Goal: Task Accomplishment & Management: Complete application form

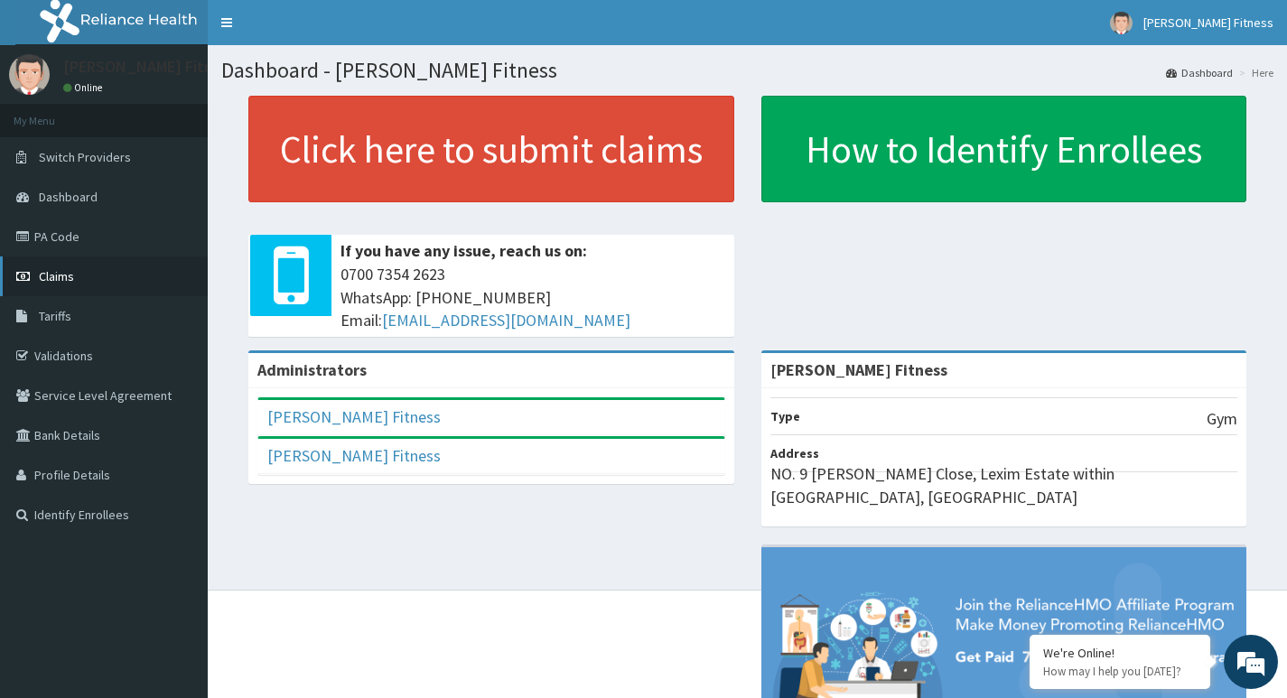
click at [54, 281] on span "Claims" at bounding box center [56, 276] width 35 height 16
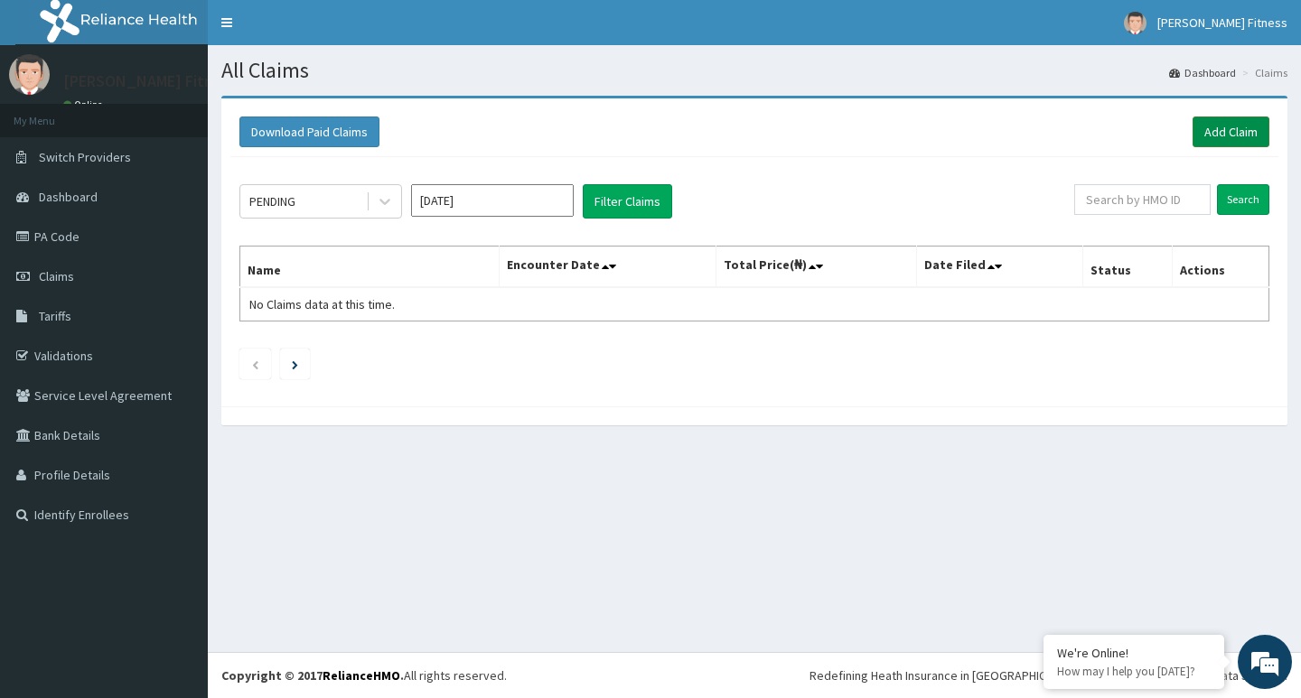
click at [1207, 123] on link "Add Claim" at bounding box center [1230, 132] width 77 height 31
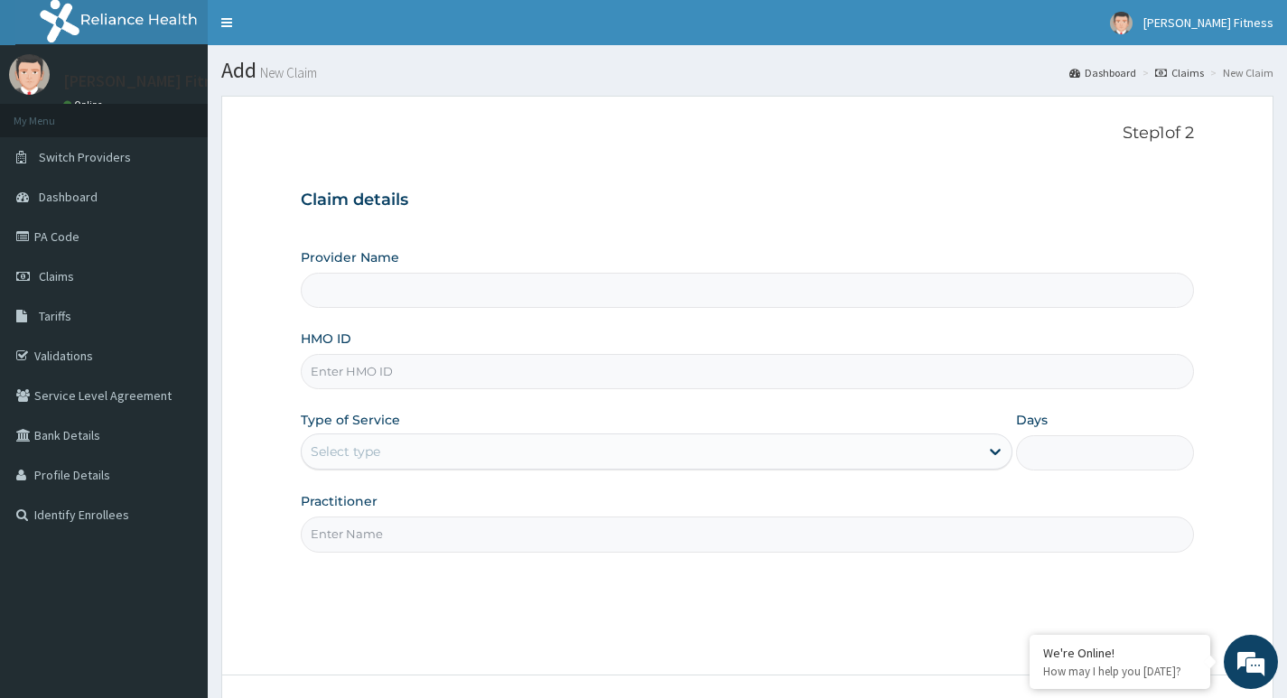
click at [348, 304] on input "Provider Name" at bounding box center [747, 290] width 893 height 35
click at [499, 293] on input "Provider Name" at bounding box center [747, 290] width 893 height 35
type input "[PERSON_NAME] Fitness"
type input "1"
click at [412, 369] on input "HMO ID" at bounding box center [747, 371] width 893 height 35
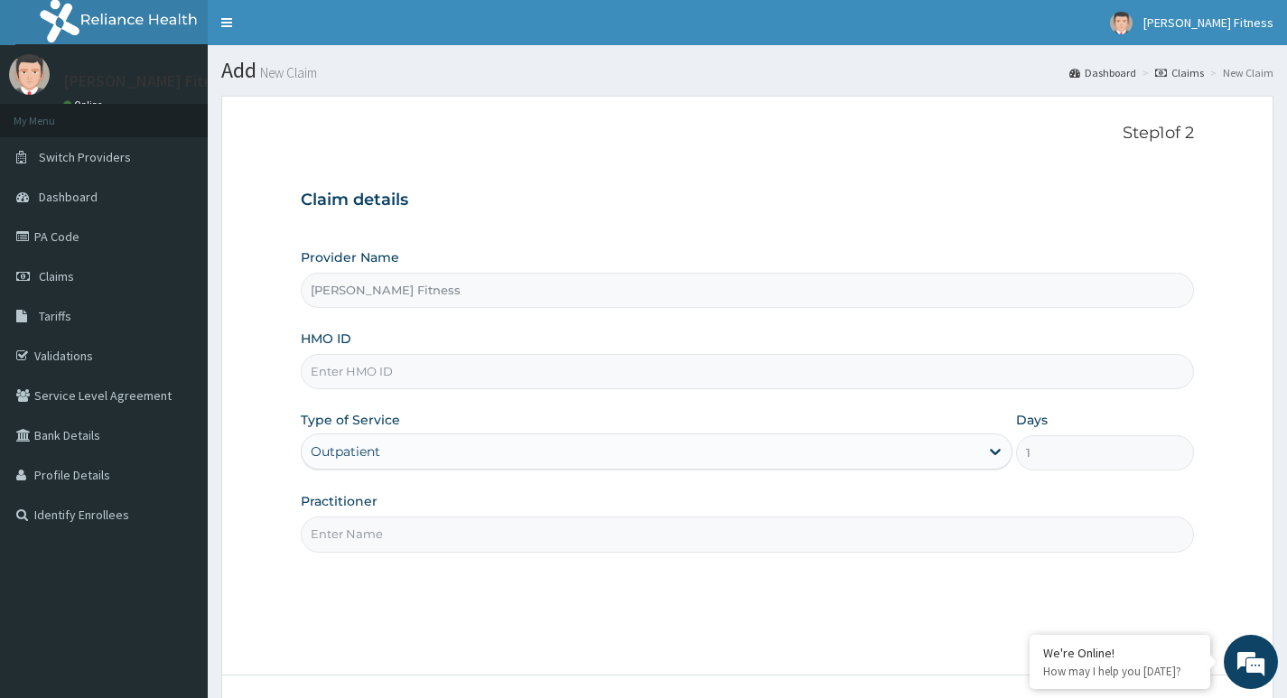
click at [472, 363] on input "HMO ID" at bounding box center [747, 371] width 893 height 35
type input "NTD/ 10120/A"
click at [448, 452] on div "Outpatient" at bounding box center [657, 452] width 712 height 36
click at [452, 545] on input "Practitioner" at bounding box center [747, 534] width 893 height 35
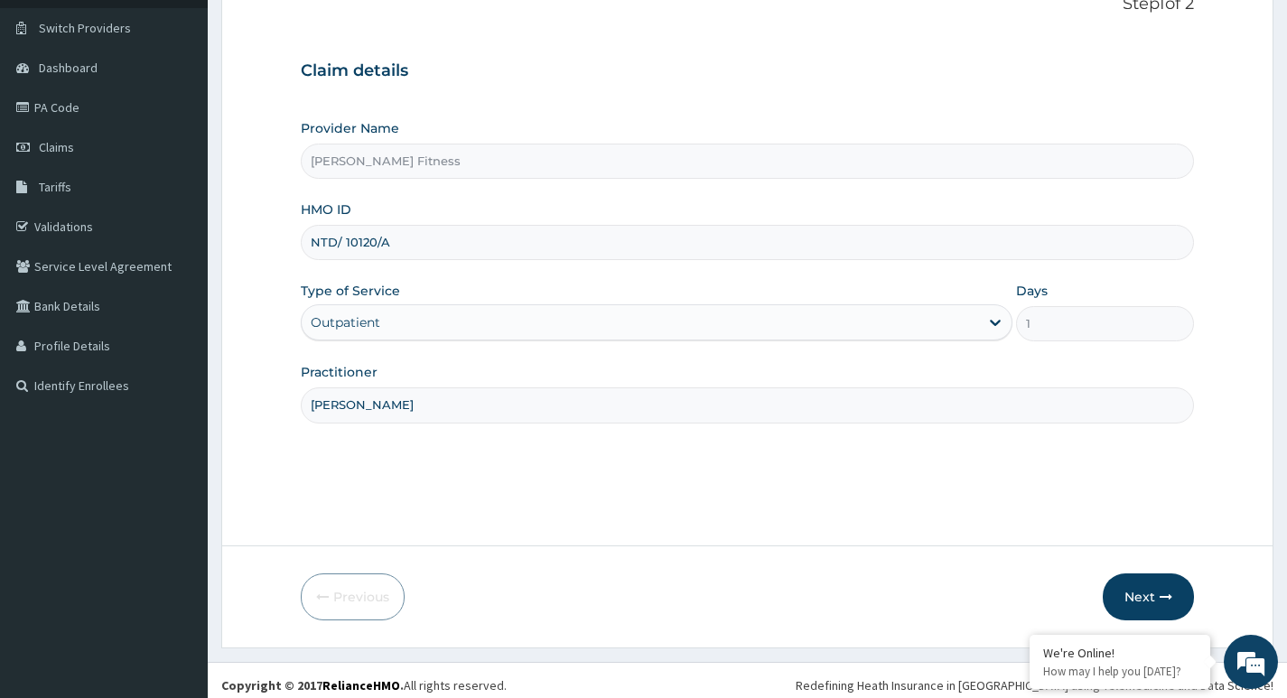
scroll to position [139, 0]
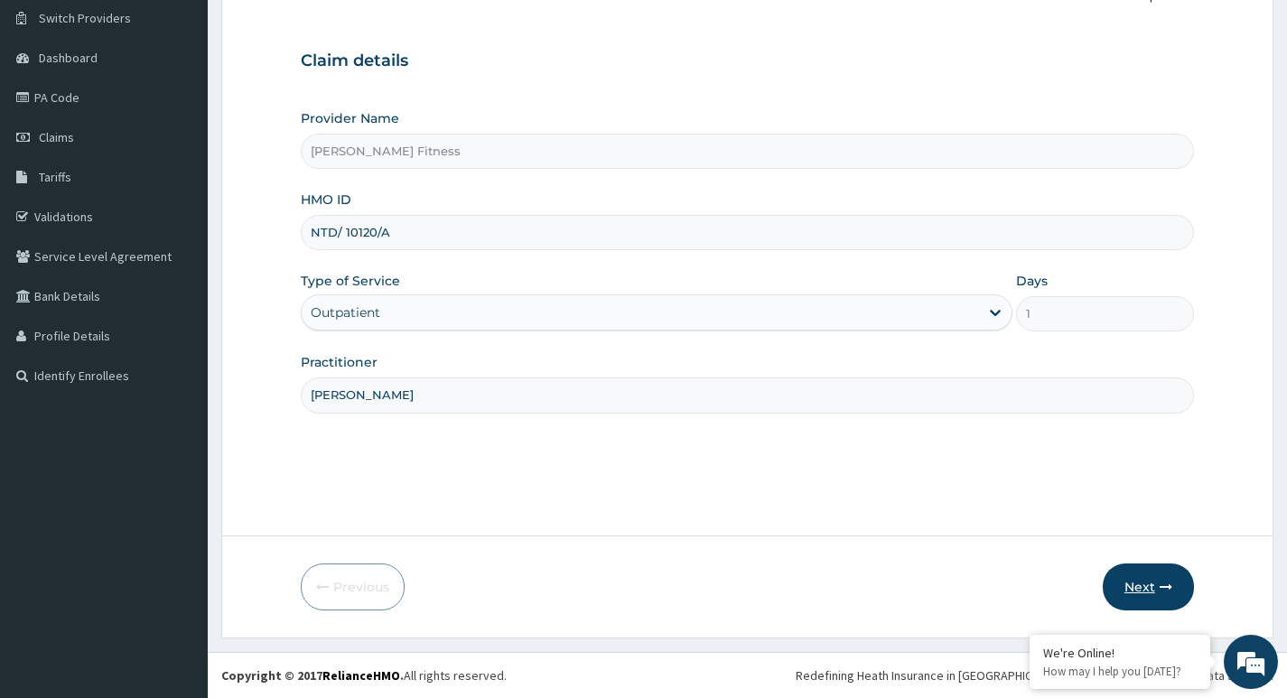
type input "Mubaraq Onipede"
click at [1143, 592] on button "Next" at bounding box center [1148, 587] width 91 height 47
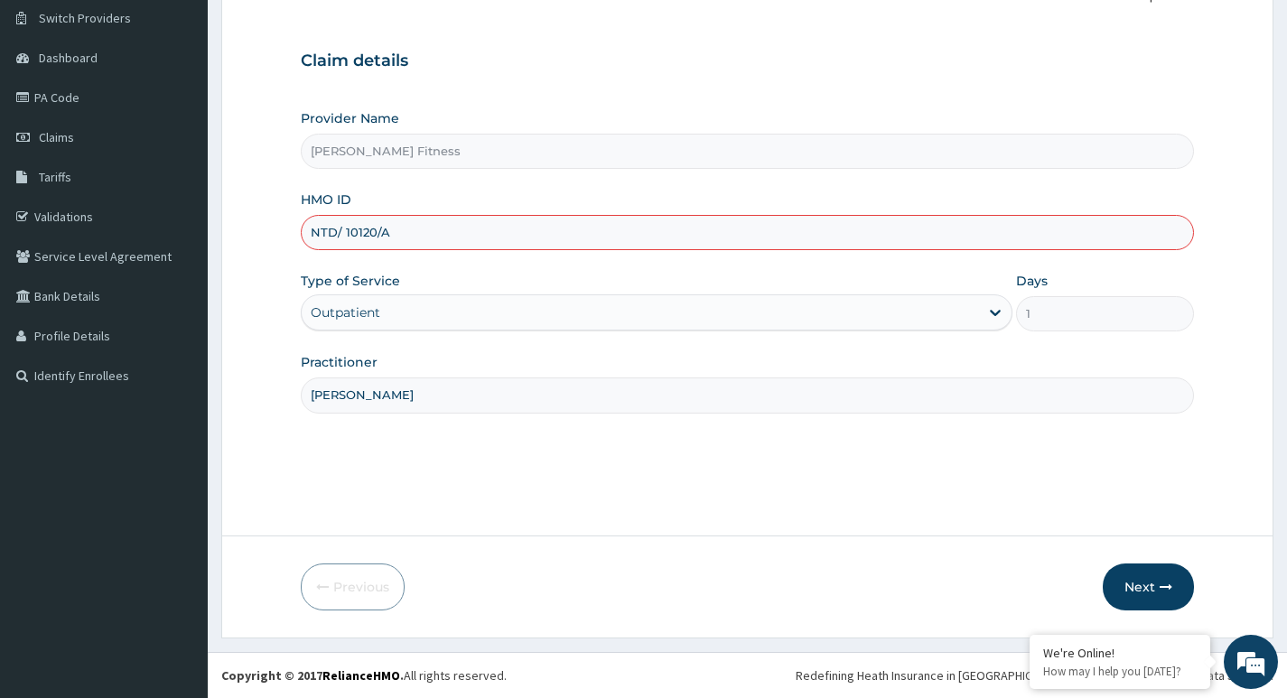
click at [444, 238] on input "NTD/ 10120/A" at bounding box center [747, 232] width 893 height 35
type input "NTD/10120/A"
click at [1126, 578] on button "Next" at bounding box center [1148, 587] width 91 height 47
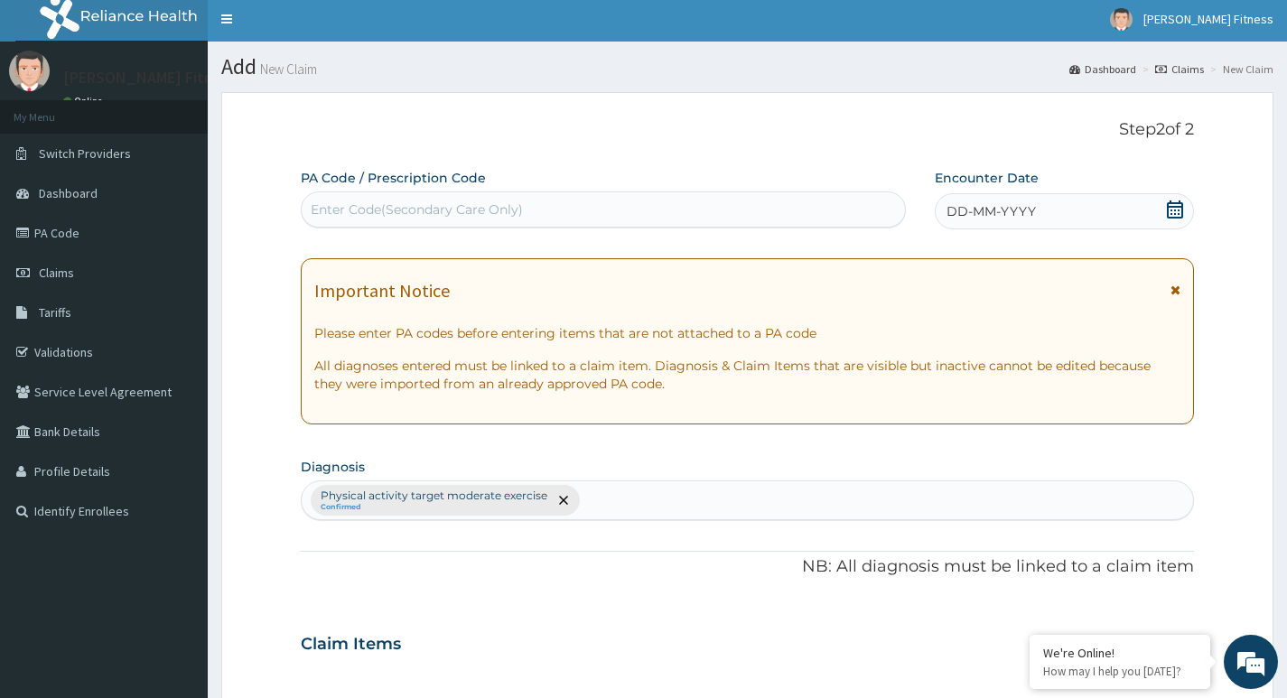
scroll to position [0, 0]
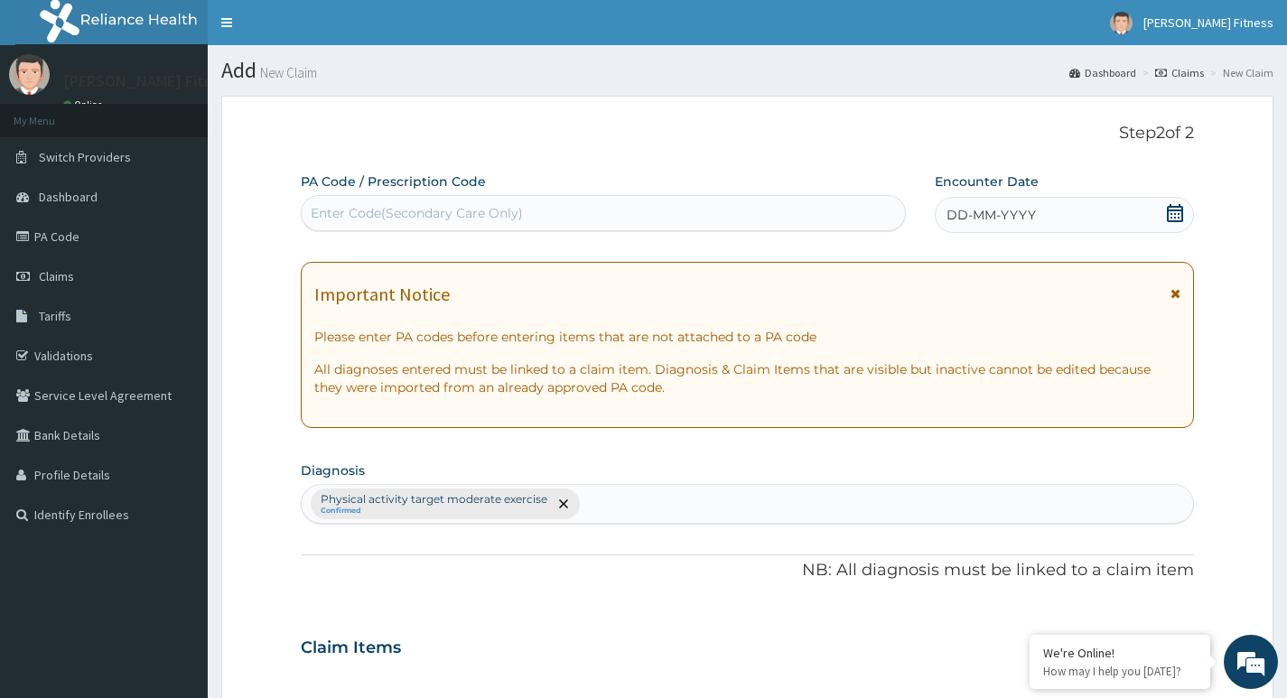
click at [534, 206] on div "Enter Code(Secondary Care Only)" at bounding box center [603, 213] width 603 height 29
type input "PA/08D357"
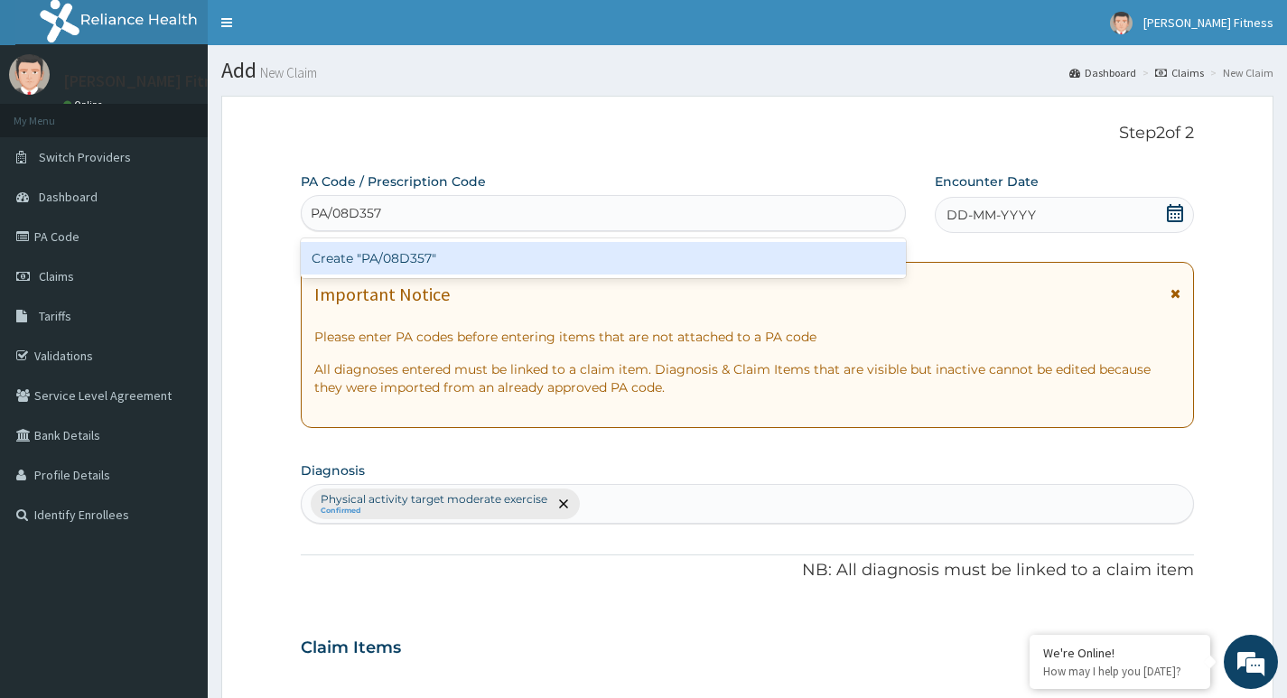
click at [506, 263] on div "Create "PA/08D357"" at bounding box center [603, 258] width 605 height 33
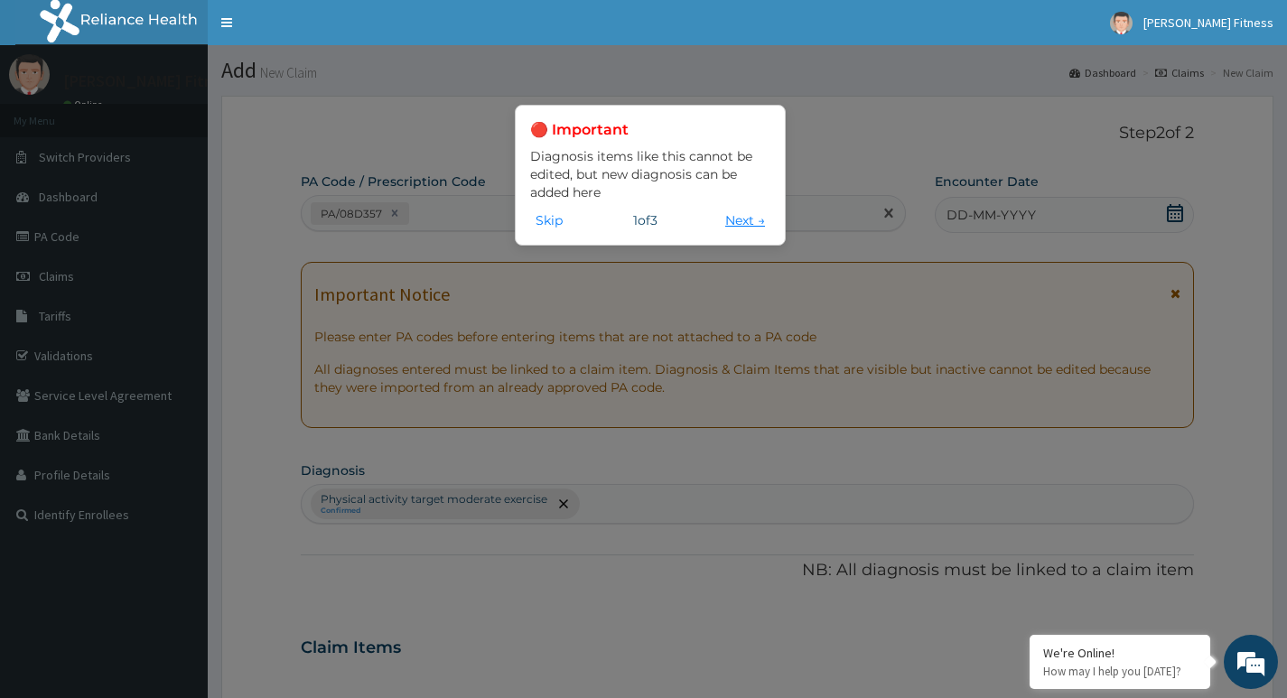
click at [732, 227] on button "Next →" at bounding box center [745, 220] width 51 height 20
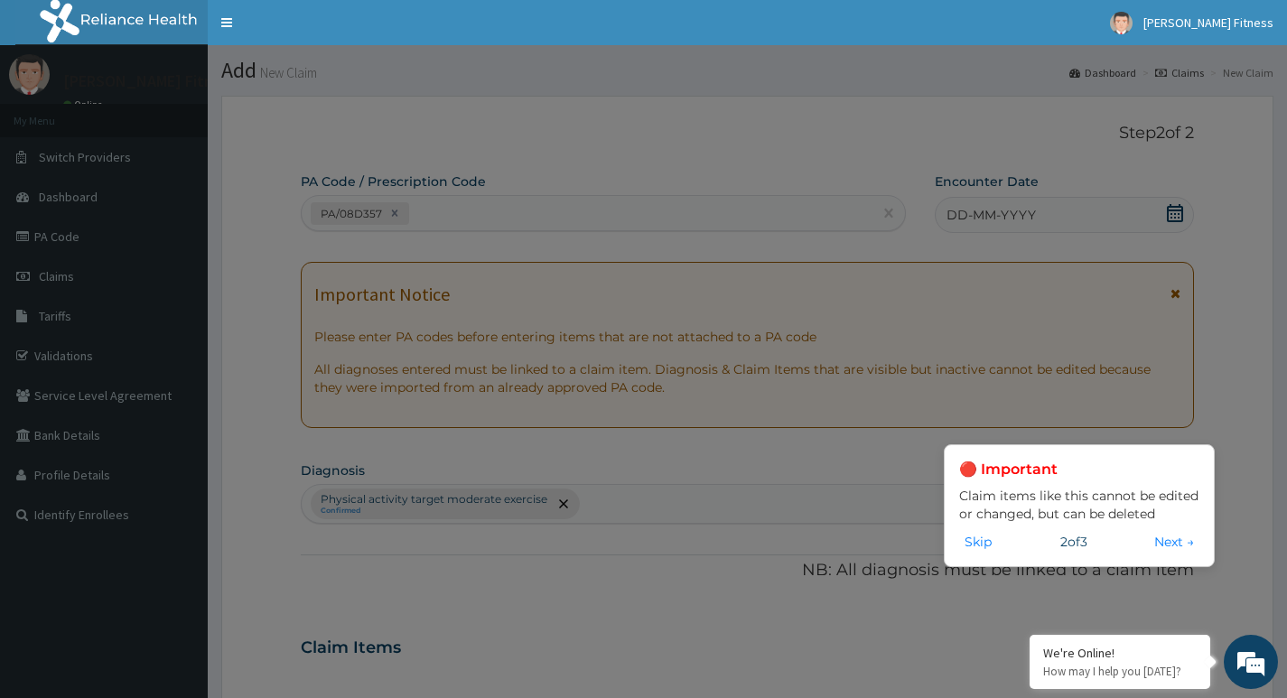
click at [1025, 218] on div "🔴 Important Claim items like this cannot be edited or changed, but can be delet…" at bounding box center [643, 349] width 1287 height 698
click at [1168, 546] on button "Next →" at bounding box center [1174, 542] width 51 height 20
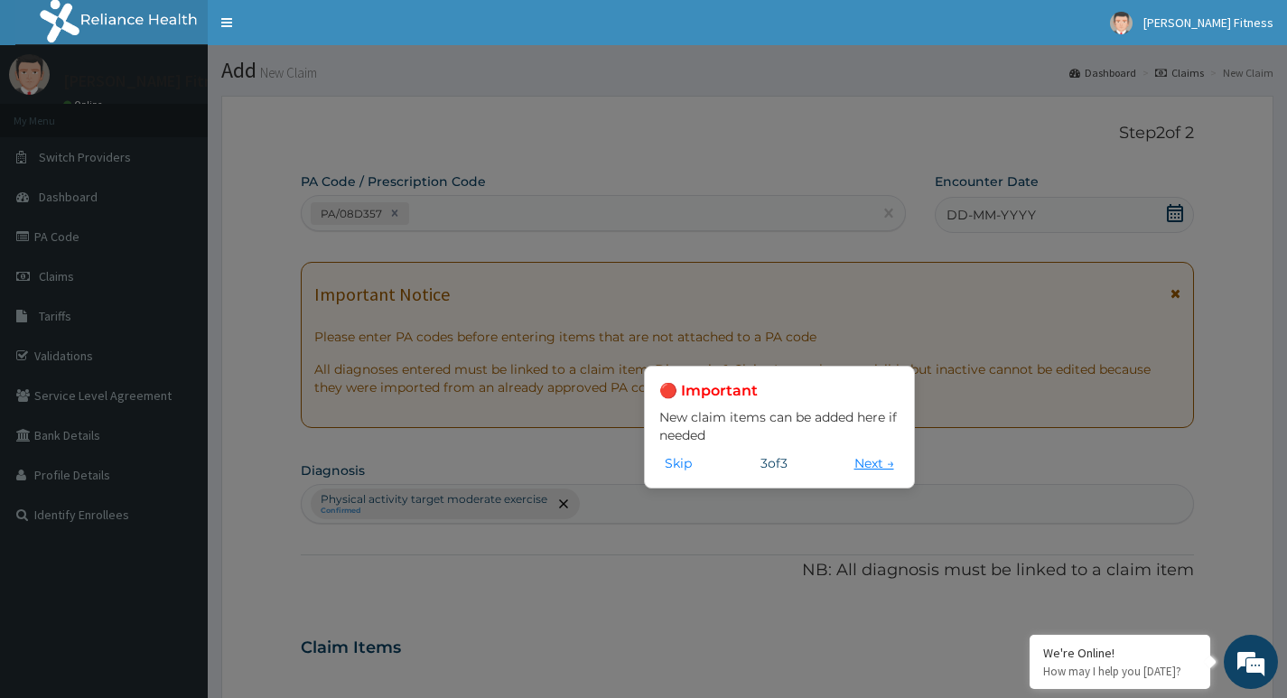
click at [850, 470] on button "Next →" at bounding box center [874, 463] width 51 height 20
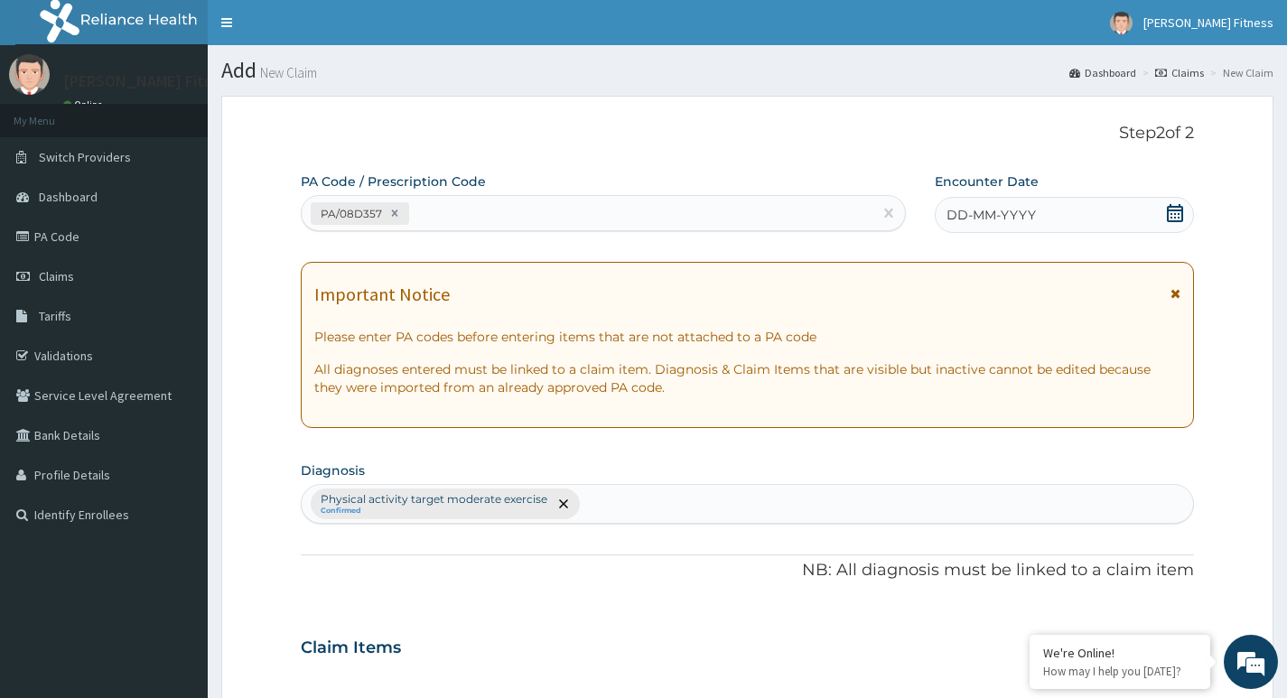
click at [1068, 209] on div "DD-MM-YYYY" at bounding box center [1064, 215] width 259 height 36
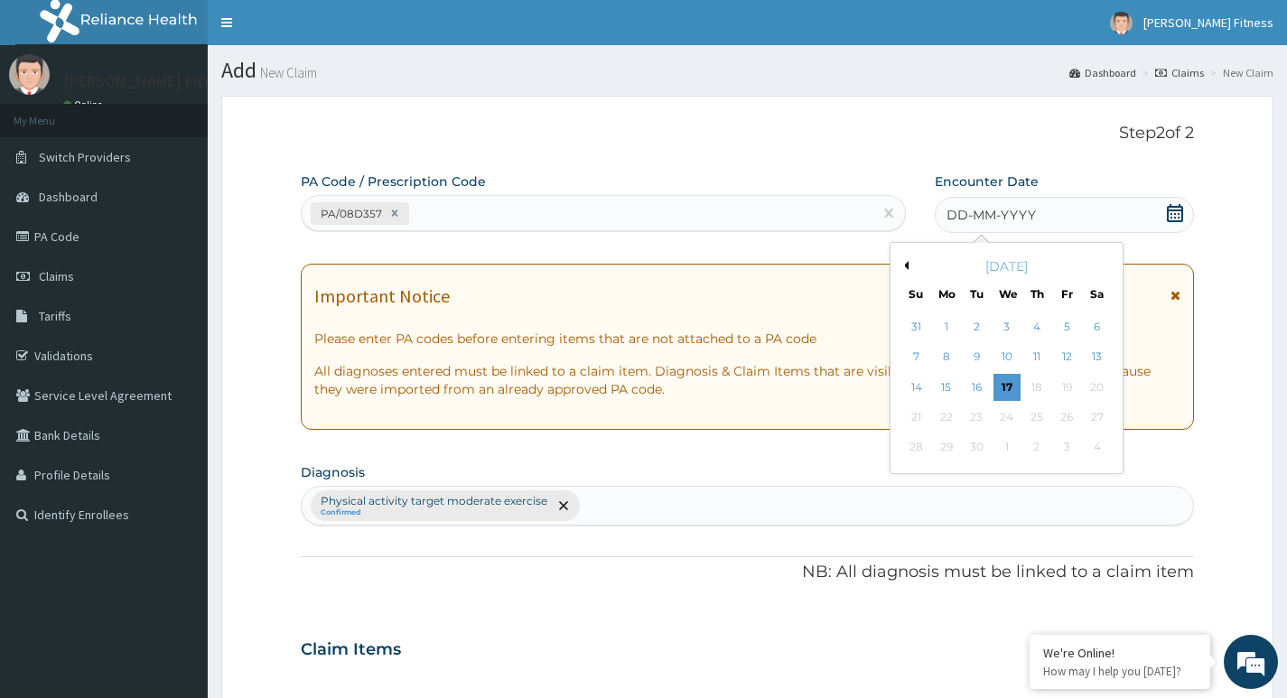
click at [906, 265] on button "Previous Month" at bounding box center [904, 265] width 9 height 9
click at [996, 443] on div "27" at bounding box center [1006, 447] width 27 height 27
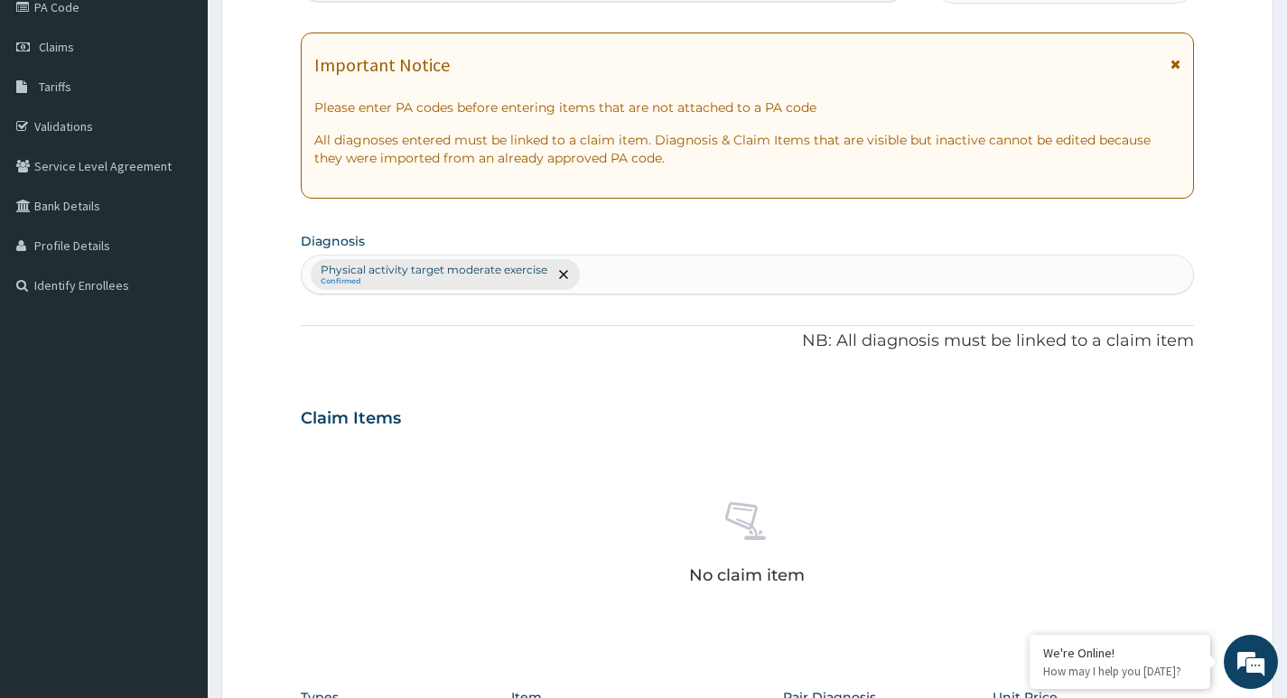
scroll to position [271, 0]
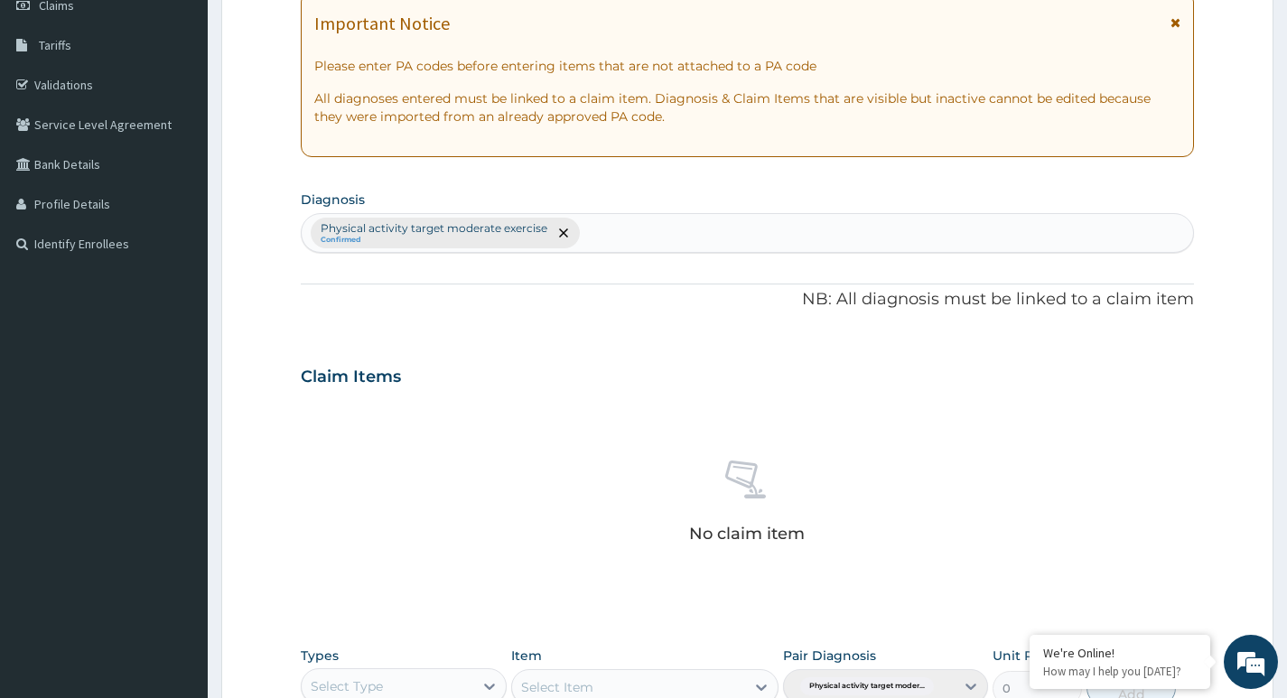
click at [381, 233] on div "Physical activity target moderate exercise Confirmed" at bounding box center [747, 233] width 893 height 40
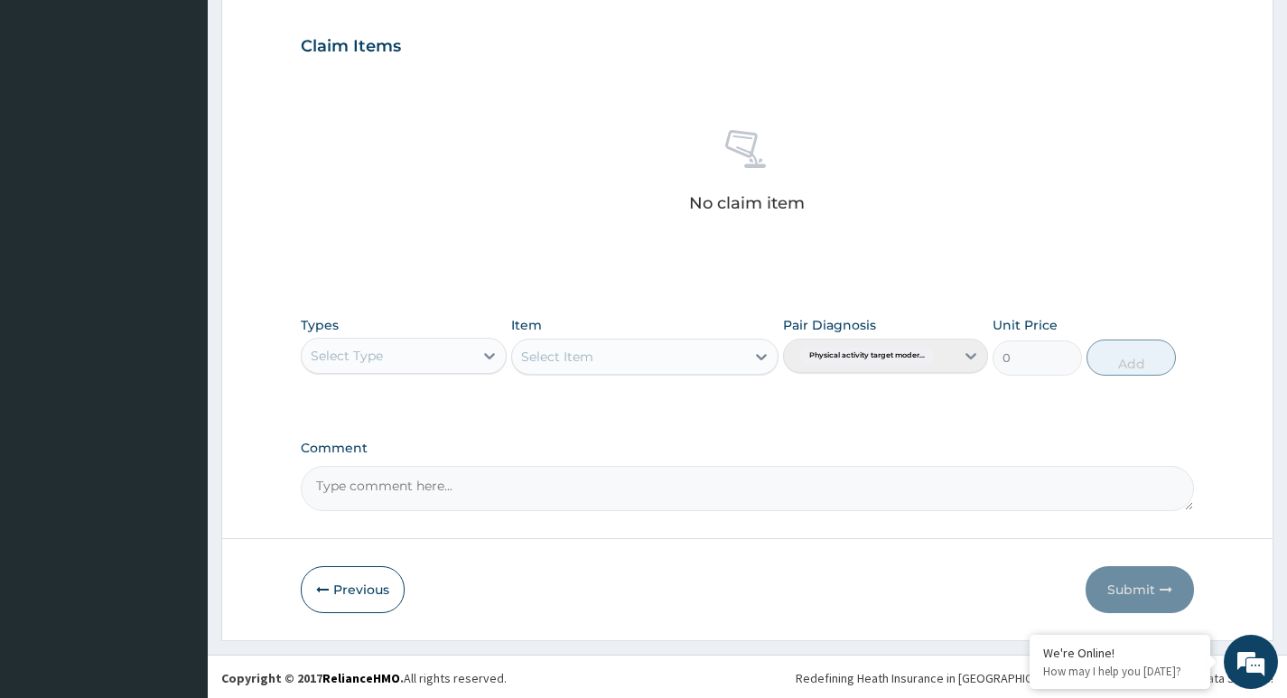
scroll to position [604, 0]
click at [403, 363] on div "Select Type" at bounding box center [387, 353] width 171 height 29
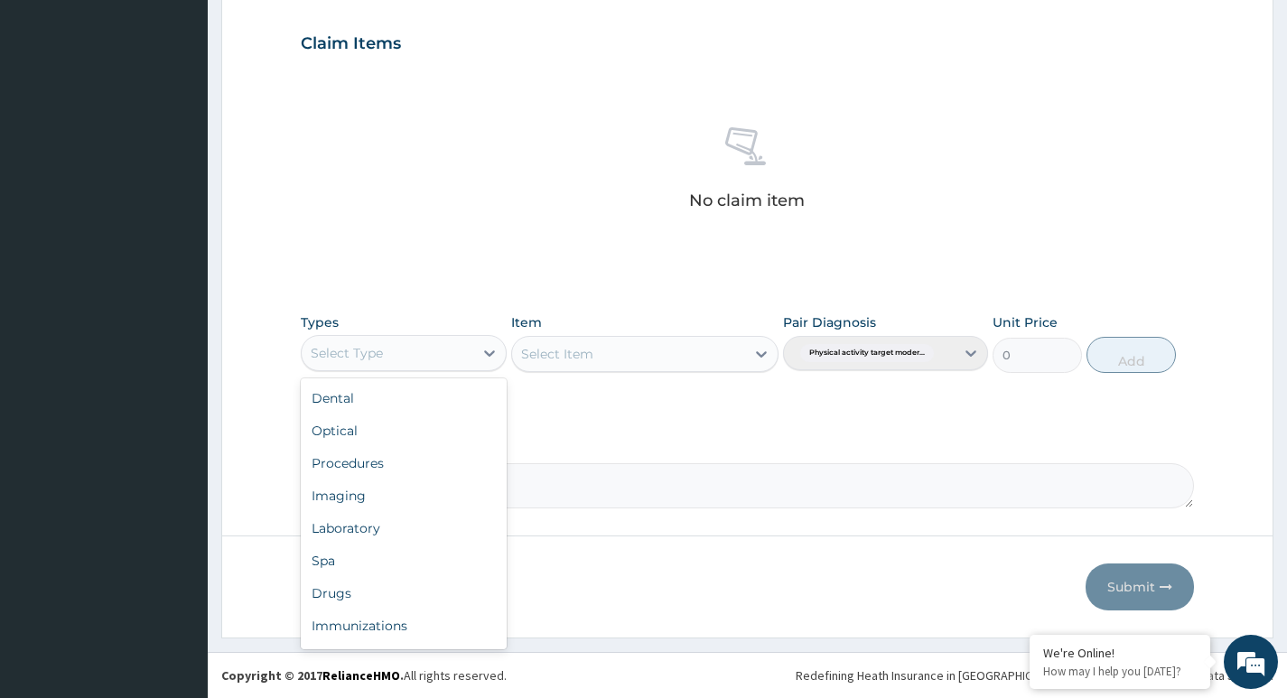
scroll to position [61, 0]
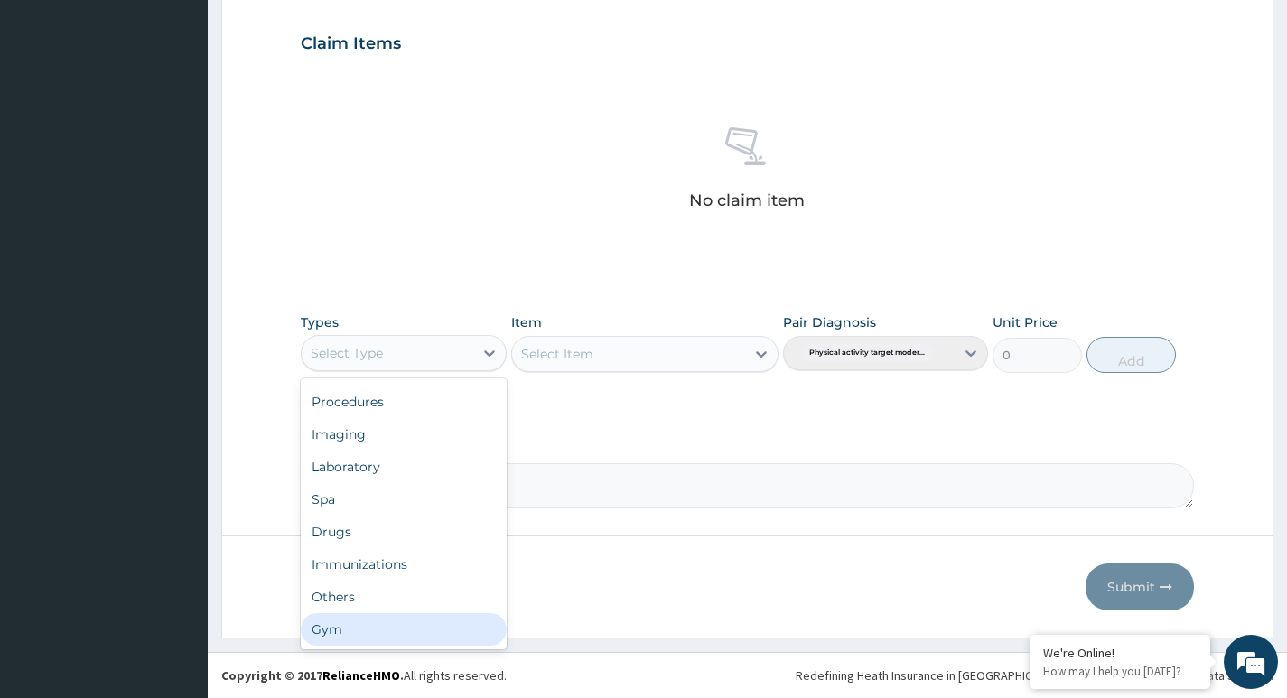
click at [347, 620] on div "Gym" at bounding box center [403, 629] width 205 height 33
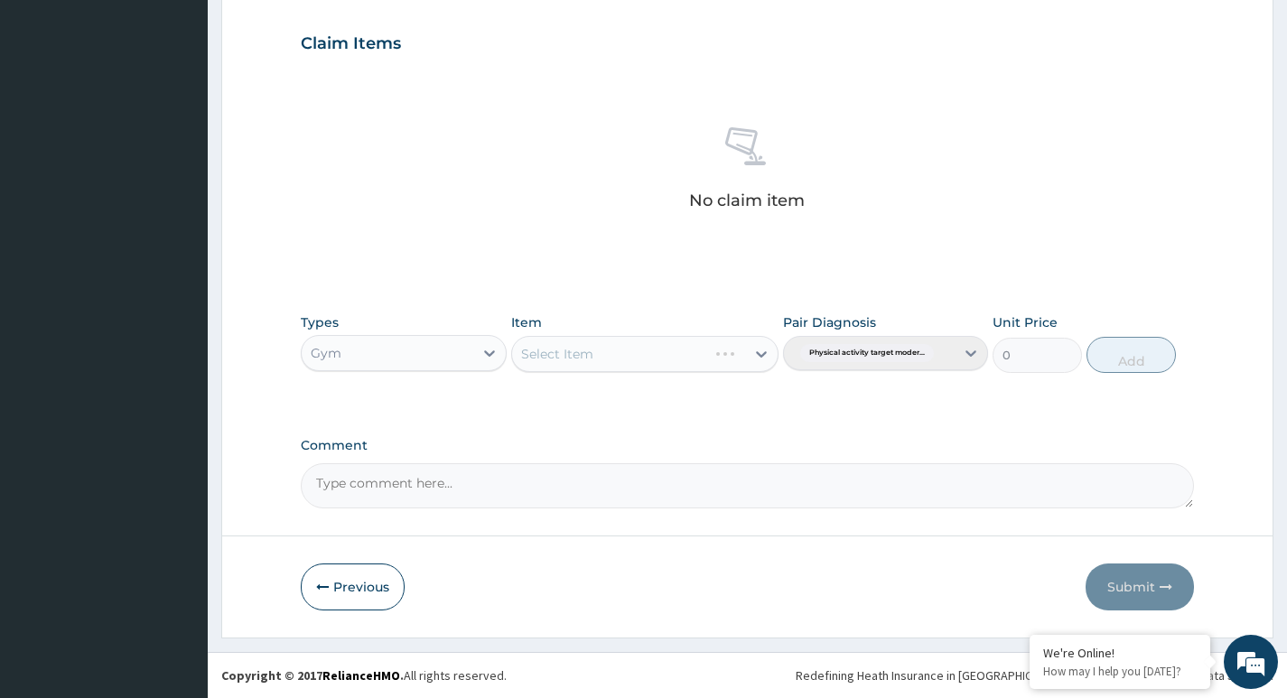
click at [551, 343] on div "Select Item" at bounding box center [645, 354] width 268 height 36
click at [609, 354] on div "Select Item" at bounding box center [629, 354] width 234 height 29
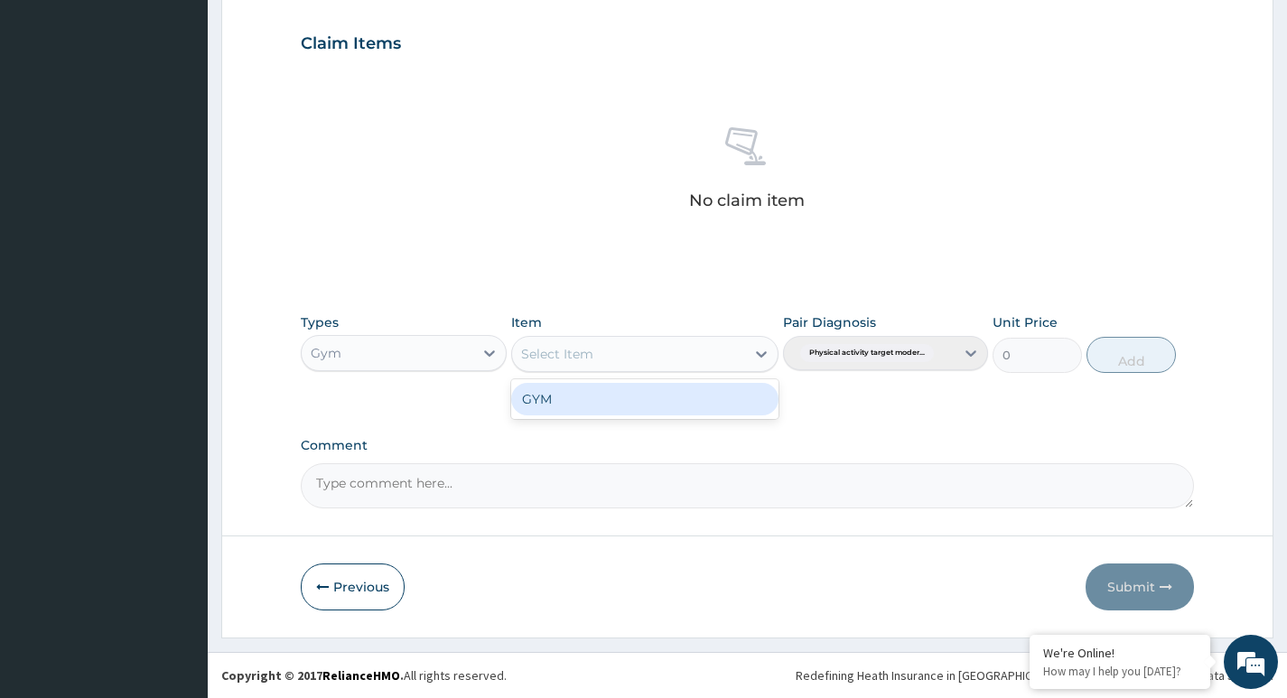
click at [596, 396] on div "GYM" at bounding box center [645, 399] width 268 height 33
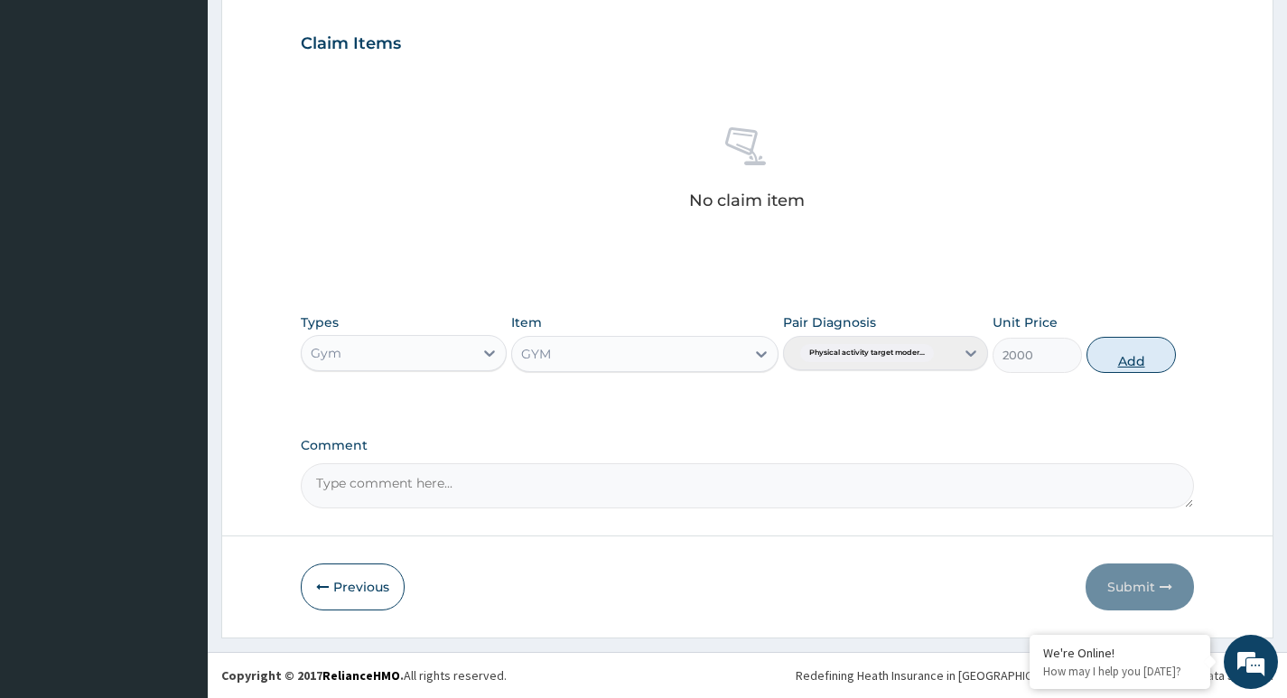
click at [1131, 351] on button "Add" at bounding box center [1130, 355] width 89 height 36
type input "0"
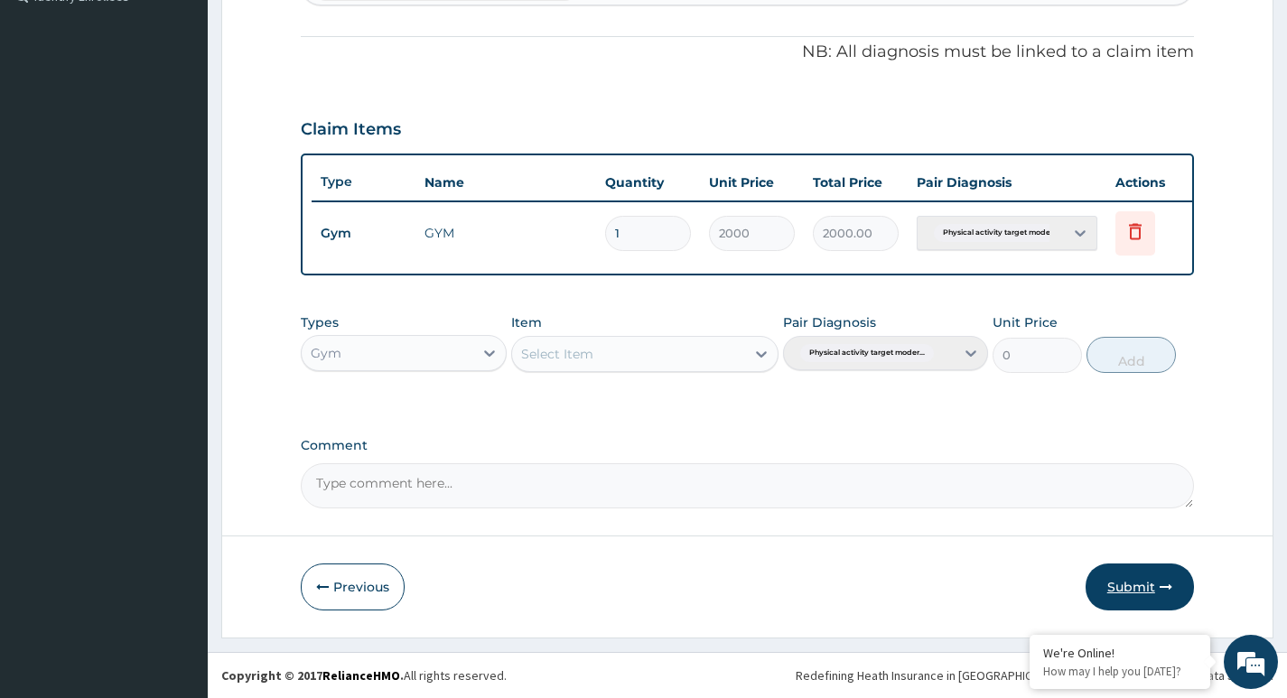
click at [1124, 586] on button "Submit" at bounding box center [1140, 587] width 108 height 47
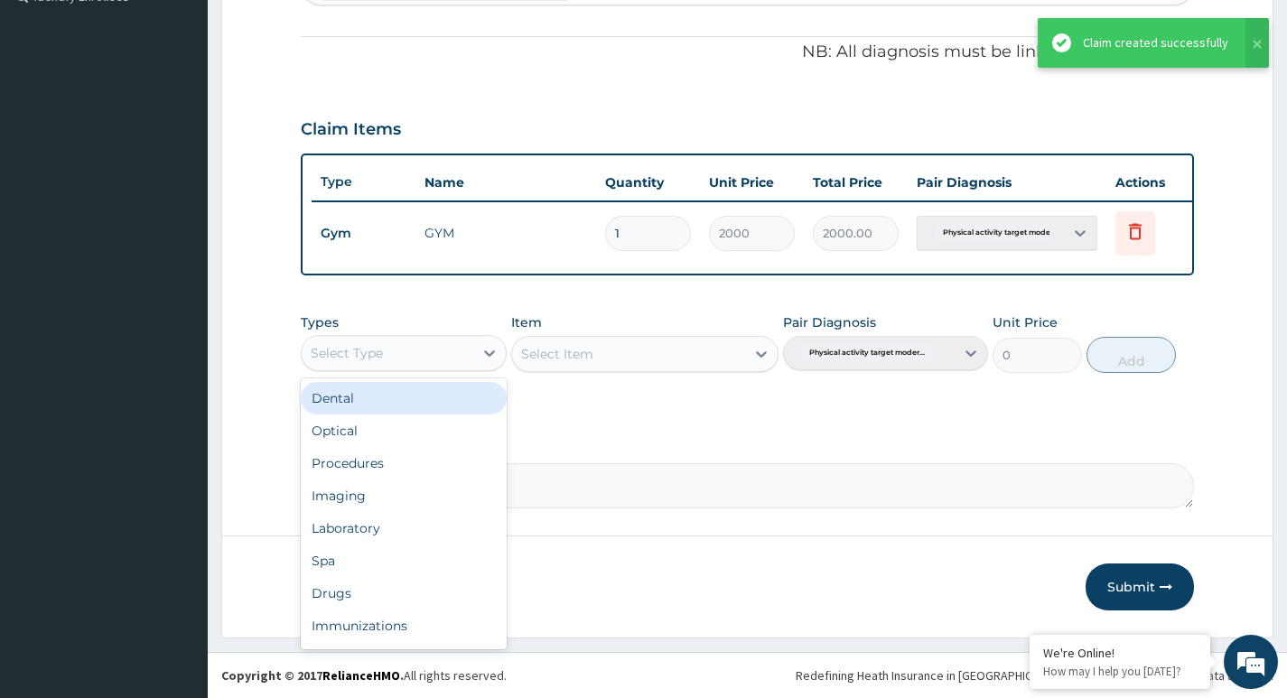
click at [422, 359] on div "Select Type" at bounding box center [387, 353] width 171 height 29
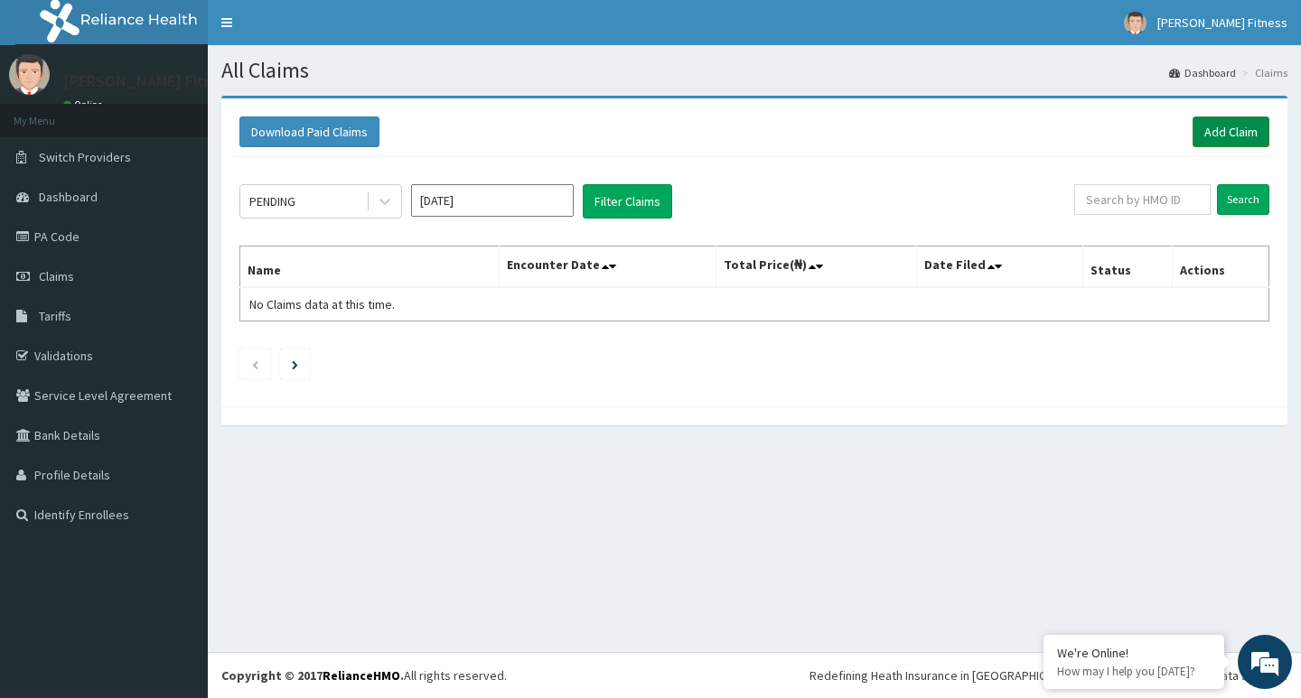
click at [1234, 130] on link "Add Claim" at bounding box center [1230, 132] width 77 height 31
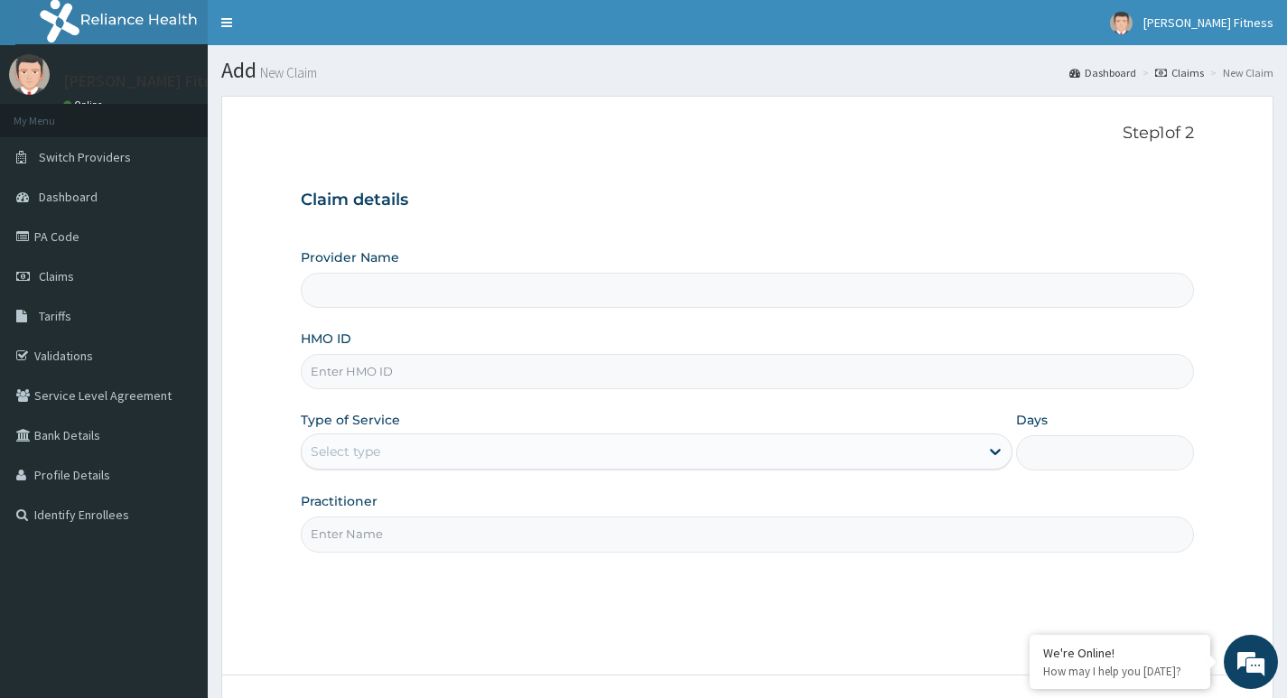
click at [406, 276] on input "Provider Name" at bounding box center [747, 290] width 893 height 35
click at [365, 373] on input "HMO ID" at bounding box center [747, 371] width 893 height 35
type input "[PERSON_NAME] Fitness"
type input "1"
type input "NTD/10120/A"
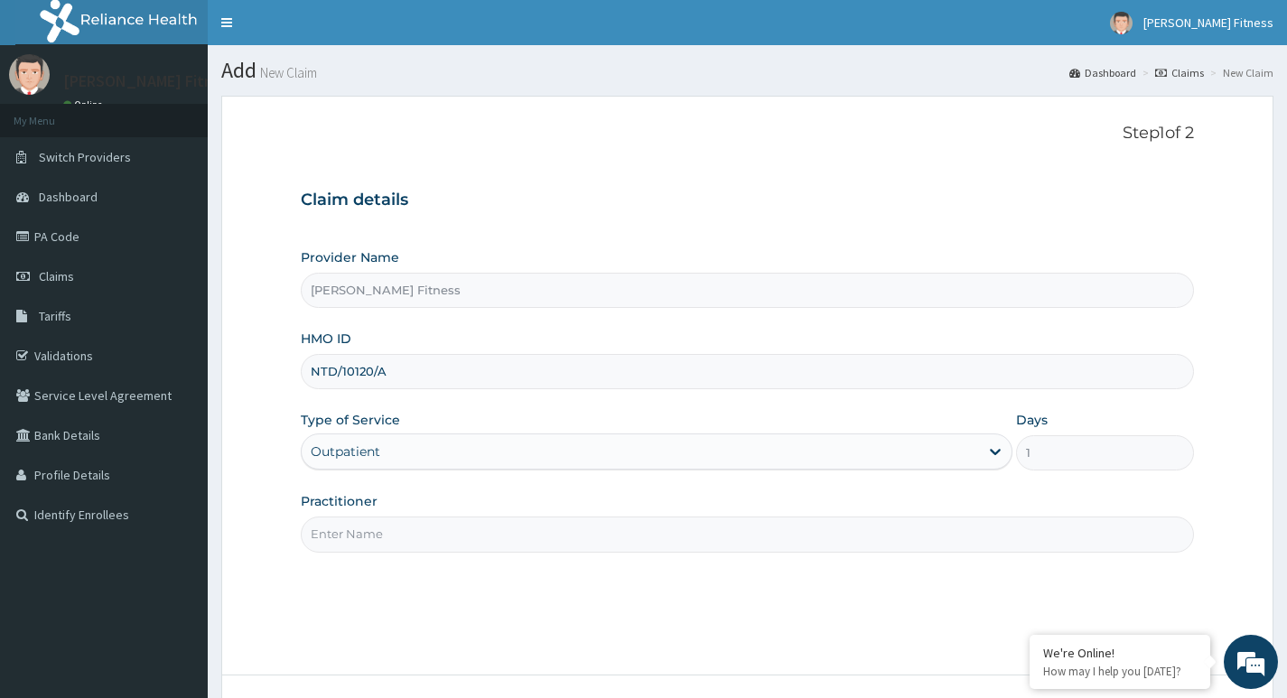
click at [489, 531] on input "Practitioner" at bounding box center [747, 534] width 893 height 35
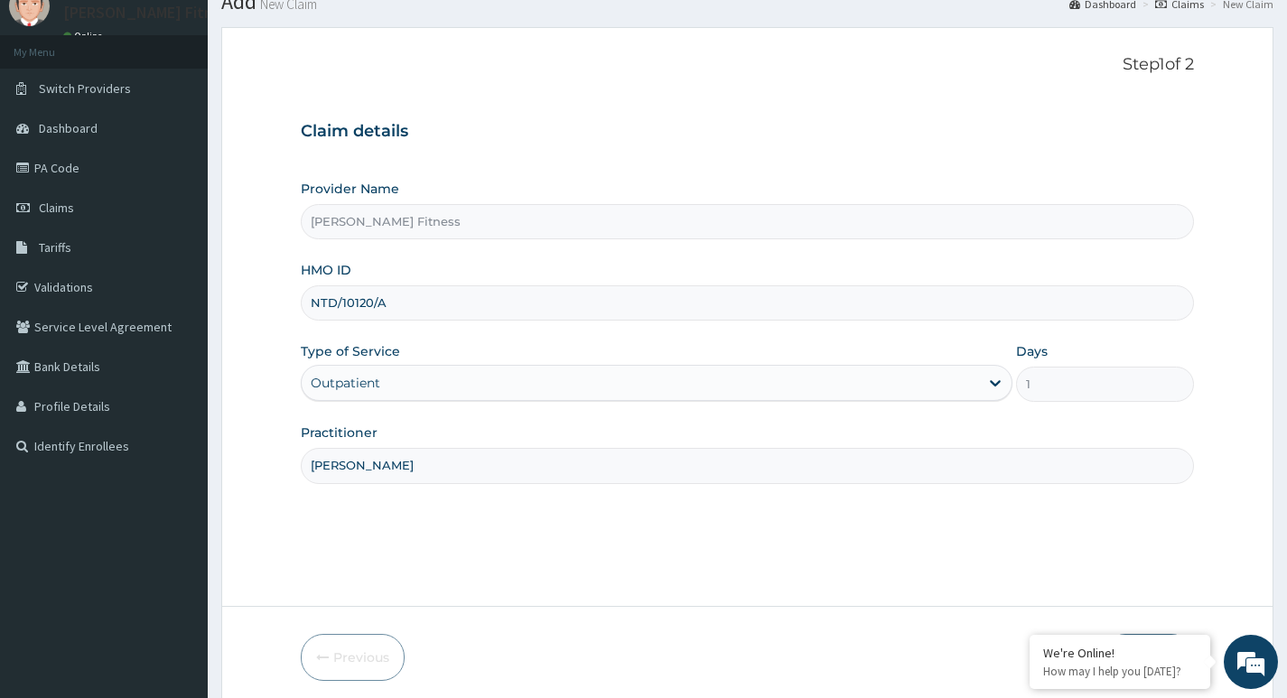
scroll to position [139, 0]
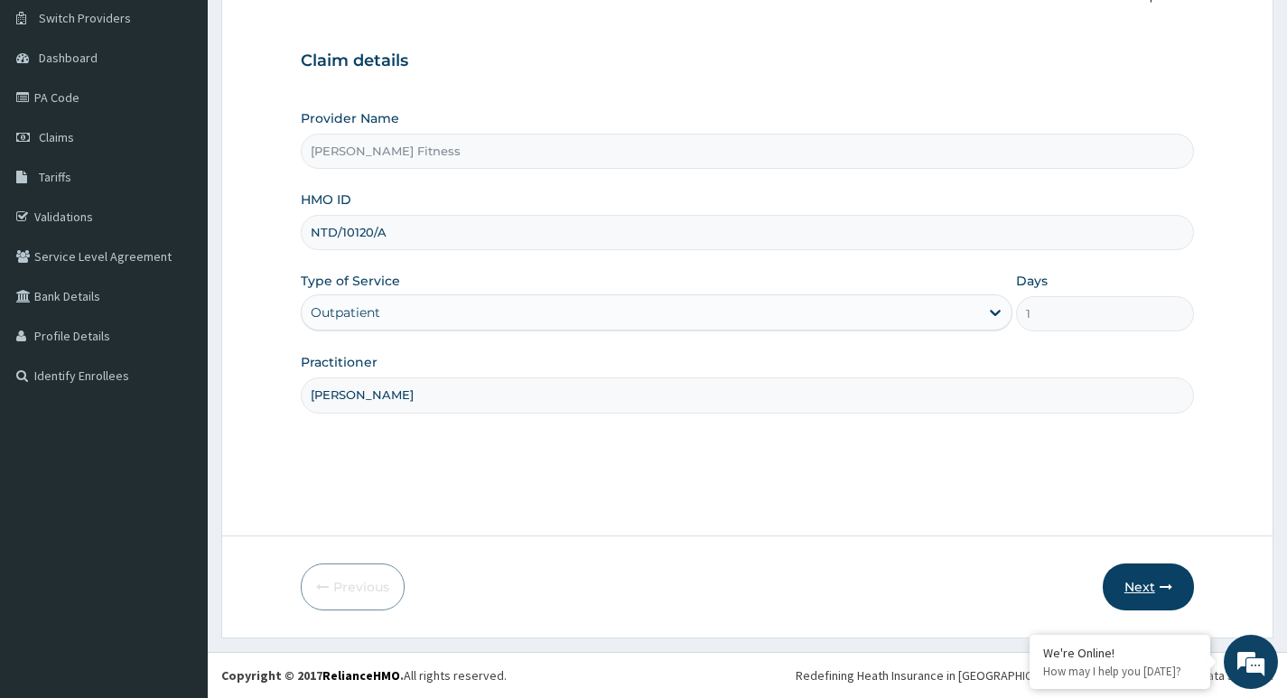
type input "Mubaraq Onipede"
click at [1128, 586] on button "Next" at bounding box center [1148, 587] width 91 height 47
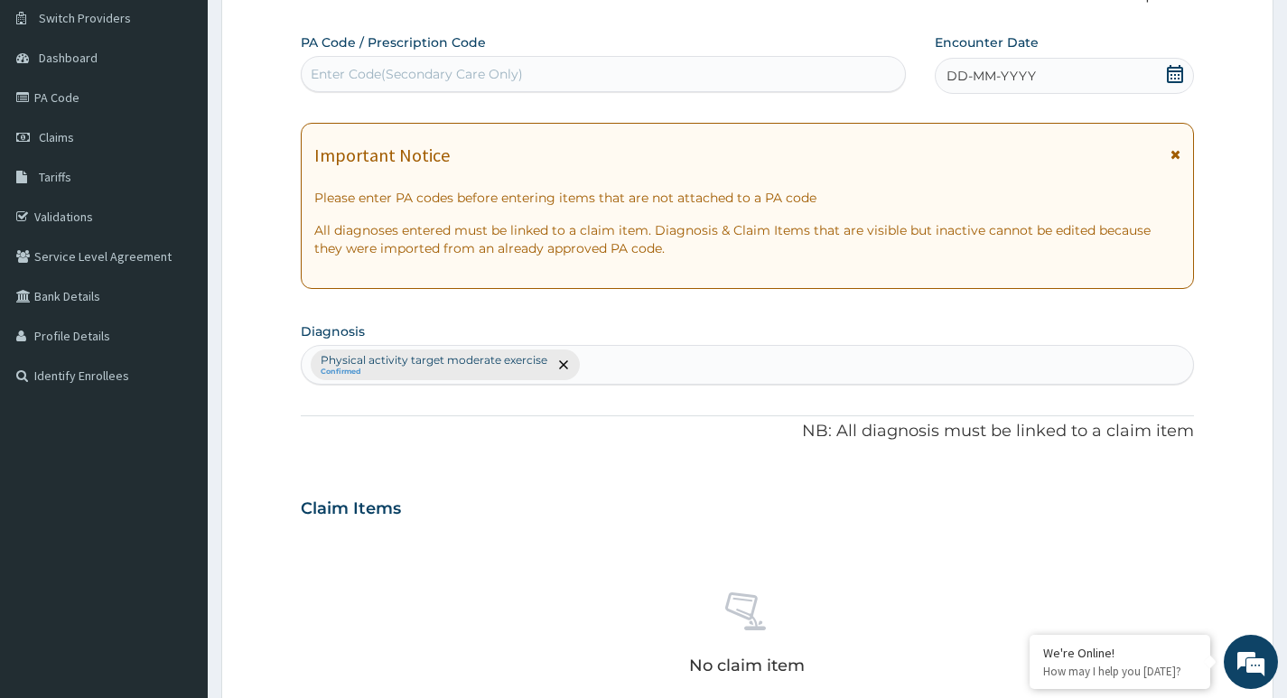
click at [521, 72] on div "Enter Code(Secondary Care Only)" at bounding box center [417, 74] width 212 height 18
type input "PA/070FCC"
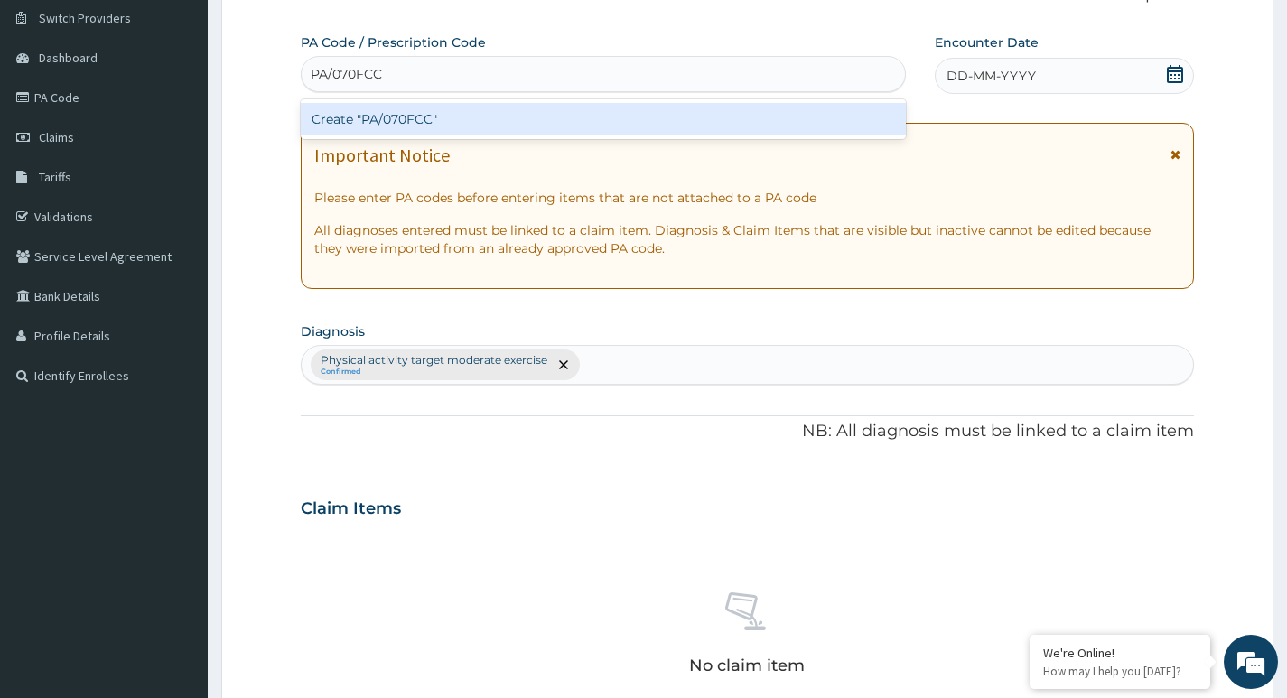
click at [522, 117] on div "Create "PA/070FCC"" at bounding box center [603, 119] width 605 height 33
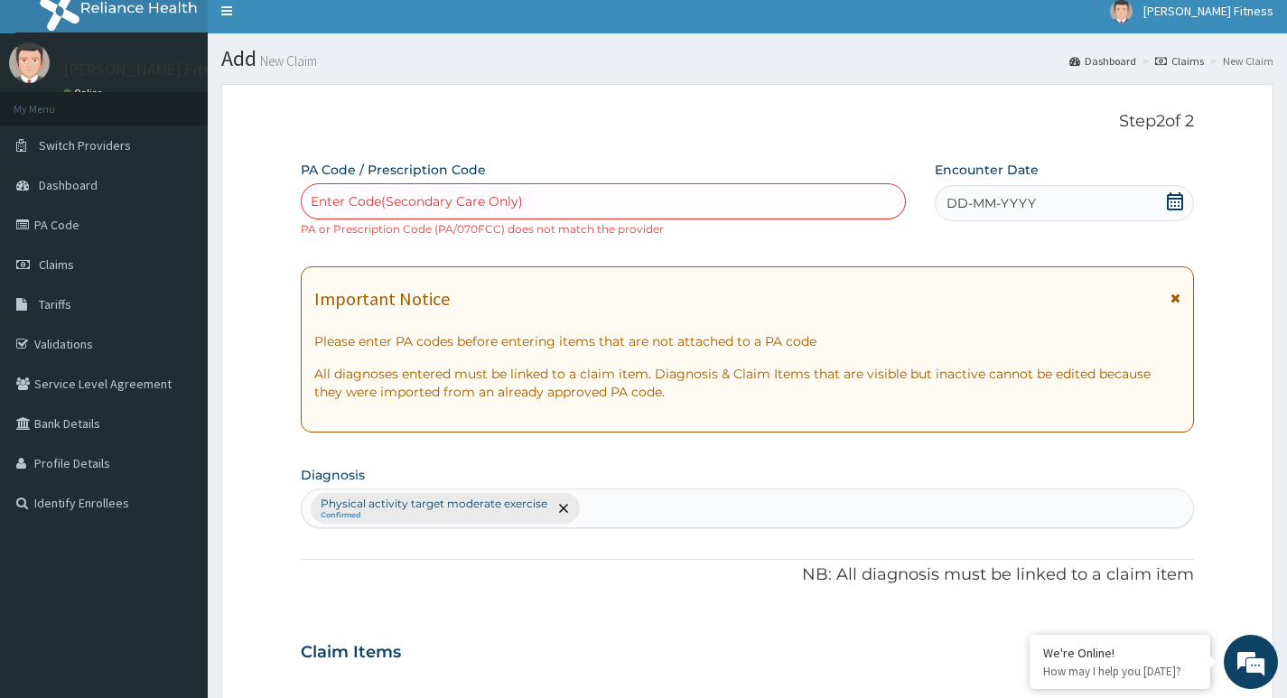
scroll to position [0, 0]
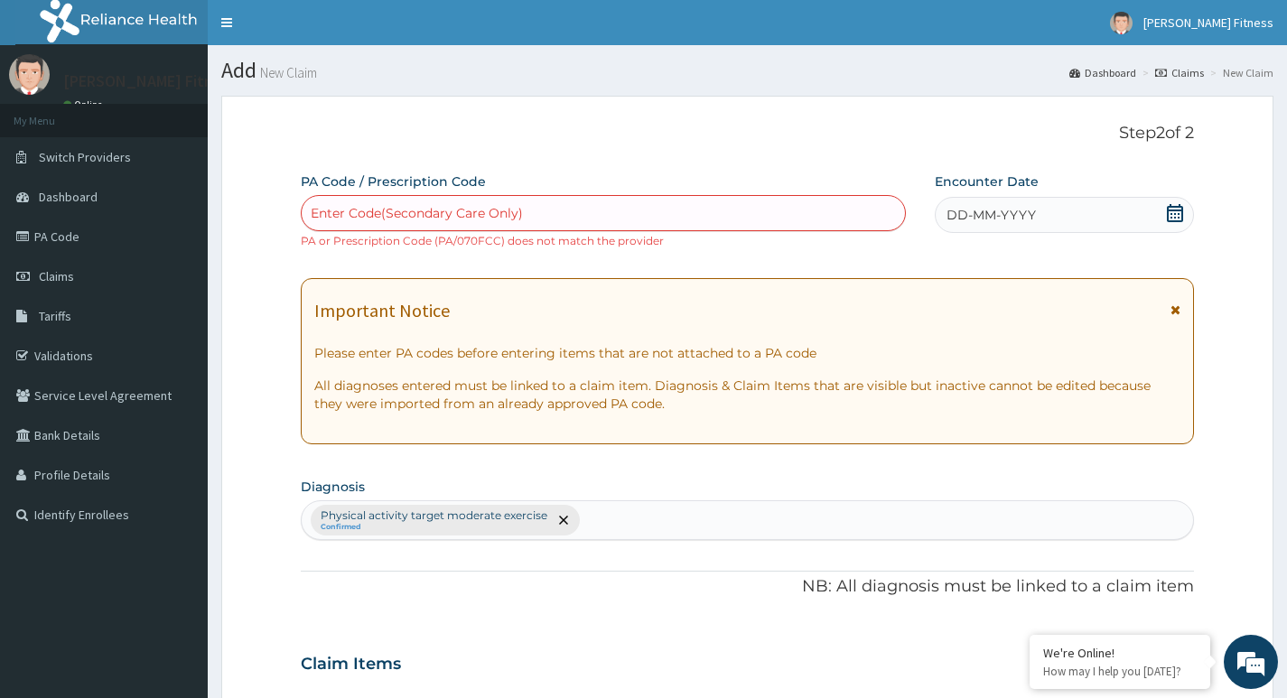
click at [536, 210] on div "Enter Code(Secondary Care Only)" at bounding box center [603, 213] width 603 height 29
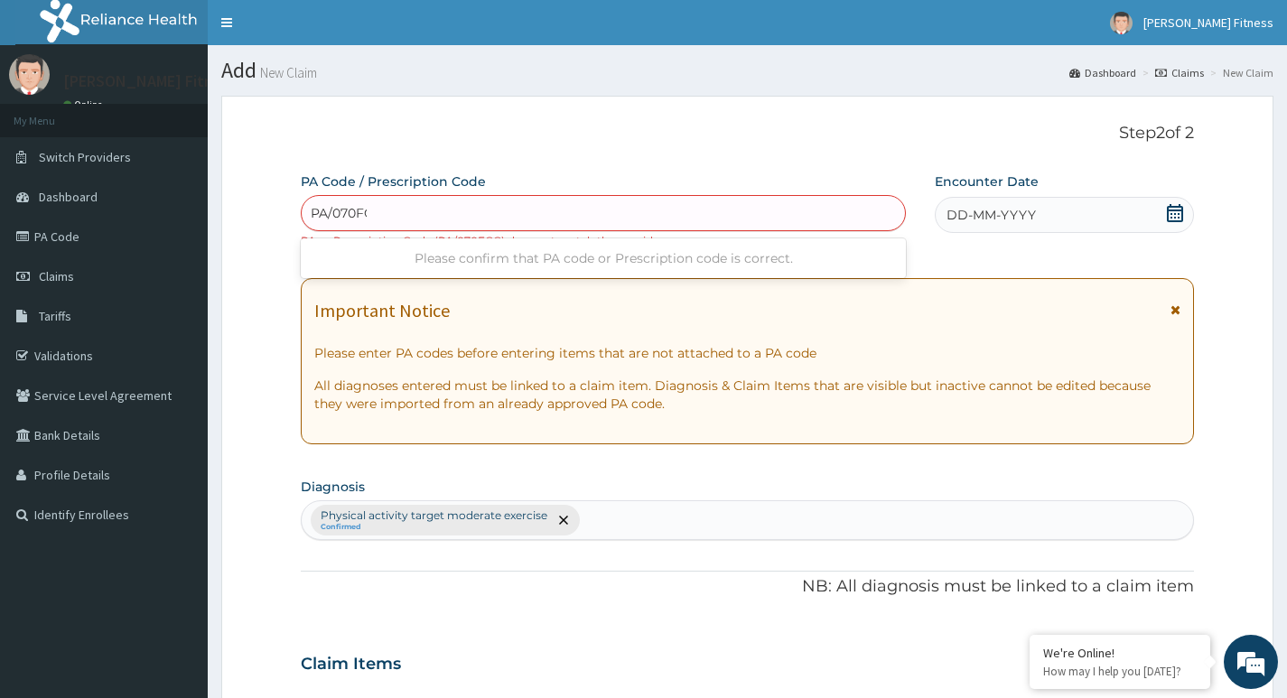
type input "PA/070FCC"
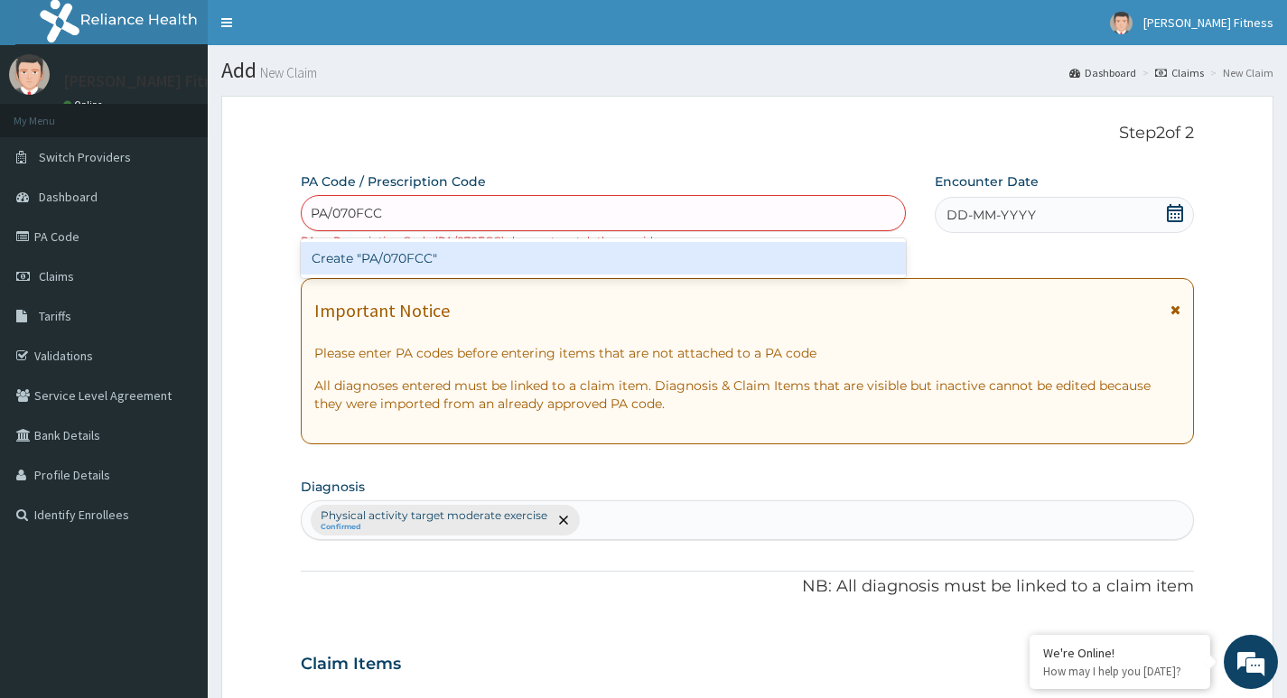
click at [395, 261] on div "Create "PA/070FCC"" at bounding box center [603, 258] width 605 height 33
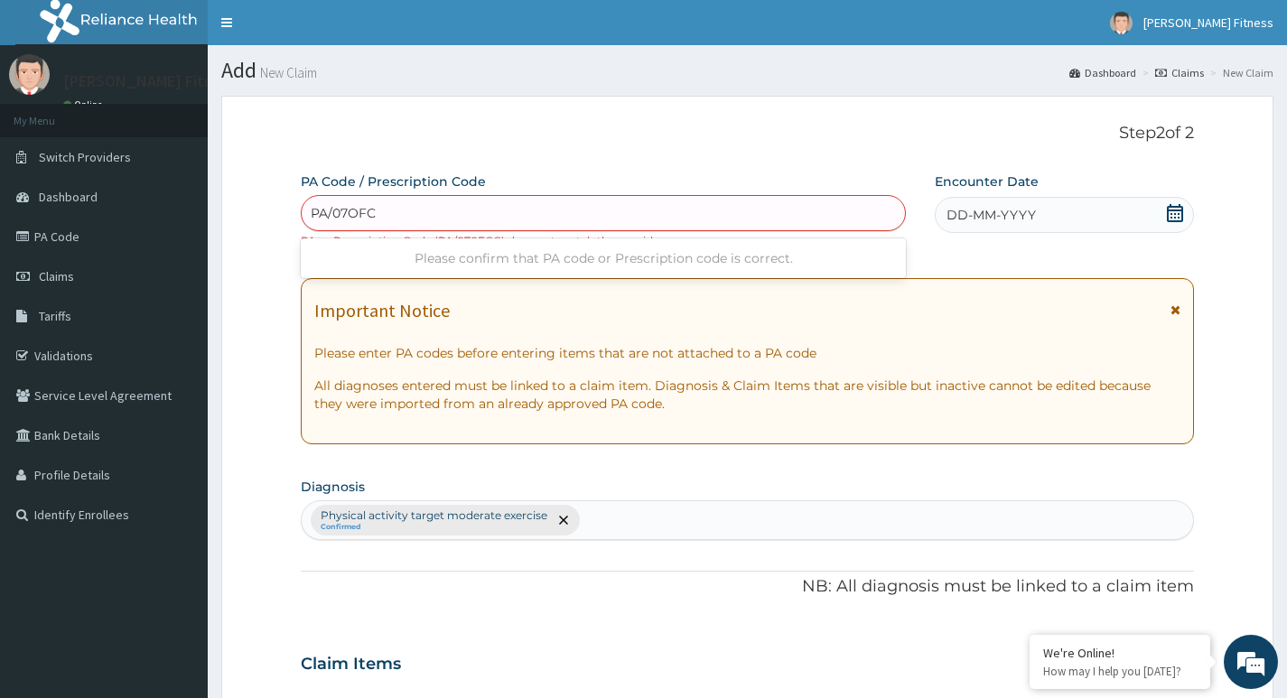
type input "PA/07OFCC"
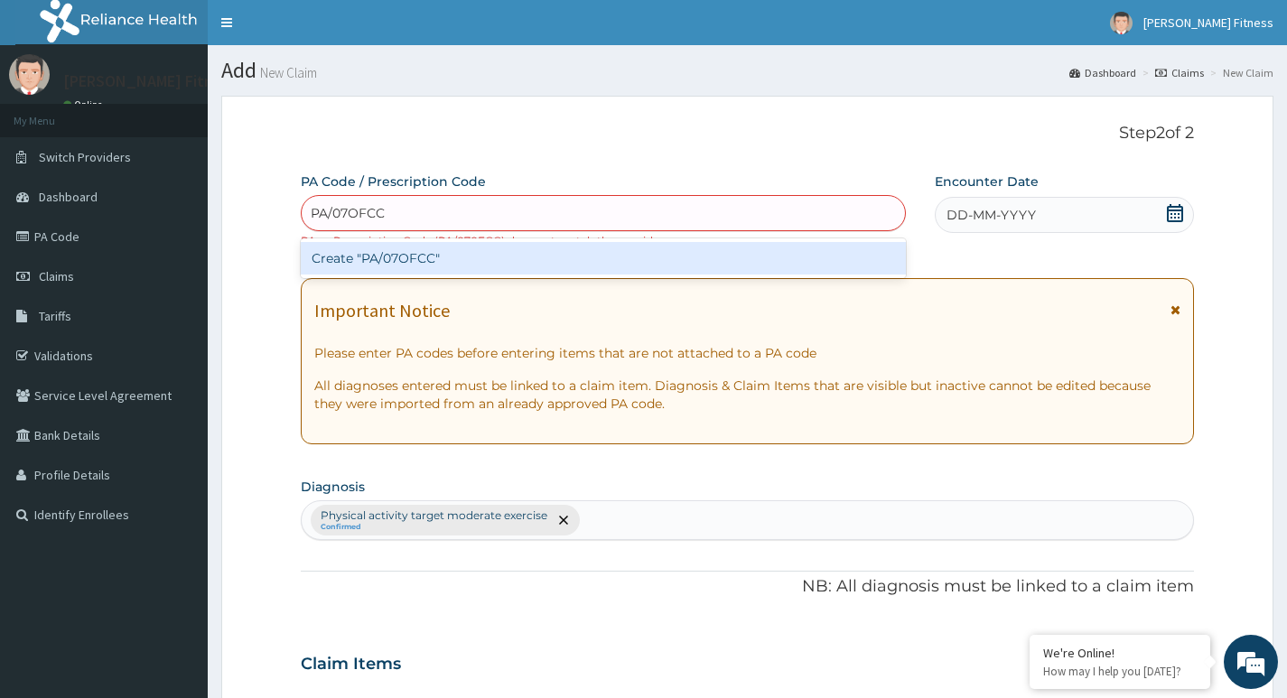
click at [380, 258] on div "Create "PA/07OFCC"" at bounding box center [603, 258] width 605 height 33
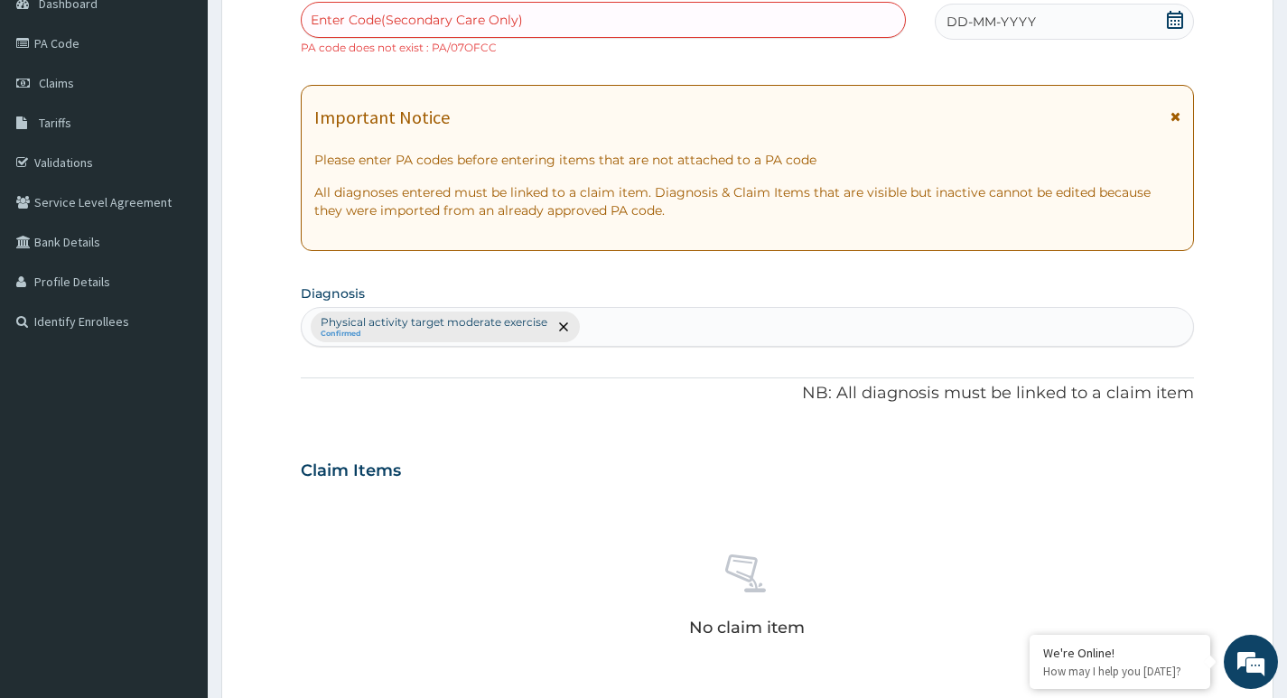
scroll to position [181, 0]
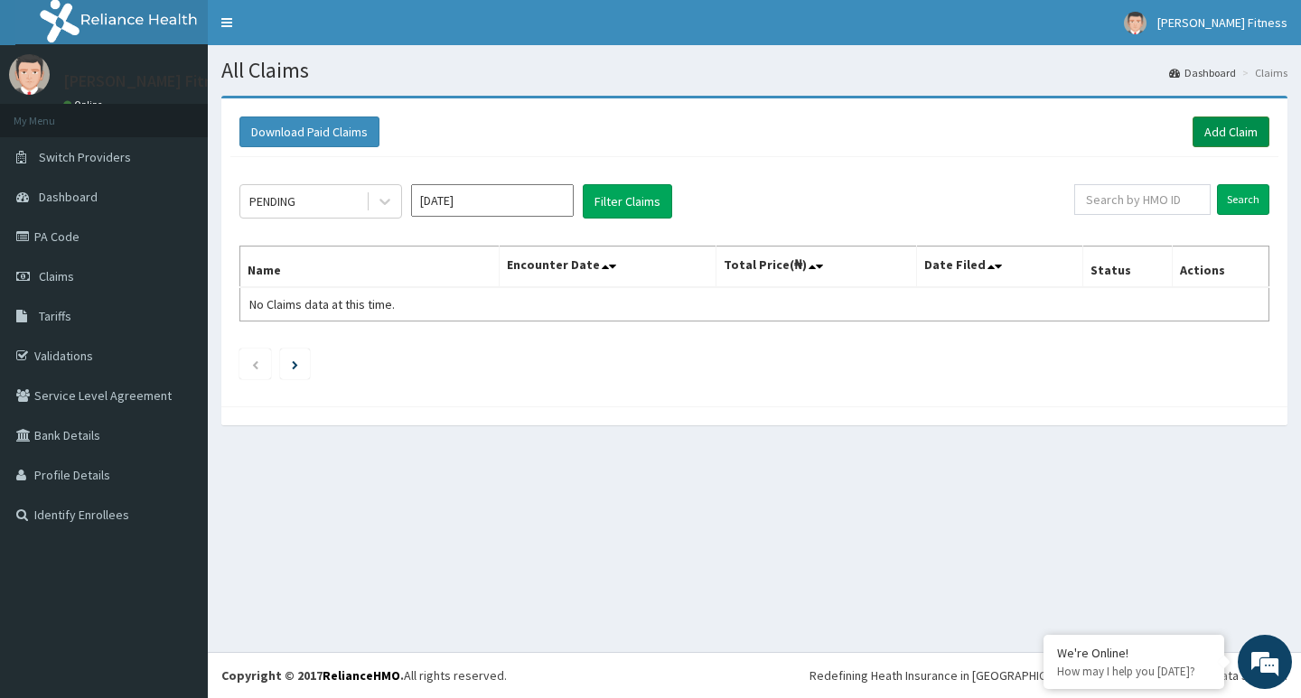
click at [1236, 128] on link "Add Claim" at bounding box center [1230, 132] width 77 height 31
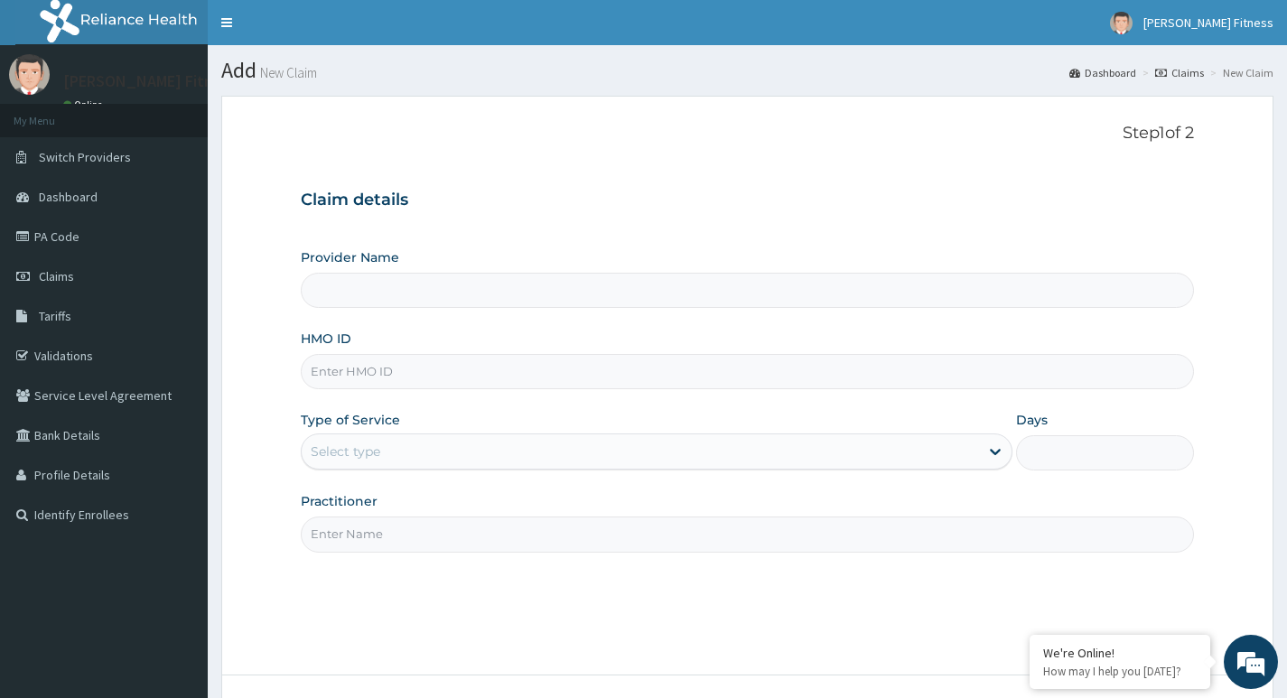
type input "[PERSON_NAME] Fitness"
type input "1"
click at [348, 363] on input "HMO ID" at bounding box center [747, 371] width 893 height 35
paste input "HPY/10015/A"
type input "HPY/10015/A"
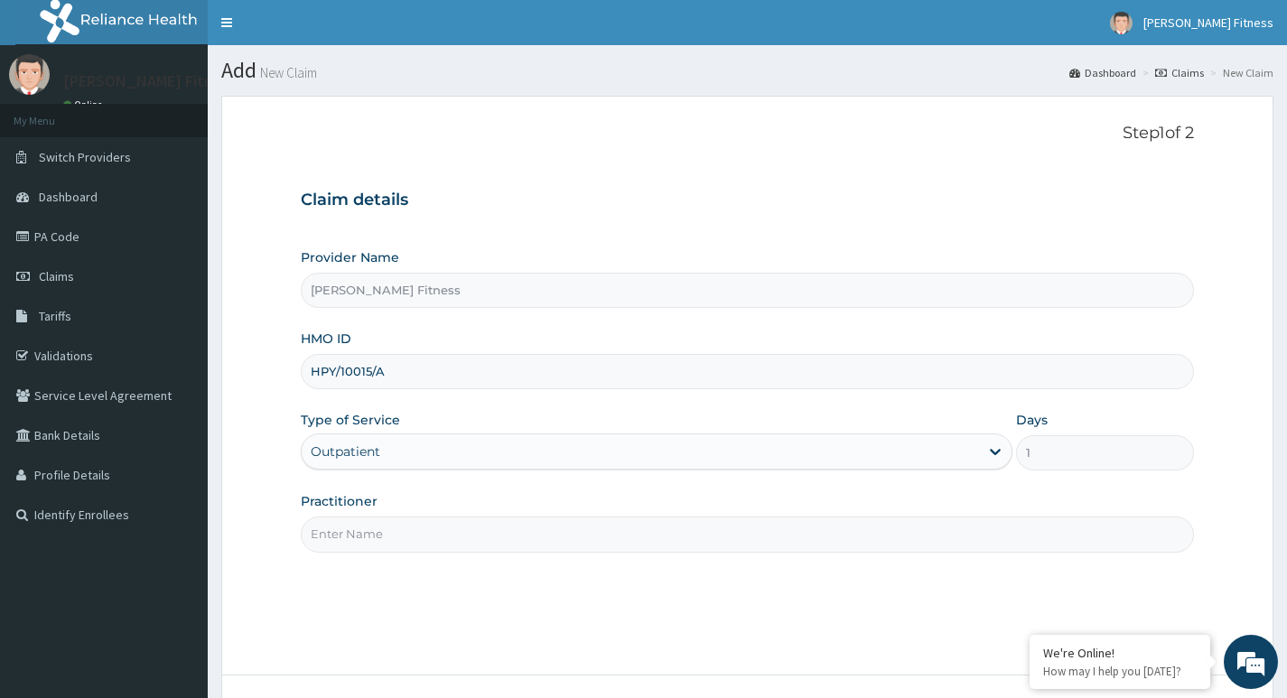
click at [431, 452] on div "Outpatient" at bounding box center [657, 452] width 712 height 36
click at [395, 536] on input "Practitioner" at bounding box center [747, 534] width 893 height 35
click at [352, 537] on input "Practitioner" at bounding box center [747, 534] width 893 height 35
paste input "erhuvwu katherine ayanagho"
type input "erhuvwu katherine ayanagho"
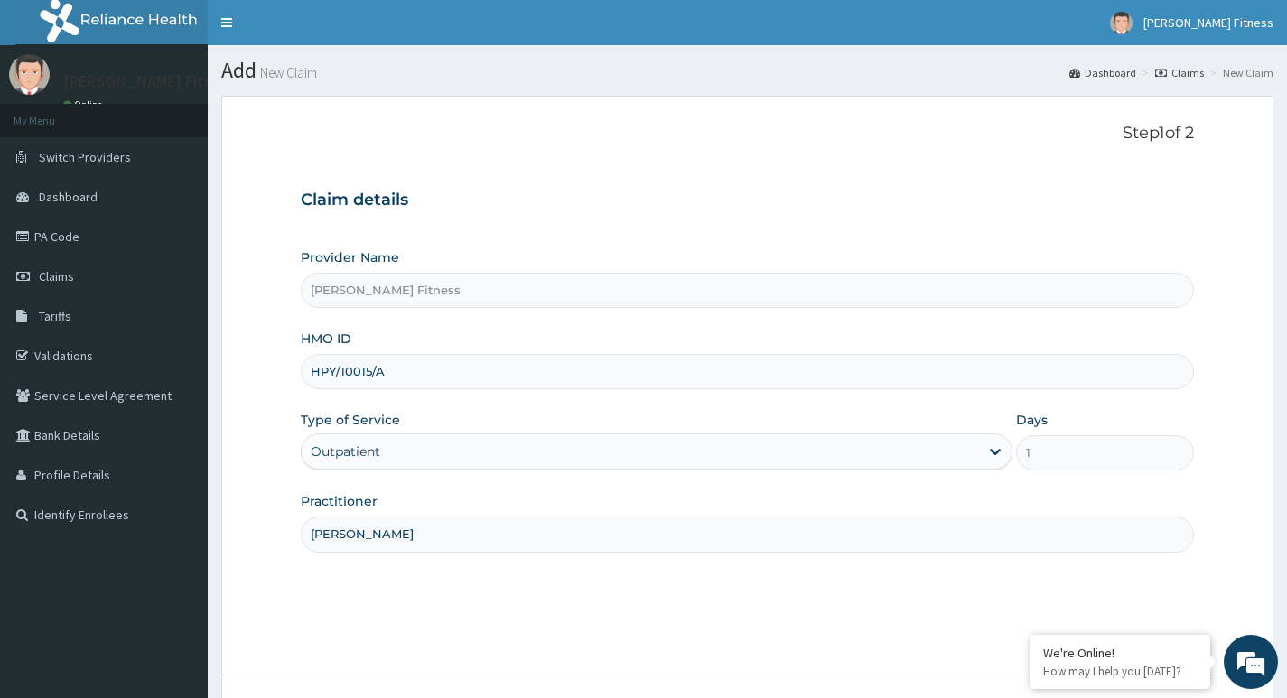
click at [373, 588] on div "Step 1 of 2 Claim details Provider Name Jas Fitness HMO ID HPY/10015/A Type of …" at bounding box center [747, 386] width 893 height 524
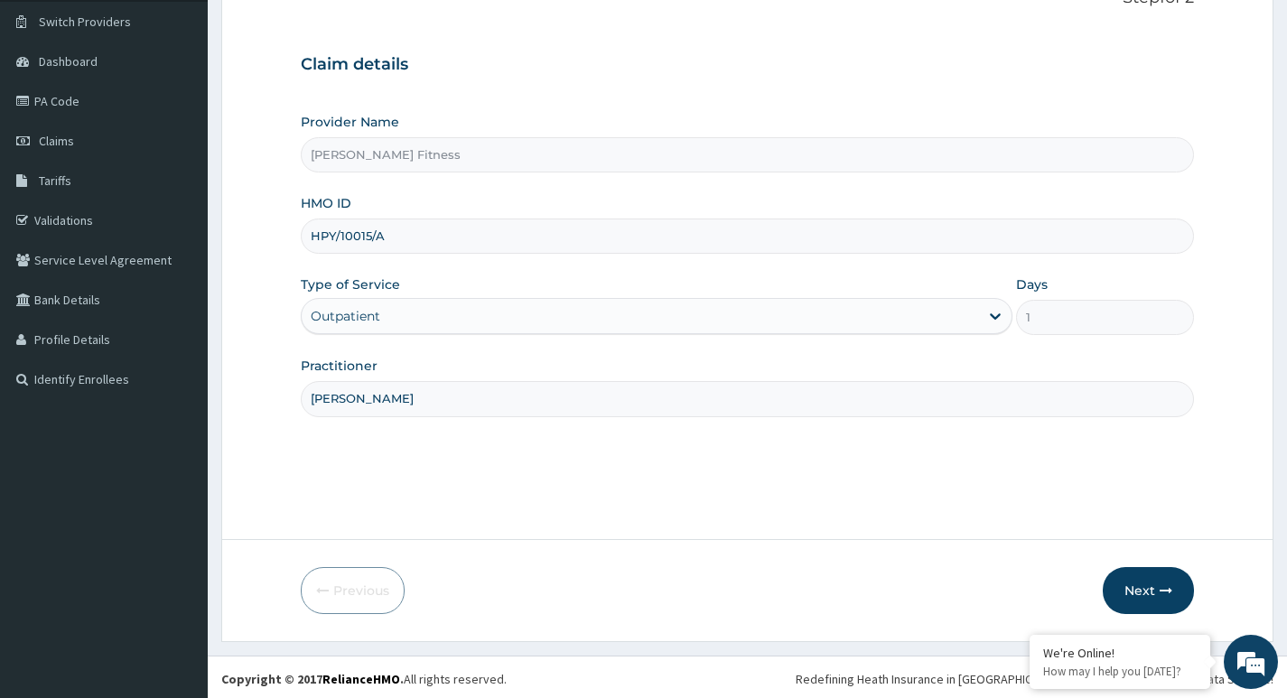
scroll to position [139, 0]
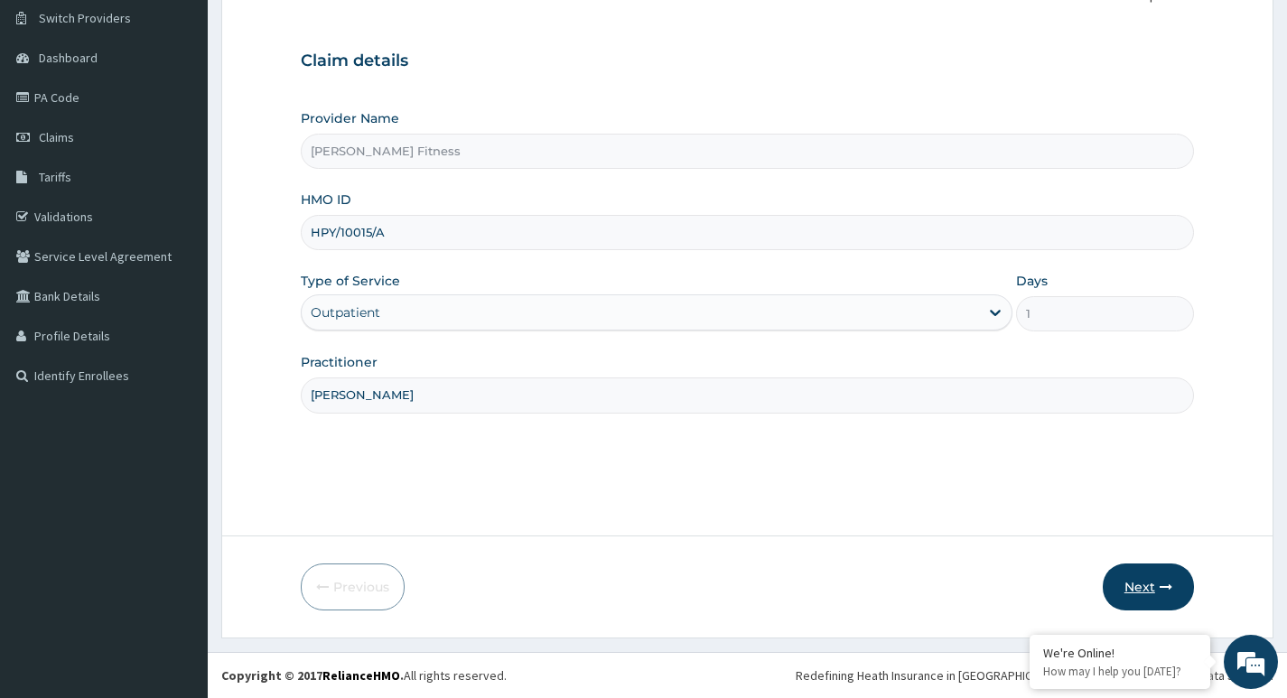
click at [1136, 588] on button "Next" at bounding box center [1148, 587] width 91 height 47
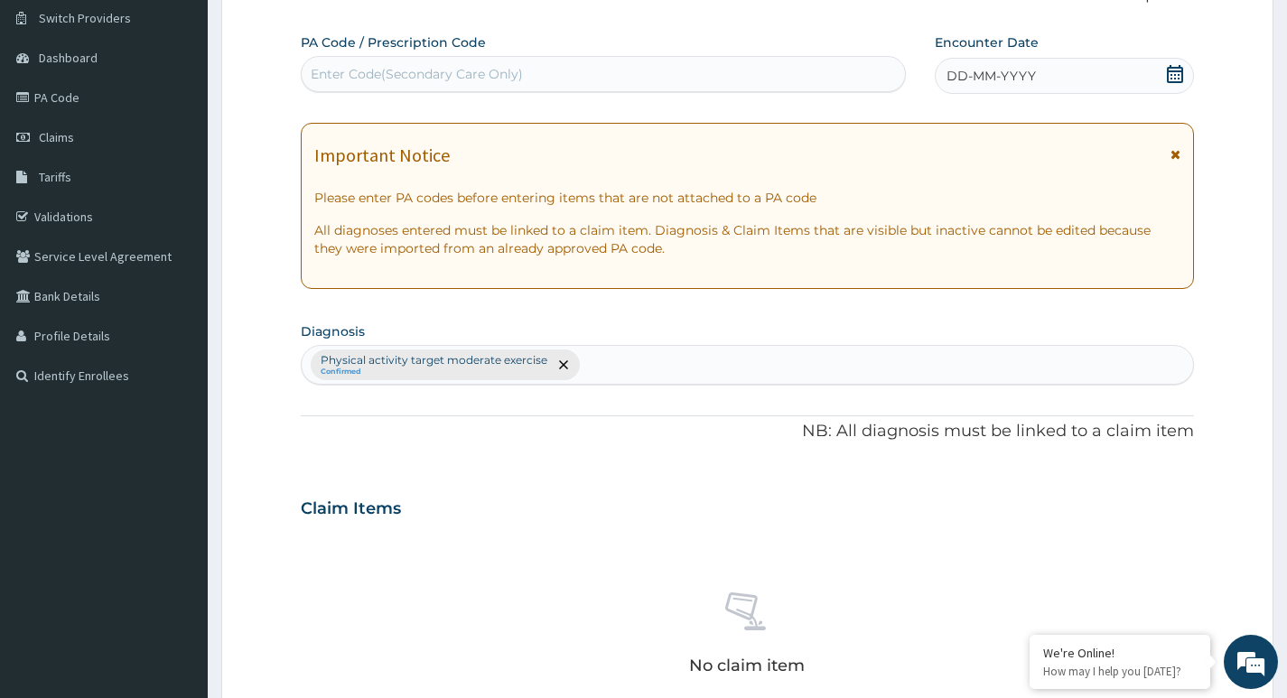
click at [350, 70] on div "Enter Code(Secondary Care Only)" at bounding box center [417, 74] width 212 height 18
type input "PA/CEC98C"
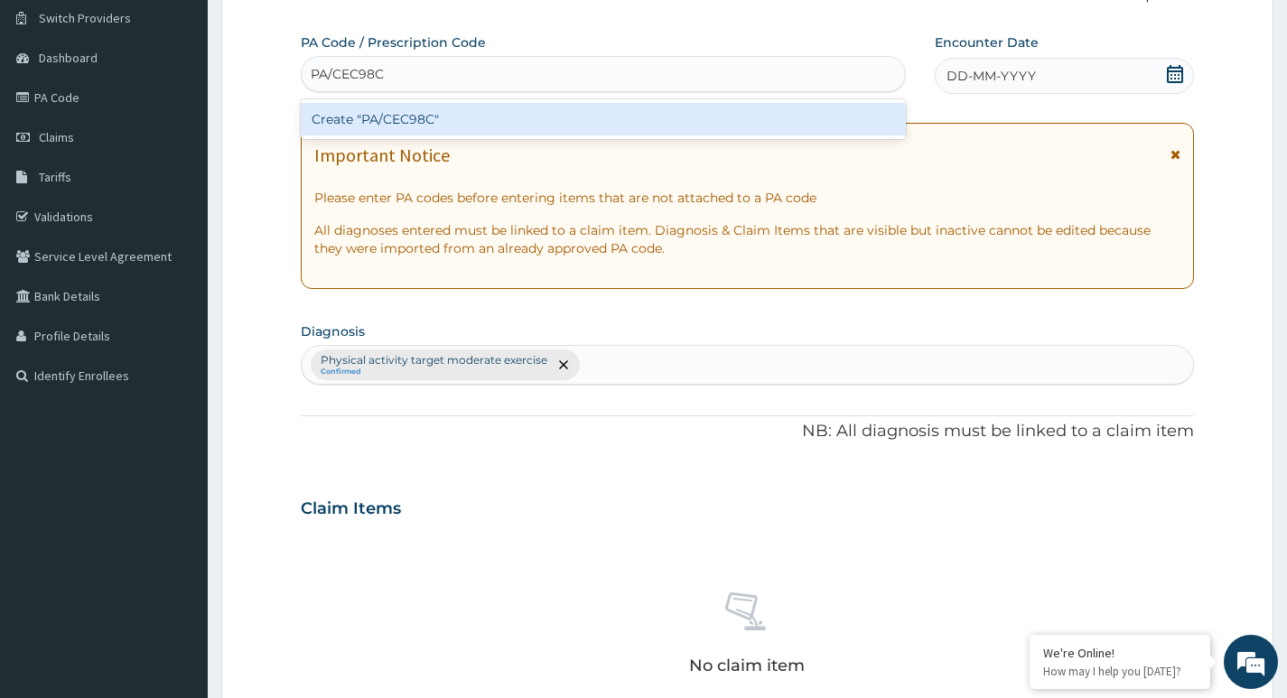
click at [405, 120] on div "Create "PA/CEC98C"" at bounding box center [603, 119] width 605 height 33
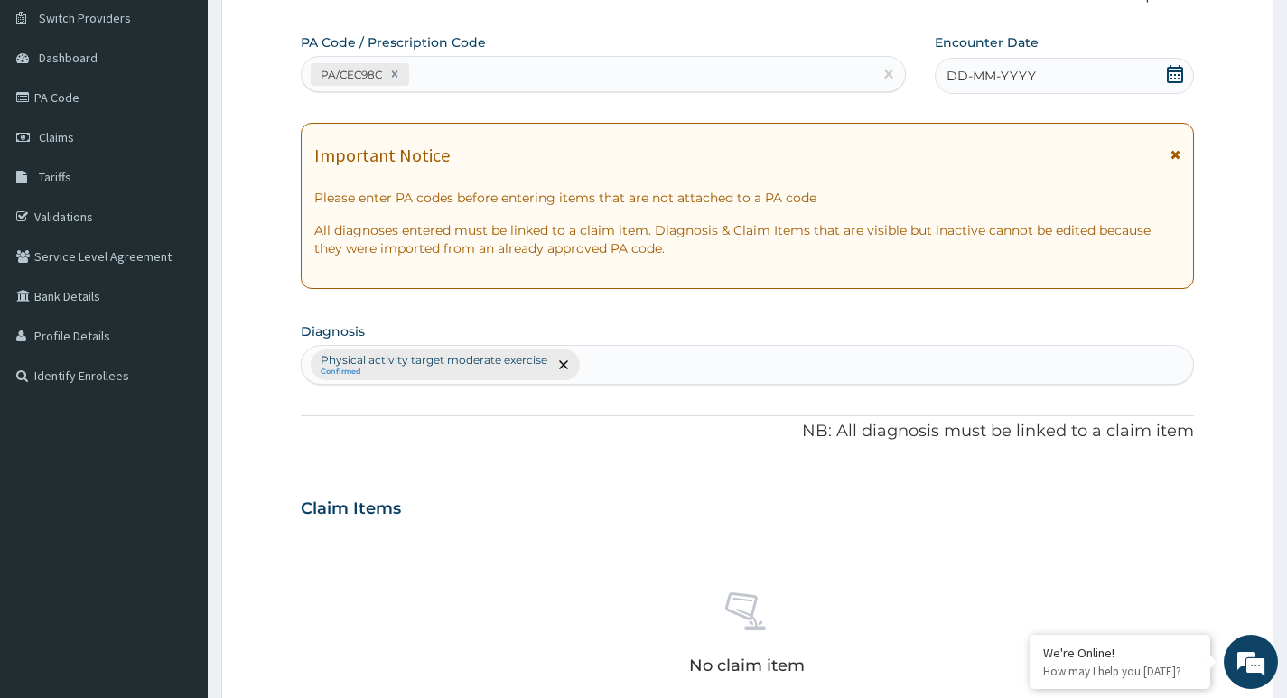
click at [993, 73] on span "DD-MM-YYYY" at bounding box center [990, 76] width 89 height 18
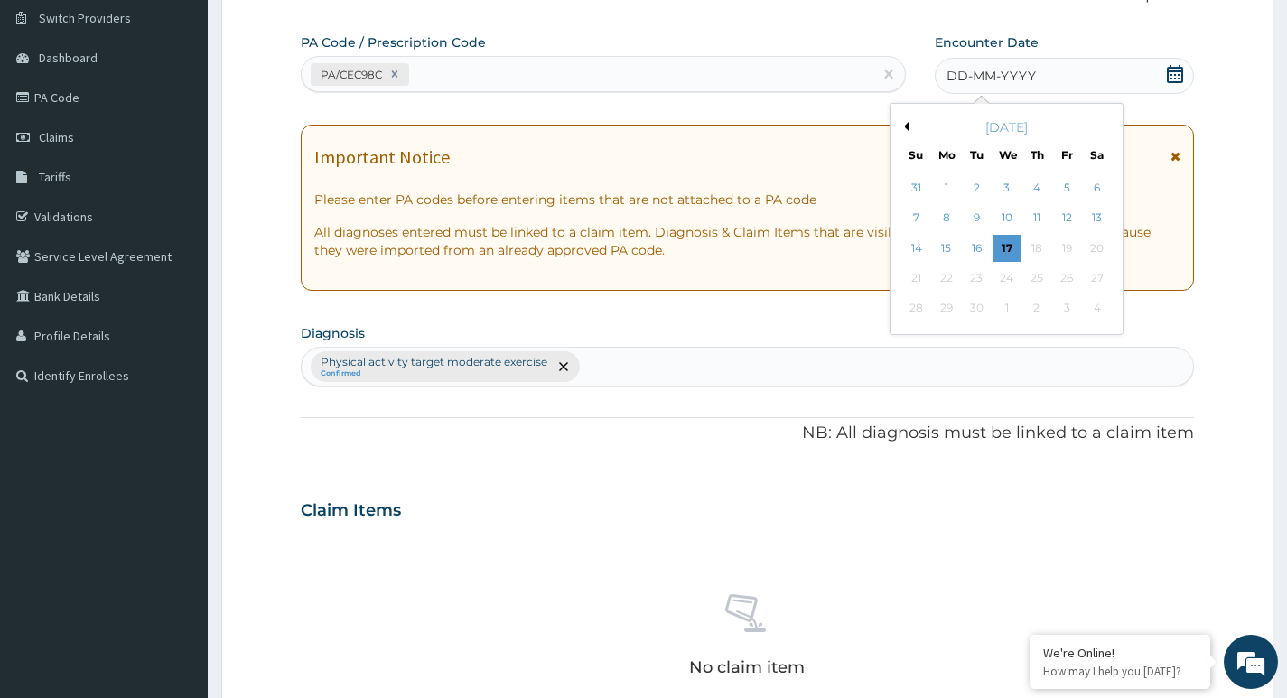
click at [905, 129] on button "Previous Month" at bounding box center [904, 126] width 9 height 9
click at [1103, 249] on div "16" at bounding box center [1096, 248] width 27 height 27
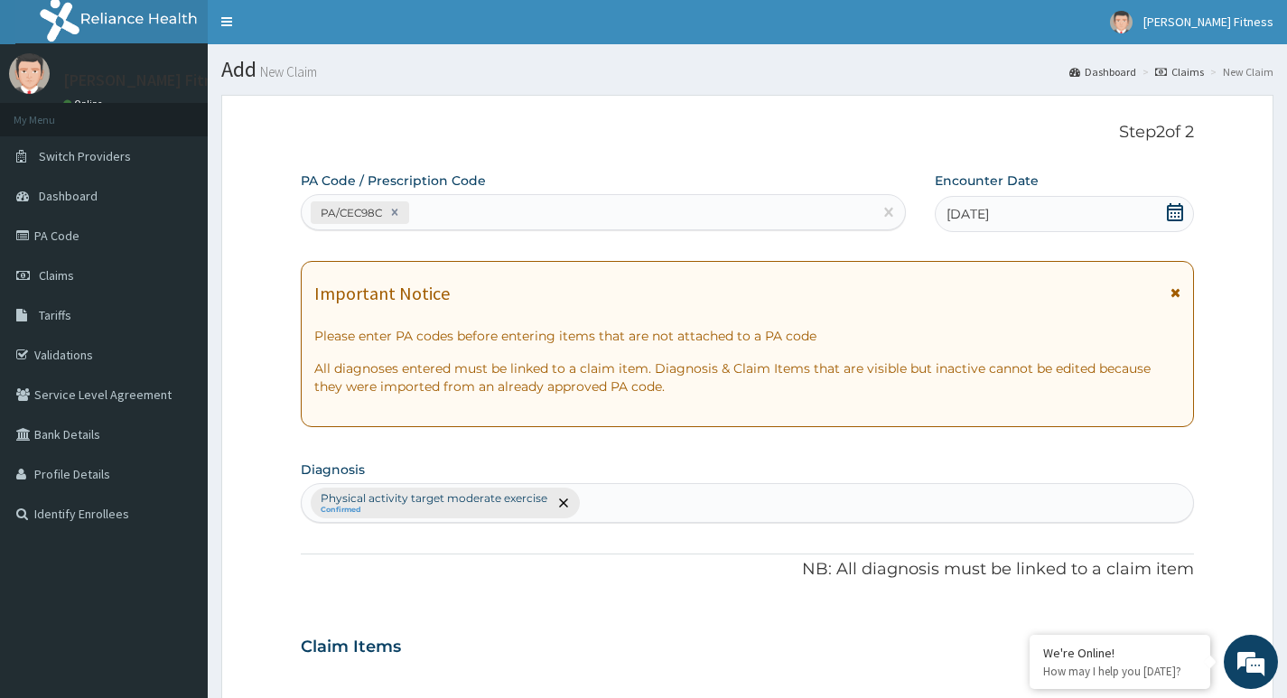
scroll to position [0, 0]
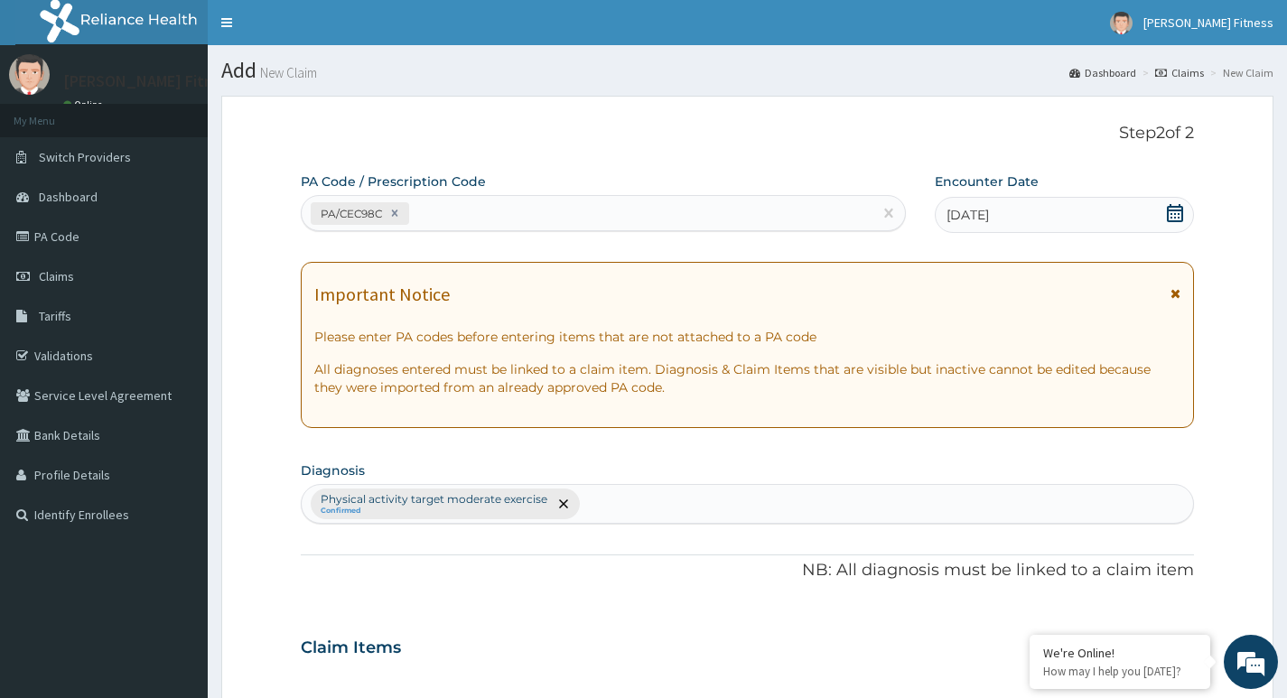
click at [1054, 220] on div "16-08-2025" at bounding box center [1064, 215] width 259 height 36
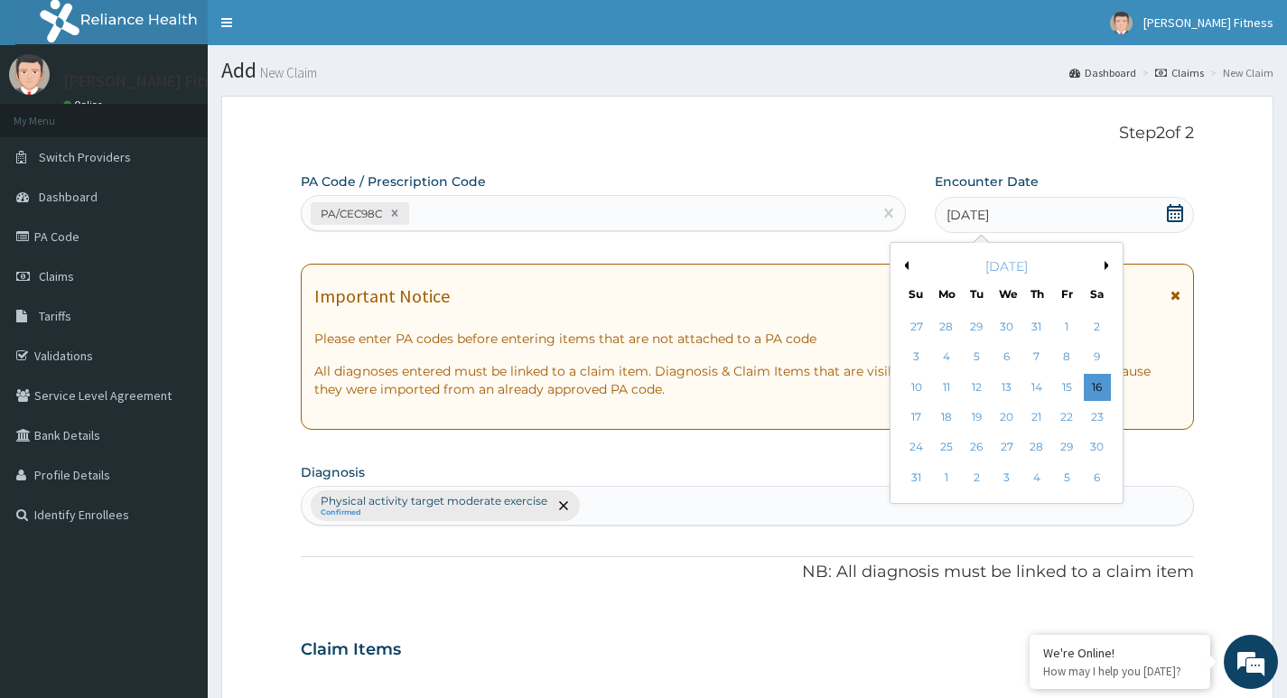
click at [1101, 262] on div "August 2025" at bounding box center [1007, 266] width 218 height 18
click at [1103, 330] on div "2" at bounding box center [1096, 326] width 27 height 27
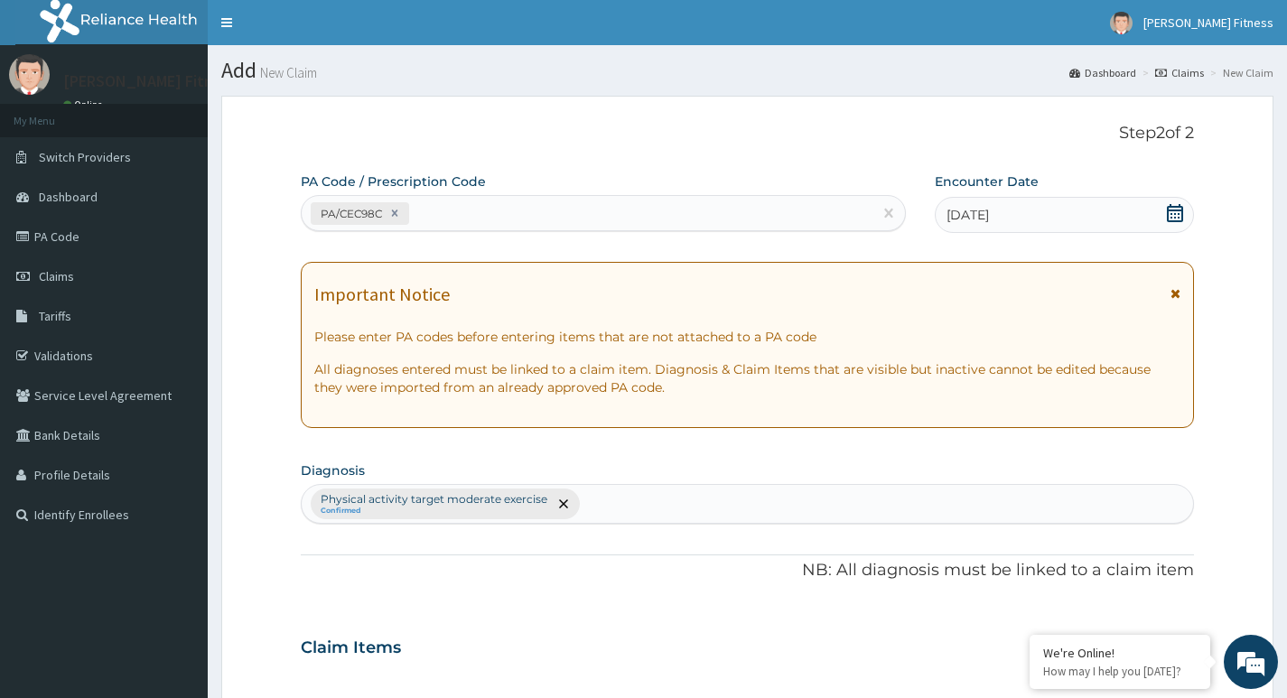
click at [1171, 219] on icon at bounding box center [1175, 213] width 18 height 18
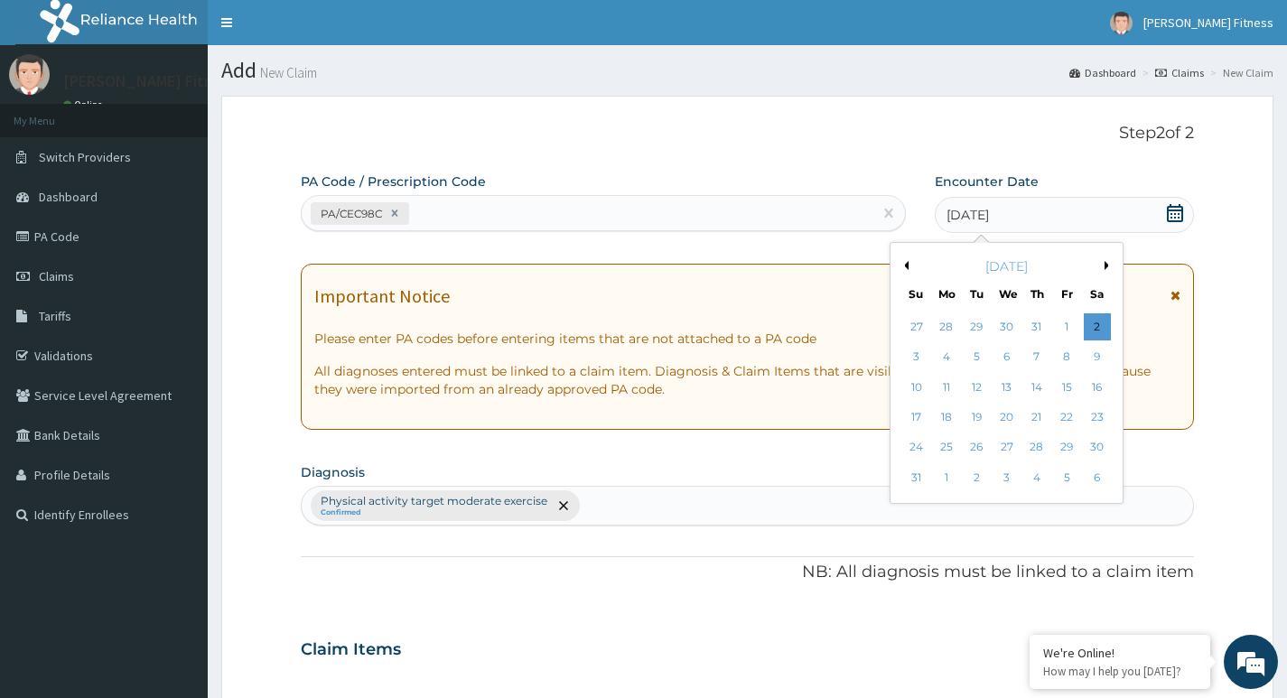
click at [1104, 266] on div "August 2025" at bounding box center [1007, 266] width 218 height 18
click at [1107, 259] on div "August 2025" at bounding box center [1007, 266] width 218 height 18
click at [1107, 264] on button "Next Month" at bounding box center [1109, 265] width 9 height 9
click at [974, 328] on div "2" at bounding box center [976, 326] width 27 height 27
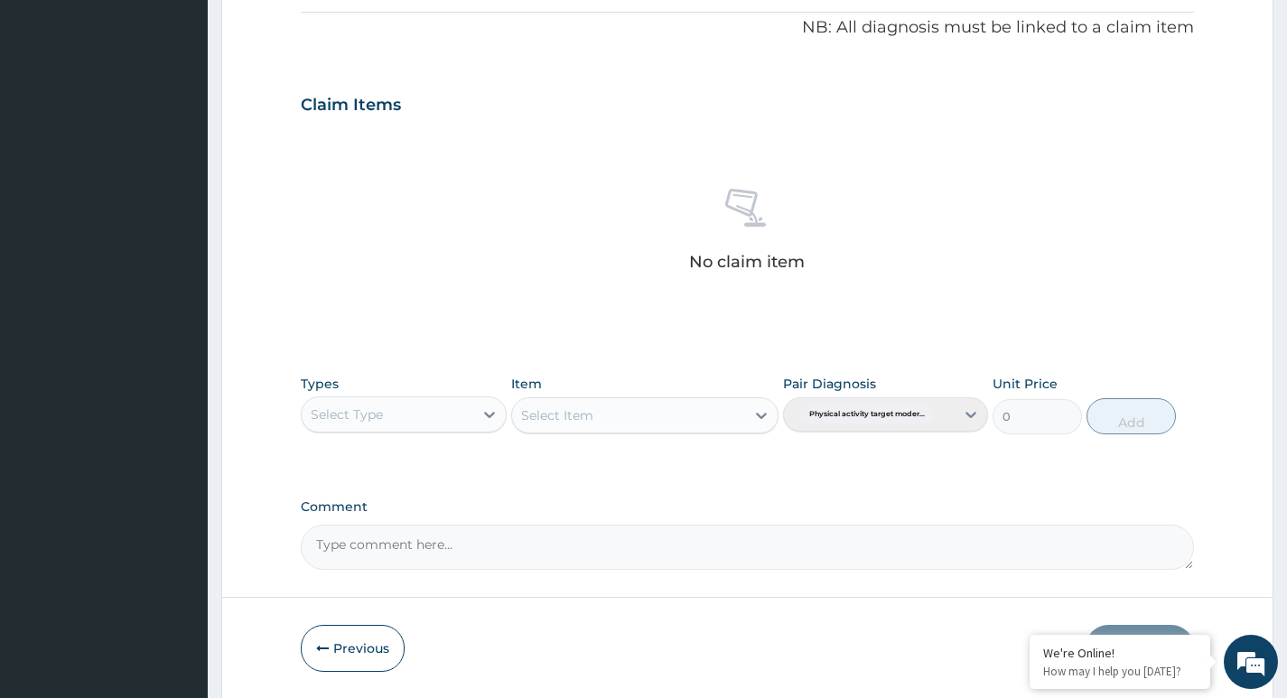
scroll to position [604, 0]
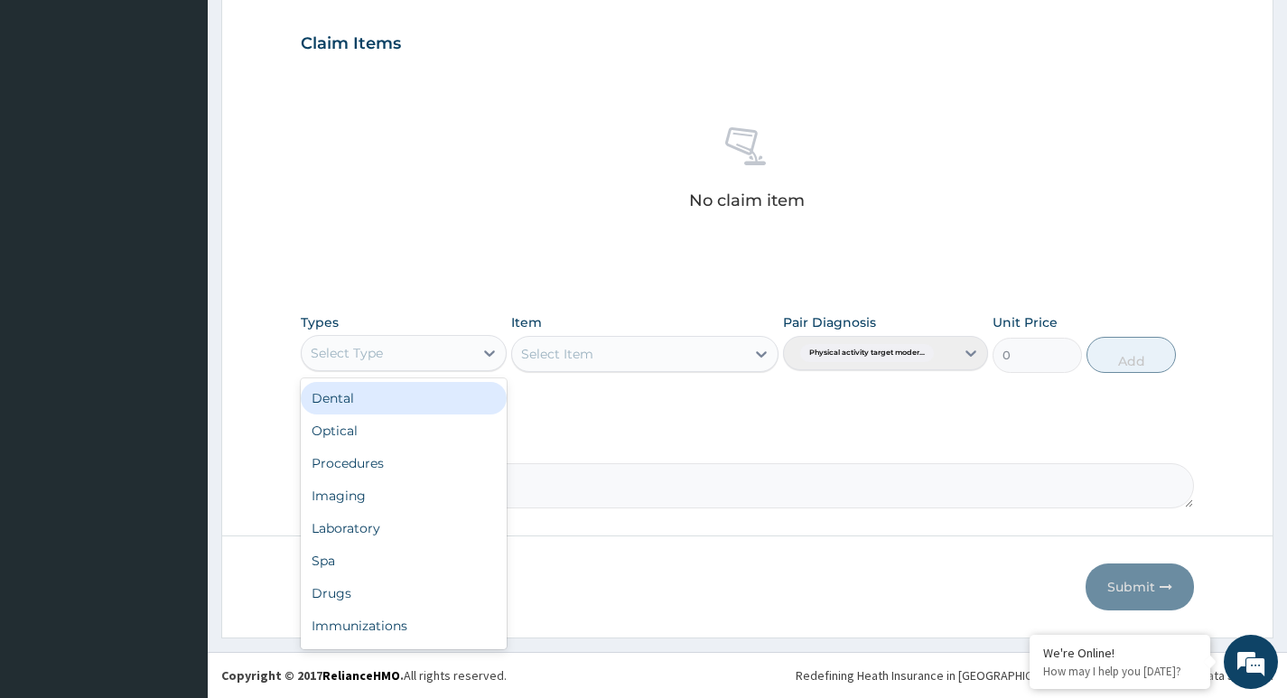
click at [405, 349] on div "Select Type" at bounding box center [387, 353] width 171 height 29
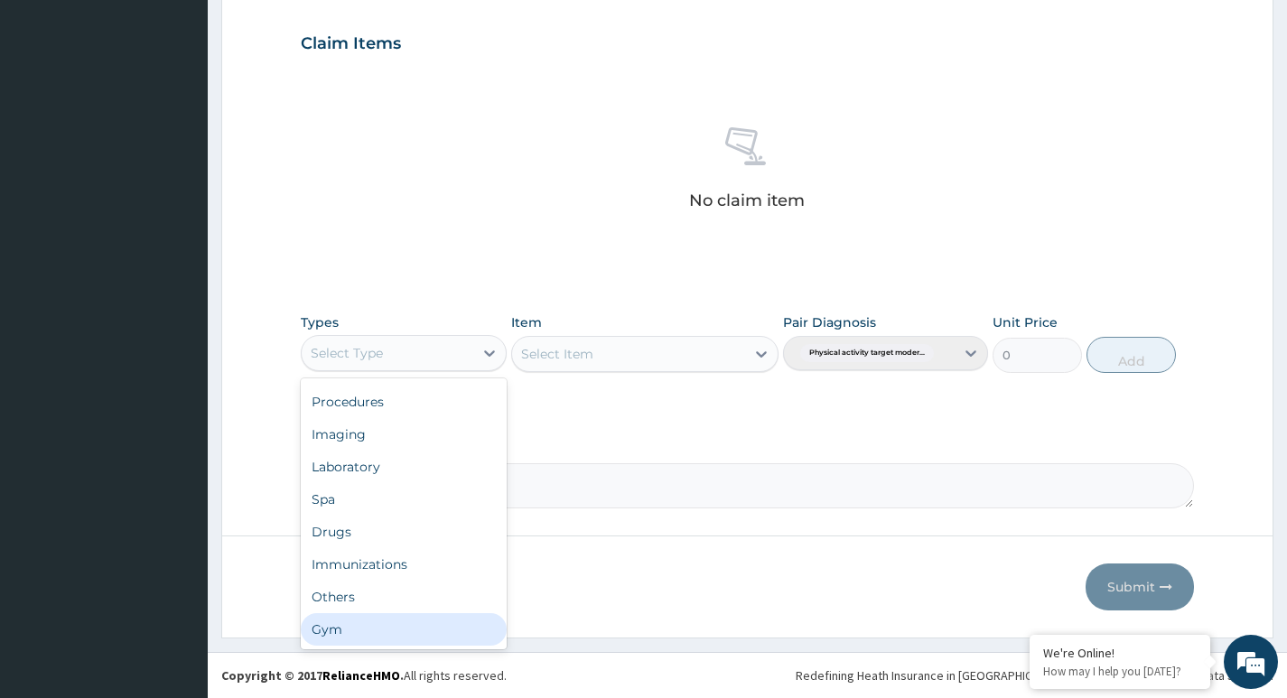
drag, startPoint x: 362, startPoint y: 629, endPoint x: 404, endPoint y: 463, distance: 170.4
click at [358, 628] on div "Gym" at bounding box center [403, 629] width 205 height 33
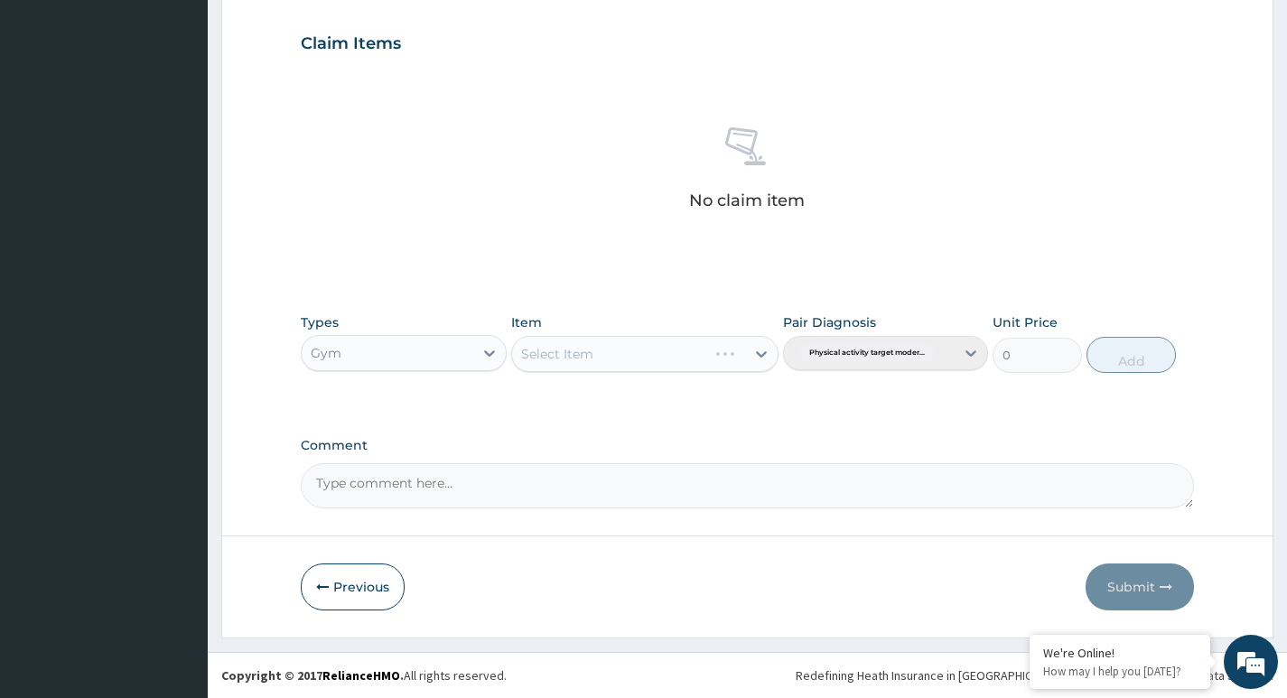
click at [556, 355] on div "Select Item" at bounding box center [645, 354] width 268 height 36
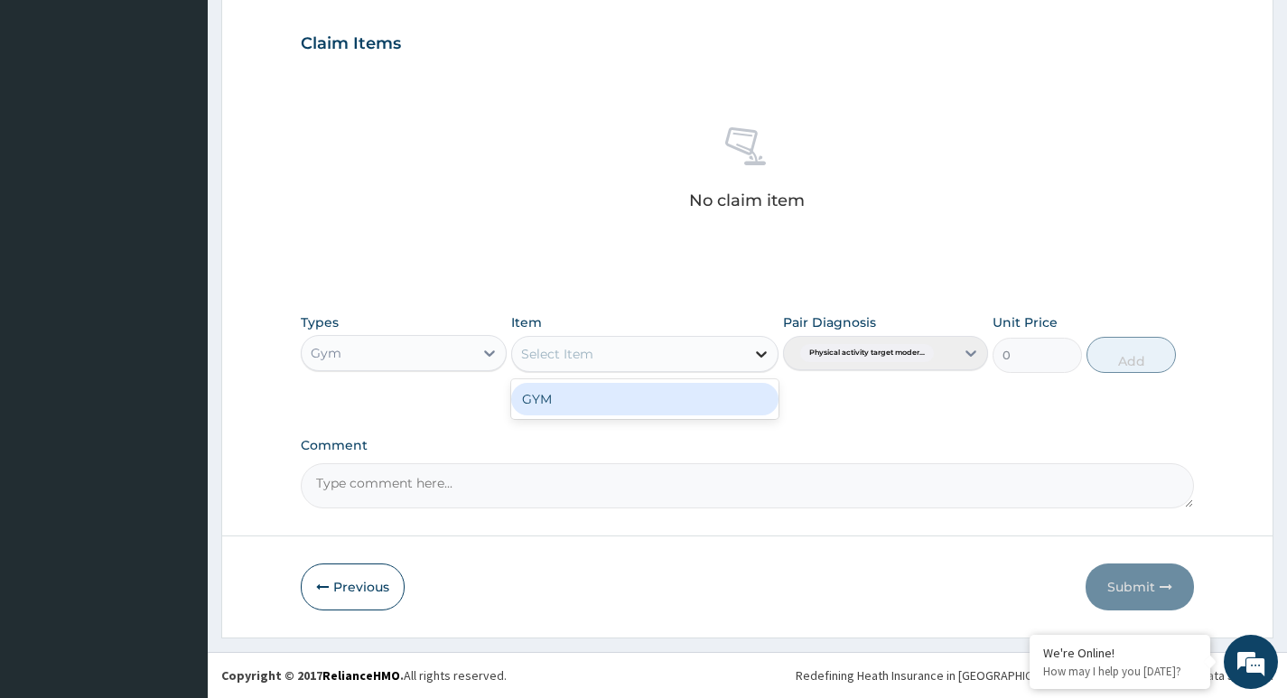
click at [757, 351] on icon at bounding box center [761, 354] width 18 height 18
click at [642, 398] on div "GYM" at bounding box center [645, 399] width 268 height 33
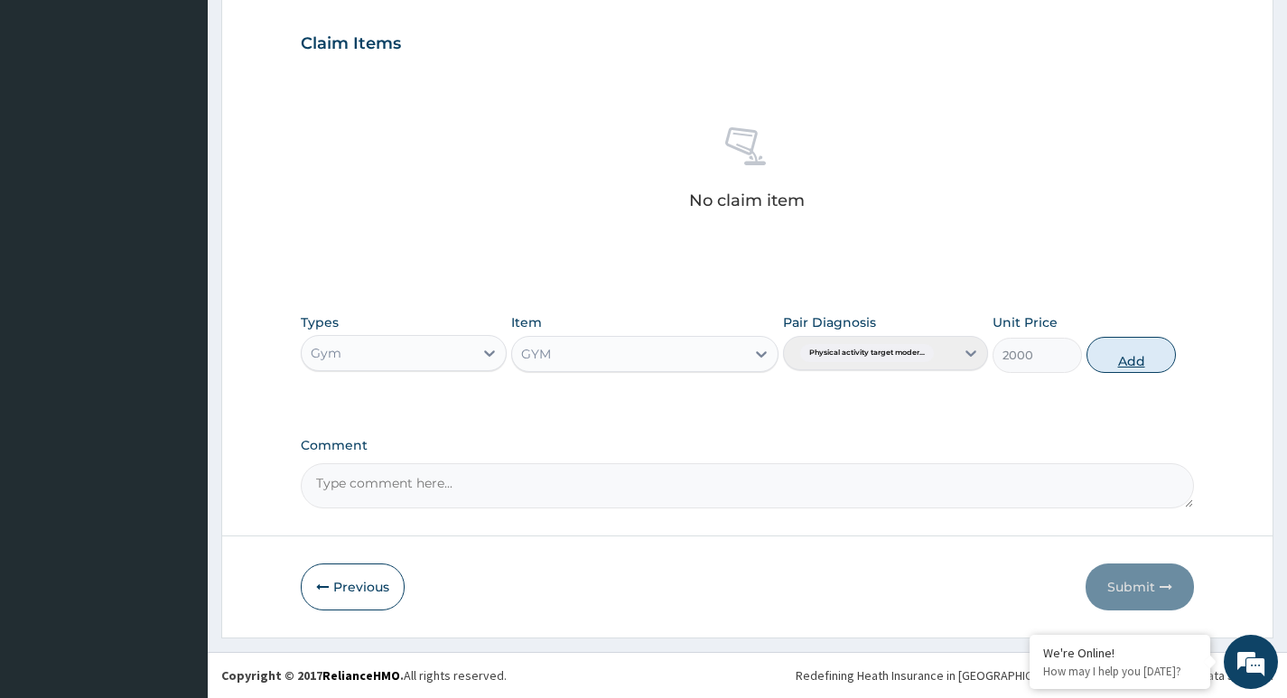
click at [1117, 360] on button "Add" at bounding box center [1130, 355] width 89 height 36
type input "0"
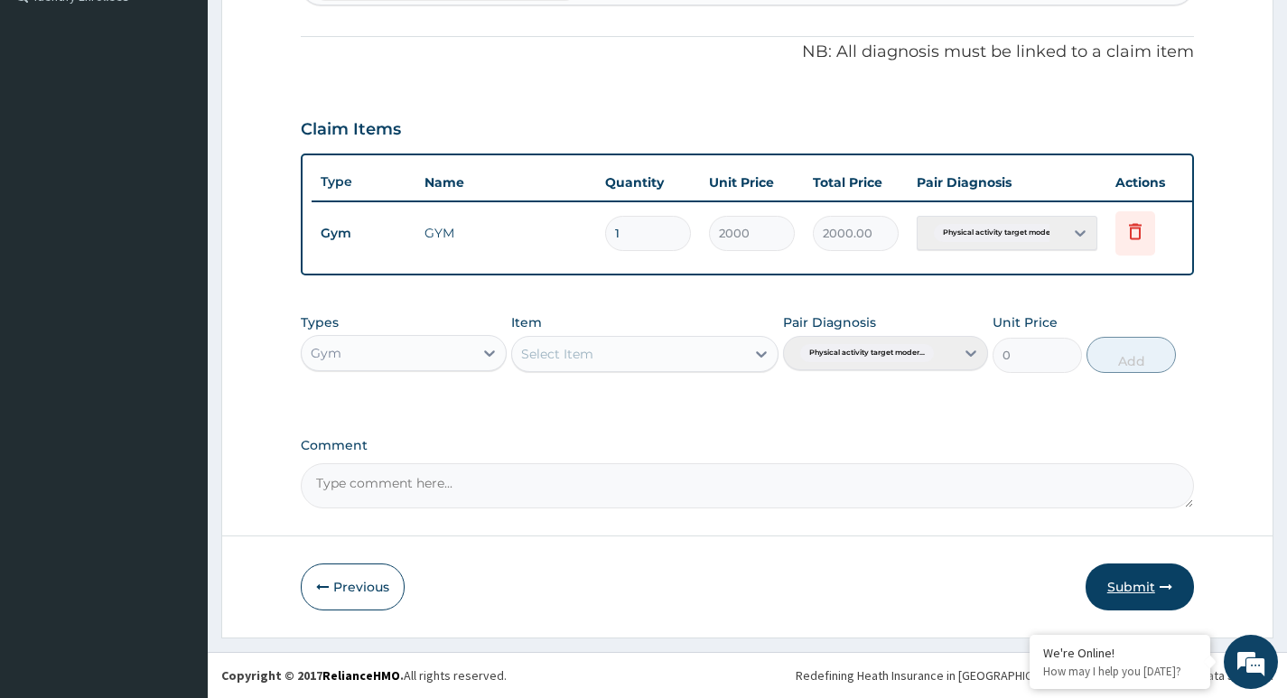
click at [1124, 582] on button "Submit" at bounding box center [1140, 587] width 108 height 47
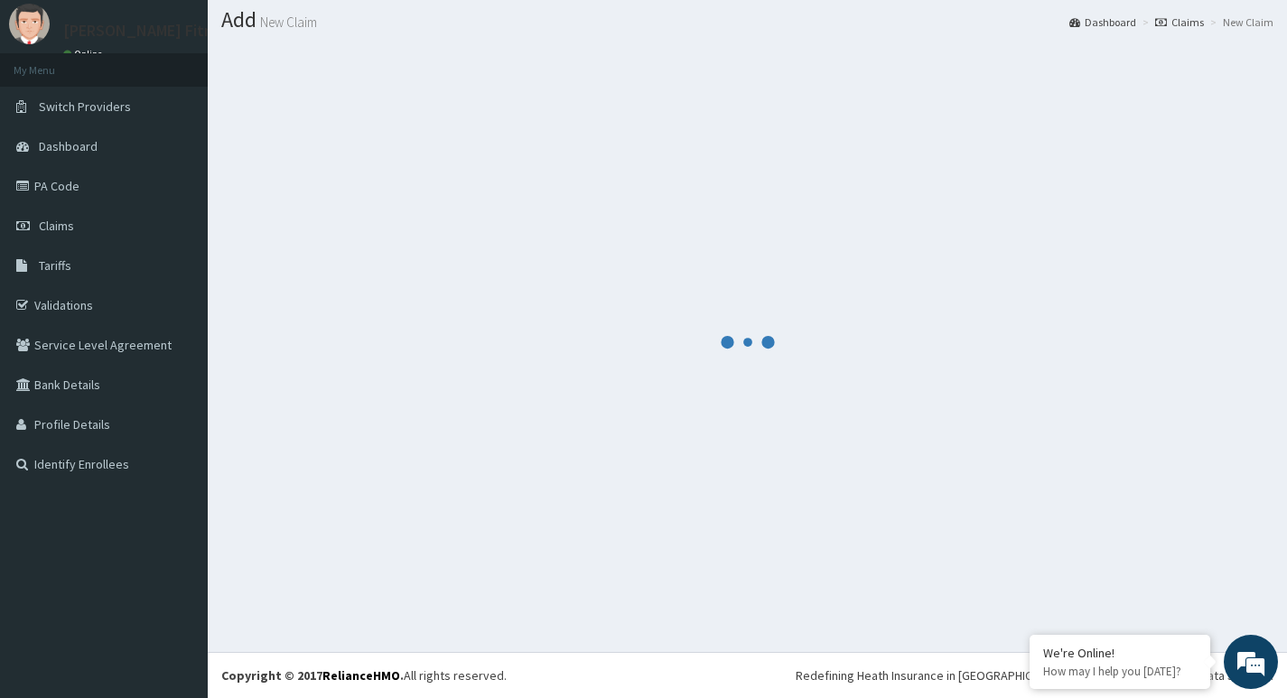
click at [284, 22] on small "New Claim" at bounding box center [286, 22] width 61 height 14
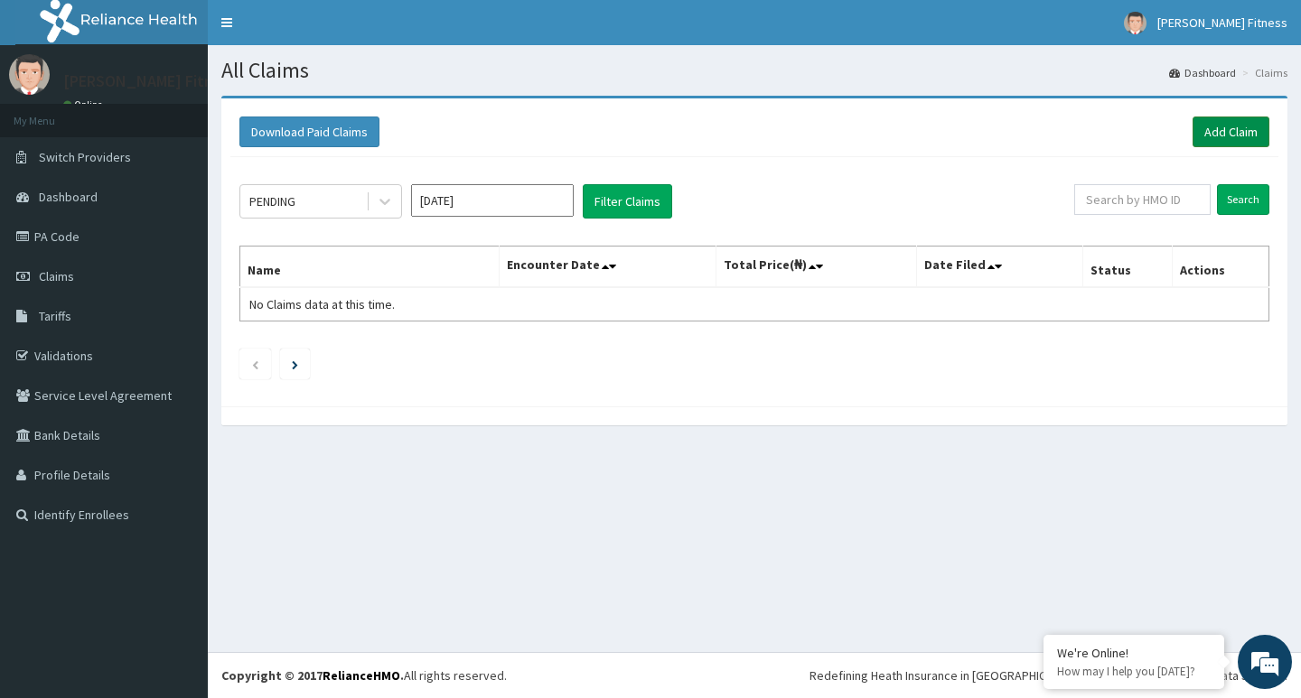
click at [1220, 127] on link "Add Claim" at bounding box center [1230, 132] width 77 height 31
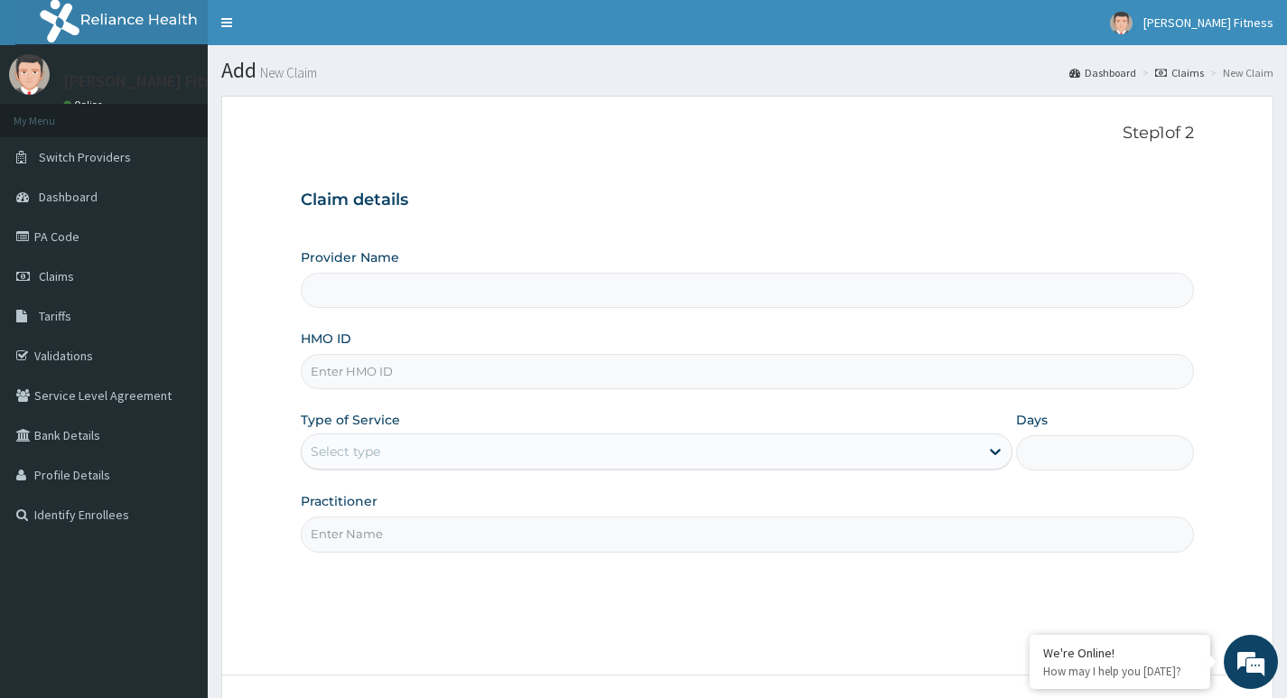
click at [430, 374] on input "HMO ID" at bounding box center [747, 371] width 893 height 35
paste input "erhuvwu katherine ayanagho"
type input "e"
click at [443, 534] on input "Practitioner" at bounding box center [747, 534] width 893 height 35
type input "[PERSON_NAME] Fitness"
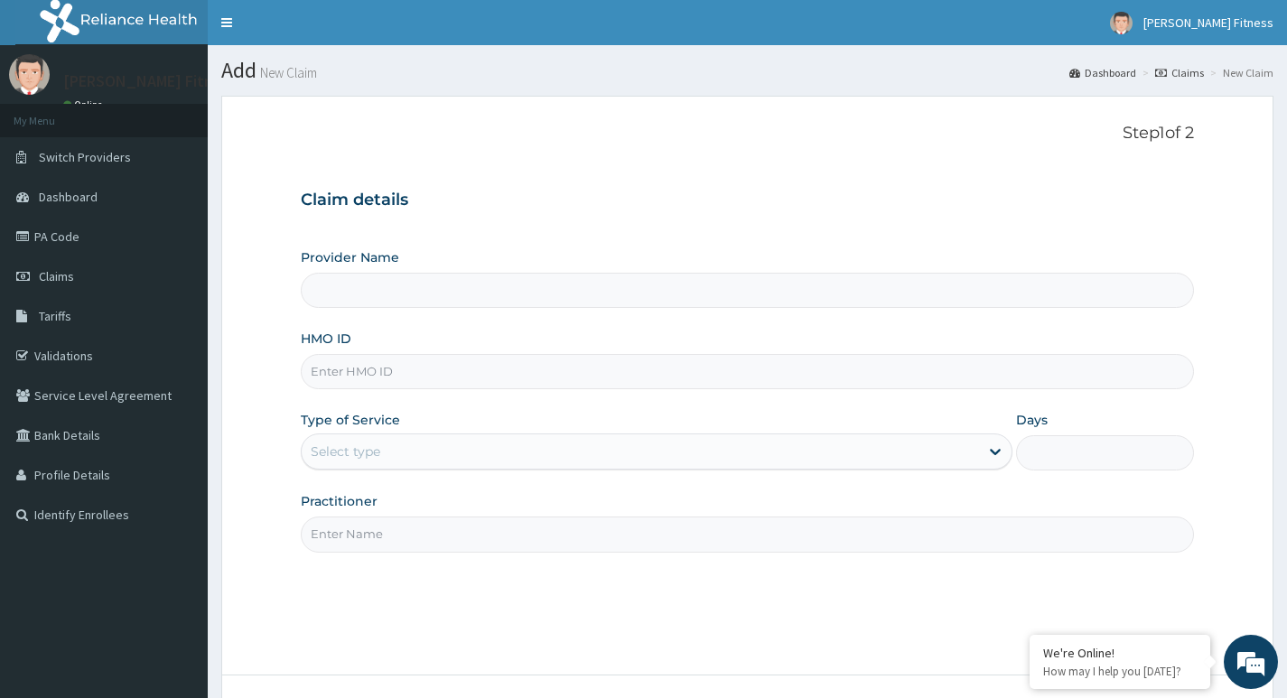
type input "1"
paste input "erhuvwu katherine ayanagho"
type input "erhuvwu katherine ayanagho"
click at [448, 374] on input "HMO ID" at bounding box center [747, 371] width 893 height 35
paste input "HPY/10015/A"
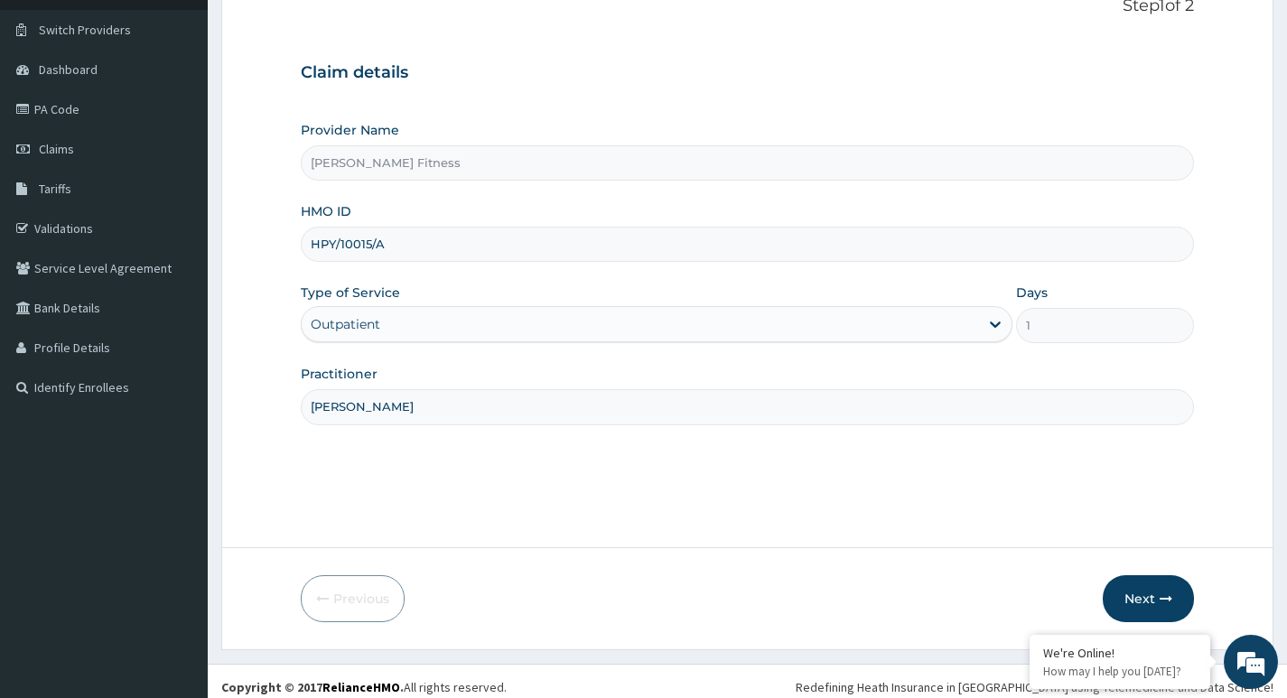
scroll to position [139, 0]
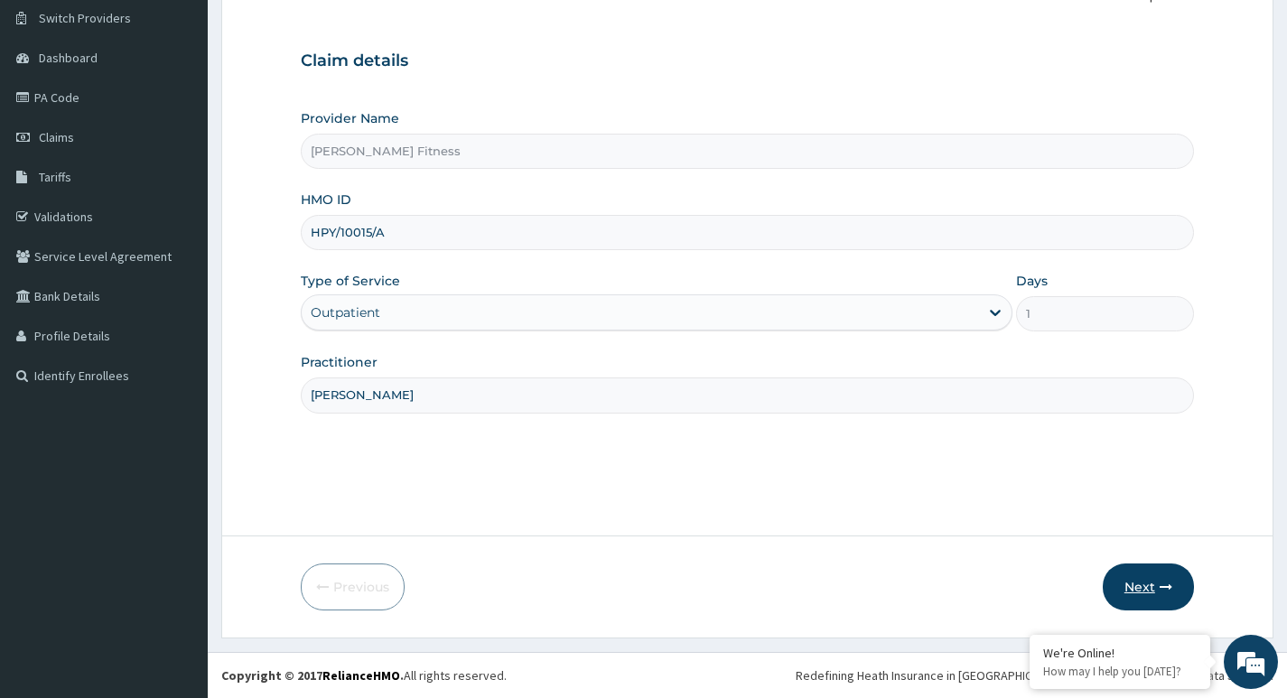
type input "HPY/10015/A"
click at [1131, 592] on button "Next" at bounding box center [1148, 587] width 91 height 47
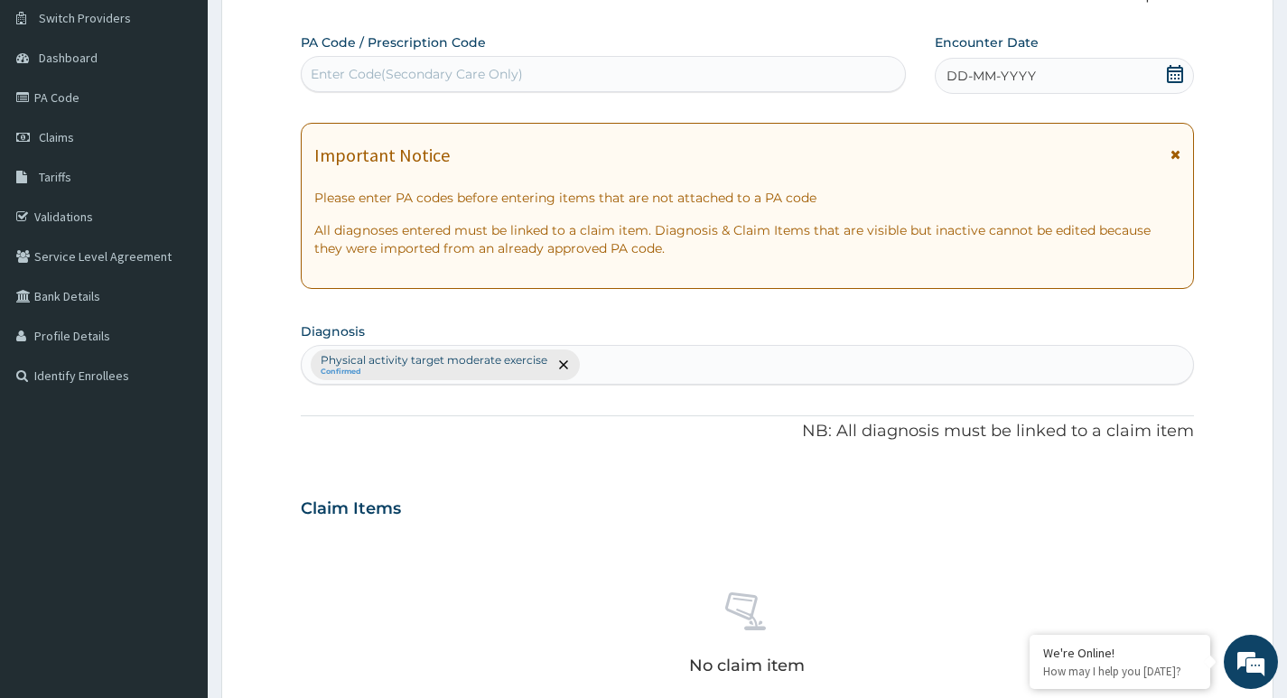
click at [465, 78] on div "Enter Code(Secondary Care Only)" at bounding box center [417, 74] width 212 height 18
type input "PA/7C35B8"
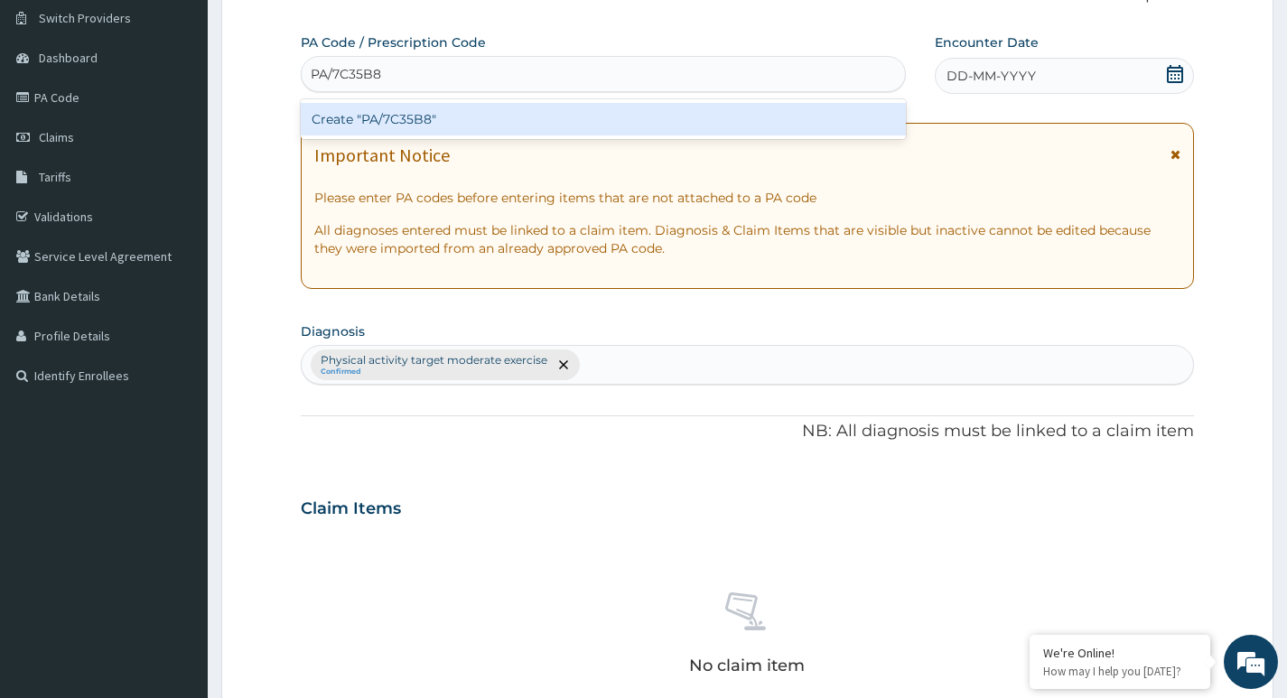
click at [411, 116] on div "Create "PA/7C35B8"" at bounding box center [603, 119] width 605 height 33
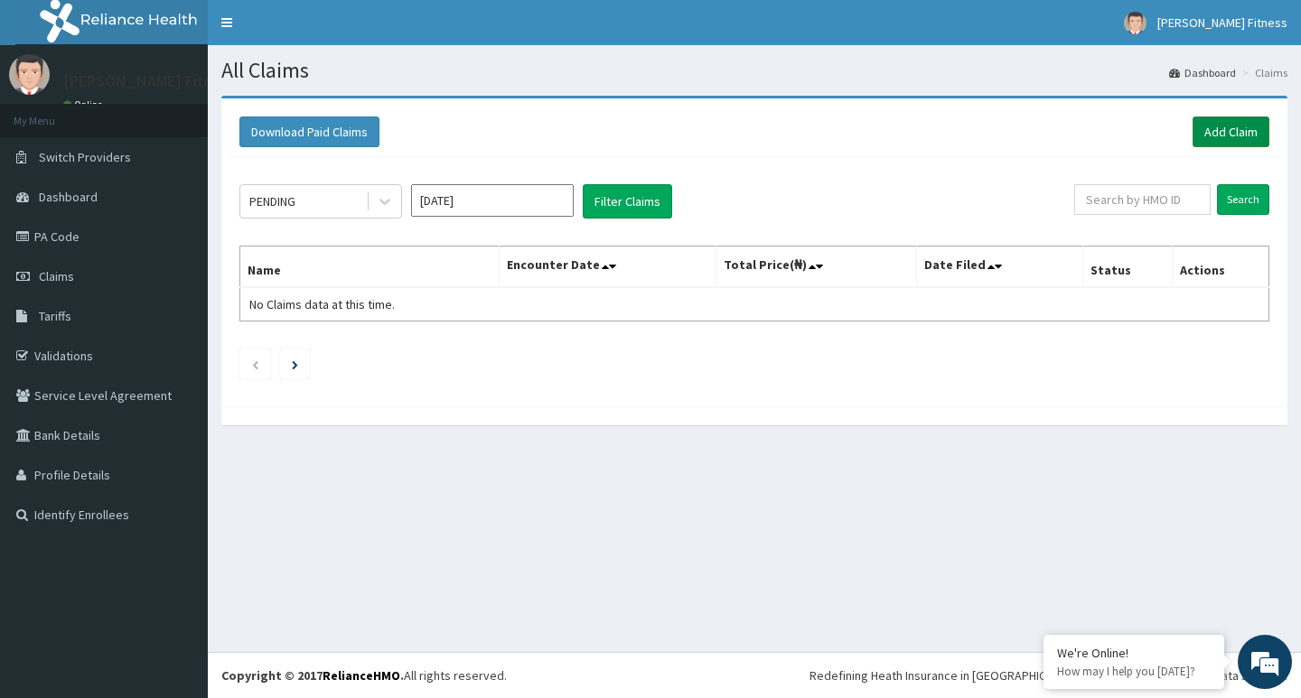
click at [1224, 138] on link "Add Claim" at bounding box center [1230, 132] width 77 height 31
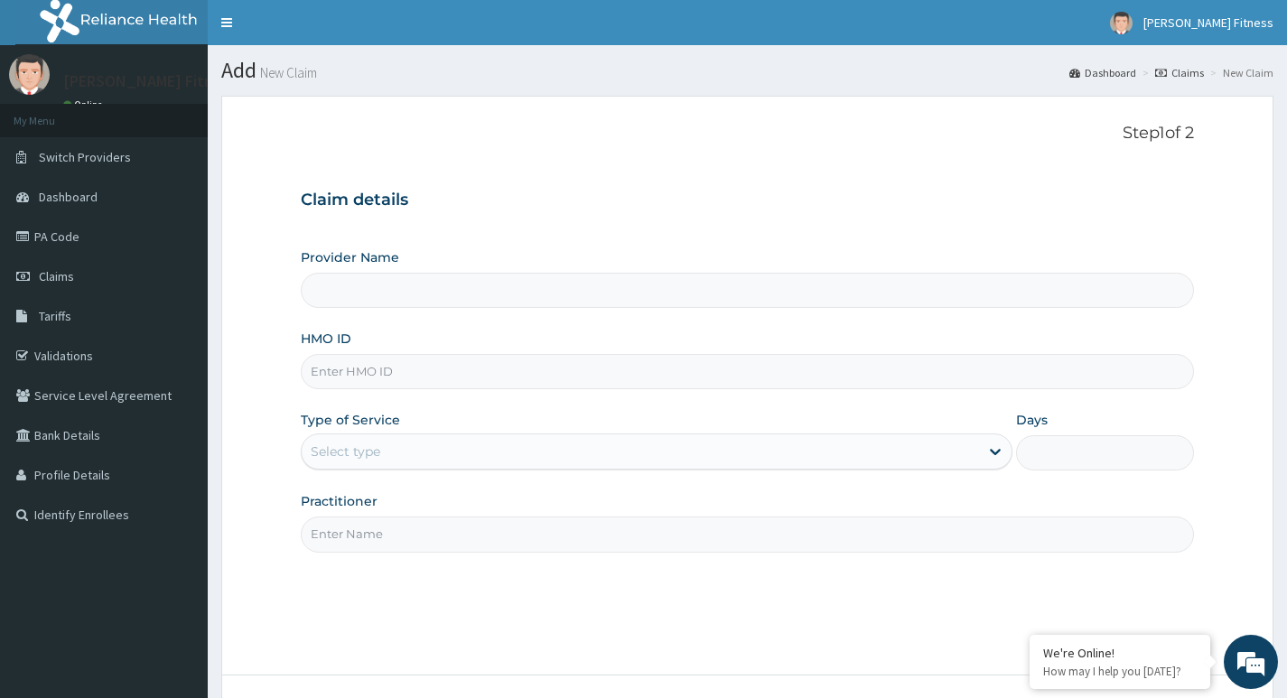
type input "Olamilekan [PERSON_NAME]"
type input "[PERSON_NAME] Fitness"
type input "1"
type input "Olamilekan [PERSON_NAME]"
click at [458, 365] on input "HMO ID" at bounding box center [747, 371] width 893 height 35
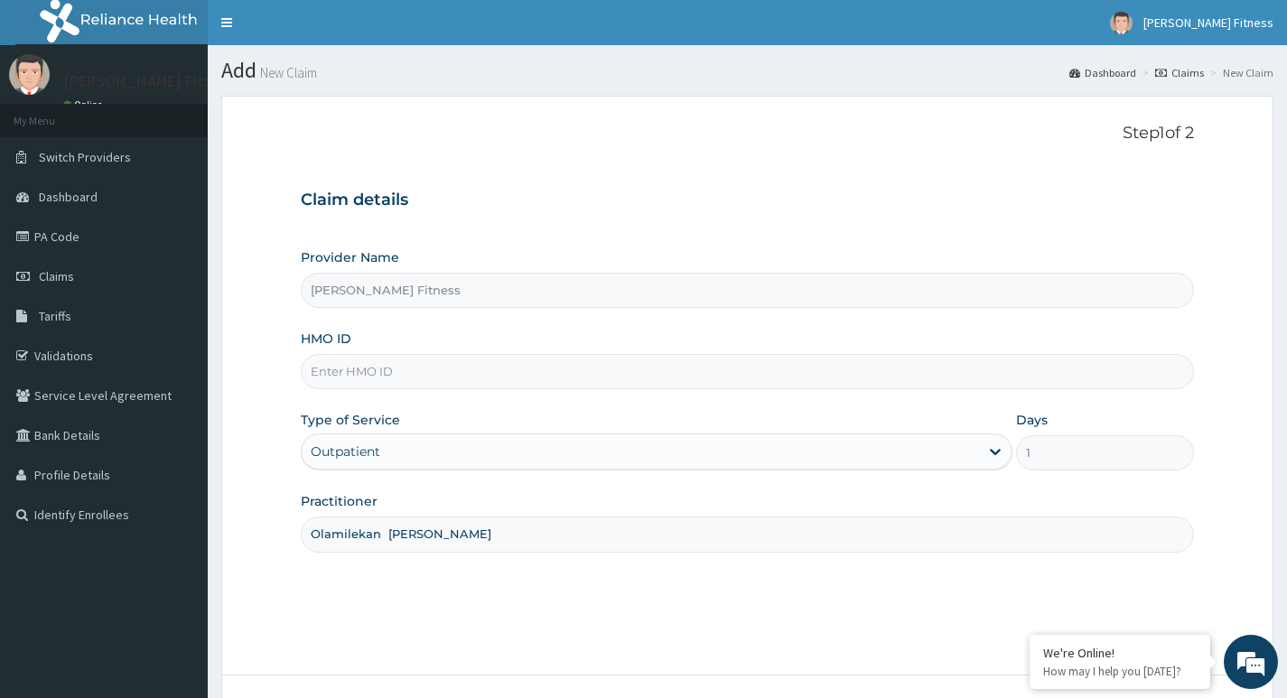
click at [339, 367] on input "HMO ID" at bounding box center [747, 371] width 893 height 35
paste input "NEX/10118/A"
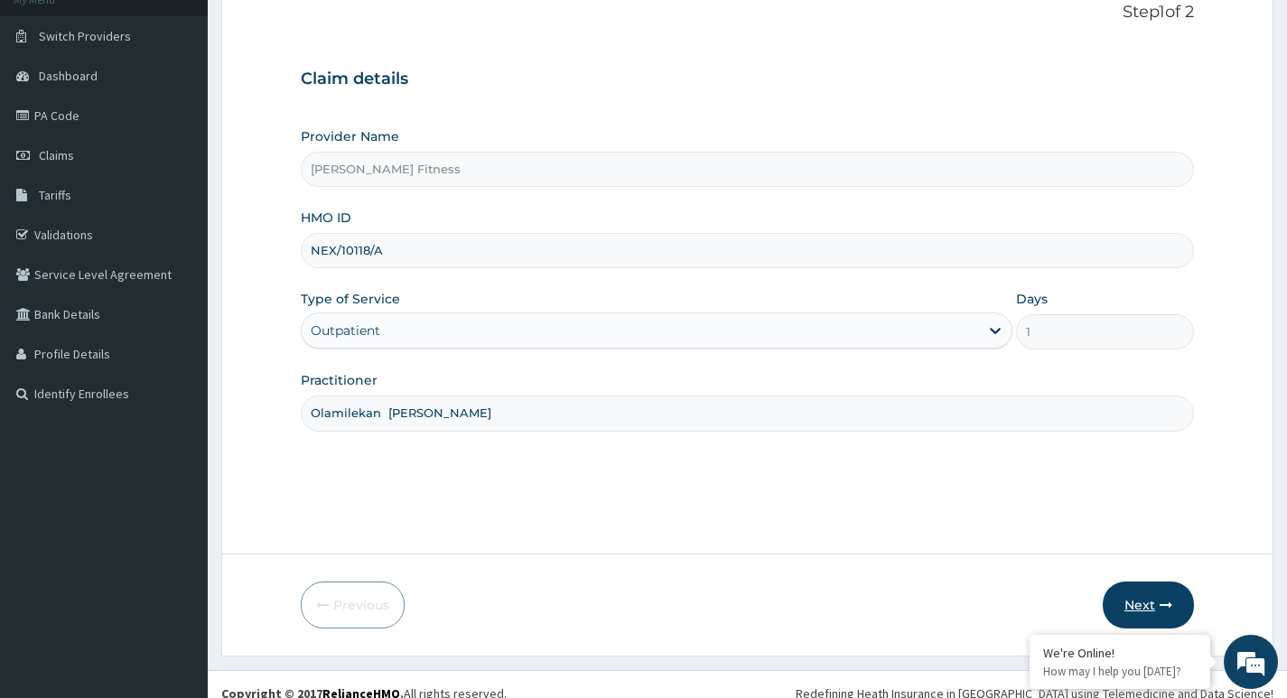
scroll to position [139, 0]
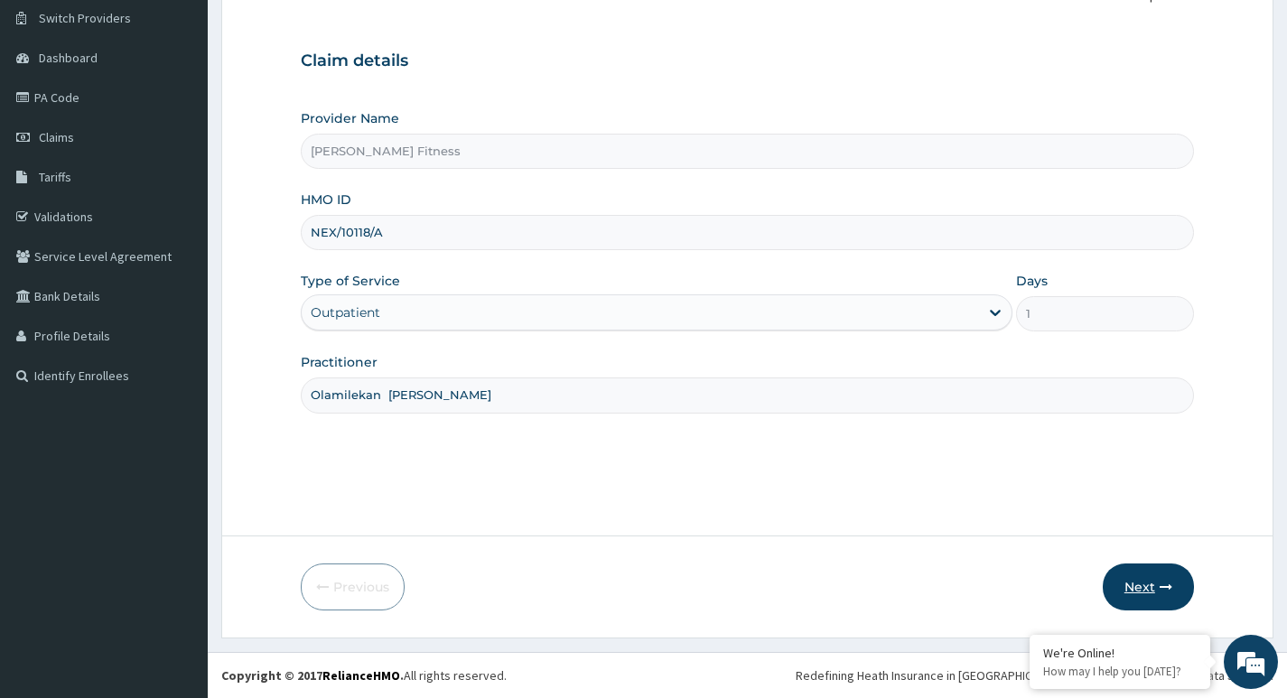
type input "NEX/10118/A"
click at [1141, 574] on button "Next" at bounding box center [1148, 587] width 91 height 47
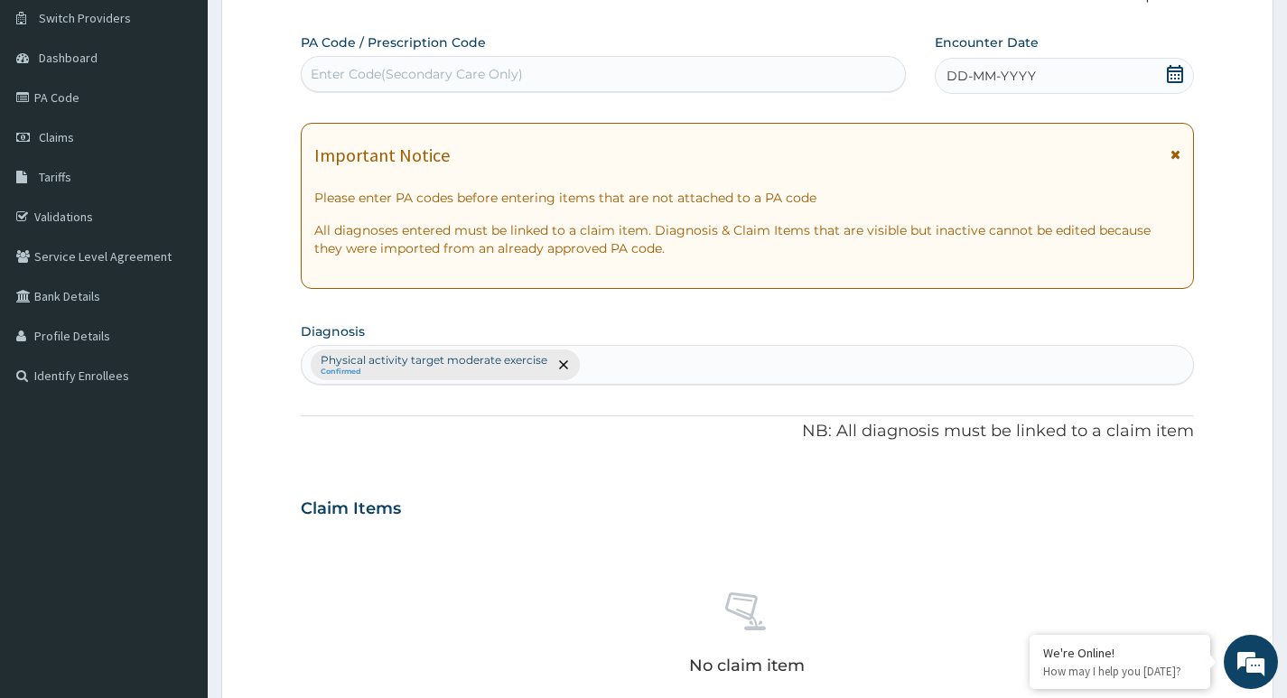
click at [413, 77] on div "Enter Code(Secondary Care Only)" at bounding box center [417, 74] width 212 height 18
click at [387, 75] on div "Enter Code(Secondary Care Only)" at bounding box center [417, 74] width 212 height 18
type input "PA/7D3BE3"
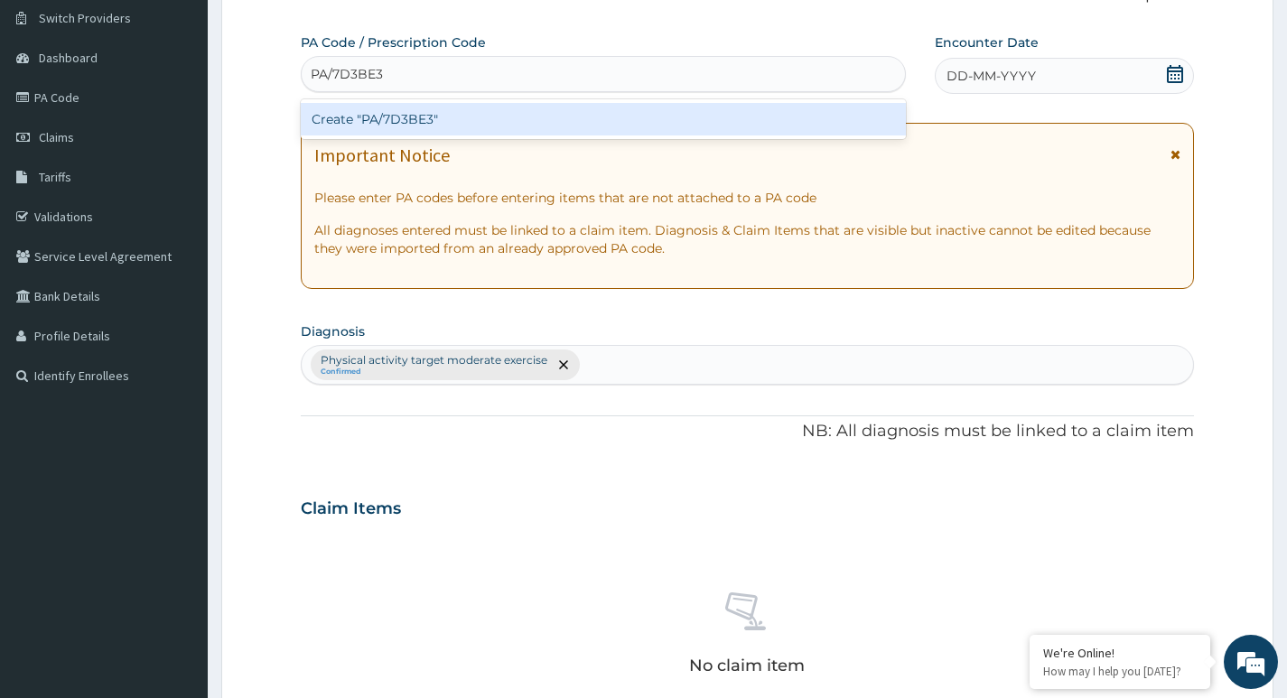
click at [428, 120] on div "Create "PA/7D3BE3"" at bounding box center [603, 119] width 605 height 33
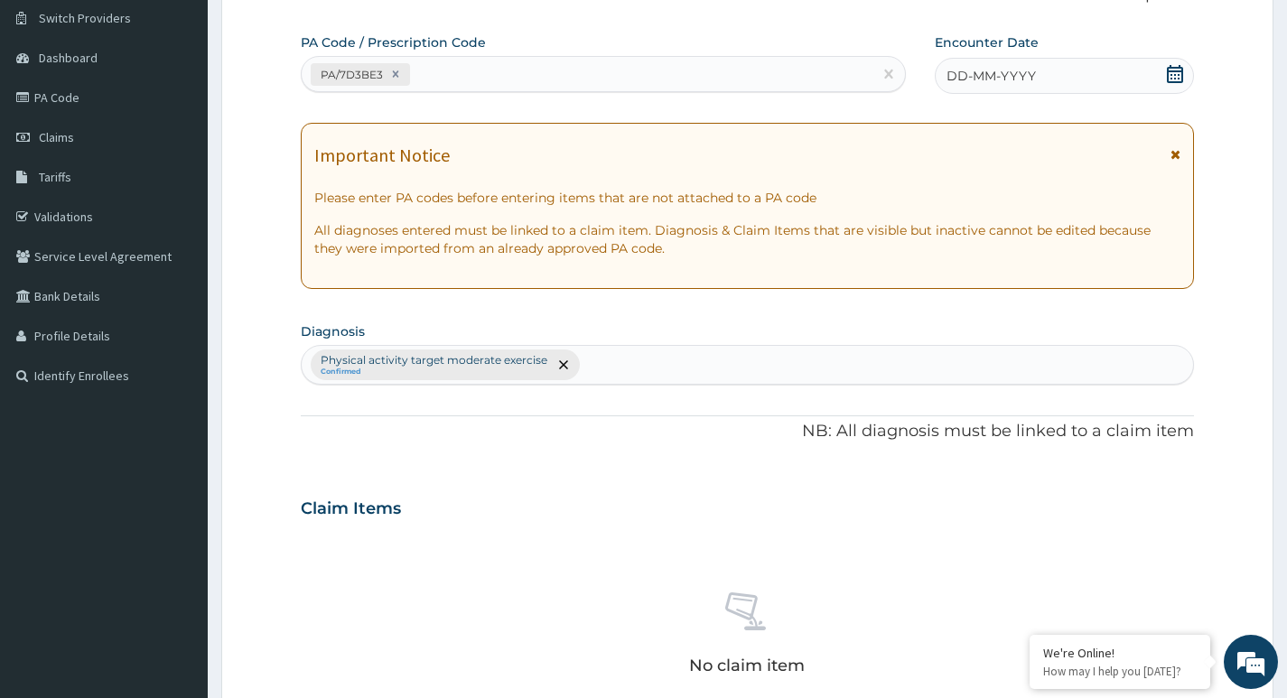
click at [1179, 73] on icon at bounding box center [1175, 74] width 18 height 18
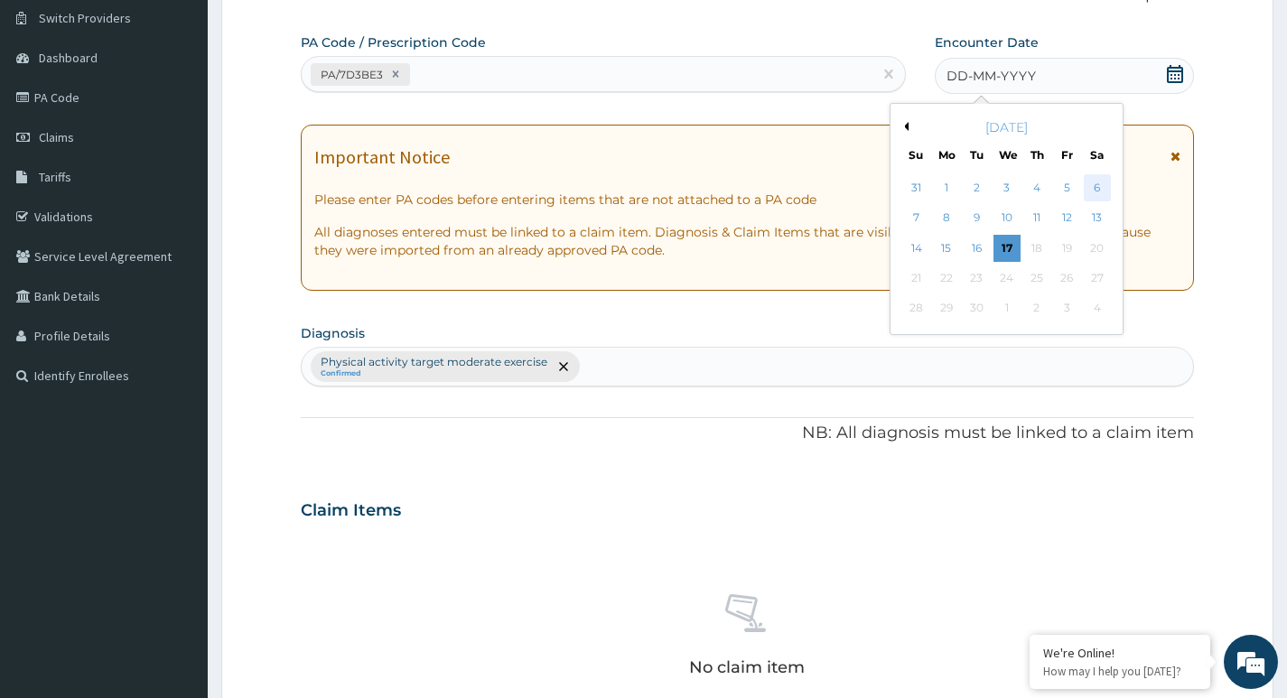
click at [1092, 185] on div "6" at bounding box center [1096, 187] width 27 height 27
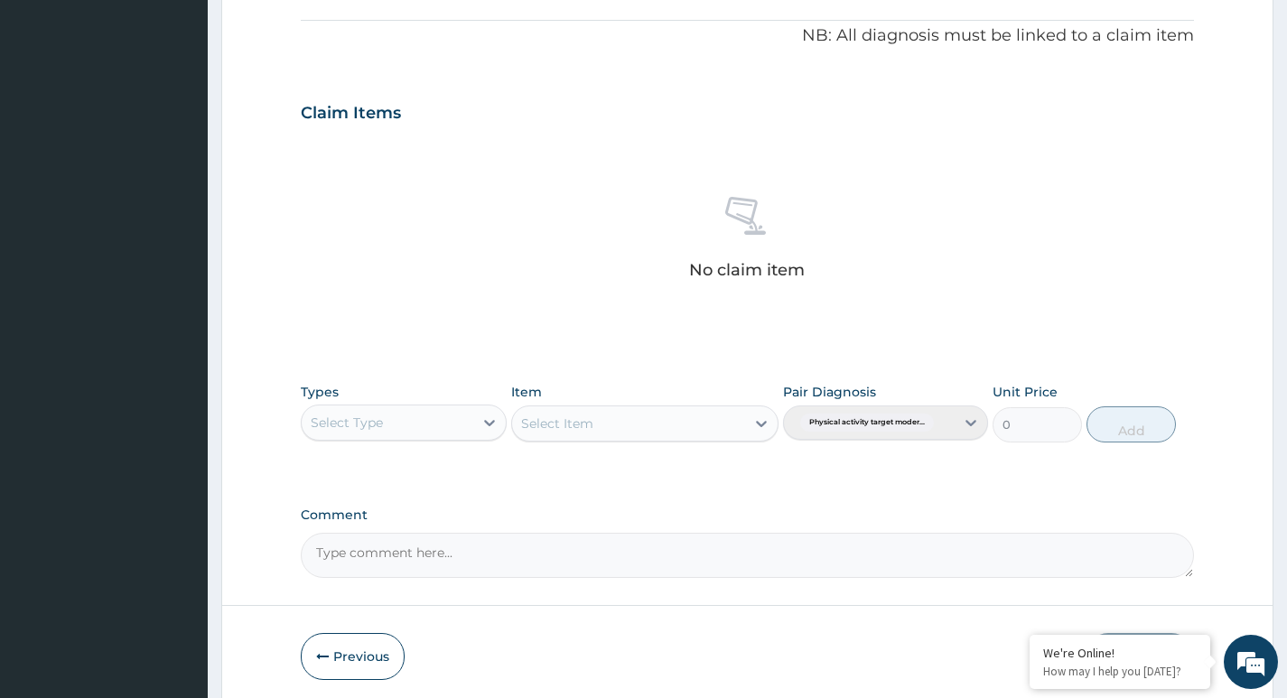
scroll to position [591, 0]
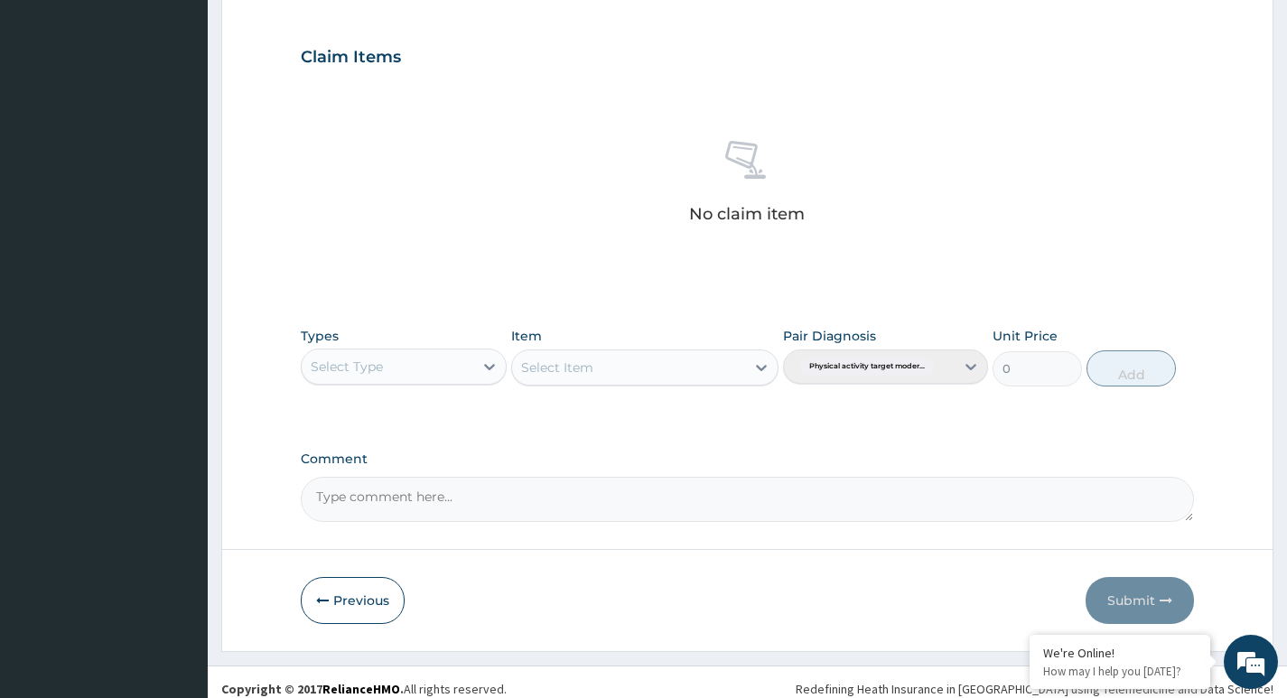
click at [417, 368] on div "Select Type" at bounding box center [387, 366] width 171 height 29
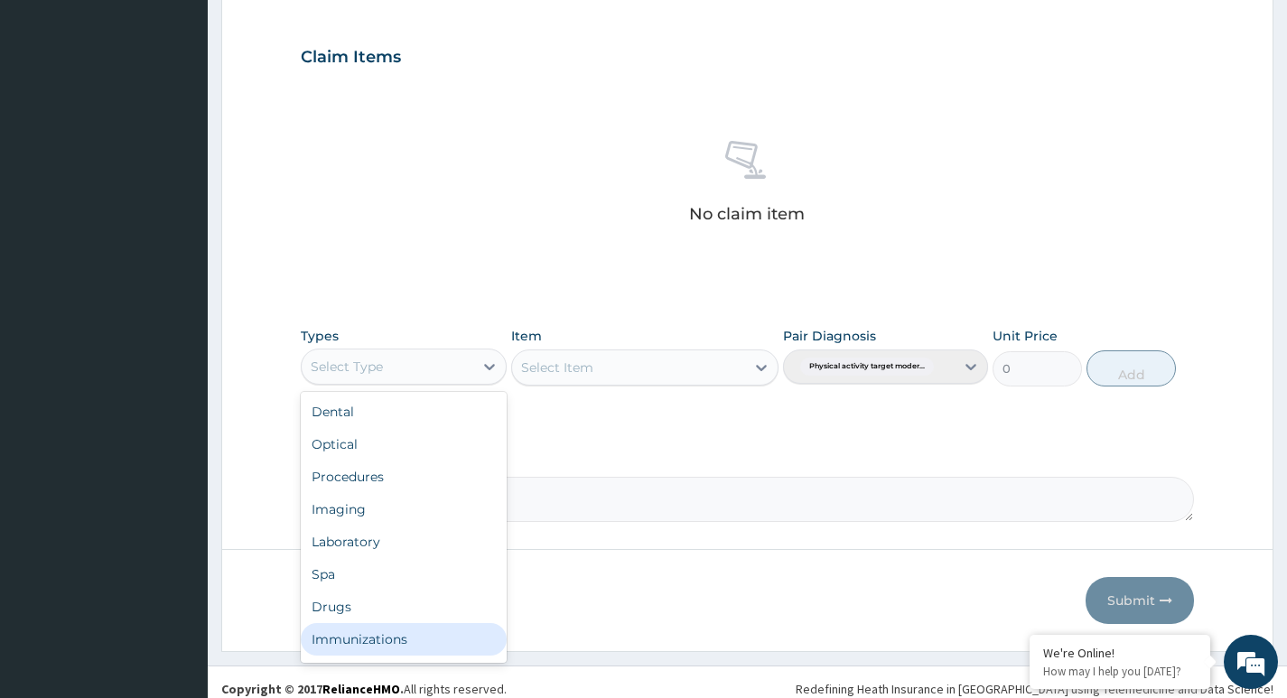
scroll to position [61, 0]
click at [359, 637] on div "Gym" at bounding box center [403, 643] width 205 height 33
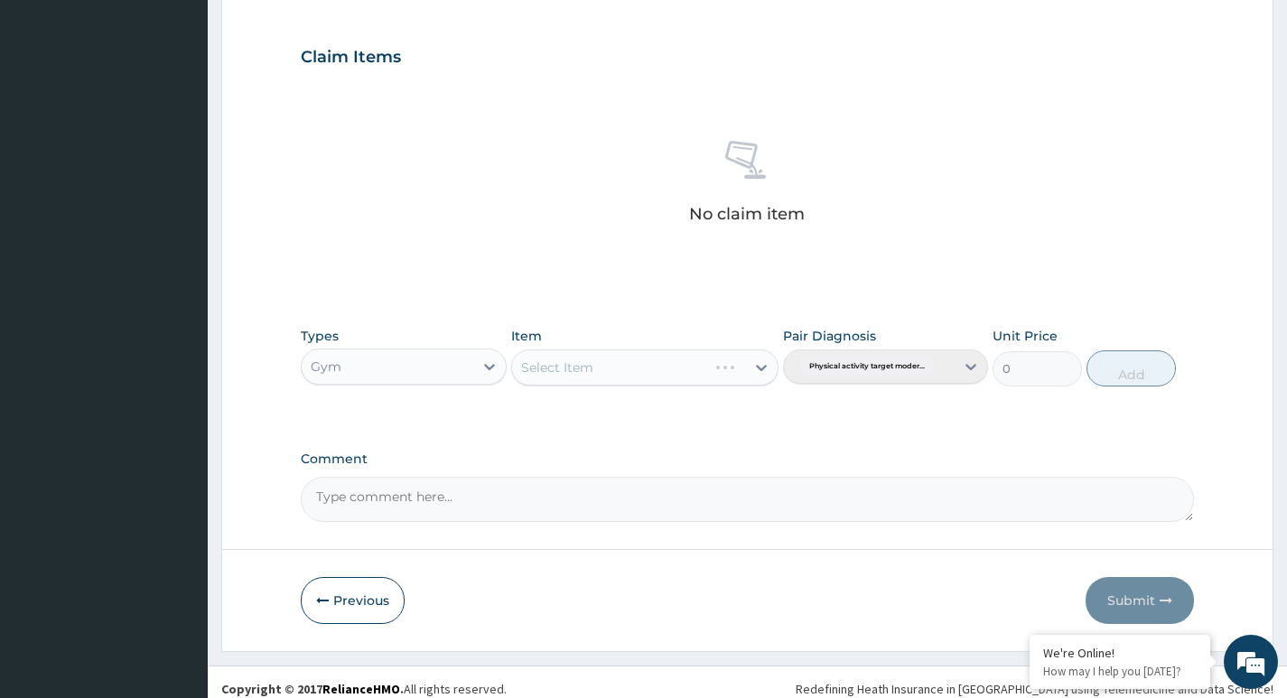
click at [643, 375] on div "Select Item" at bounding box center [645, 368] width 268 height 36
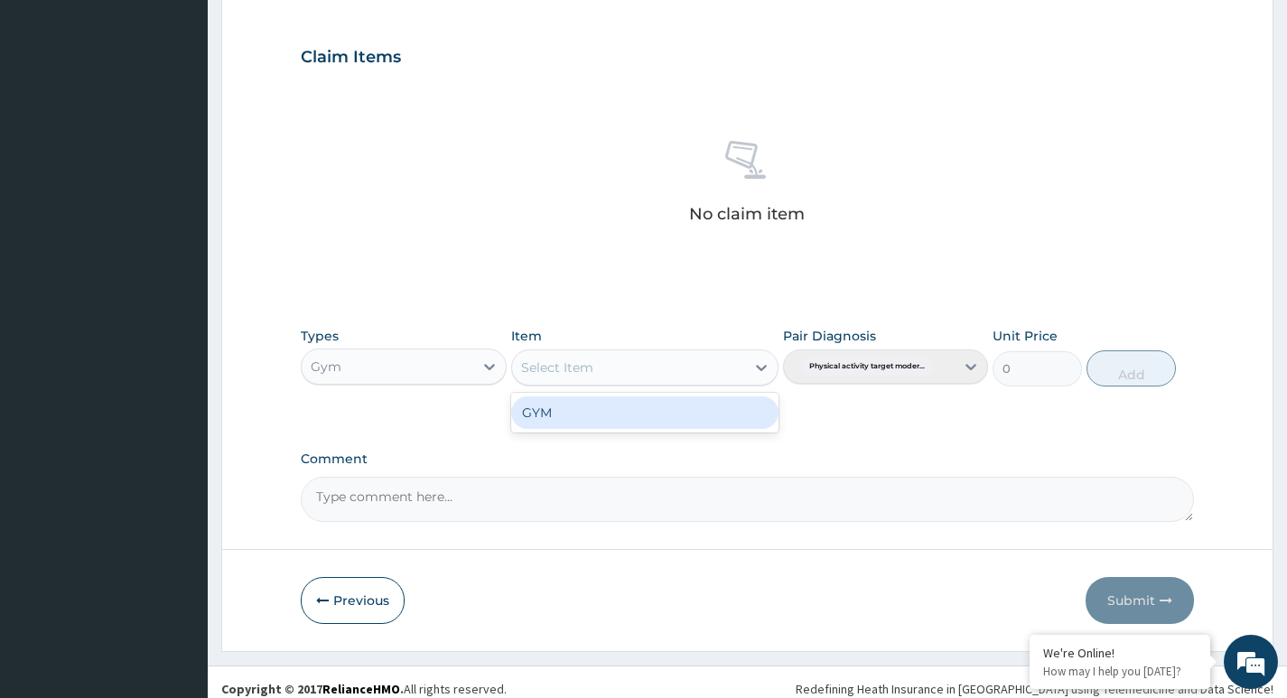
click at [589, 364] on div "Select Item" at bounding box center [557, 368] width 72 height 18
click at [575, 420] on div "GYM" at bounding box center [645, 412] width 268 height 33
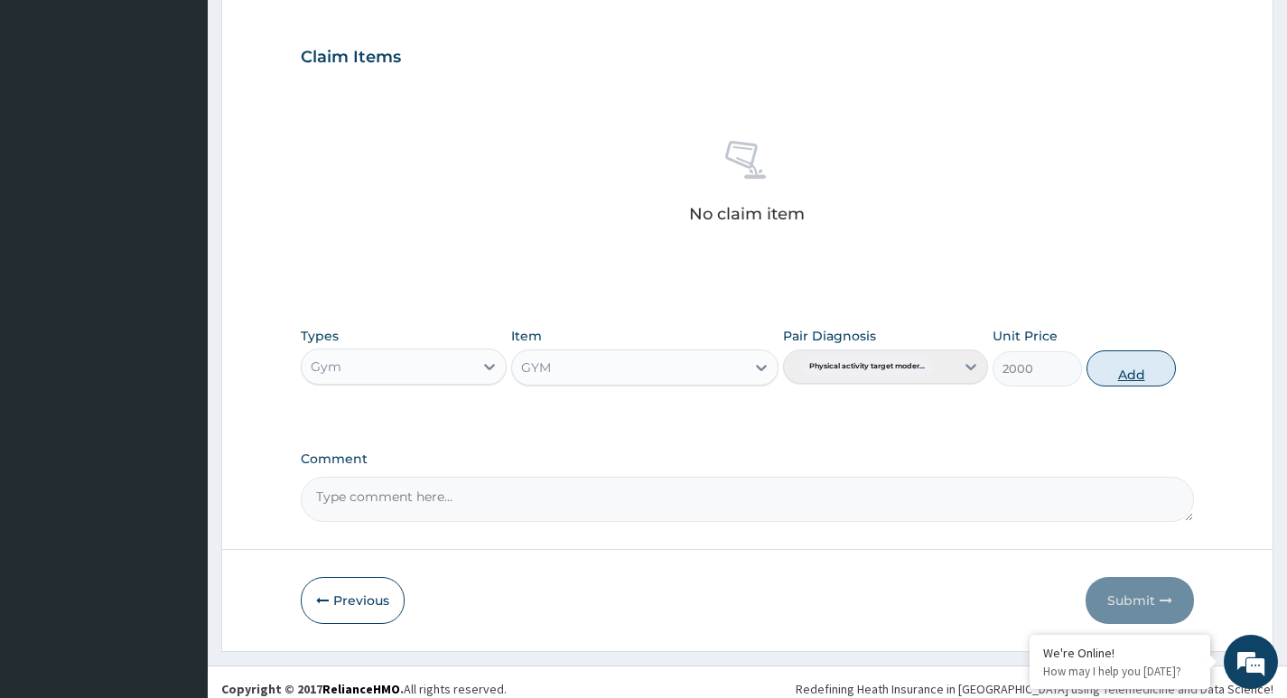
click at [1130, 372] on button "Add" at bounding box center [1130, 368] width 89 height 36
type input "0"
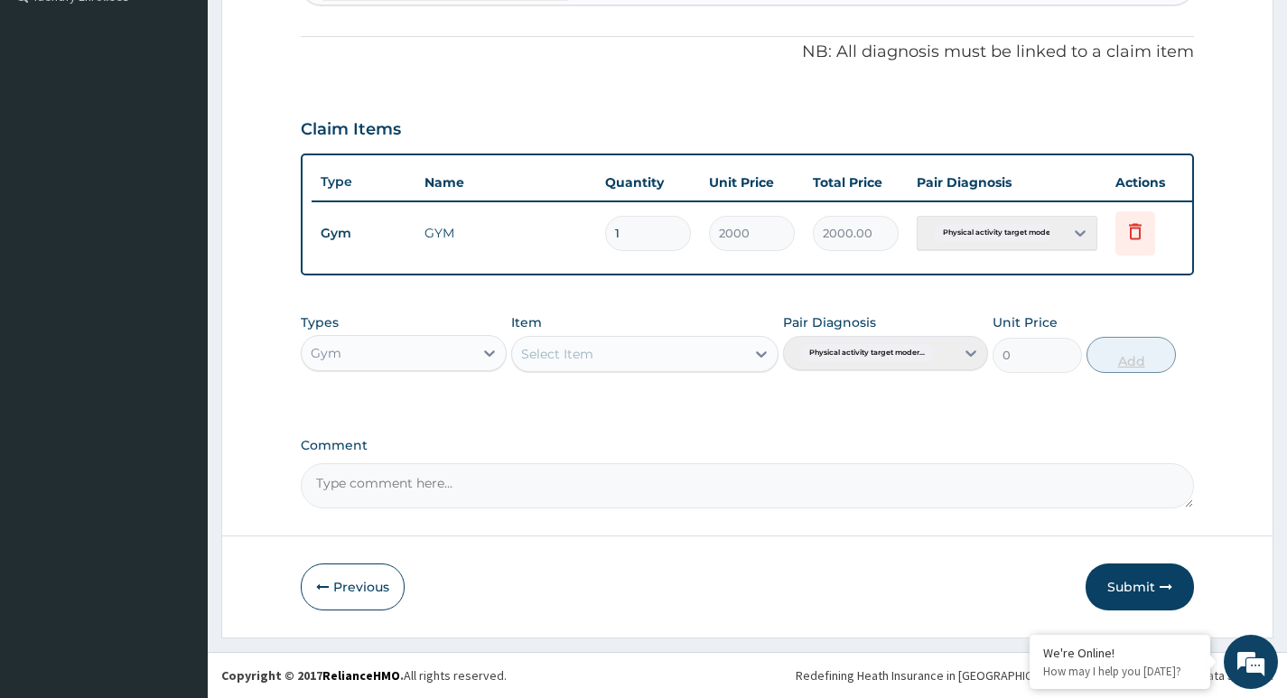
scroll to position [532, 0]
click at [1116, 587] on button "Submit" at bounding box center [1140, 587] width 108 height 47
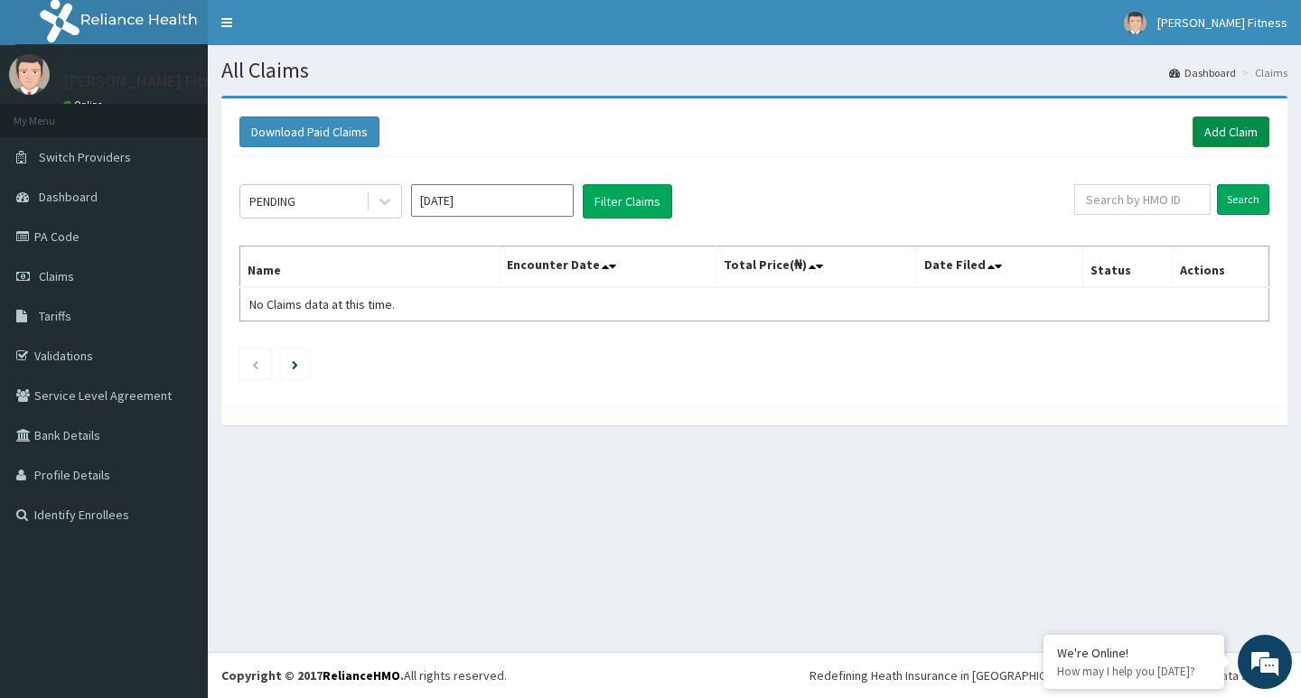
click at [1227, 130] on link "Add Claim" at bounding box center [1230, 132] width 77 height 31
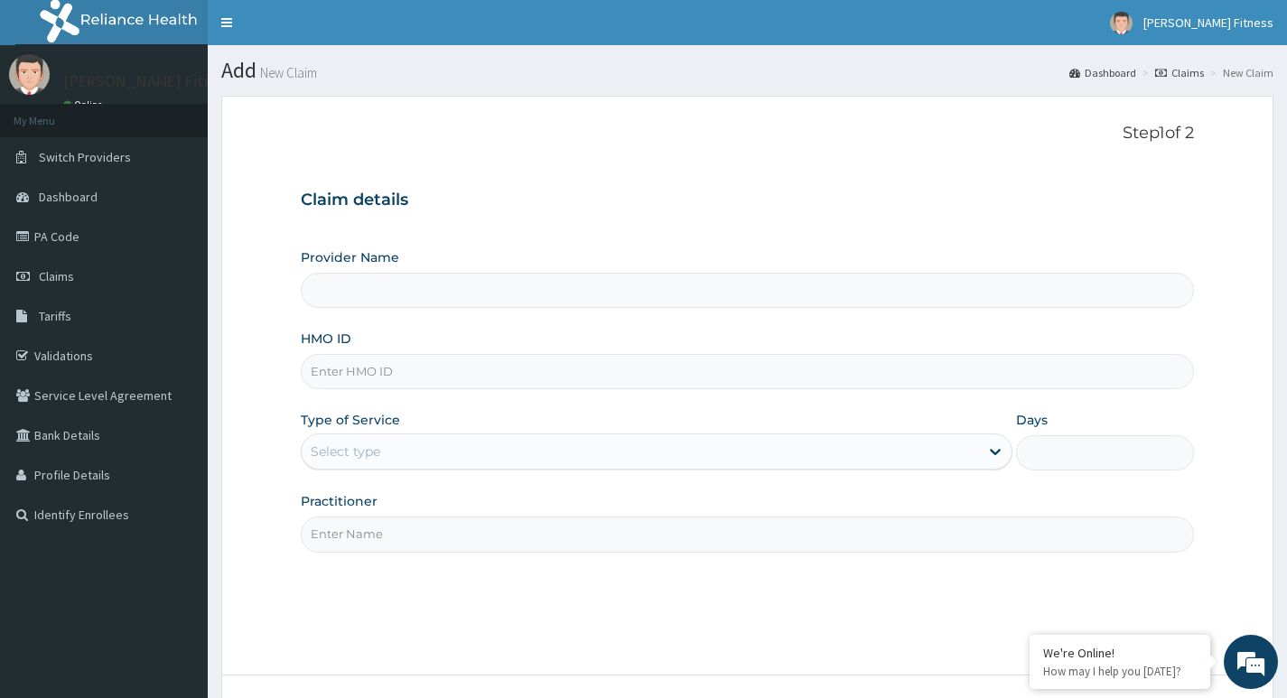
click at [398, 539] on input "Practitioner" at bounding box center [747, 534] width 893 height 35
click at [394, 378] on input "HMO ID" at bounding box center [747, 371] width 893 height 35
paste input "NEX/10118/A"
type input "NEX/10118/A"
type input "[PERSON_NAME] Fitness"
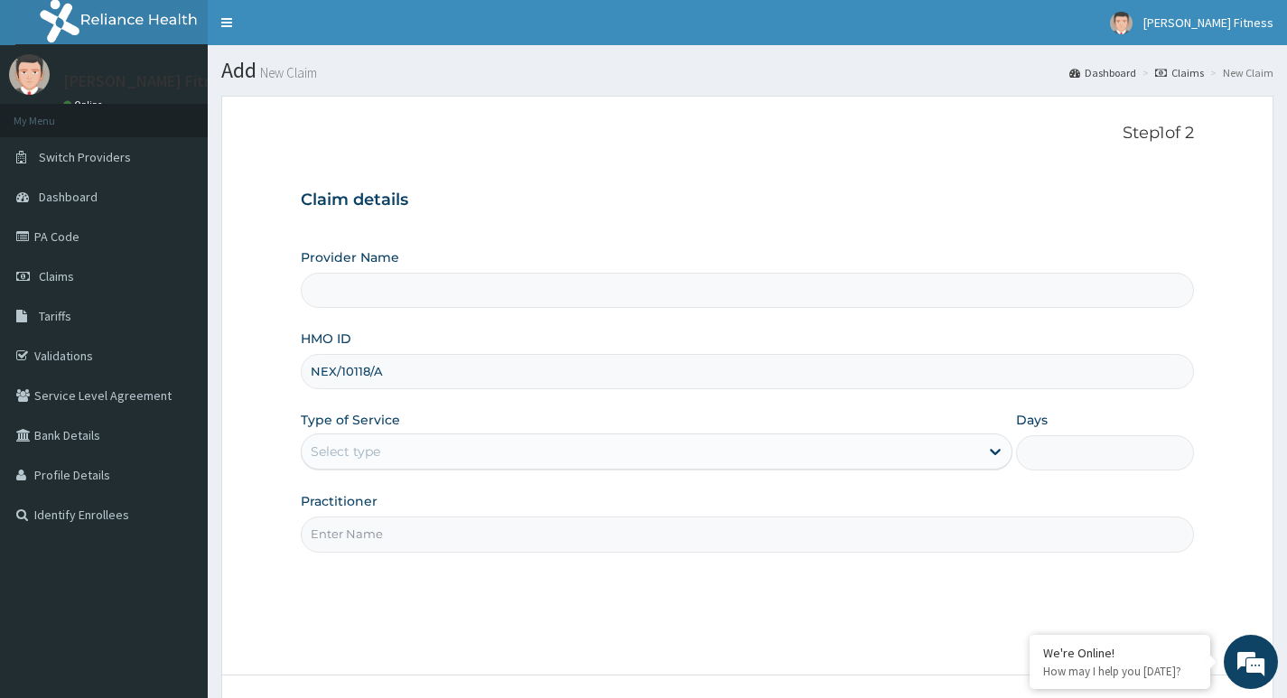
type input "1"
type input "NEX/10118/A"
click at [404, 525] on input "Practitioner" at bounding box center [747, 534] width 893 height 35
click at [388, 536] on input "Practitioner" at bounding box center [747, 534] width 893 height 35
paste input "Olamilekan [PERSON_NAME]"
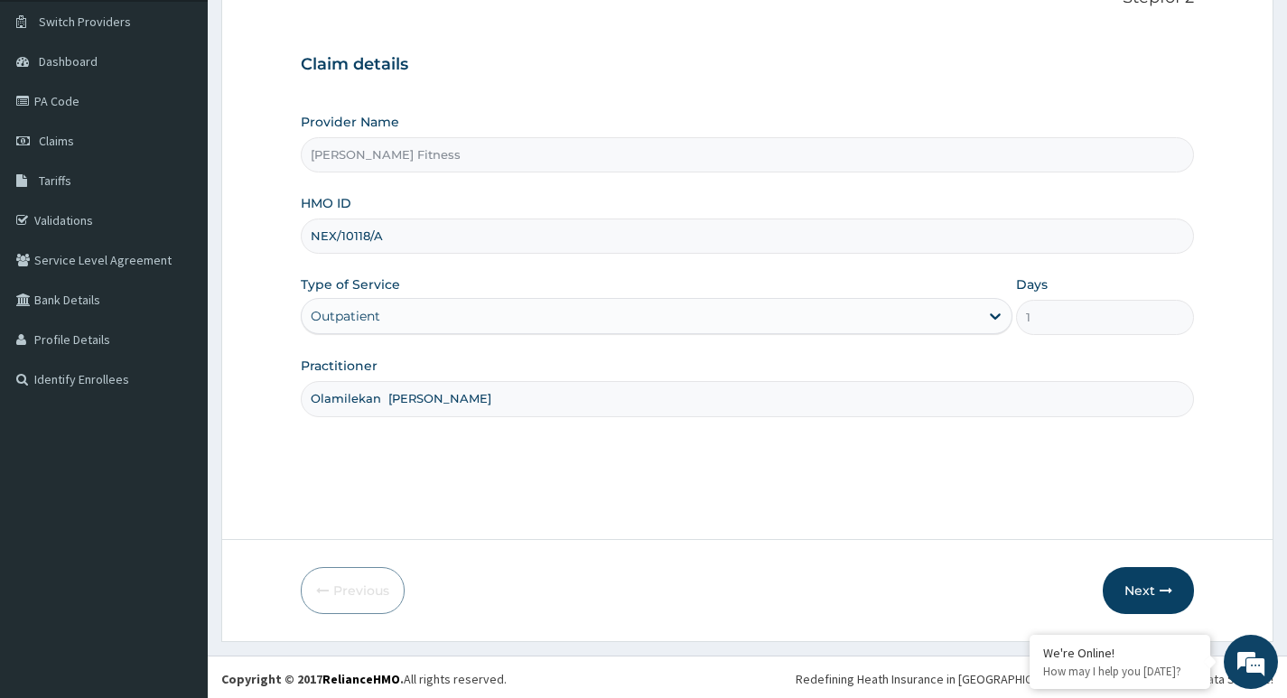
scroll to position [139, 0]
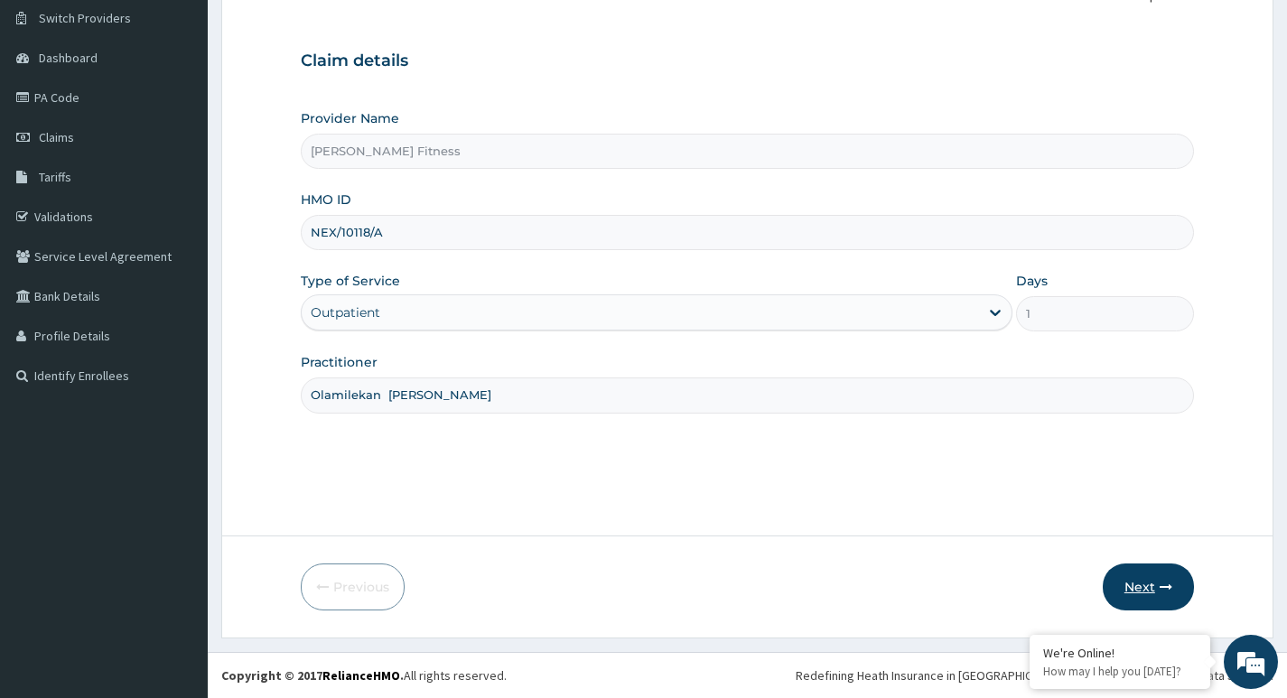
type input "Olamilekan [PERSON_NAME]"
click at [1136, 583] on button "Next" at bounding box center [1148, 587] width 91 height 47
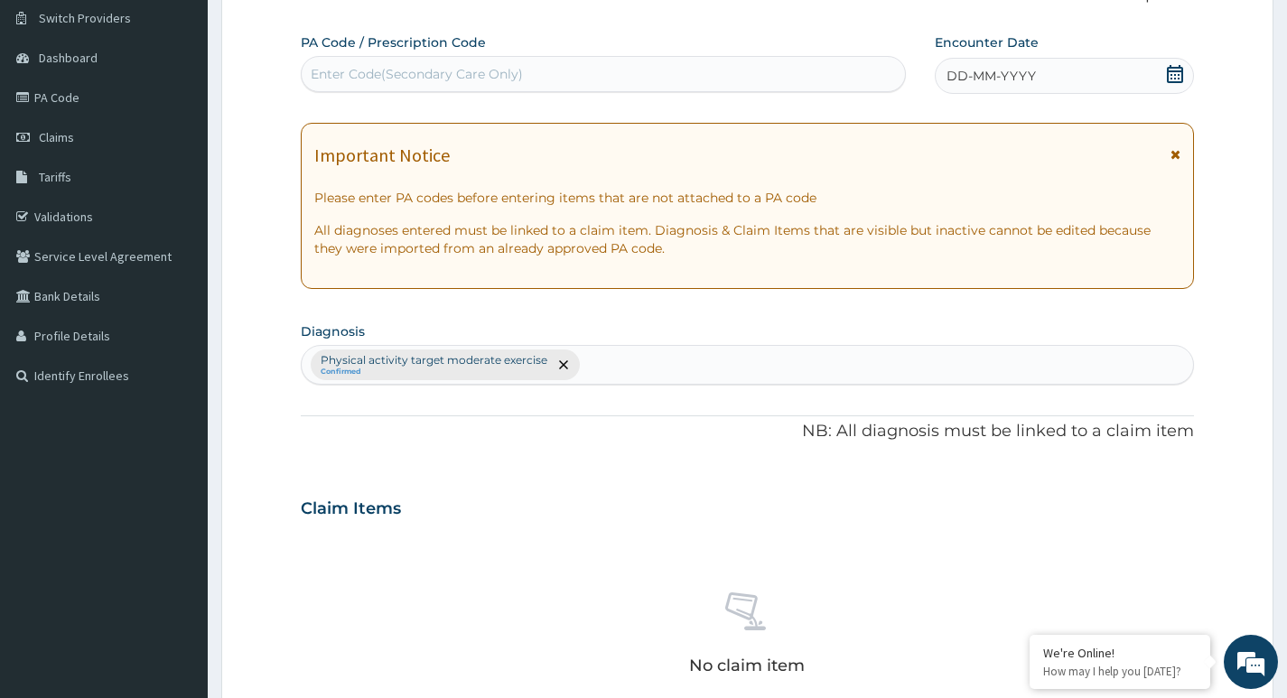
click at [436, 71] on div "Enter Code(Secondary Care Only)" at bounding box center [417, 74] width 212 height 18
type input "PA/814D78"
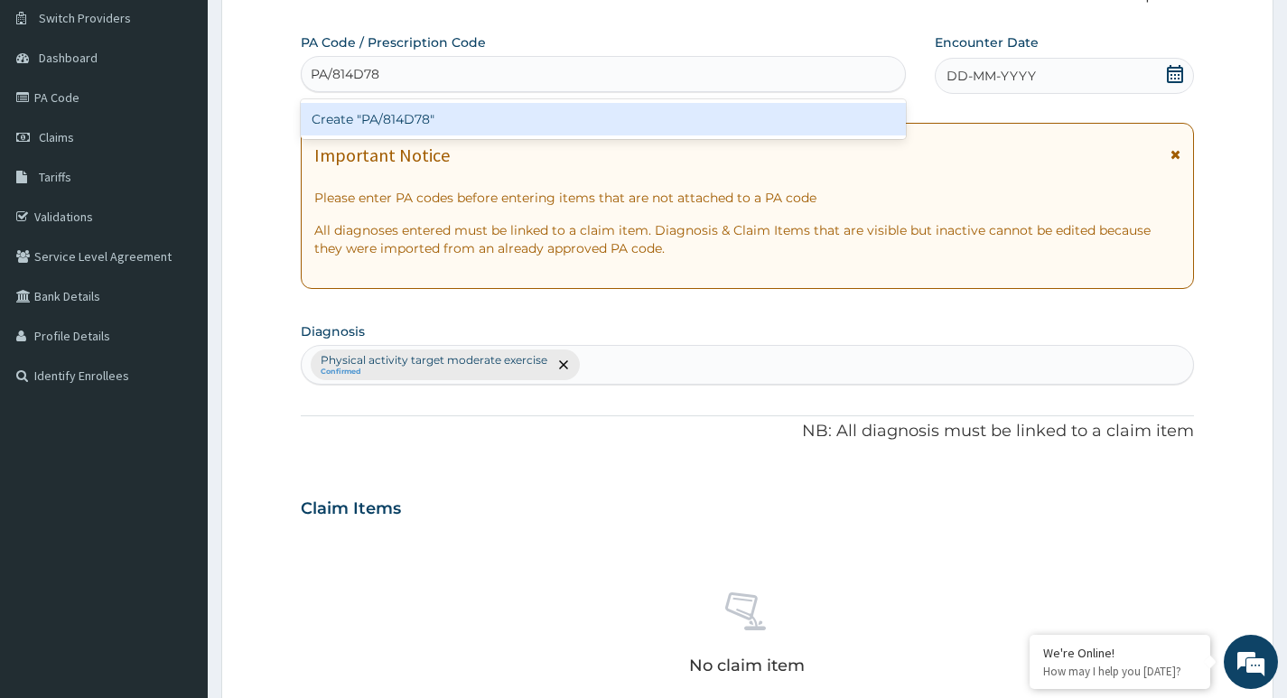
click at [378, 118] on div "Create "PA/814D78"" at bounding box center [603, 119] width 605 height 33
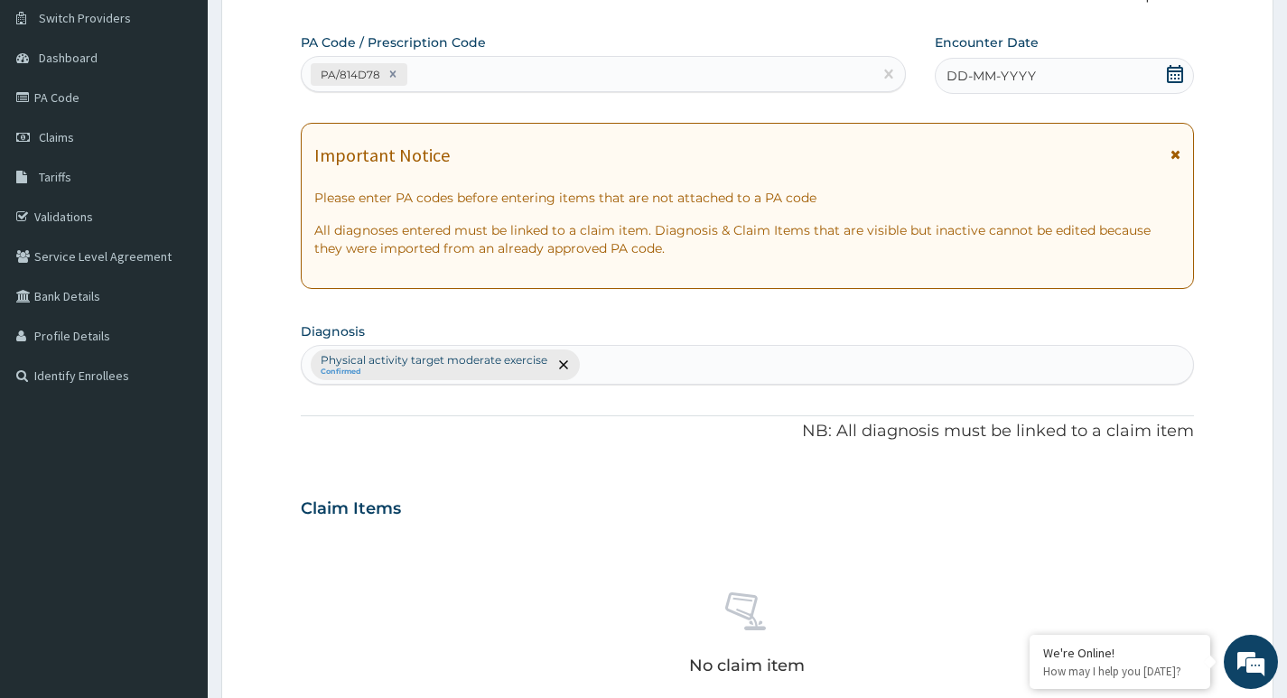
click at [1175, 78] on icon at bounding box center [1175, 74] width 16 height 18
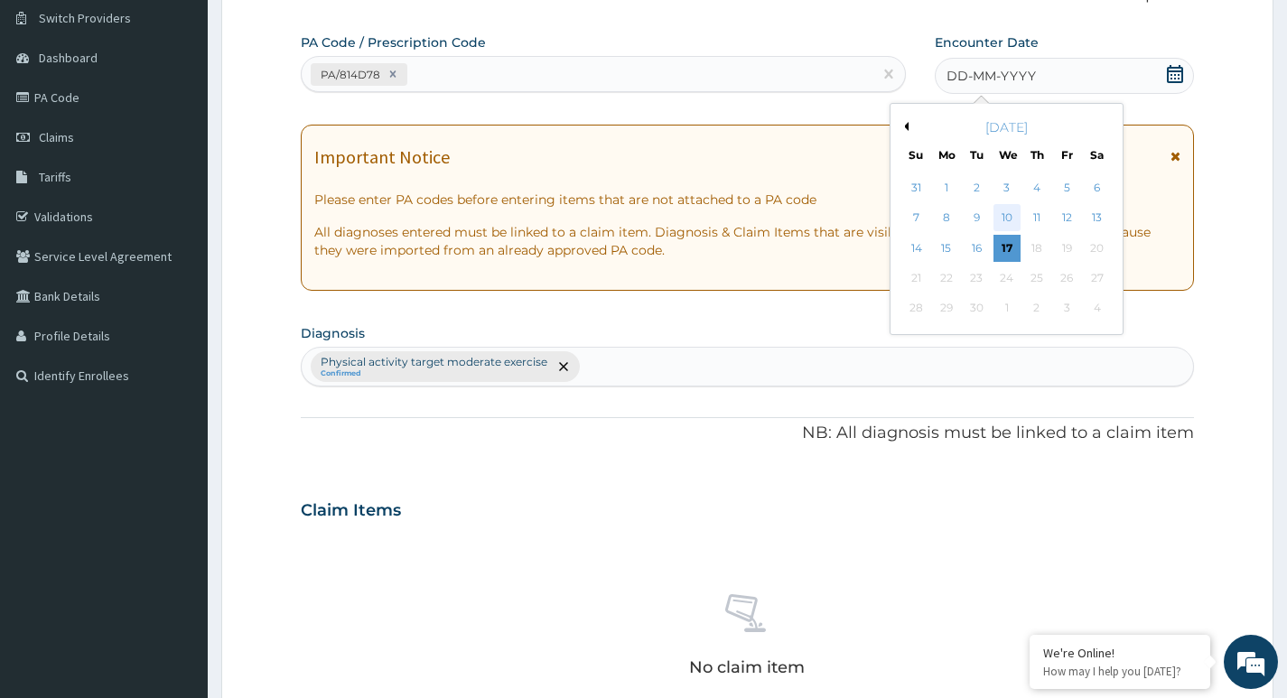
click at [1004, 213] on div "10" at bounding box center [1006, 218] width 27 height 27
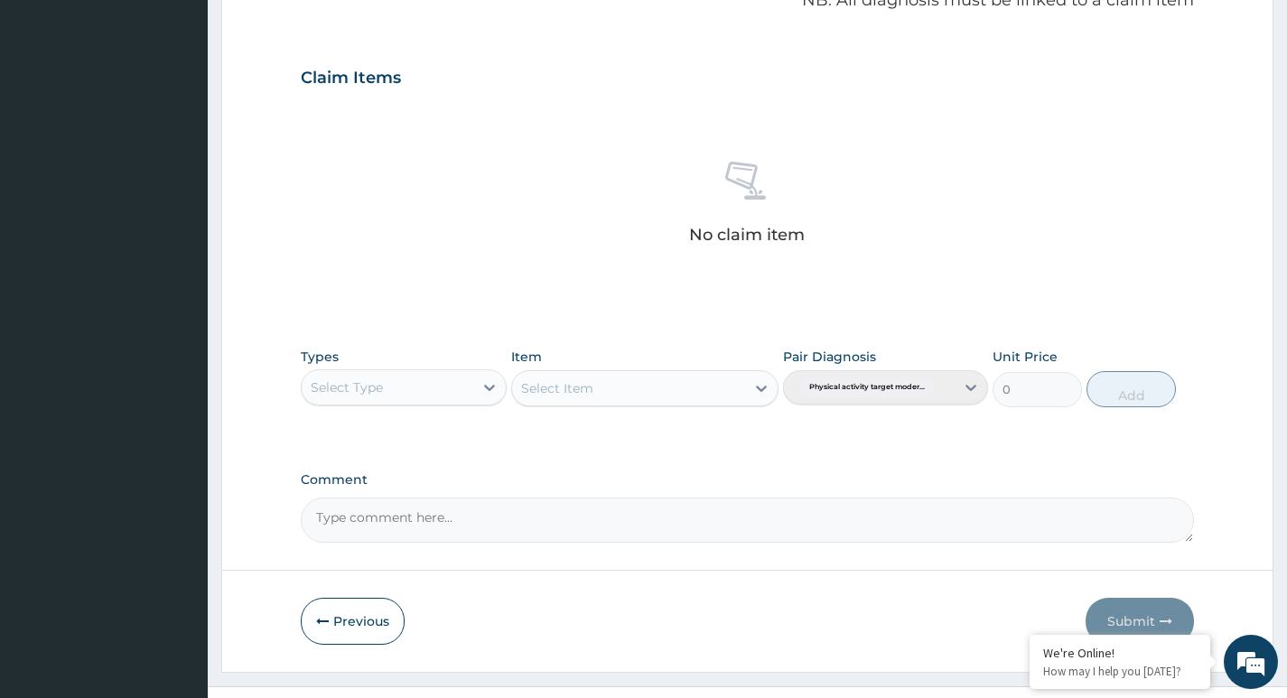
scroll to position [604, 0]
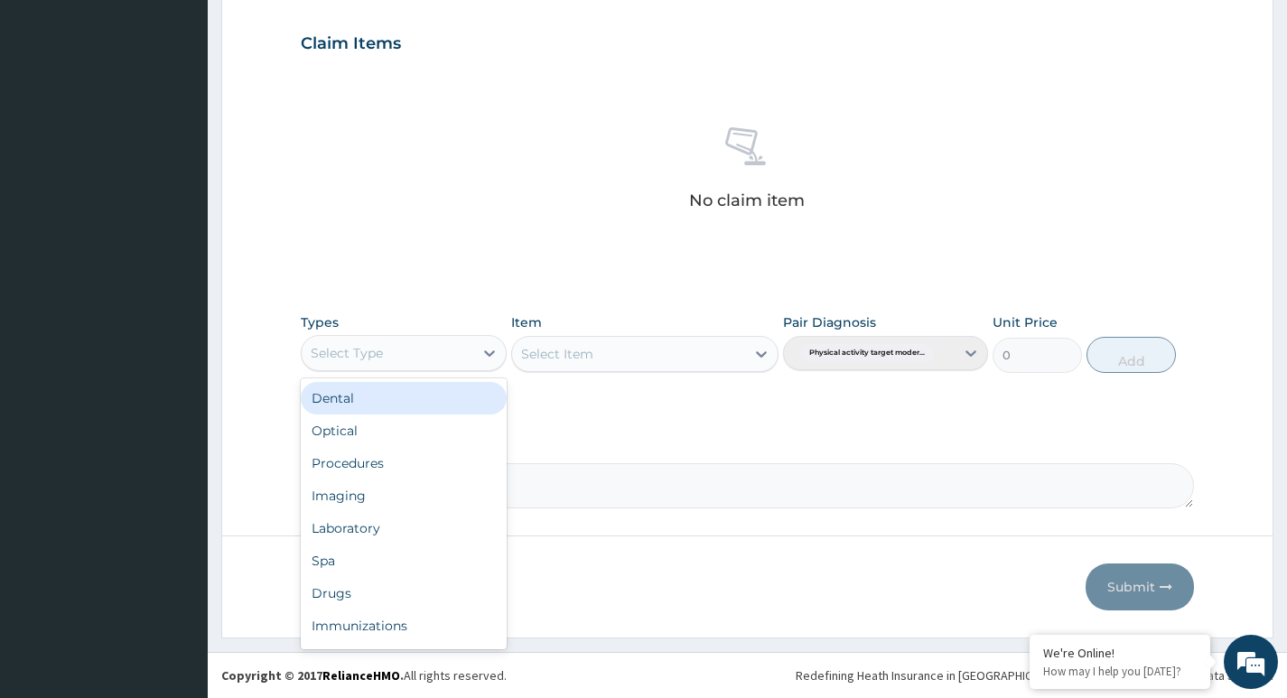
click at [382, 361] on div "Select Type" at bounding box center [347, 353] width 72 height 18
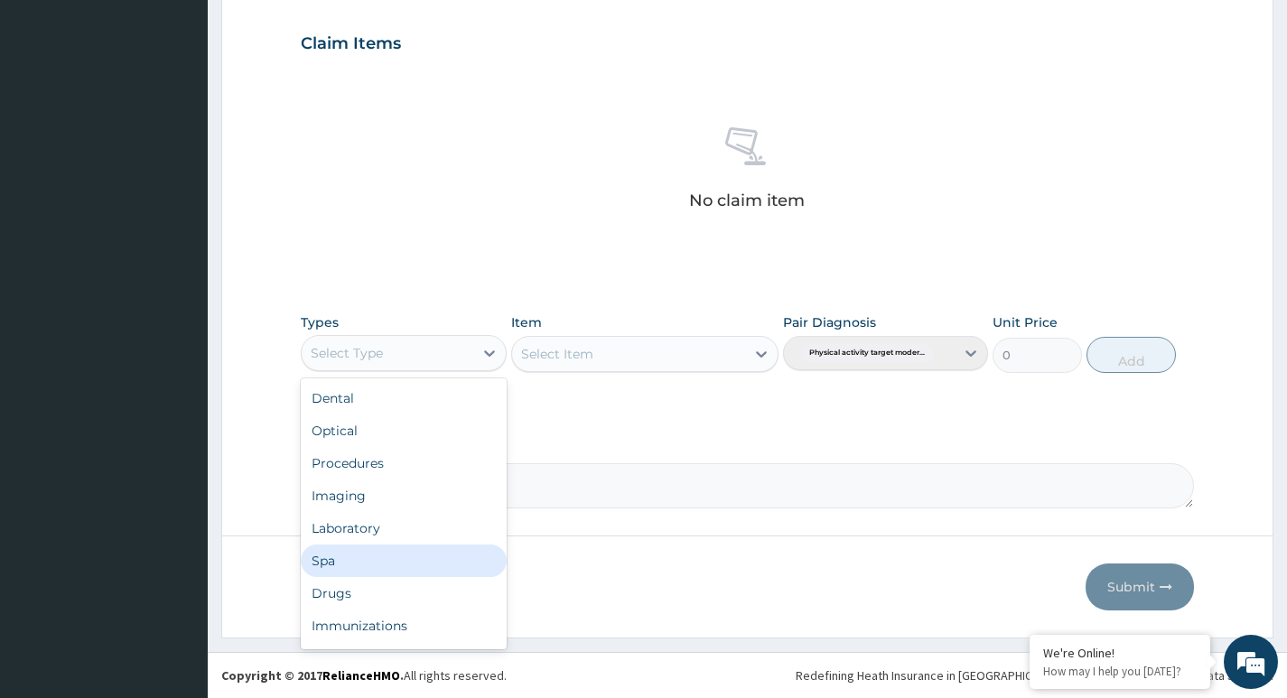
scroll to position [61, 0]
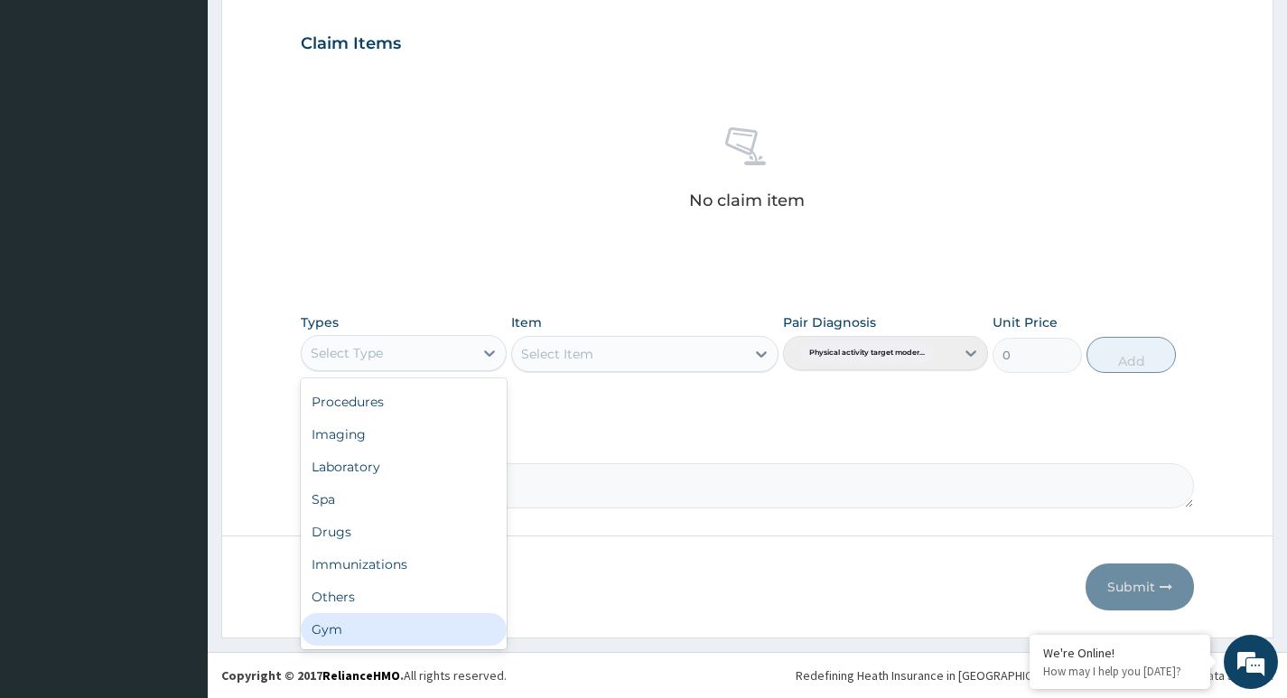
click at [371, 628] on div "Gym" at bounding box center [403, 629] width 205 height 33
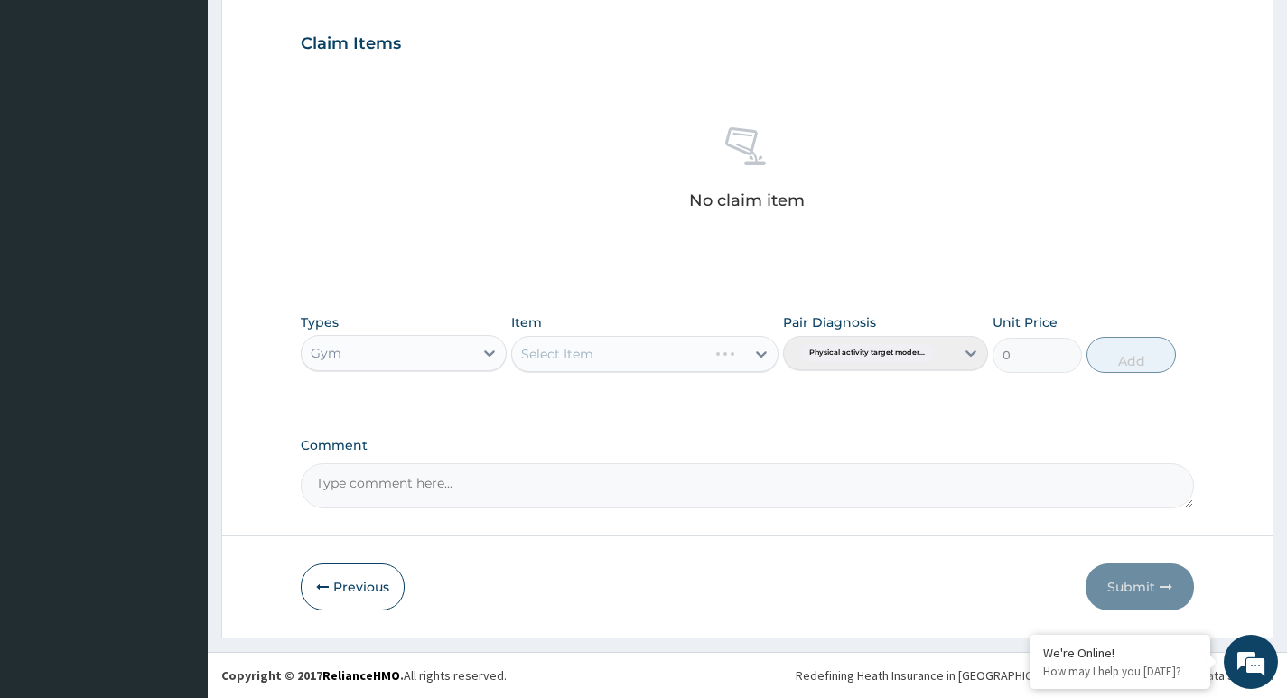
click at [576, 353] on div "Select Item" at bounding box center [645, 354] width 268 height 36
click at [652, 355] on div "Select Item" at bounding box center [629, 354] width 234 height 29
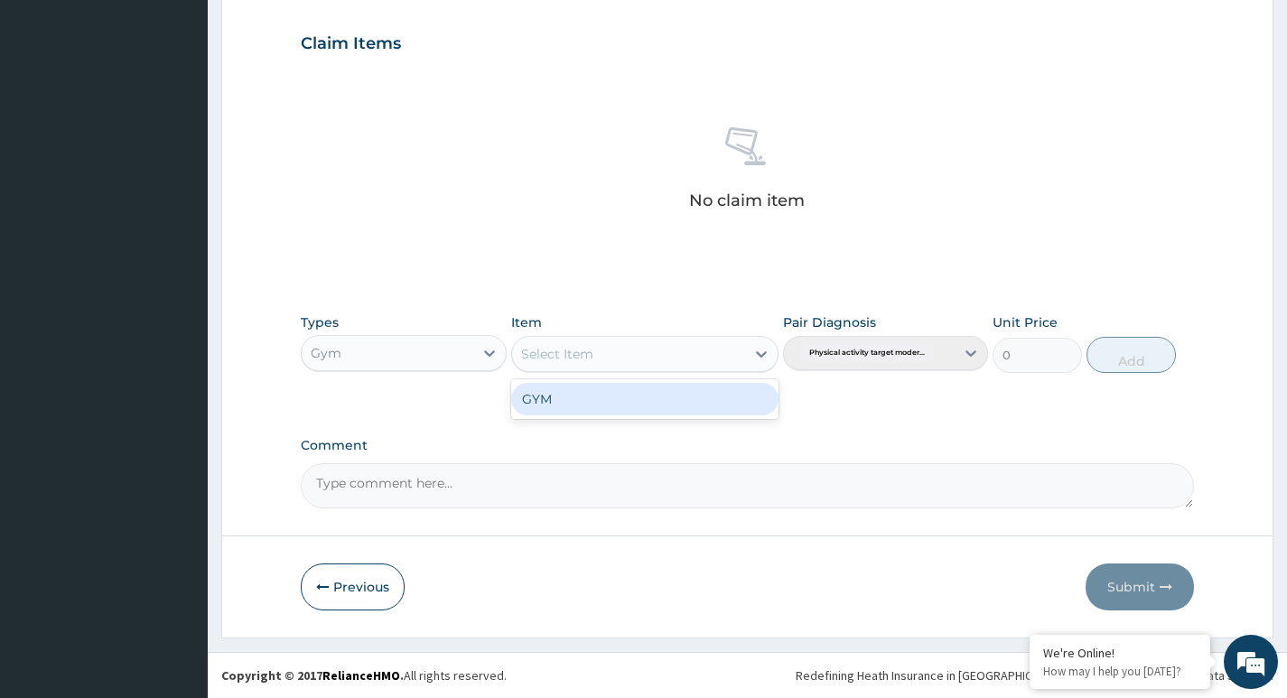
click at [636, 399] on div "GYM" at bounding box center [645, 399] width 268 height 33
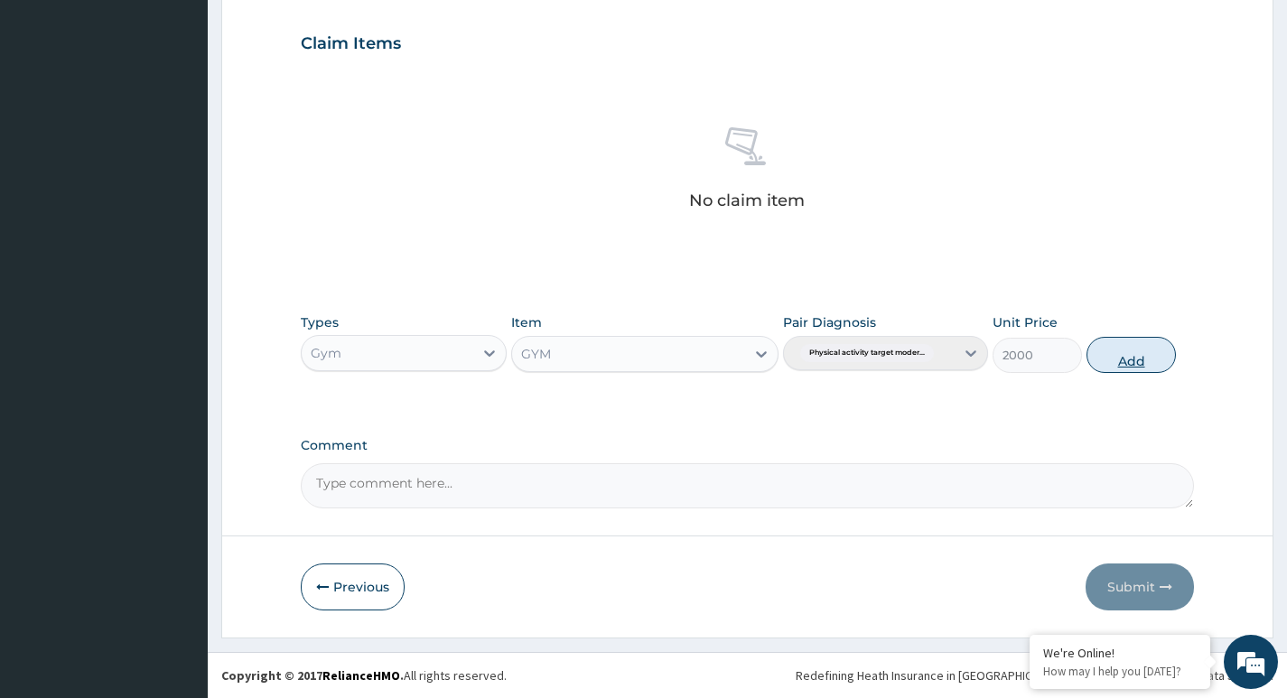
click at [1139, 355] on button "Add" at bounding box center [1130, 355] width 89 height 36
type input "0"
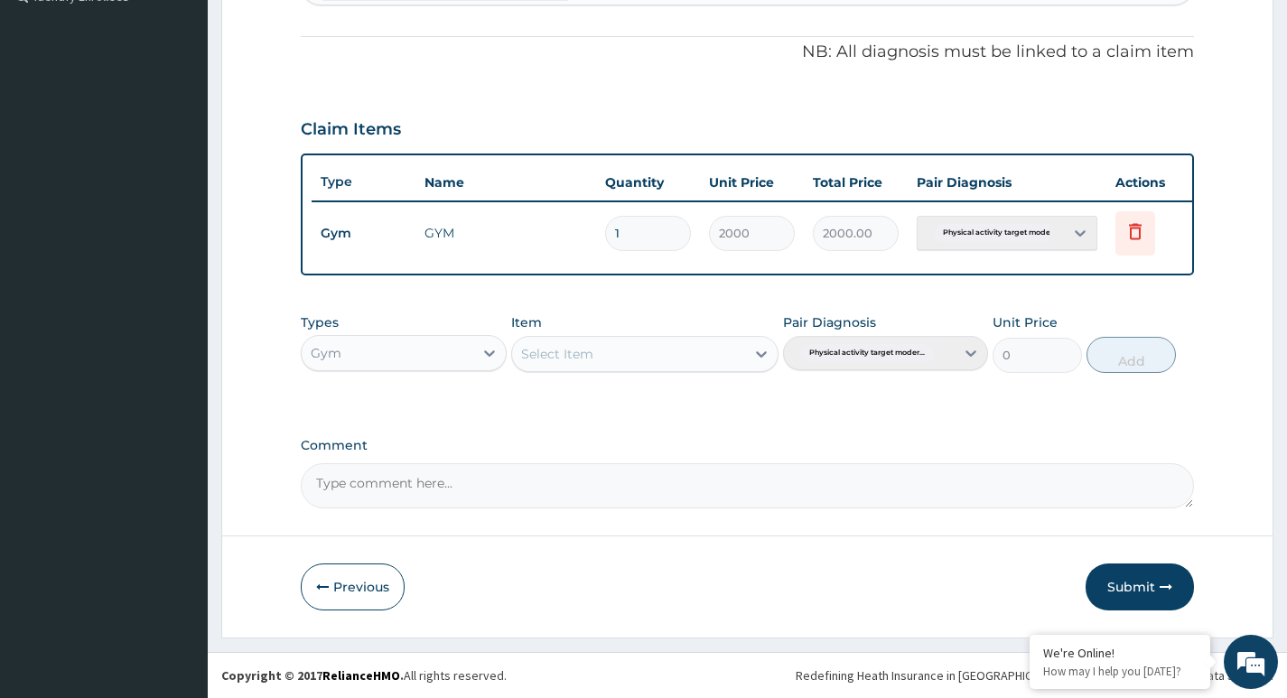
scroll to position [532, 0]
click at [1138, 584] on button "Submit" at bounding box center [1140, 587] width 108 height 47
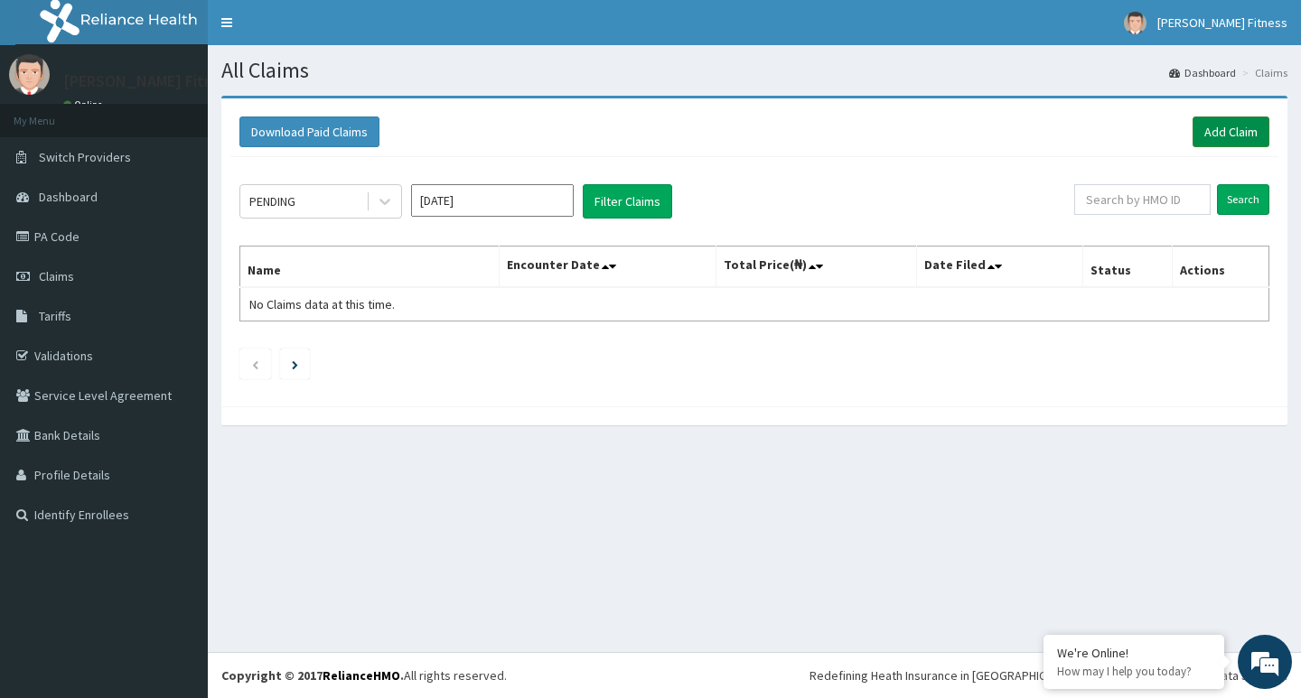
click at [1230, 126] on link "Add Claim" at bounding box center [1230, 132] width 77 height 31
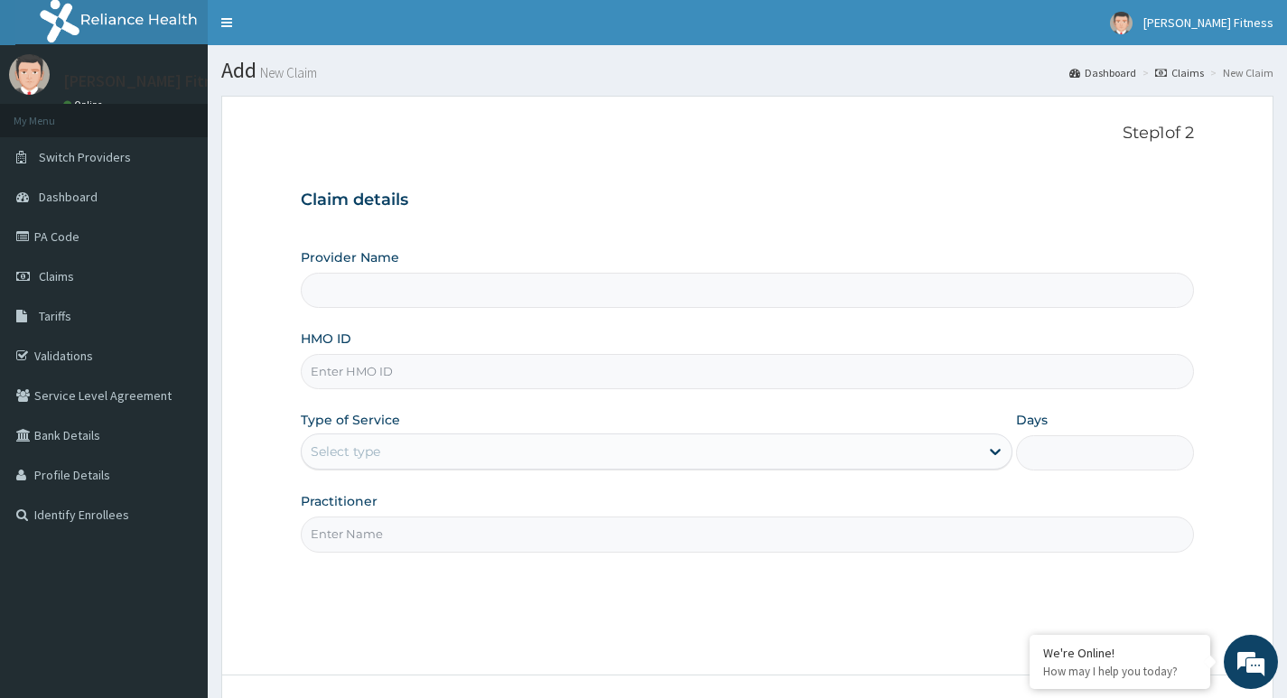
click at [447, 378] on input "HMO ID" at bounding box center [747, 371] width 893 height 35
type input "[PERSON_NAME] Fitness"
type input "1"
click at [394, 544] on input "Practitioner" at bounding box center [747, 534] width 893 height 35
paste input "Olamilekan [PERSON_NAME]"
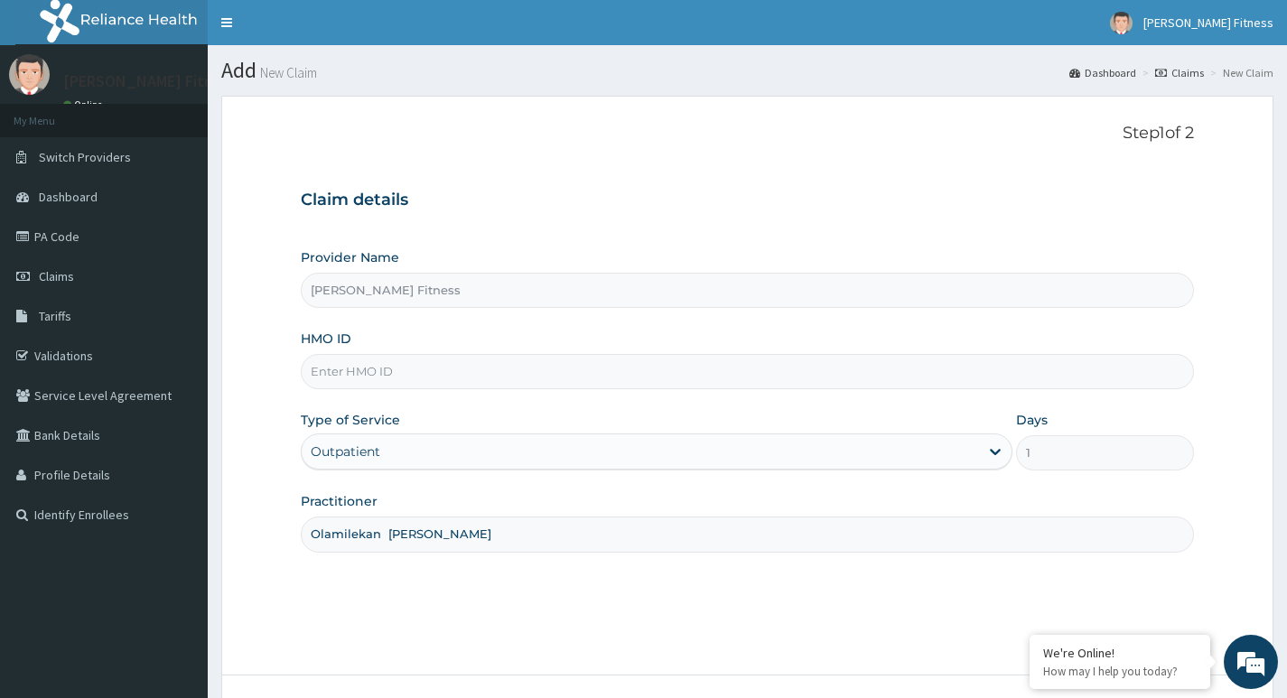
type input "Olamilekan Moses Alaba"
click at [406, 387] on input "HMO ID" at bounding box center [747, 371] width 893 height 35
paste input "NEX/10118/A"
type input "N"
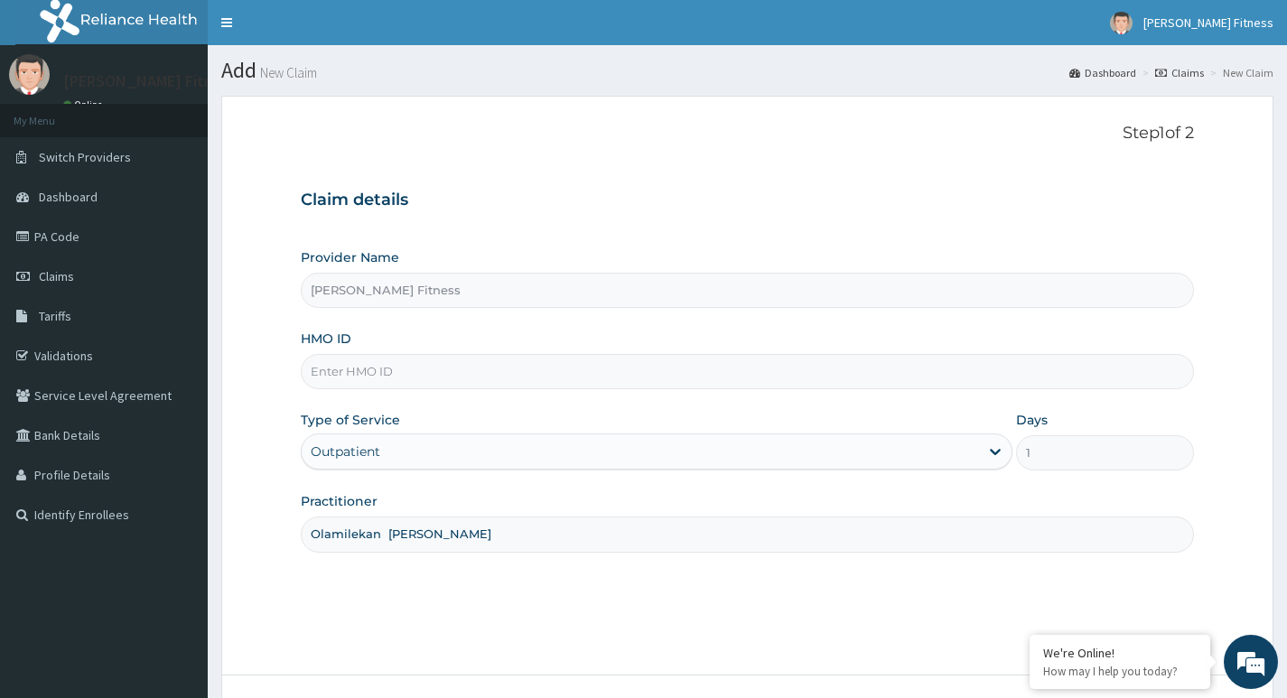
paste input "NEX/10118/A"
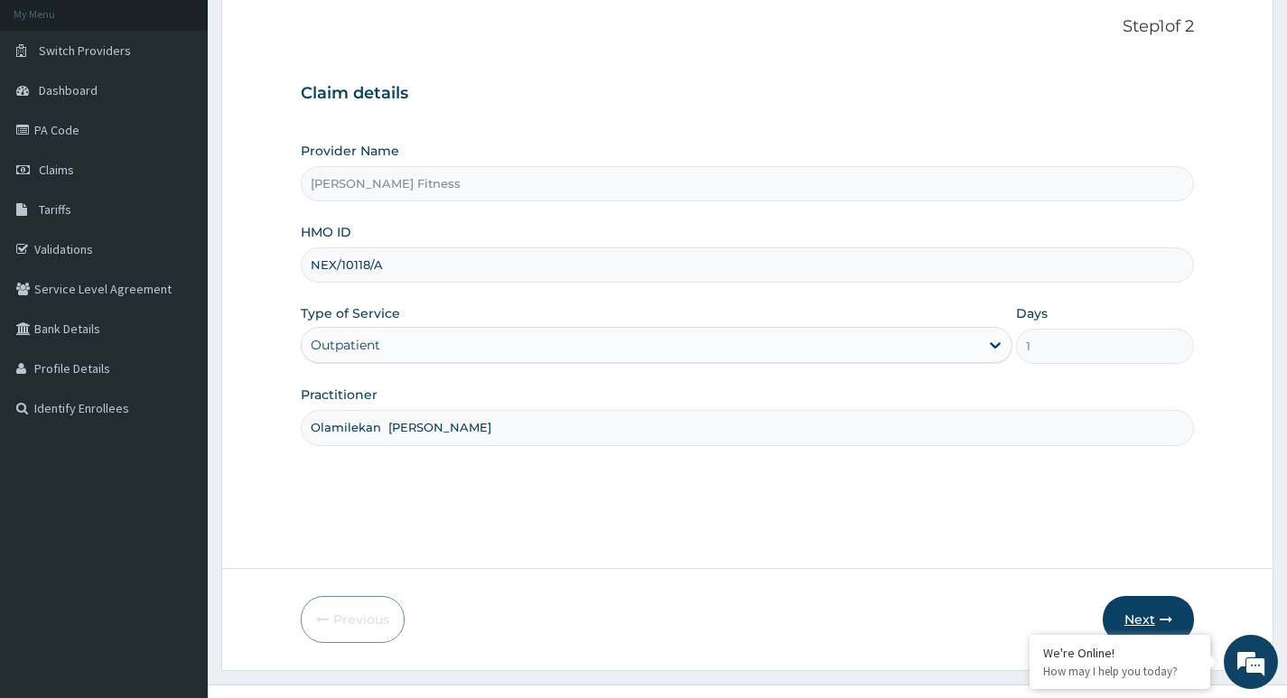
scroll to position [139, 0]
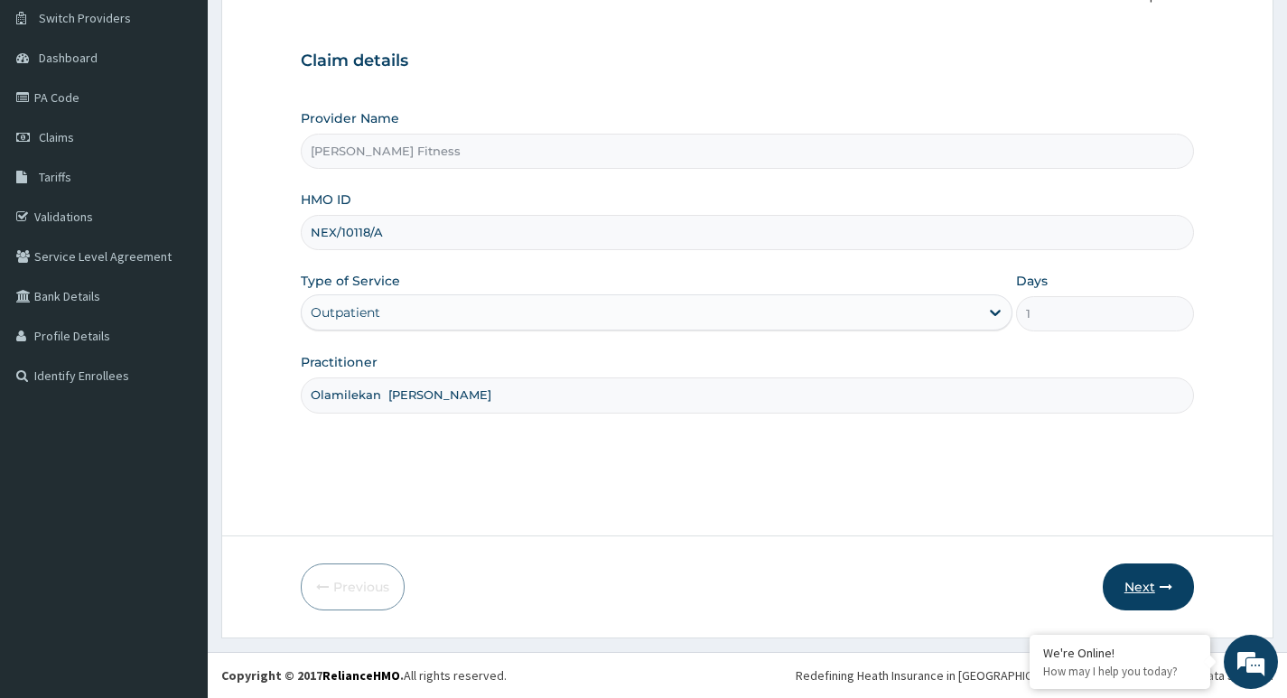
type input "NEX/10118/A"
click at [1124, 577] on button "Next" at bounding box center [1148, 587] width 91 height 47
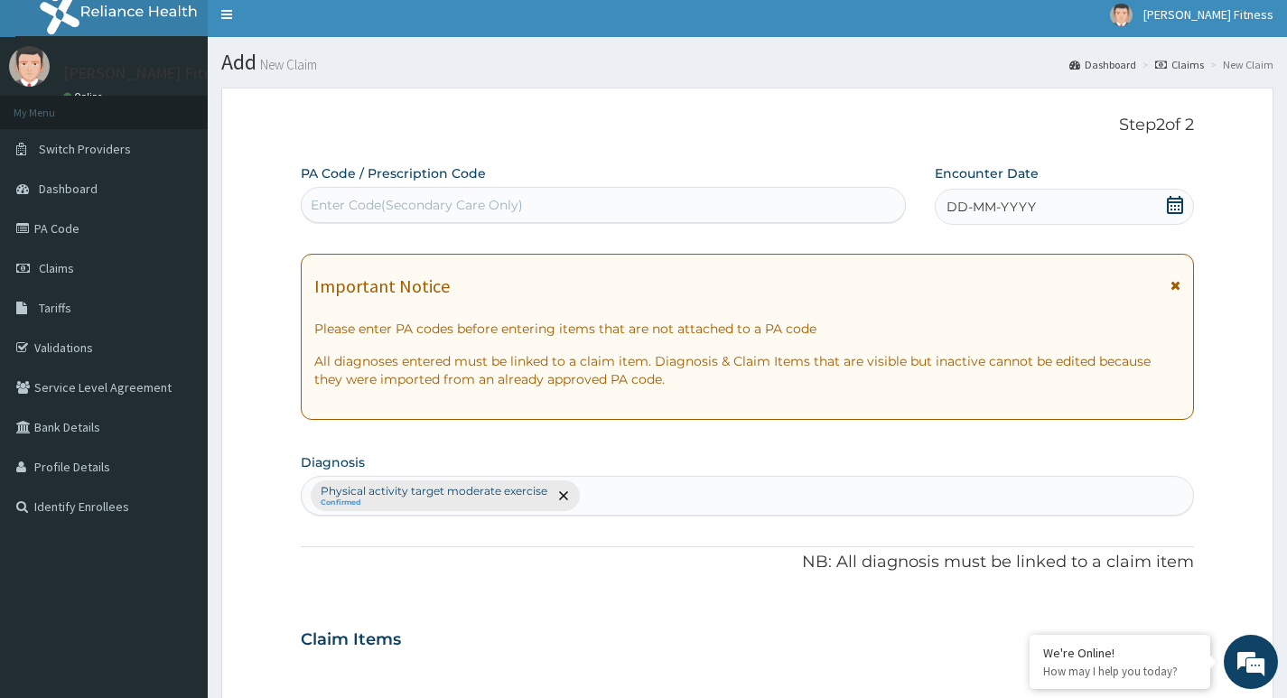
scroll to position [0, 0]
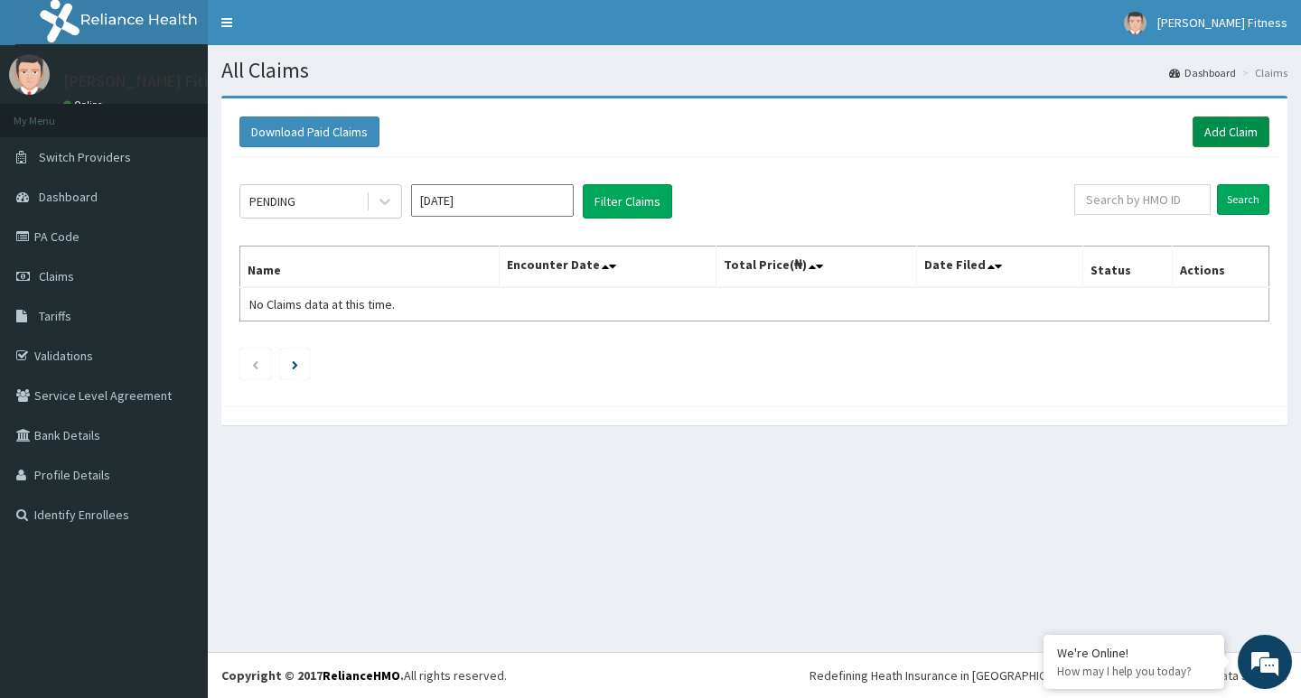
click at [1221, 122] on link "Add Claim" at bounding box center [1230, 132] width 77 height 31
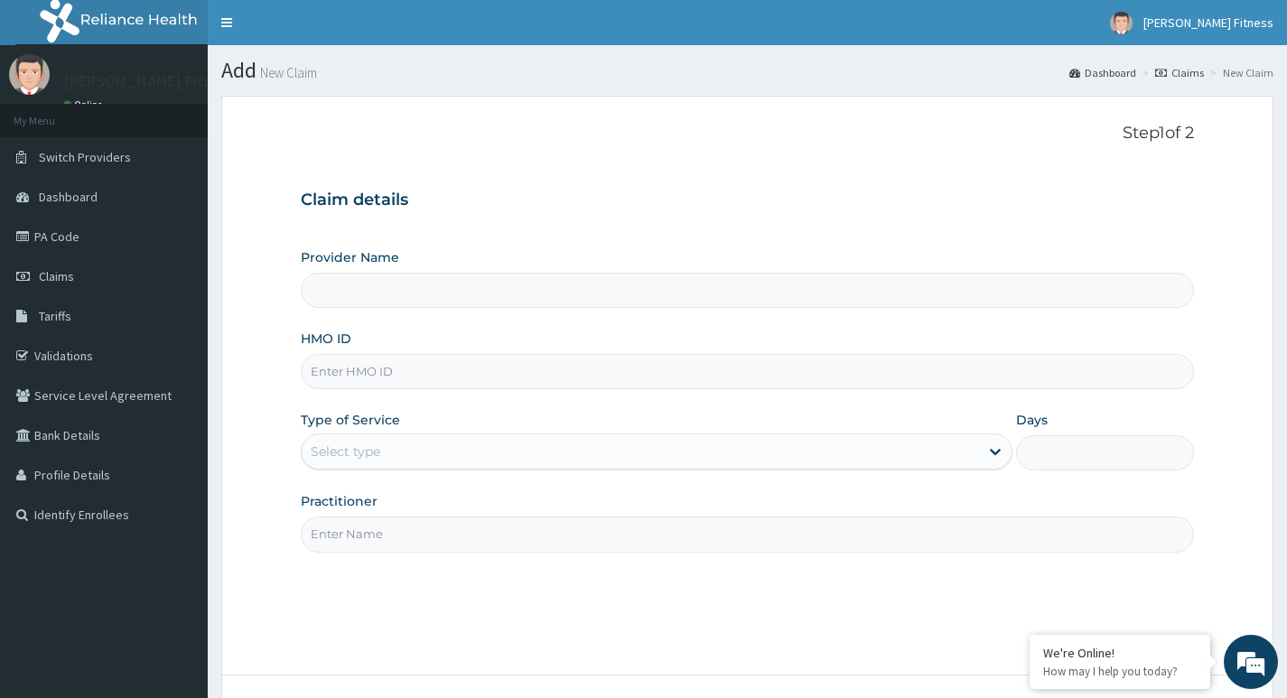
click at [400, 377] on input "HMO ID" at bounding box center [747, 371] width 893 height 35
paste input "OHT/11698/A"
type input "OHT/11698/A"
type input "[PERSON_NAME] Fitness"
type input "1"
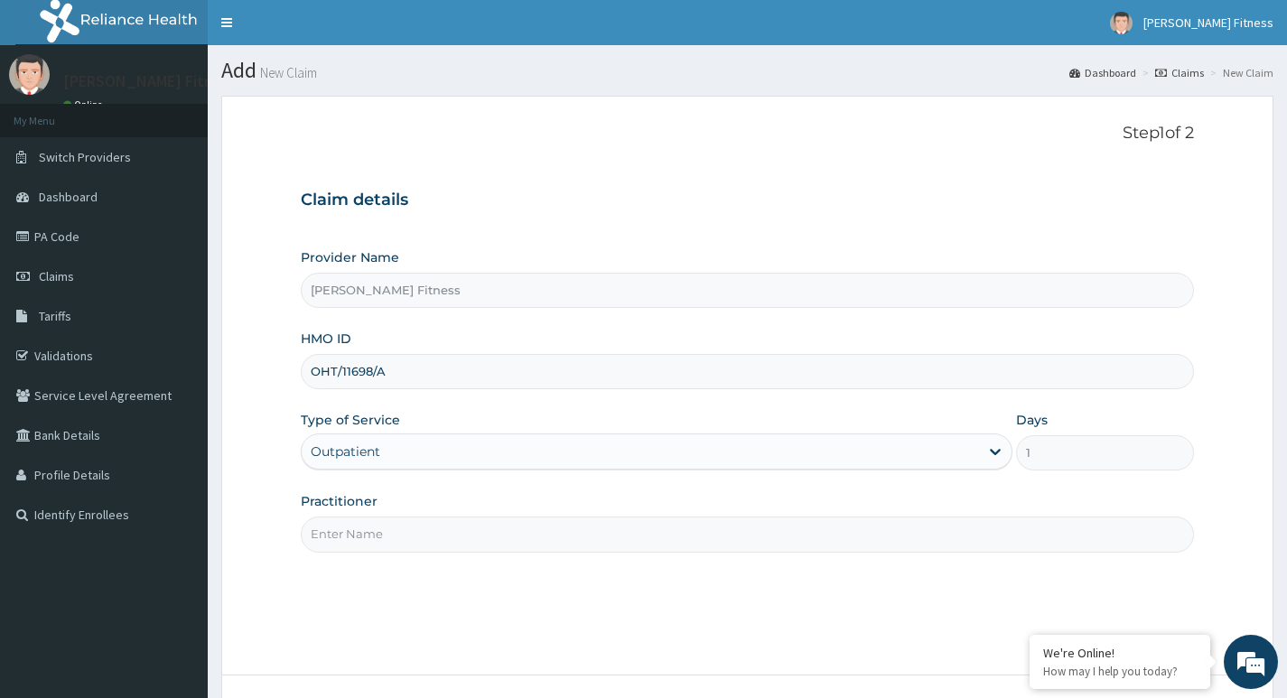
type input "OHT/11698/A"
click at [397, 531] on input "Practitioner" at bounding box center [747, 534] width 893 height 35
click at [367, 539] on input "Practitioner" at bounding box center [747, 534] width 893 height 35
paste input "[PERSON_NAME]"
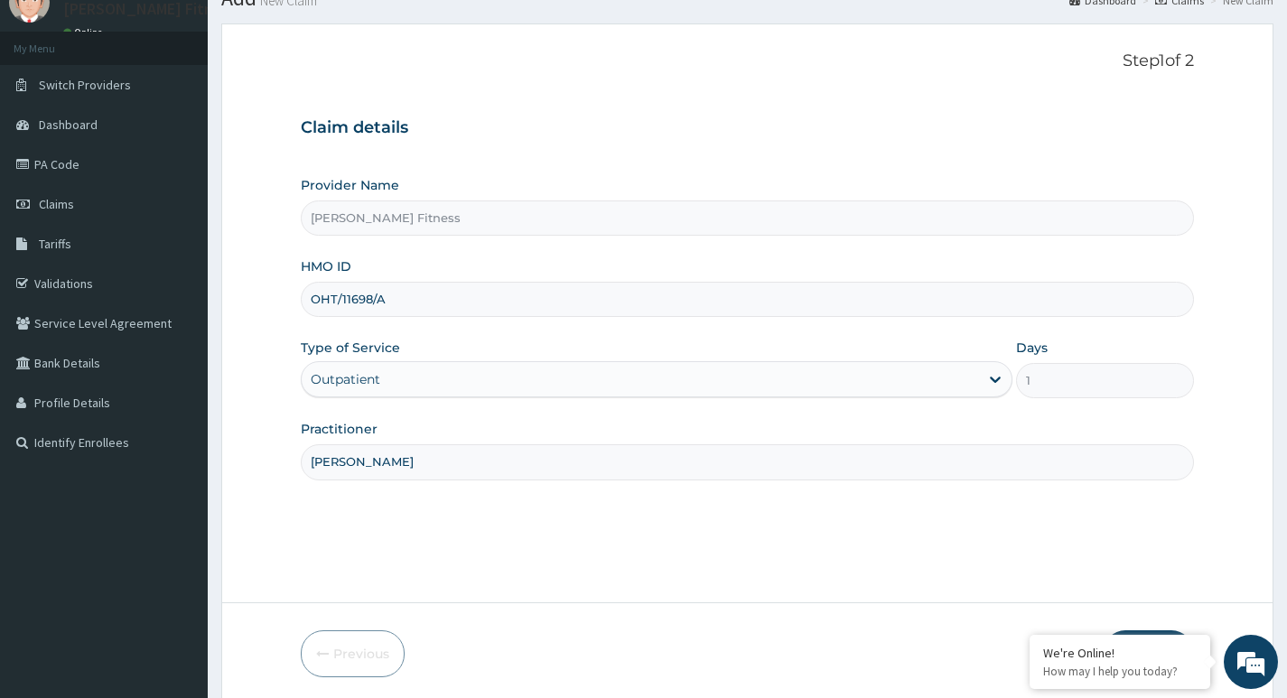
scroll to position [139, 0]
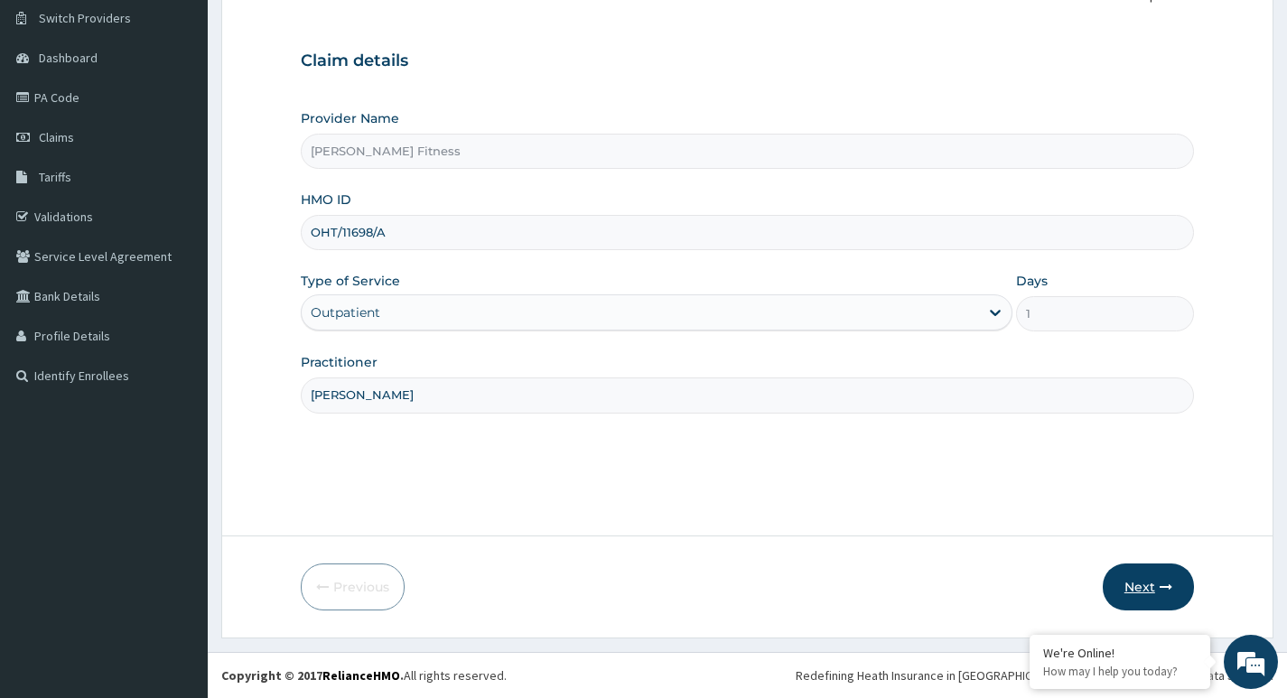
type input "[PERSON_NAME]"
click at [1126, 580] on button "Next" at bounding box center [1148, 587] width 91 height 47
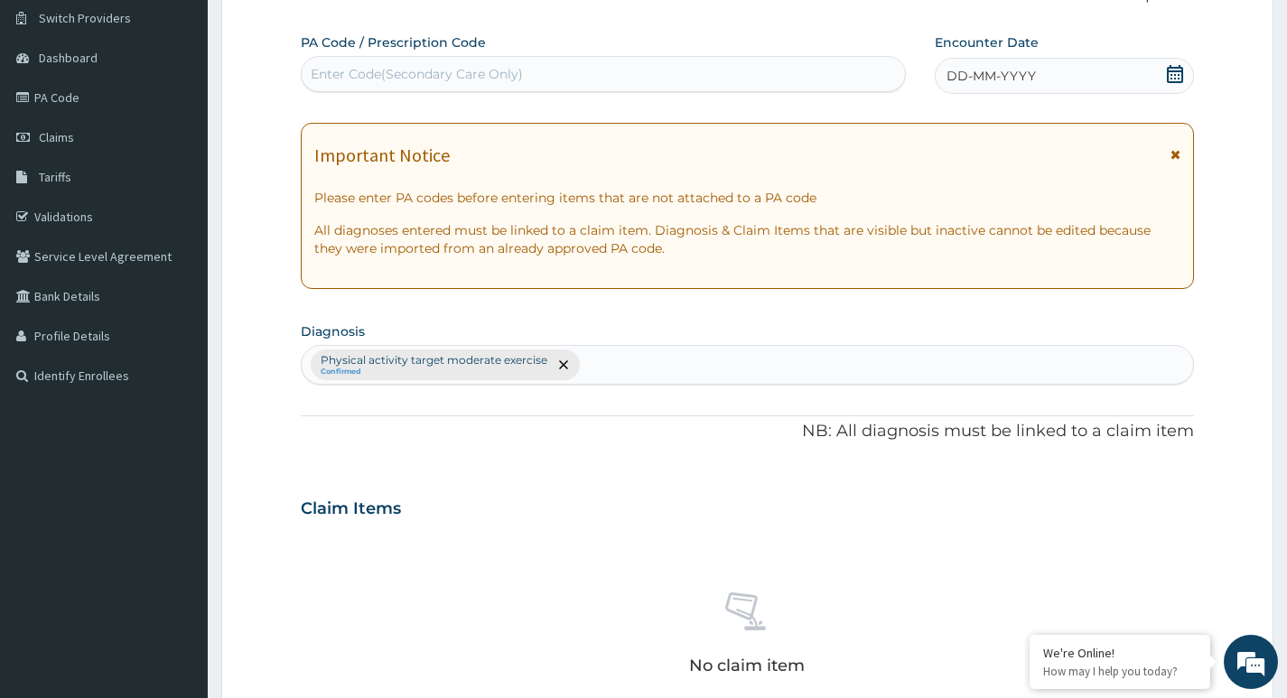
click at [361, 73] on div "Enter Code(Secondary Care Only)" at bounding box center [417, 74] width 212 height 18
type input "PA/E25B9A"
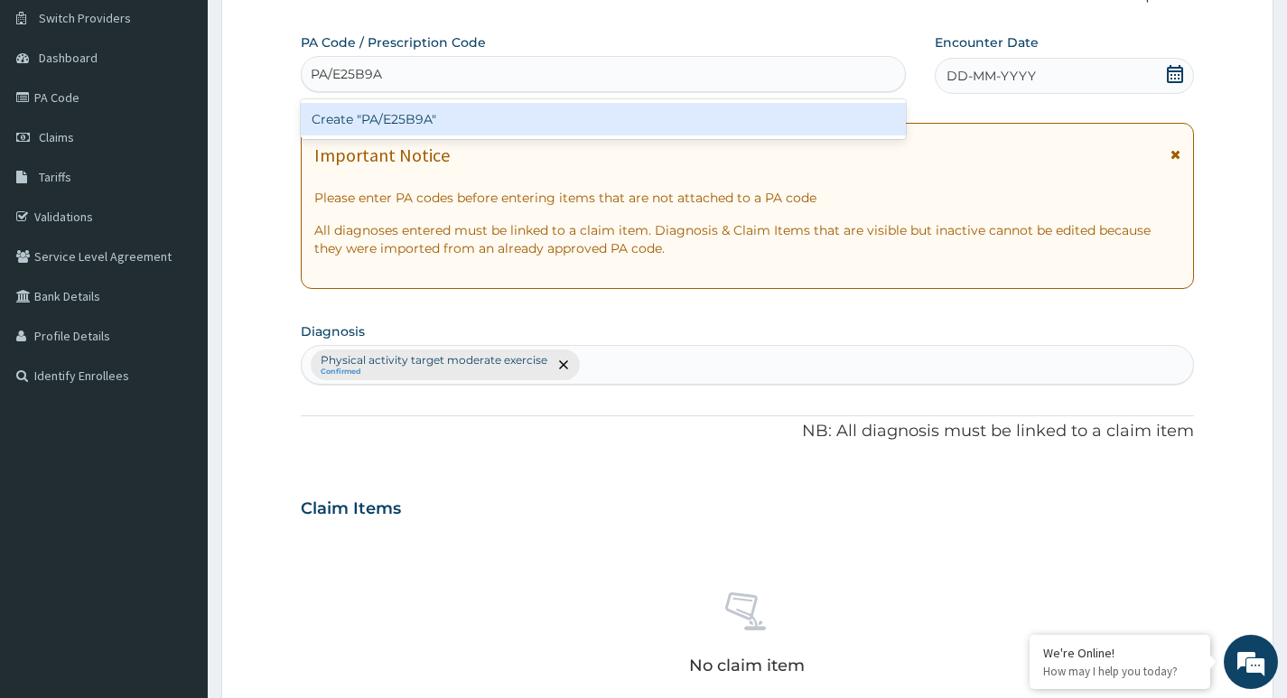
click at [406, 117] on div "Create "PA/E25B9A"" at bounding box center [603, 119] width 605 height 33
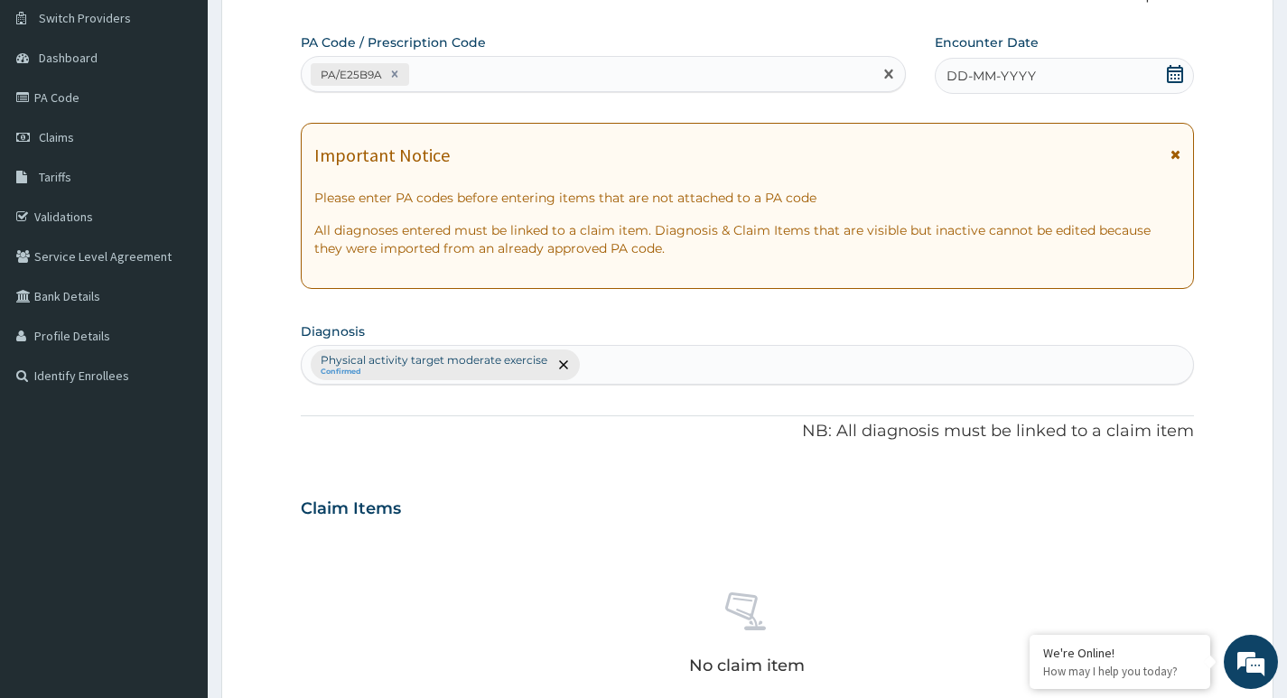
click at [1004, 82] on span "DD-MM-YYYY" at bounding box center [990, 76] width 89 height 18
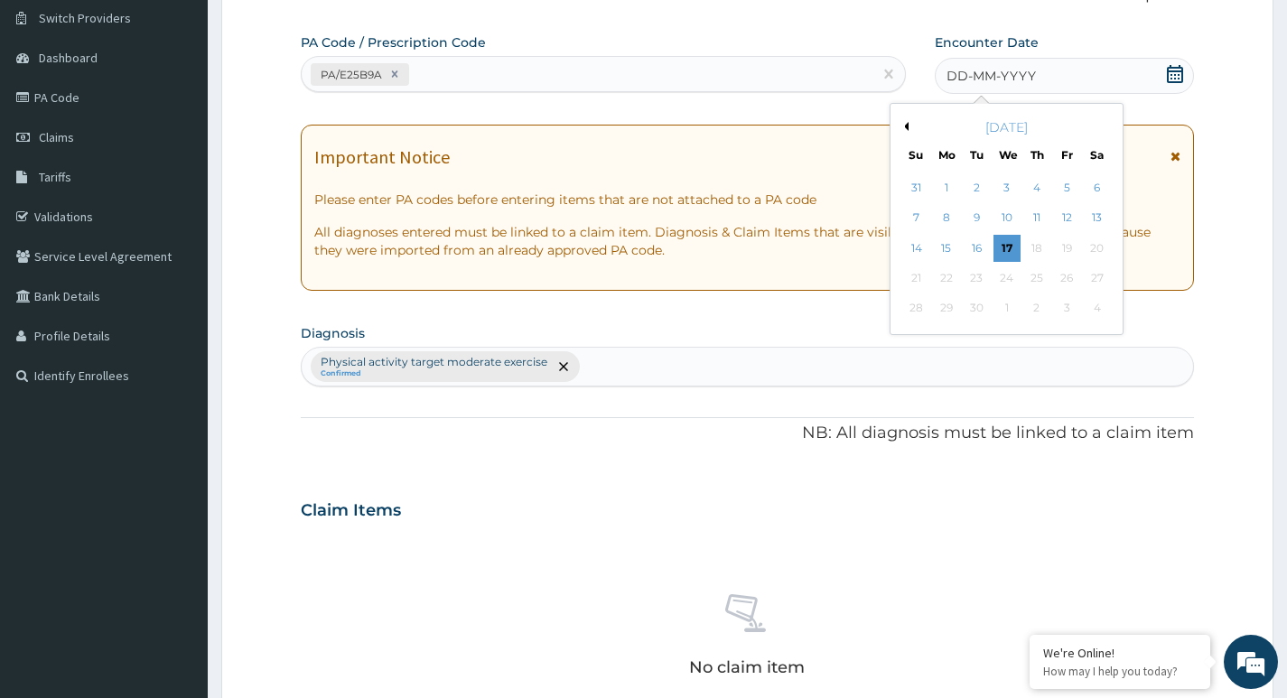
click at [1174, 77] on icon at bounding box center [1175, 74] width 18 height 18
click at [900, 128] on button "Previous Month" at bounding box center [904, 126] width 9 height 9
click at [1091, 313] on div "30" at bounding box center [1096, 308] width 27 height 27
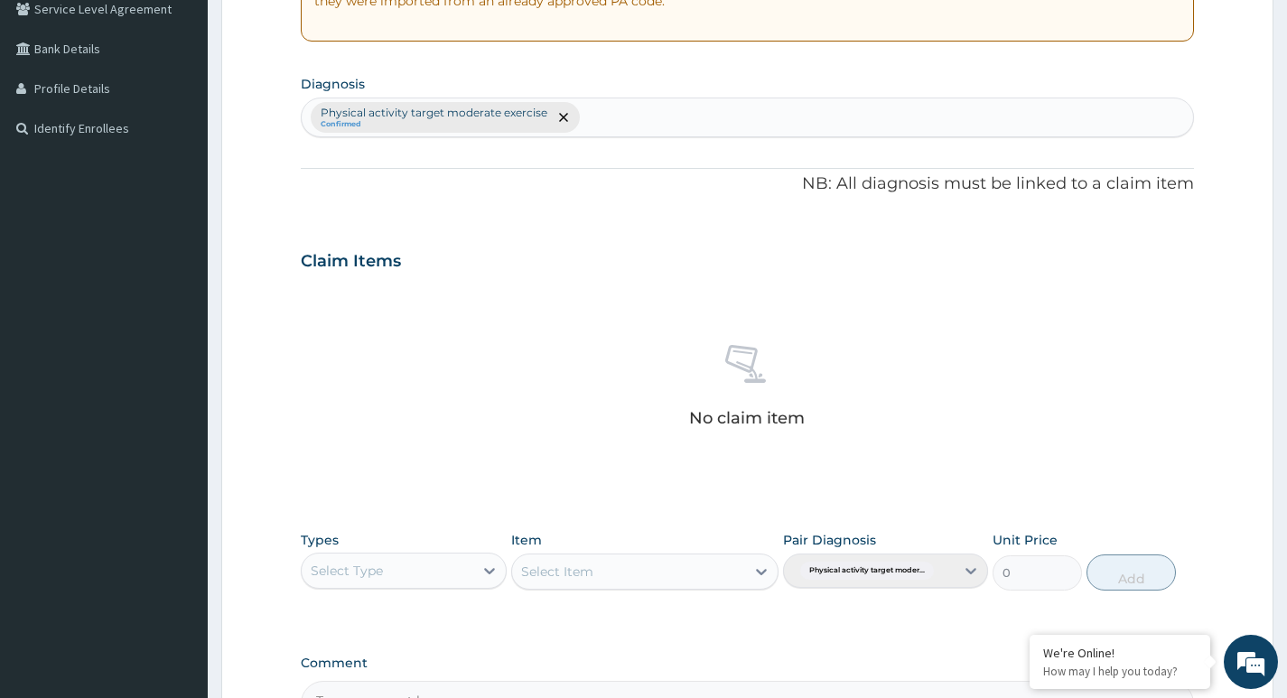
scroll to position [591, 0]
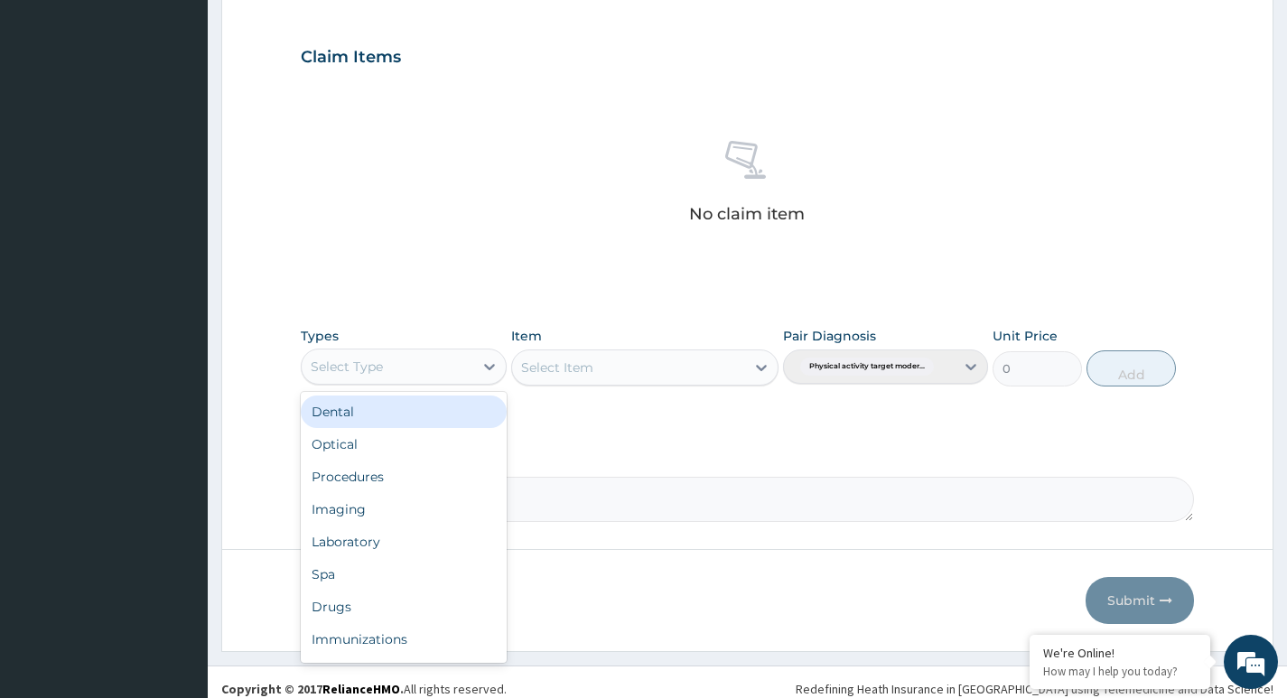
click at [433, 367] on div "Select Type" at bounding box center [387, 366] width 171 height 29
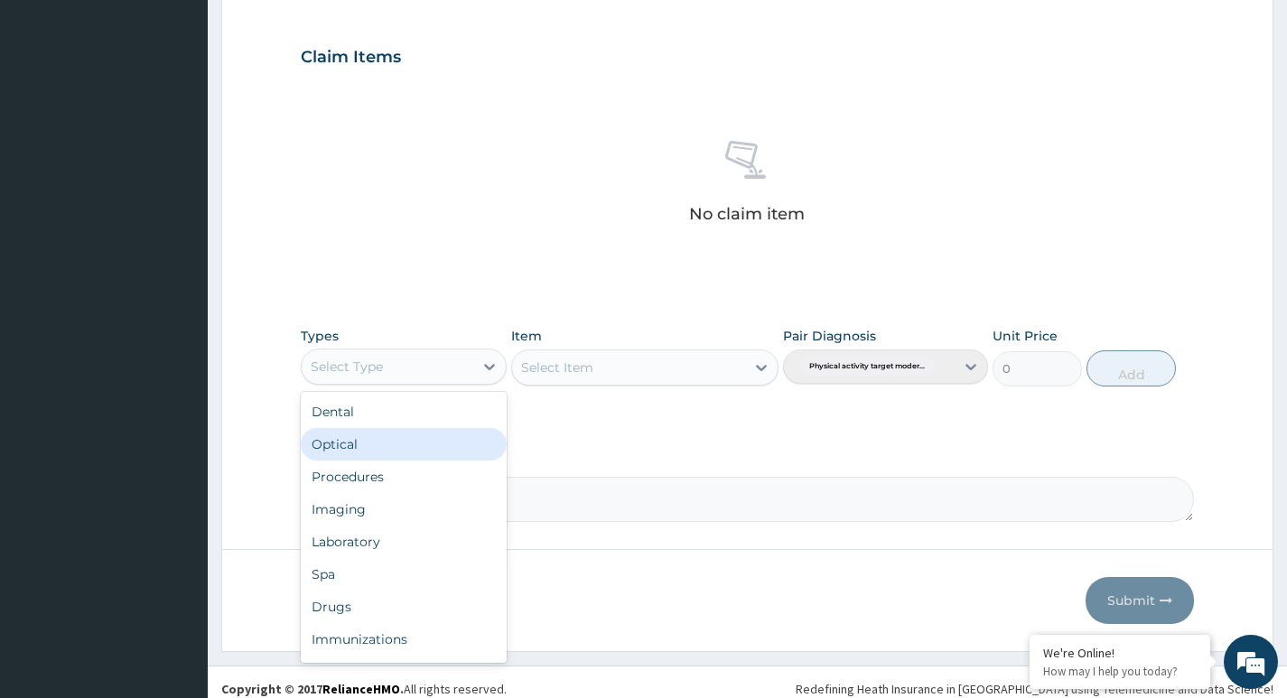
scroll to position [61, 0]
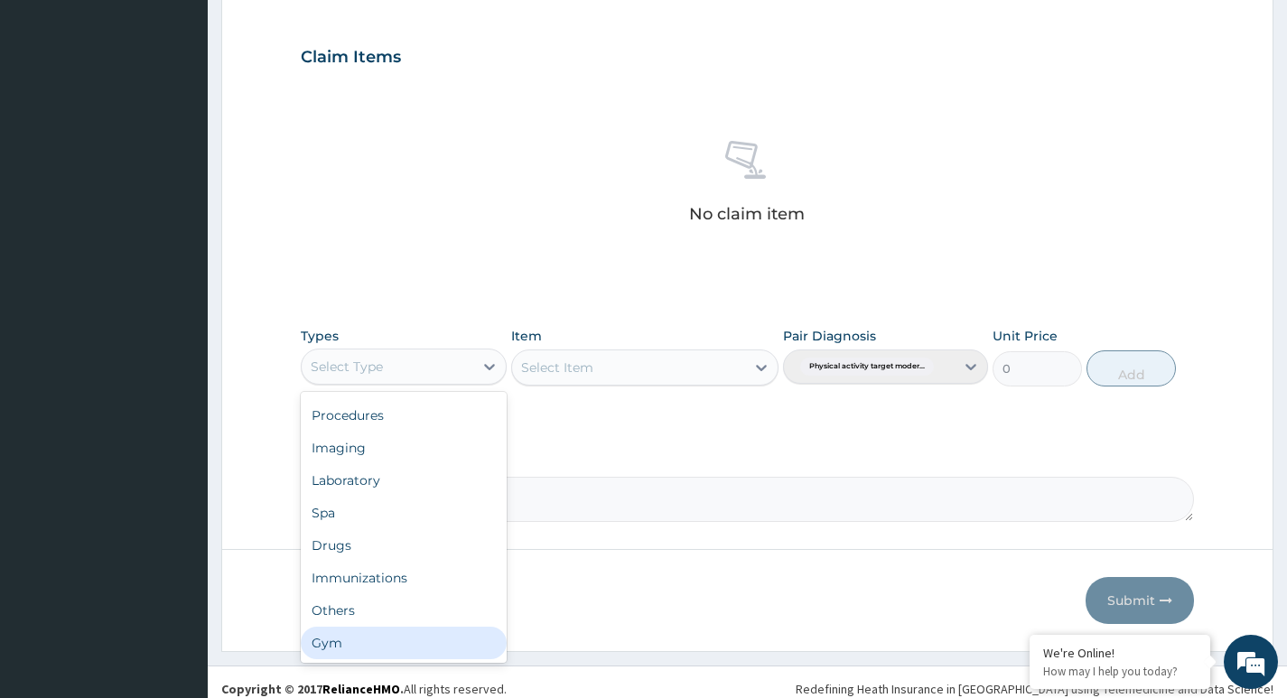
click at [355, 649] on div "Gym" at bounding box center [403, 643] width 205 height 33
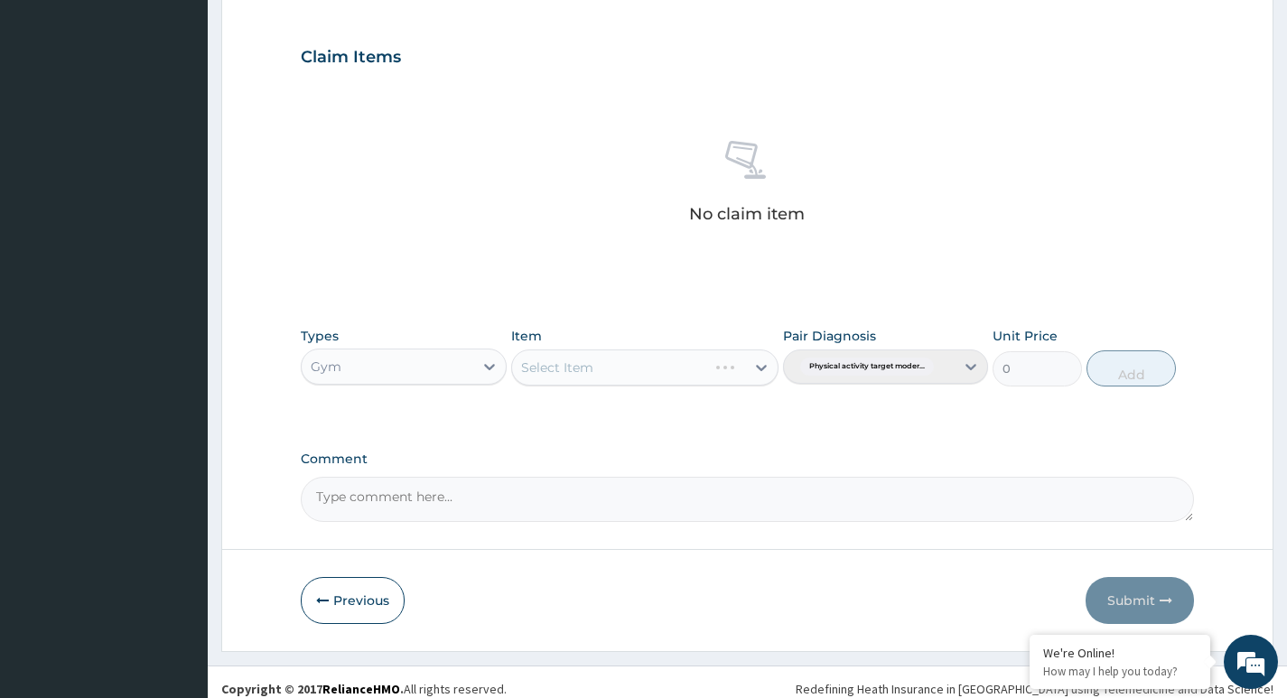
click at [617, 367] on div "Select Item" at bounding box center [645, 368] width 268 height 36
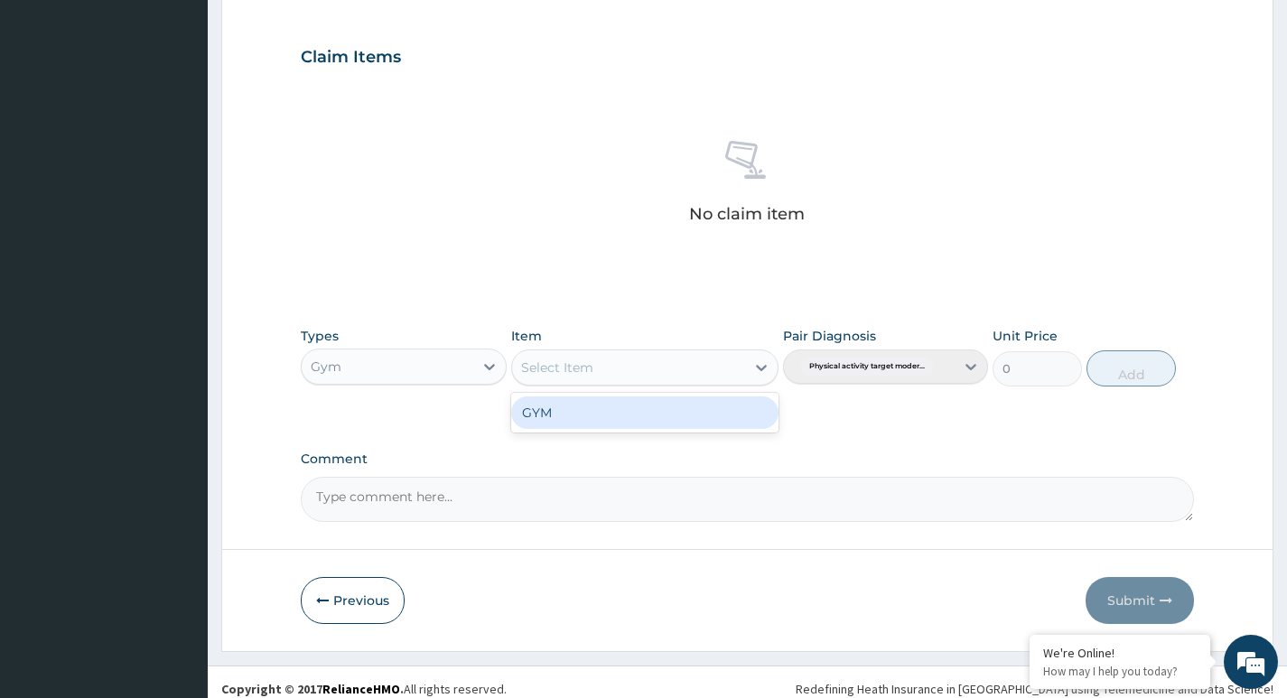
click at [706, 370] on div "Select Item" at bounding box center [629, 367] width 234 height 29
drag, startPoint x: 684, startPoint y: 399, endPoint x: 684, endPoint y: 409, distance: 9.9
click at [684, 409] on div "GYM" at bounding box center [645, 412] width 268 height 33
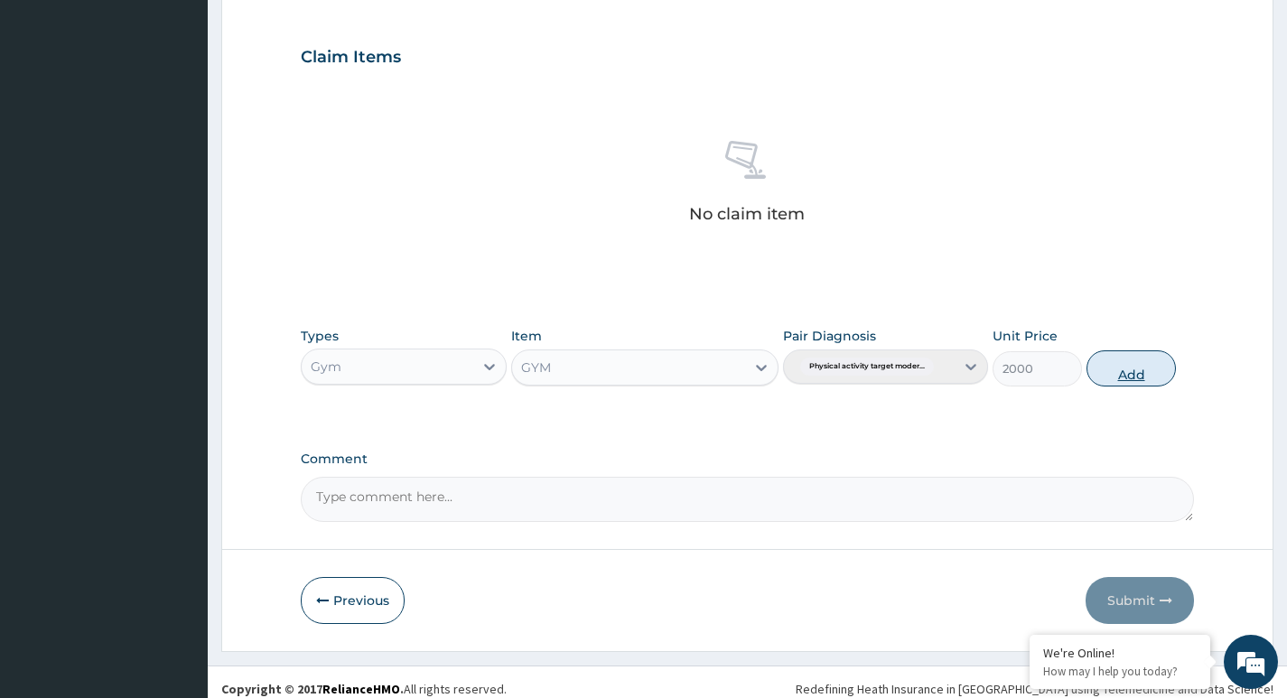
click at [1121, 375] on button "Add" at bounding box center [1130, 368] width 89 height 36
type input "0"
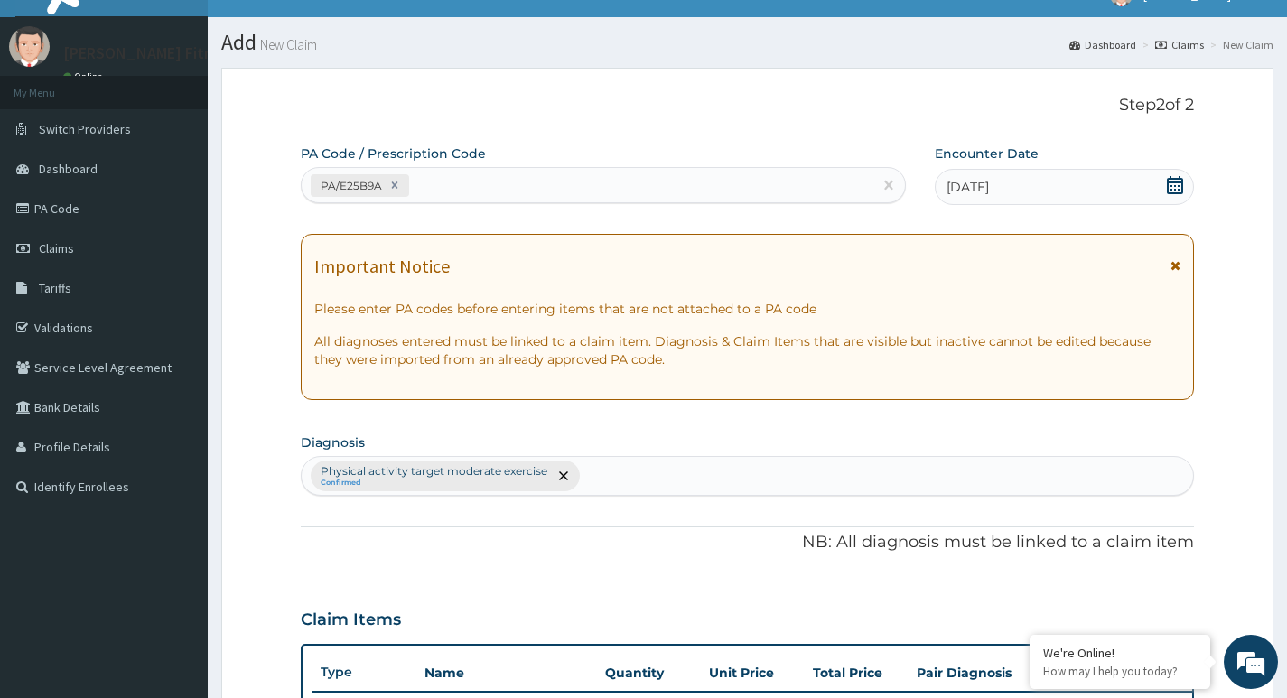
scroll to position [0, 0]
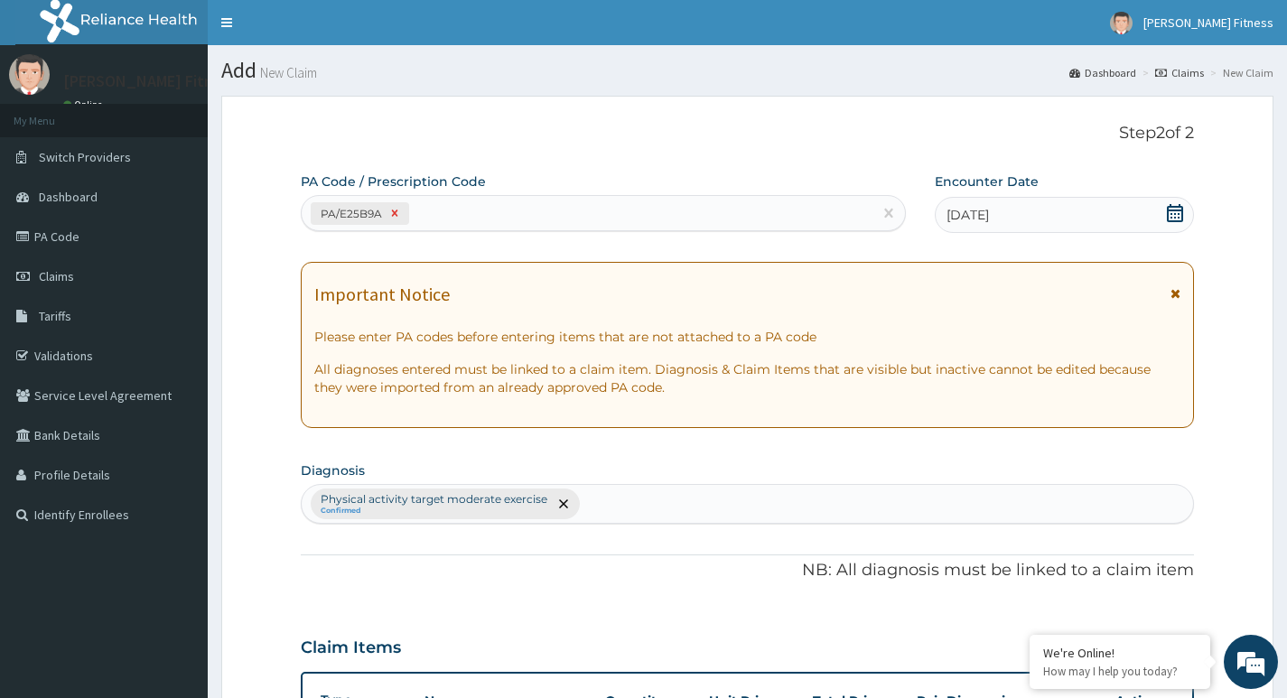
click at [397, 213] on icon at bounding box center [394, 213] width 13 height 13
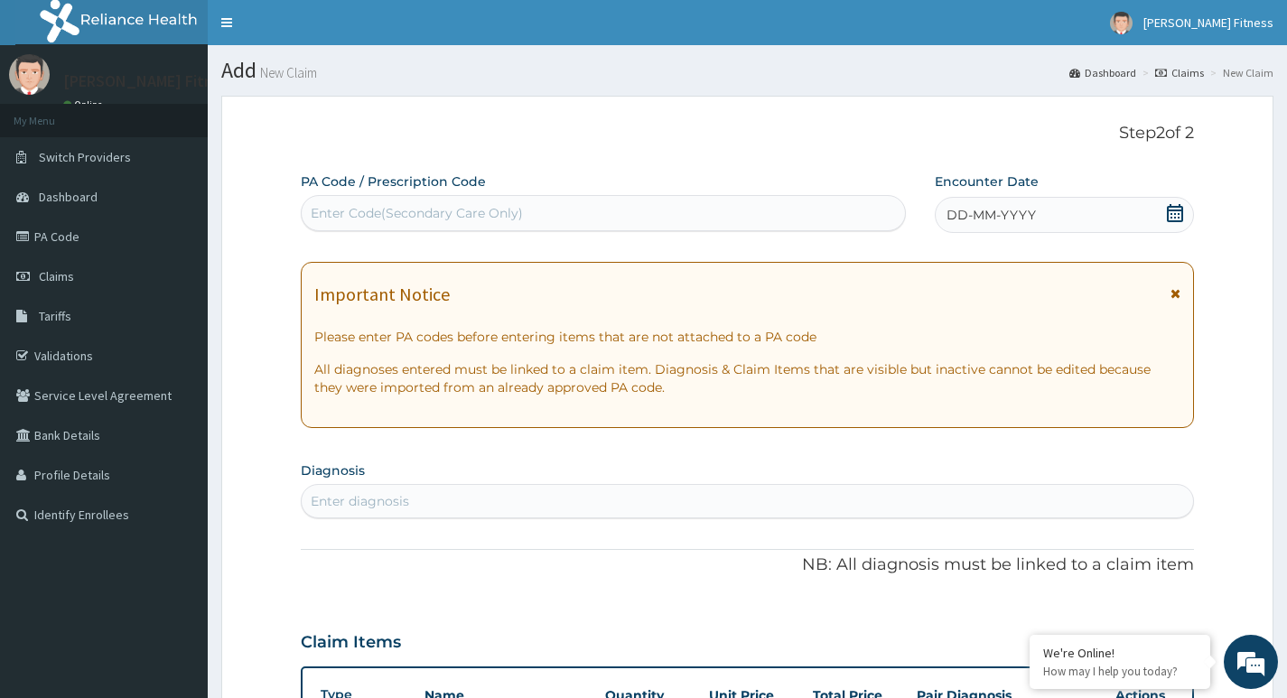
click at [376, 211] on div "Enter Code(Secondary Care Only)" at bounding box center [417, 213] width 212 height 18
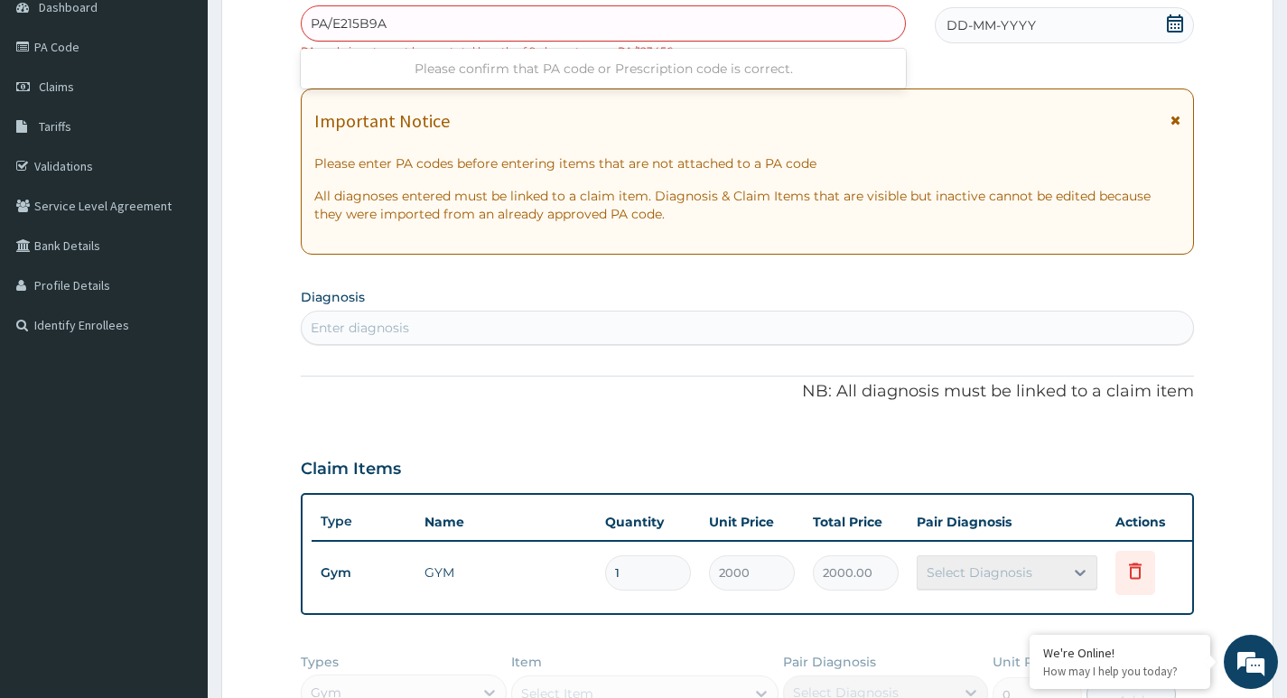
scroll to position [361, 0]
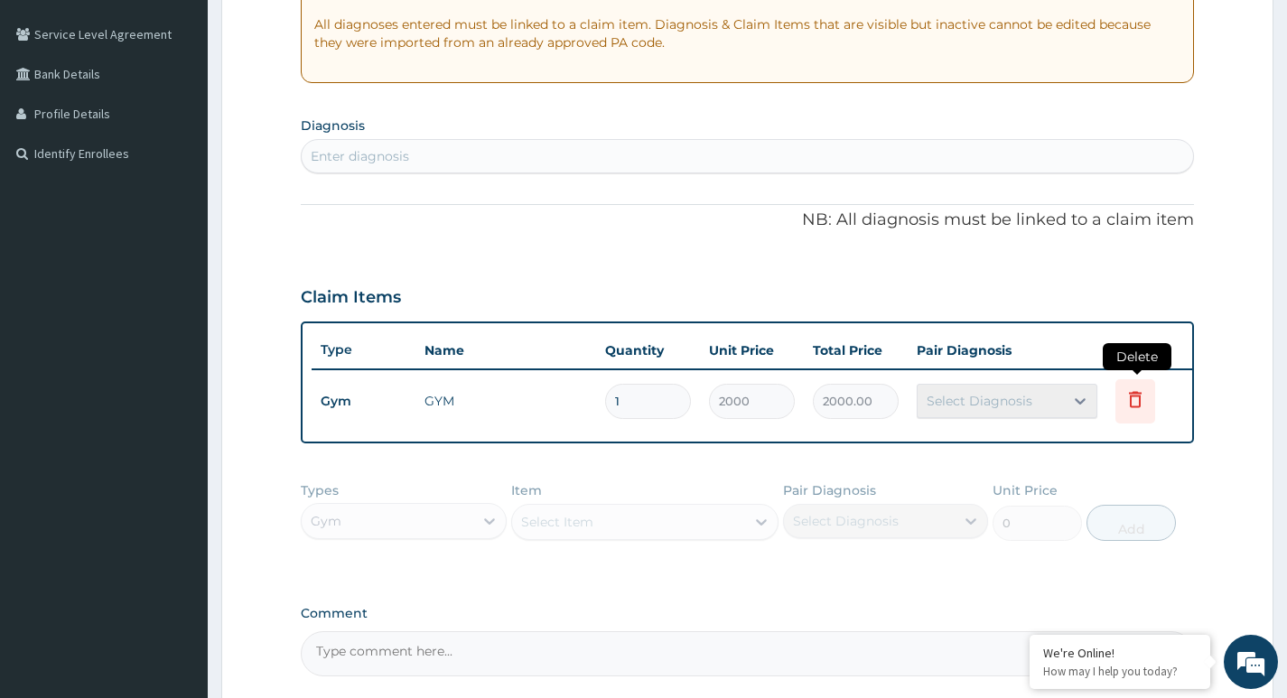
type input "PA/E215B9A"
click at [1128, 415] on icon at bounding box center [1135, 401] width 40 height 44
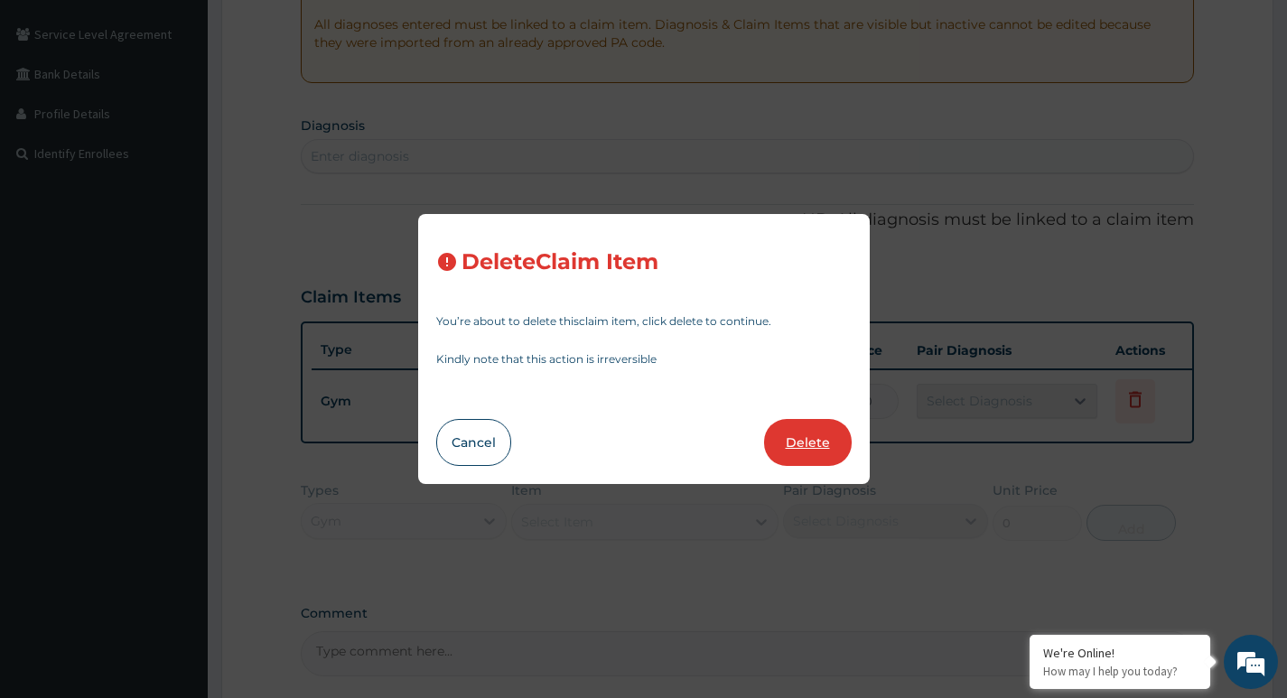
click at [822, 450] on button "Delete" at bounding box center [808, 442] width 88 height 47
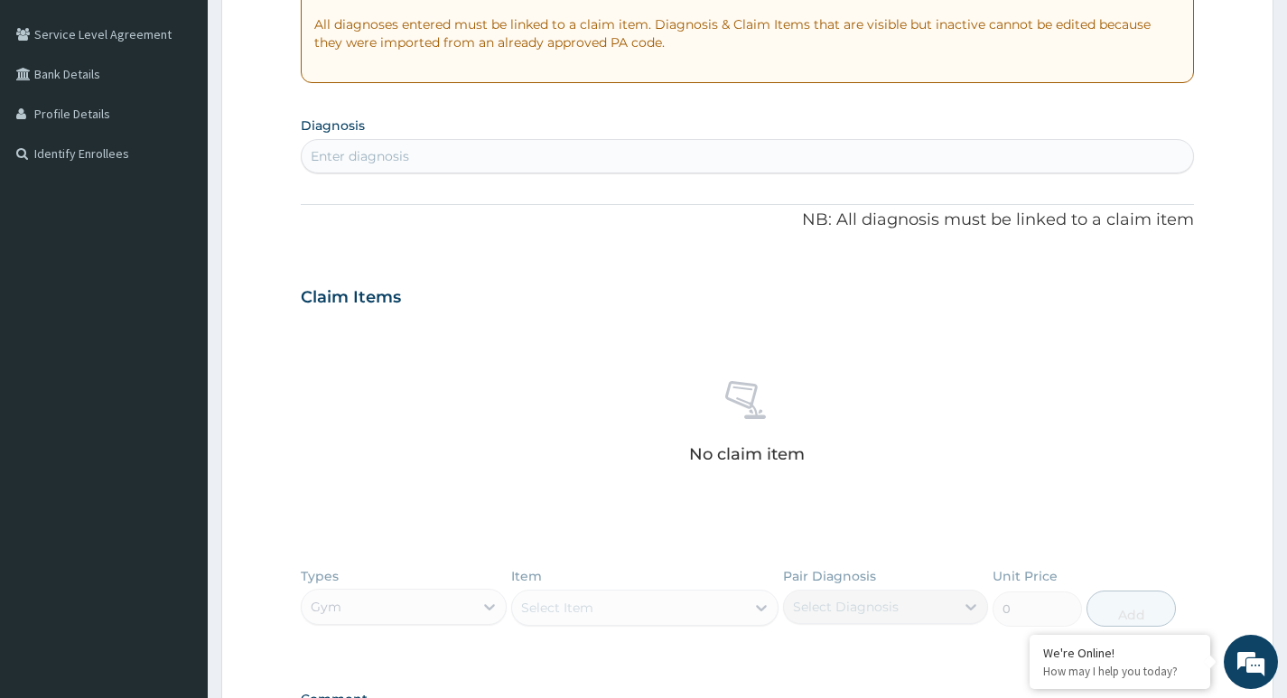
scroll to position [0, 0]
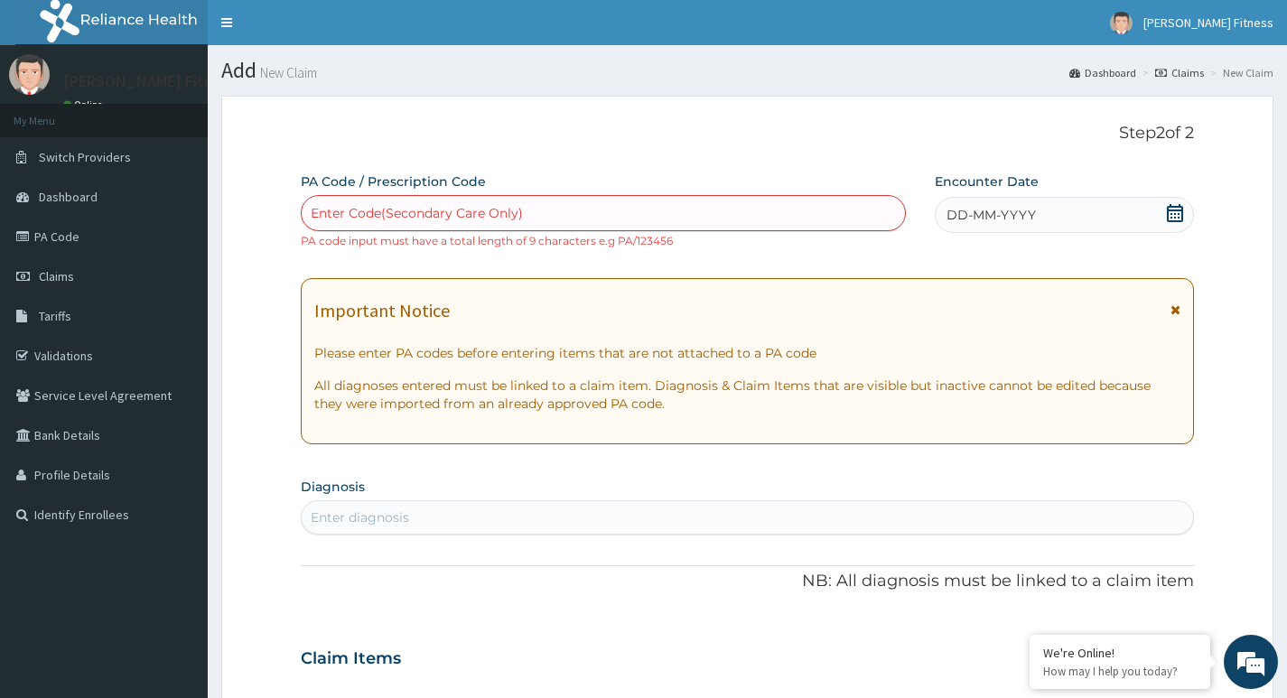
click at [308, 213] on div "Enter Code(Secondary Care Only)" at bounding box center [603, 213] width 603 height 29
click at [582, 206] on div "Enter Code(Secondary Care Only)" at bounding box center [603, 213] width 603 height 29
click at [584, 211] on div "Enter Code(Secondary Care Only)" at bounding box center [603, 213] width 603 height 29
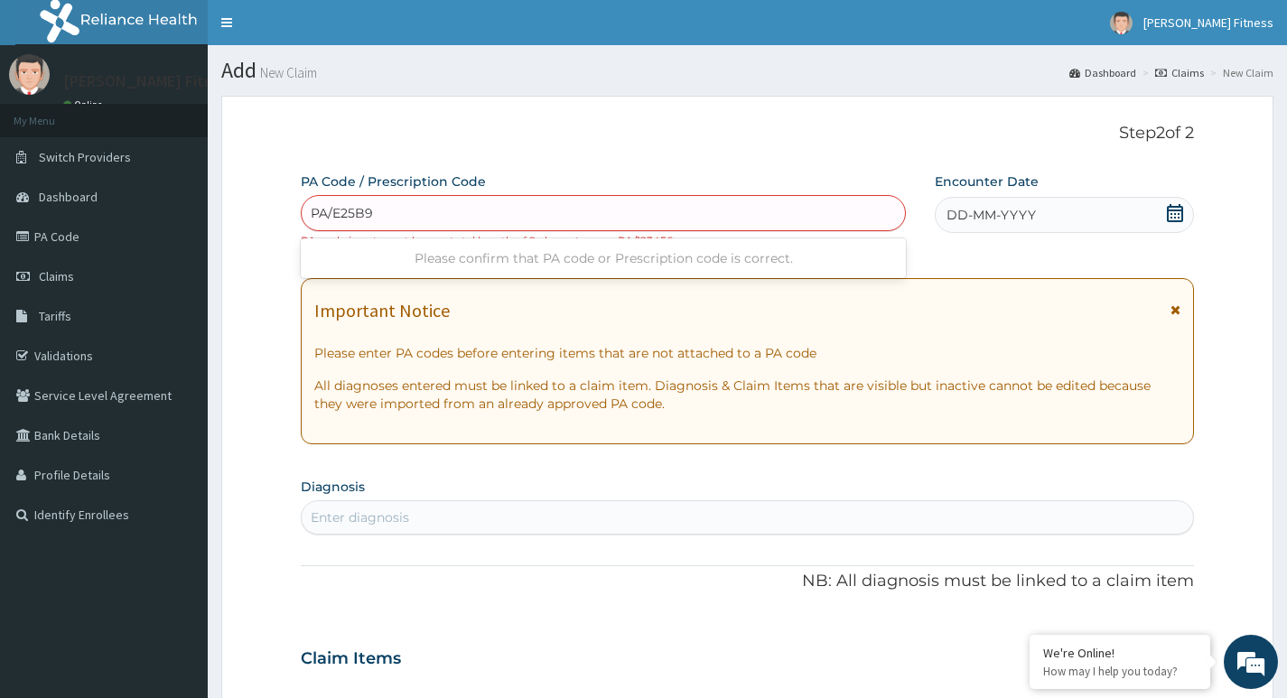
type input "PA/E25B9A"
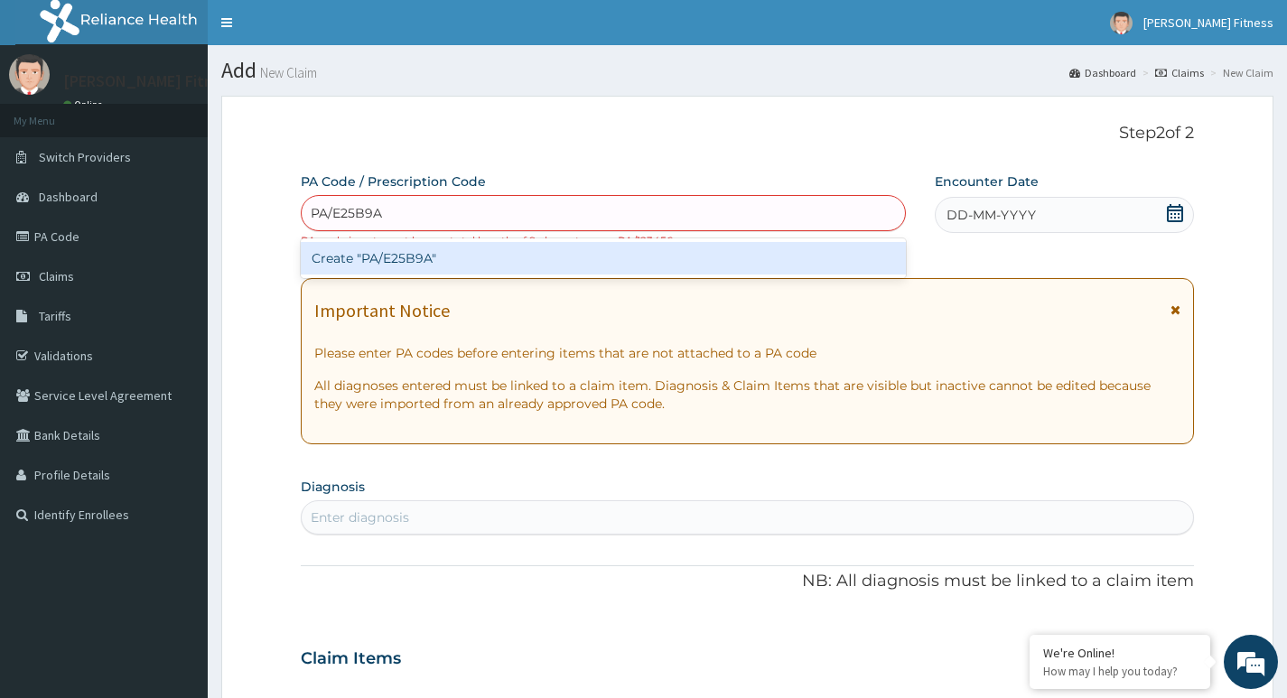
click at [546, 274] on div "Create "PA/E25B9A"" at bounding box center [603, 258] width 605 height 33
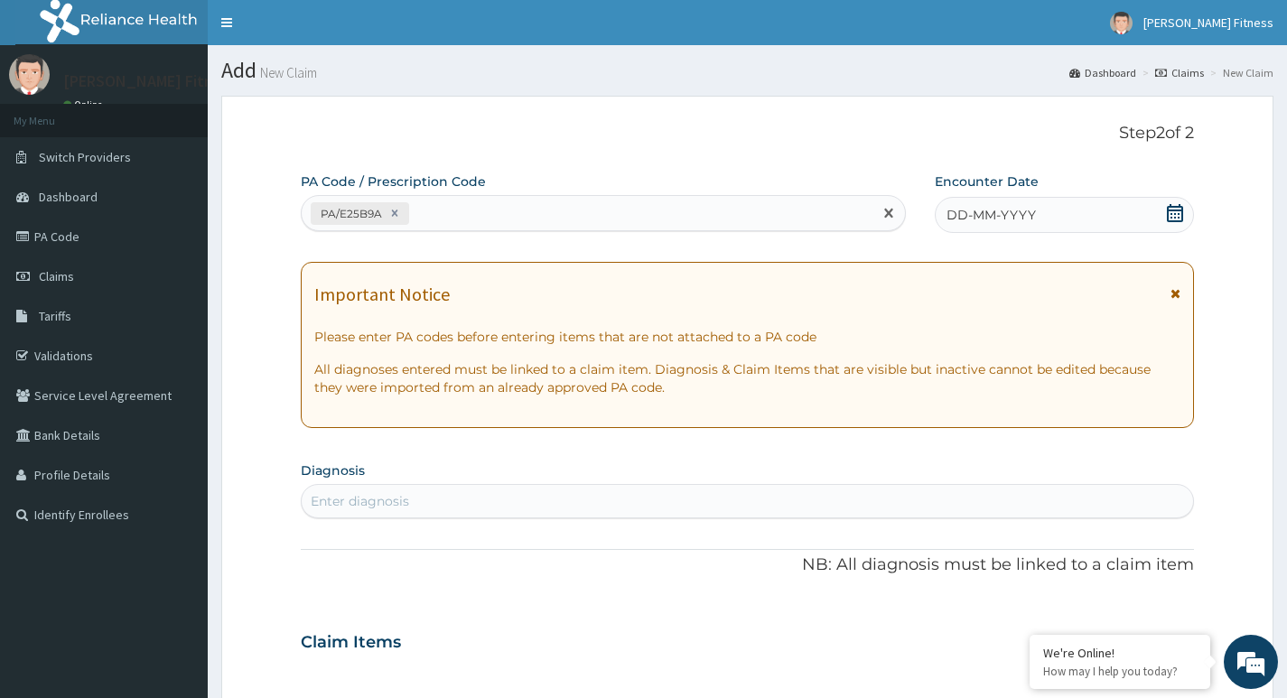
click at [1077, 218] on div "DD-MM-YYYY" at bounding box center [1064, 215] width 259 height 36
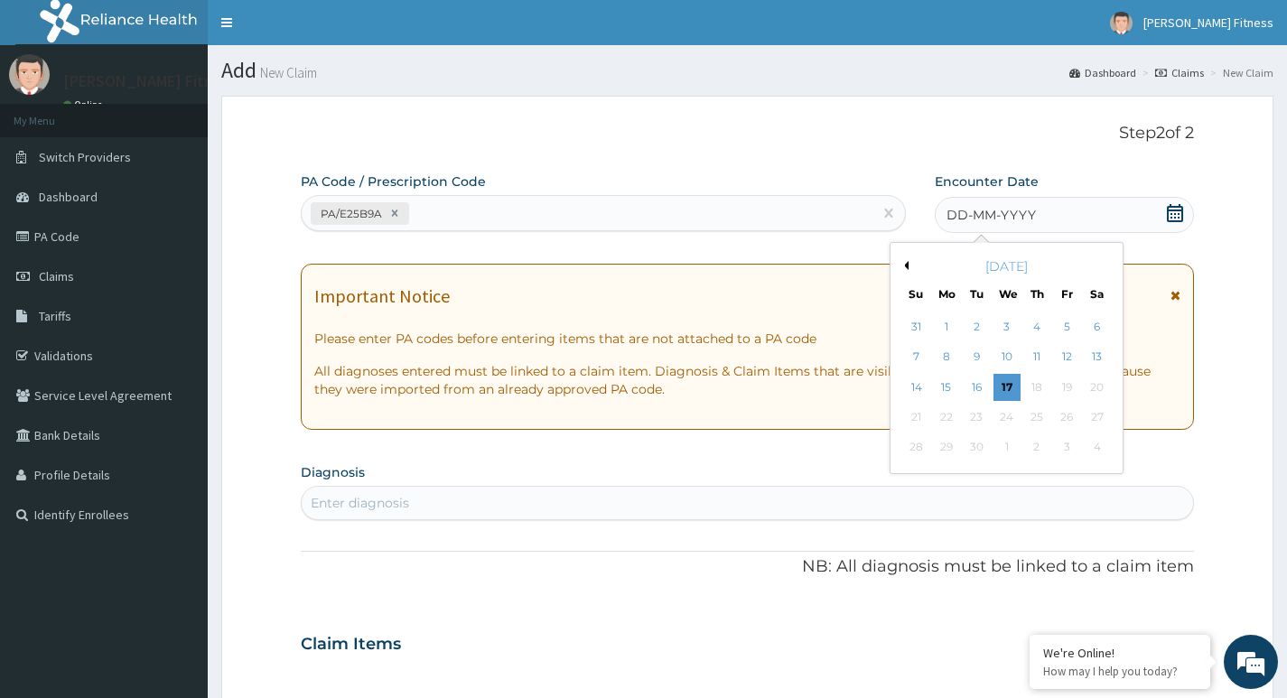
click at [912, 265] on div "[DATE]" at bounding box center [1007, 266] width 218 height 18
click at [902, 266] on button "Previous Month" at bounding box center [904, 265] width 9 height 9
click at [1099, 451] on div "30" at bounding box center [1096, 447] width 27 height 27
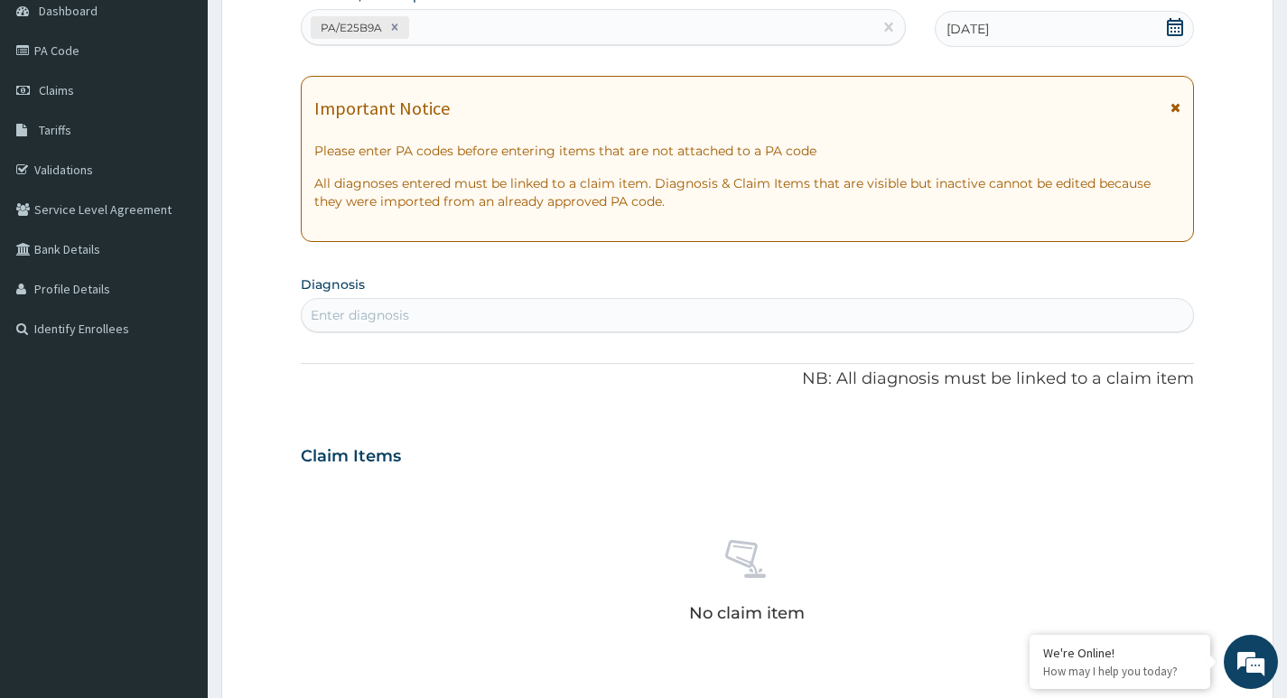
scroll to position [271, 0]
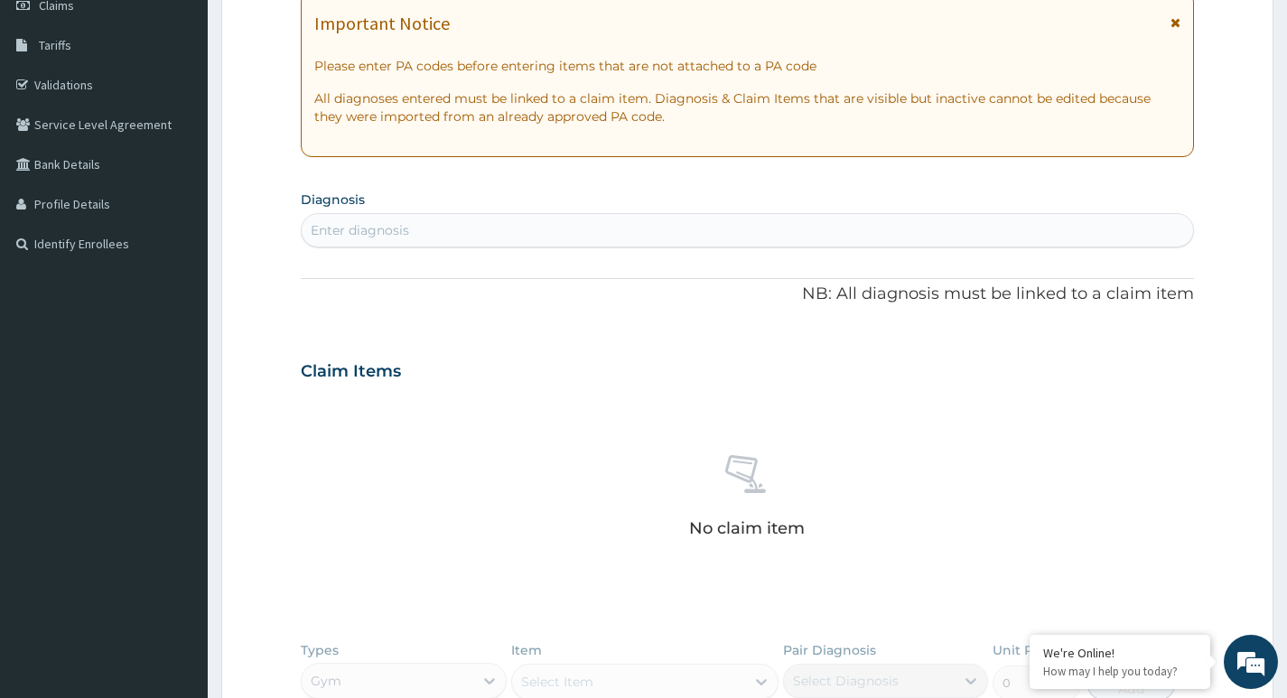
click at [353, 228] on div "Enter diagnosis" at bounding box center [747, 230] width 893 height 34
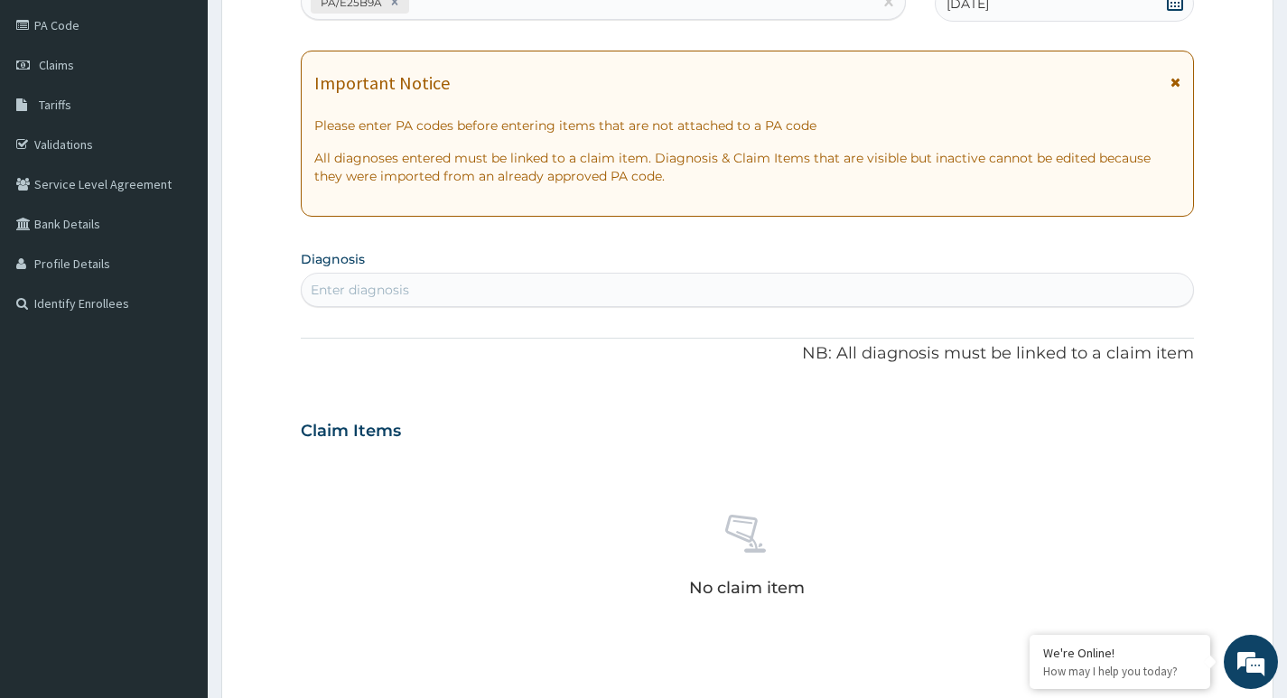
scroll to position [90, 0]
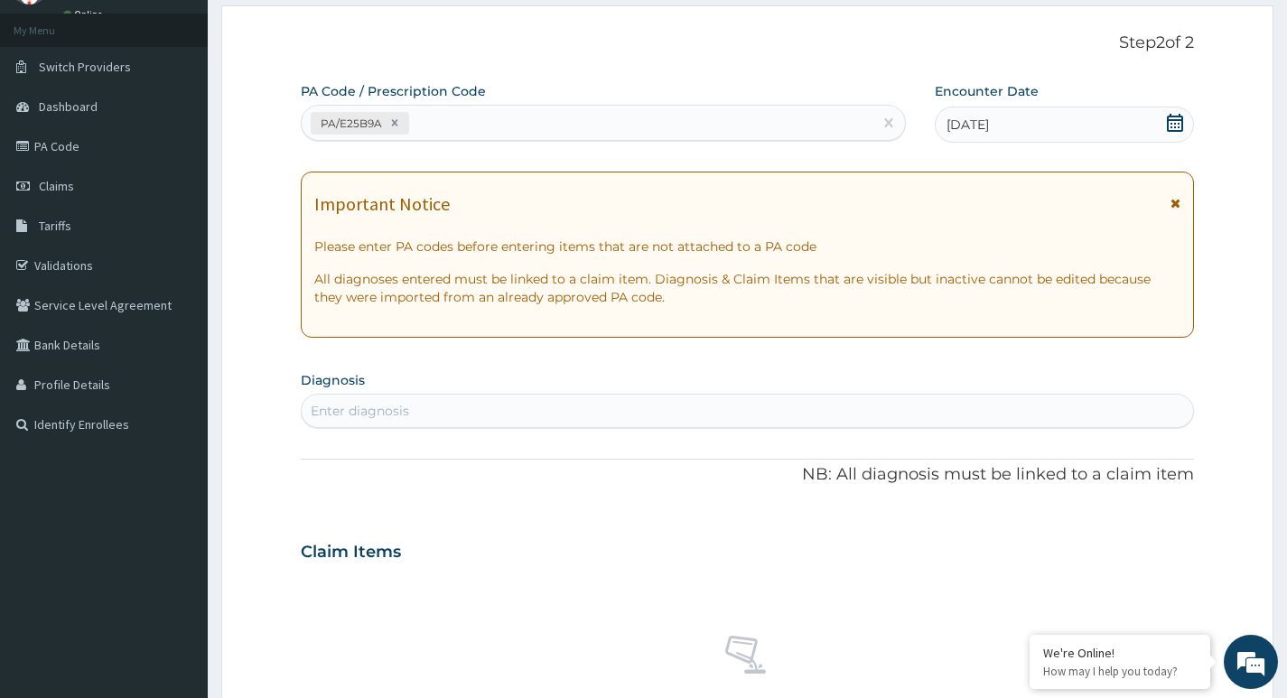
click at [399, 399] on div "Enter diagnosis" at bounding box center [747, 411] width 893 height 34
click at [399, 413] on div "Enter diagnosis" at bounding box center [747, 411] width 893 height 34
click at [399, 412] on div "Enter diagnosis" at bounding box center [747, 411] width 893 height 34
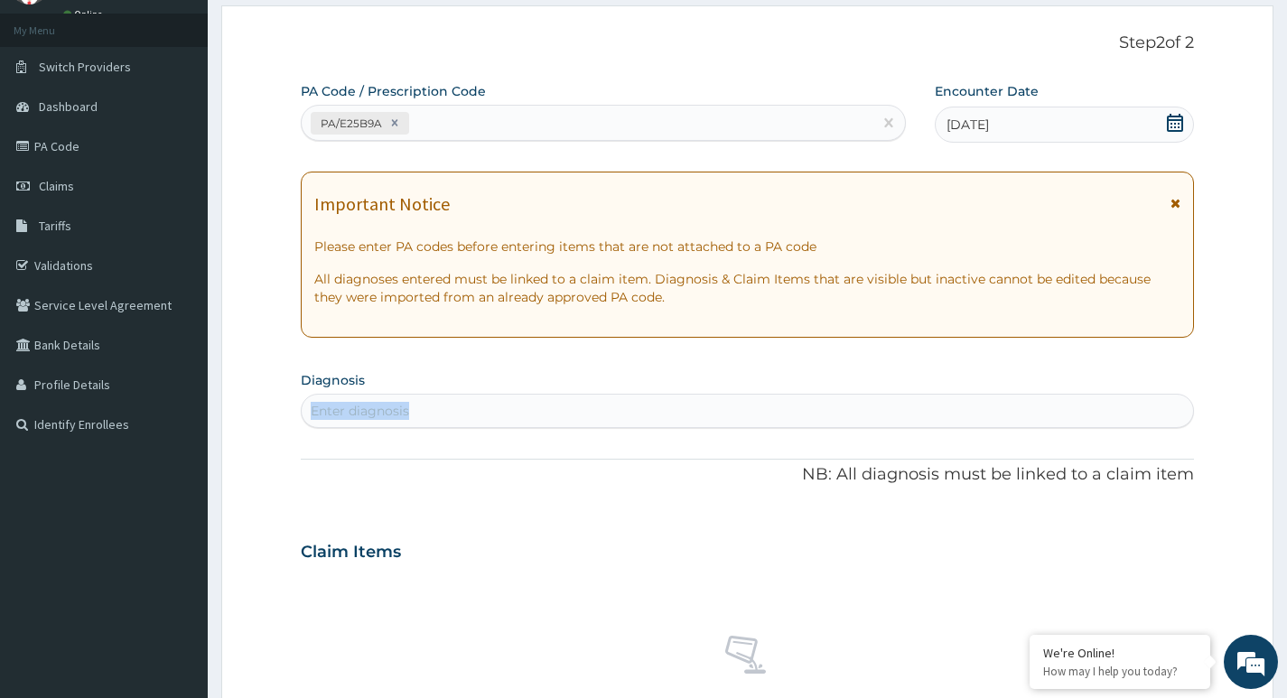
click at [432, 407] on div "Enter diagnosis" at bounding box center [747, 411] width 893 height 34
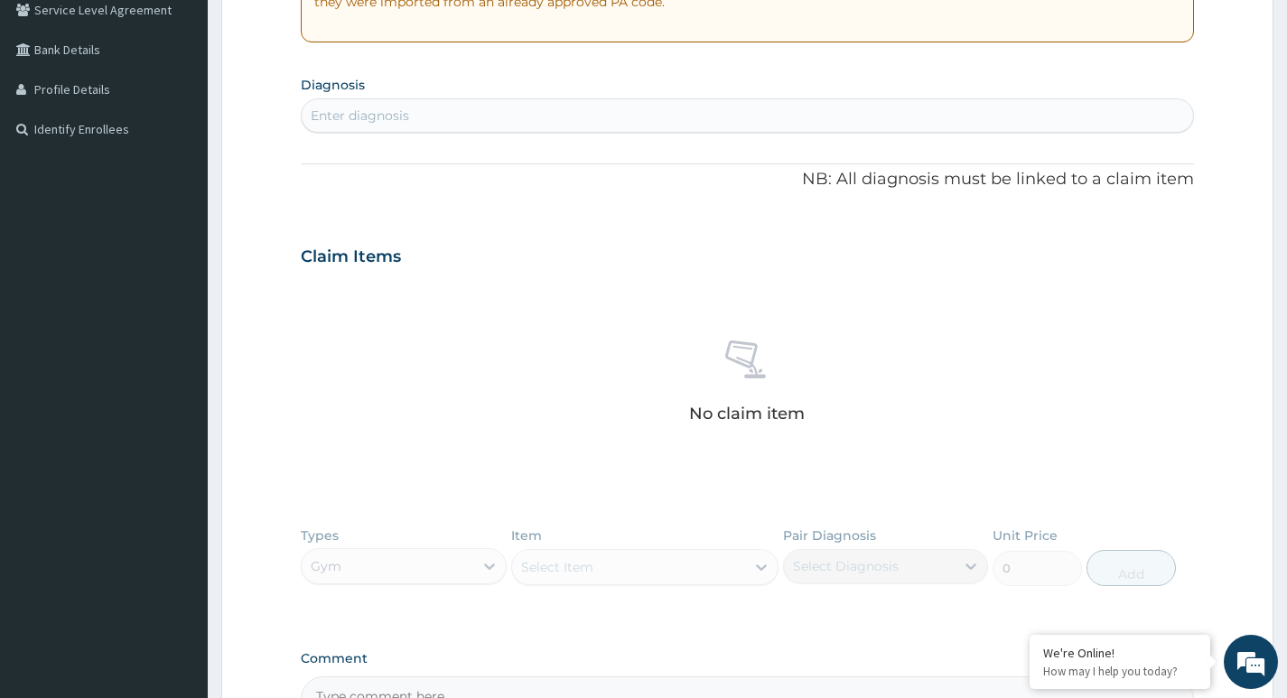
scroll to position [452, 0]
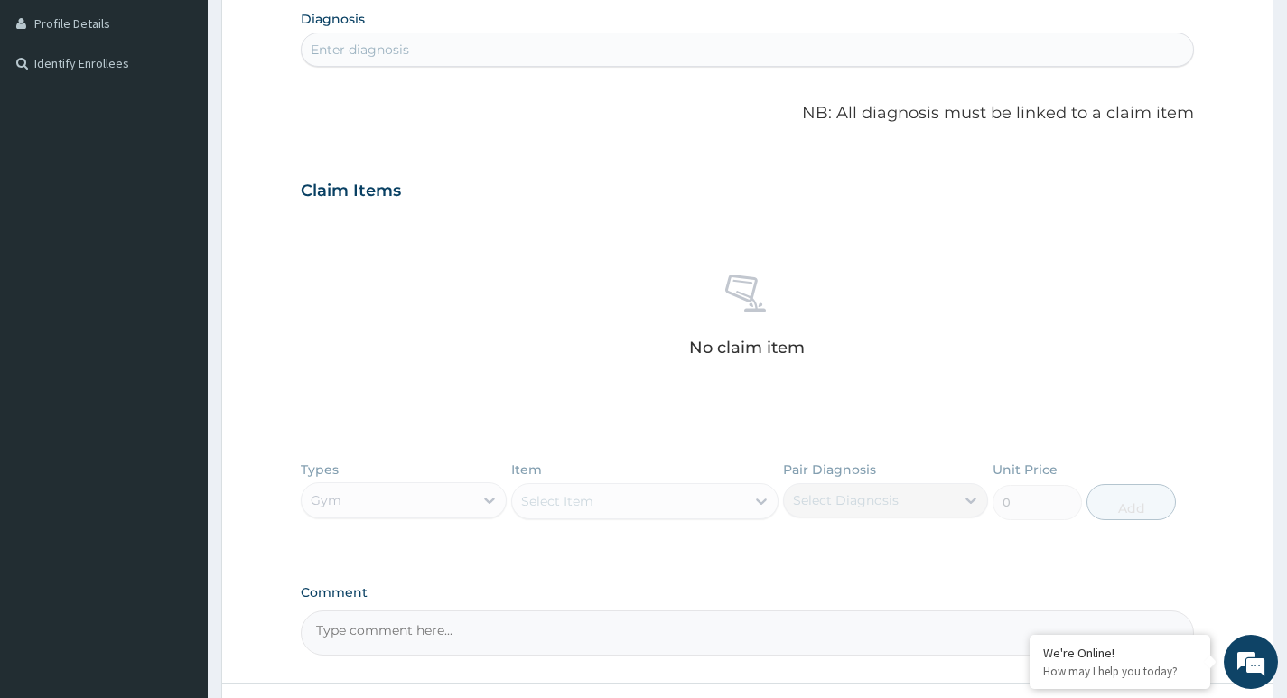
click at [429, 509] on div "Types Gym Item Select Item Pair Diagnosis Select Diagnosis Unit Price 0 Add" at bounding box center [747, 504] width 893 height 105
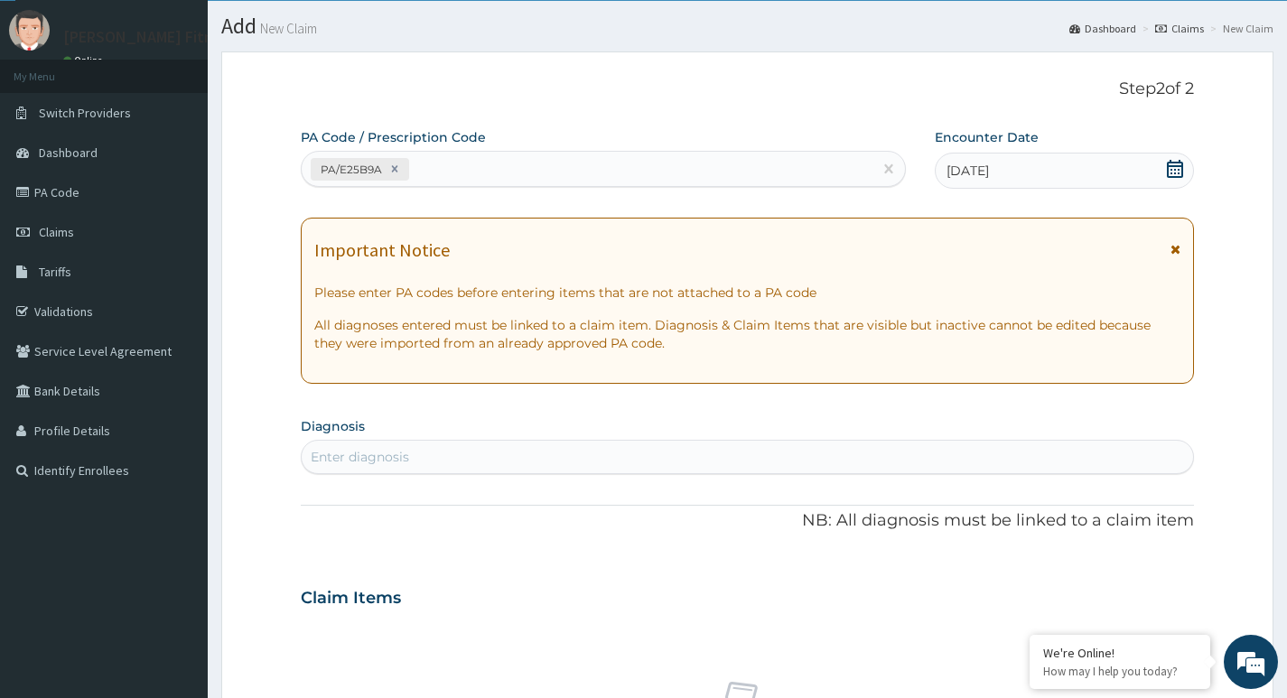
scroll to position [0, 0]
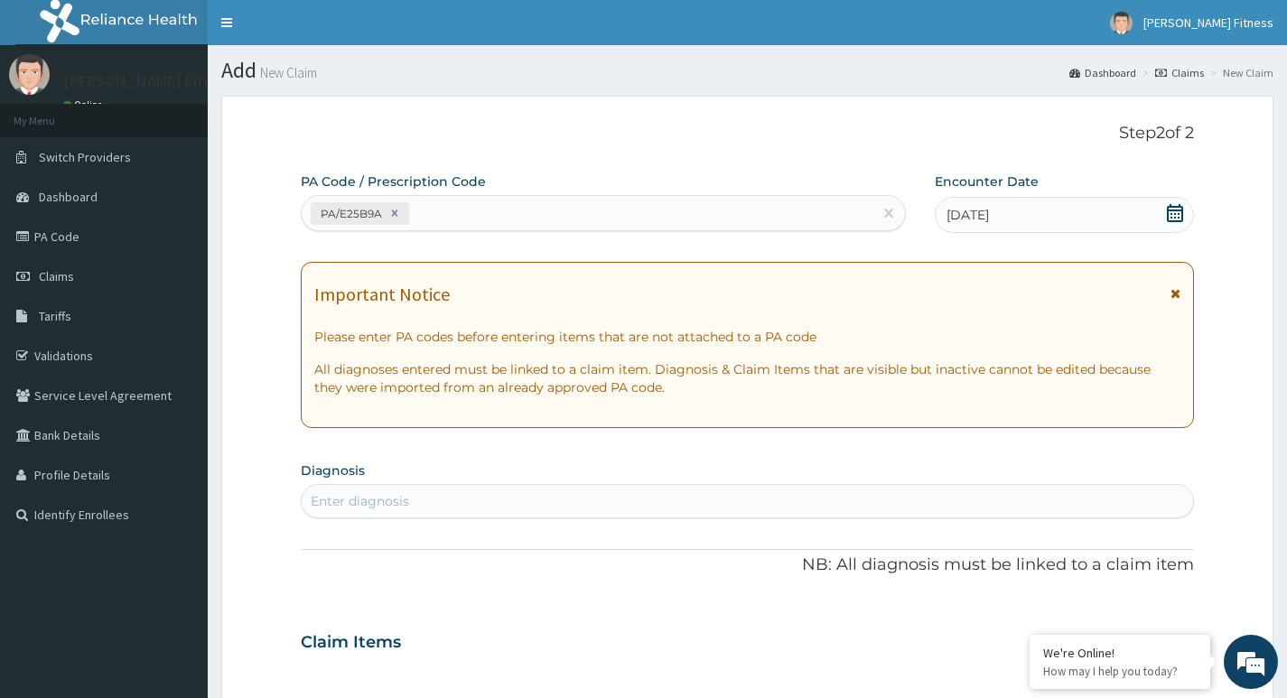
click at [671, 272] on div "Important Notice Please enter PA codes before entering items that are not attac…" at bounding box center [747, 345] width 893 height 166
click at [758, 252] on div "PA Code / Prescription Code PA/E25B9A Encounter Date 30-08-2025 Important Notic…" at bounding box center [747, 639] width 893 height 935
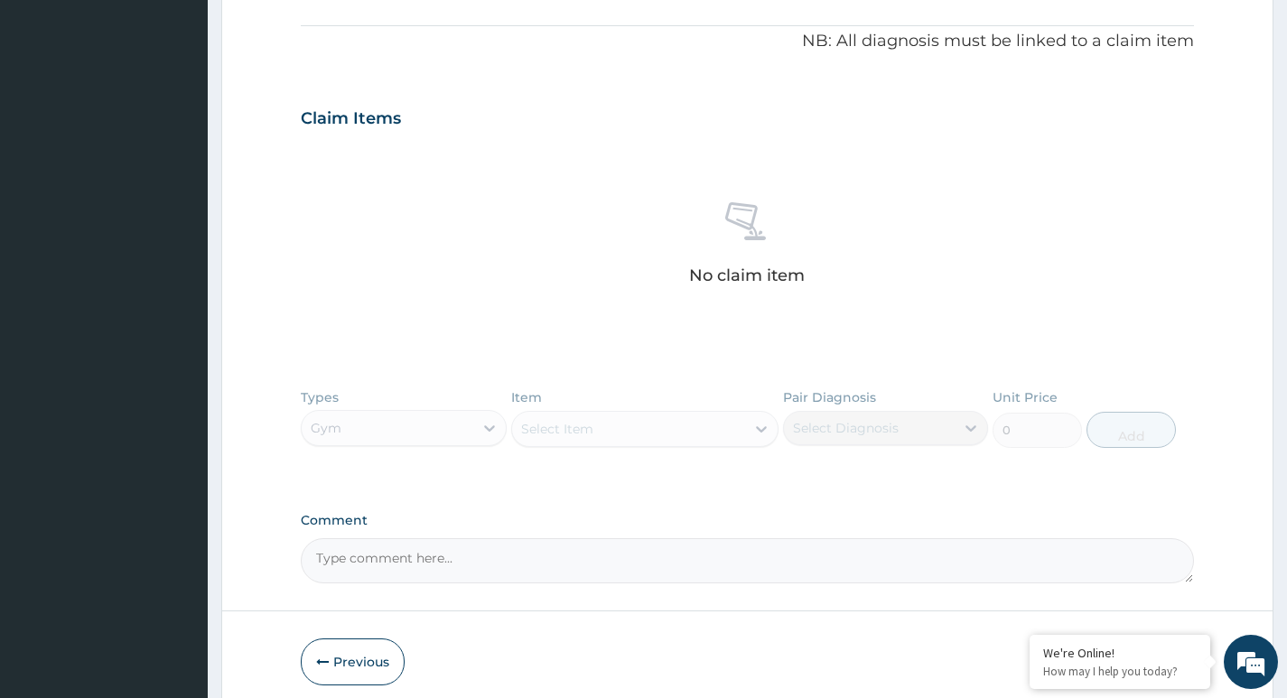
scroll to position [599, 0]
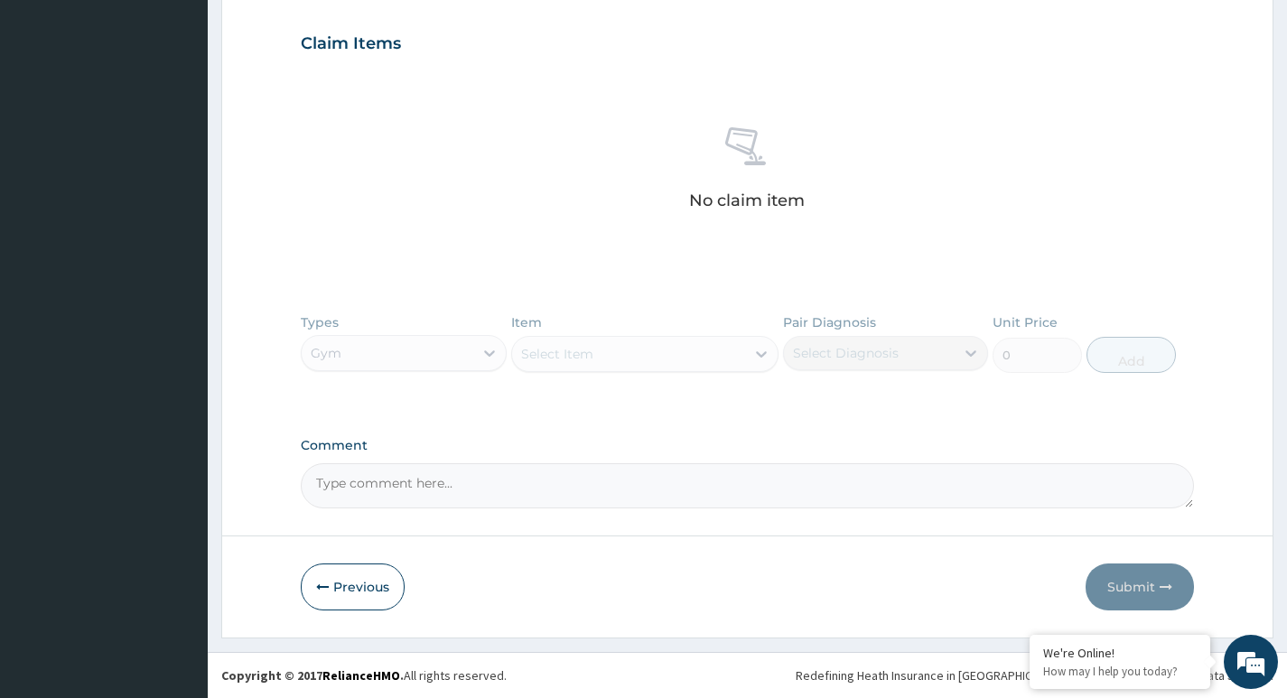
click at [344, 356] on div "Types Gym Item Select Item Pair Diagnosis Select Diagnosis Unit Price 0 Add" at bounding box center [747, 356] width 893 height 105
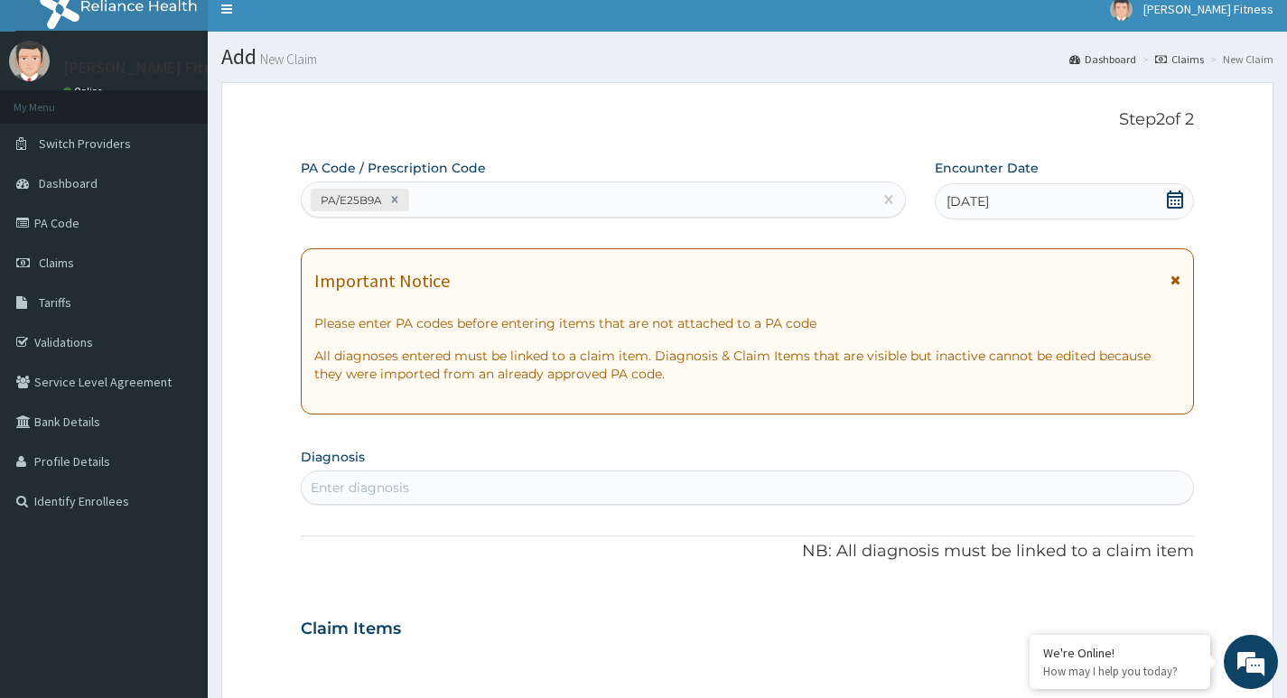
scroll to position [0, 0]
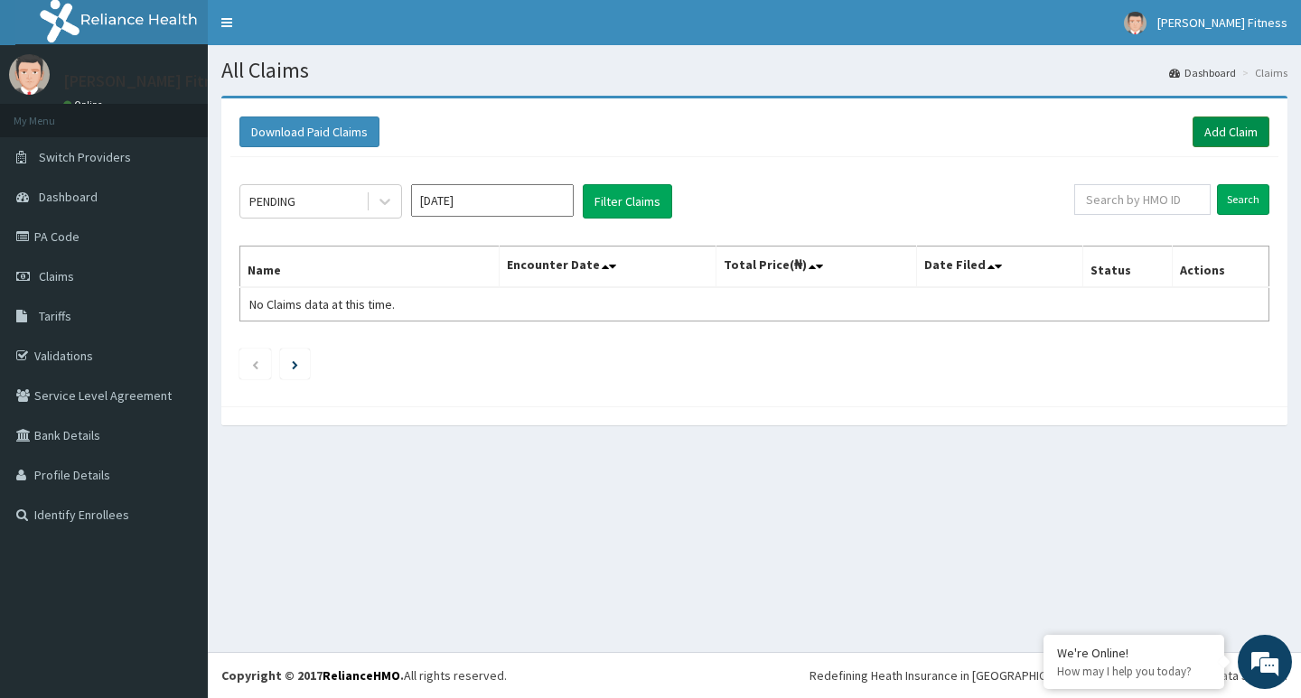
click at [1231, 132] on link "Add Claim" at bounding box center [1230, 132] width 77 height 31
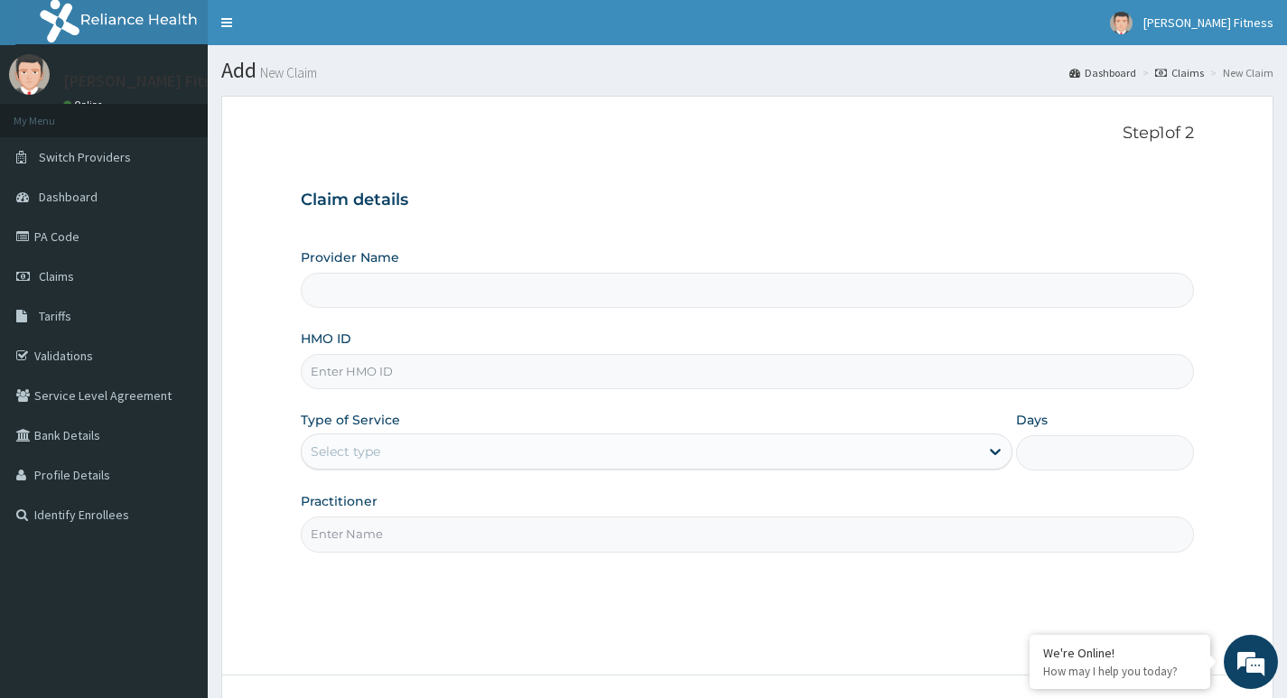
type input "[PERSON_NAME] Fitness"
type input "1"
click at [373, 374] on input "HMO ID" at bounding box center [747, 371] width 893 height 35
paste input "[PERSON_NAME]"
type input "I"
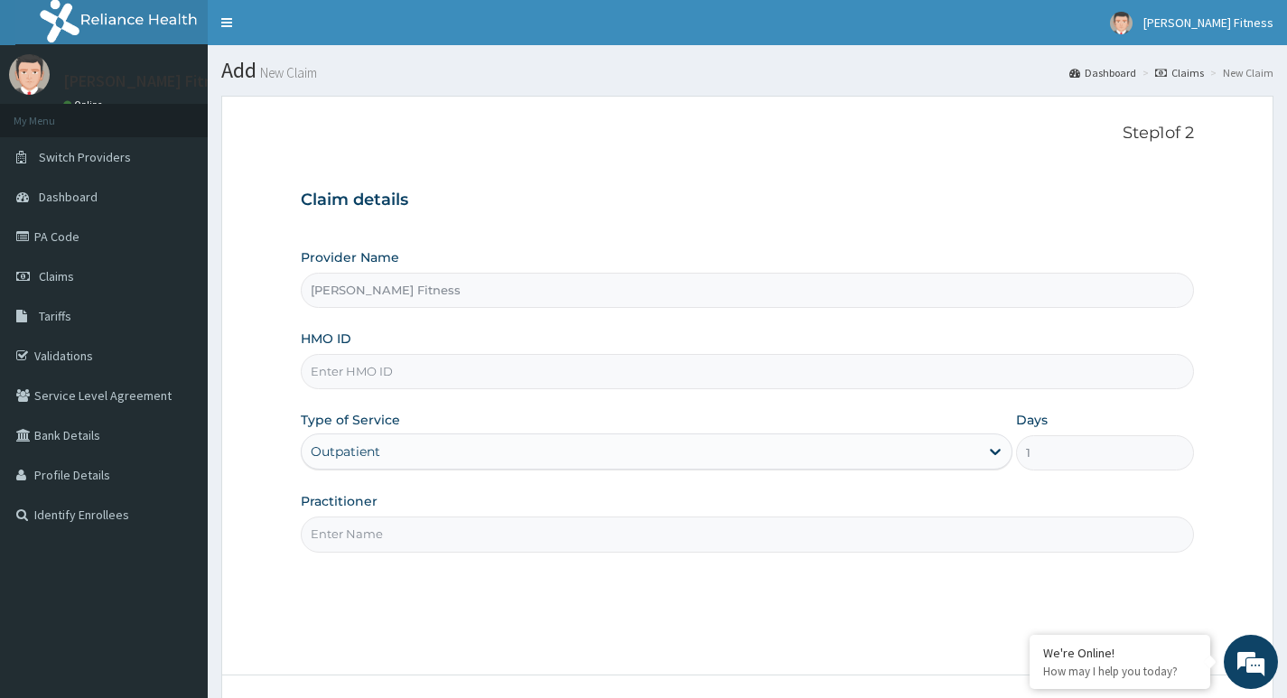
drag, startPoint x: 429, startPoint y: 527, endPoint x: 423, endPoint y: 508, distance: 20.9
click at [424, 520] on input "Practitioner" at bounding box center [747, 534] width 893 height 35
paste input "[PERSON_NAME]"
type input "[PERSON_NAME]"
click at [394, 368] on input "HMO ID" at bounding box center [747, 371] width 893 height 35
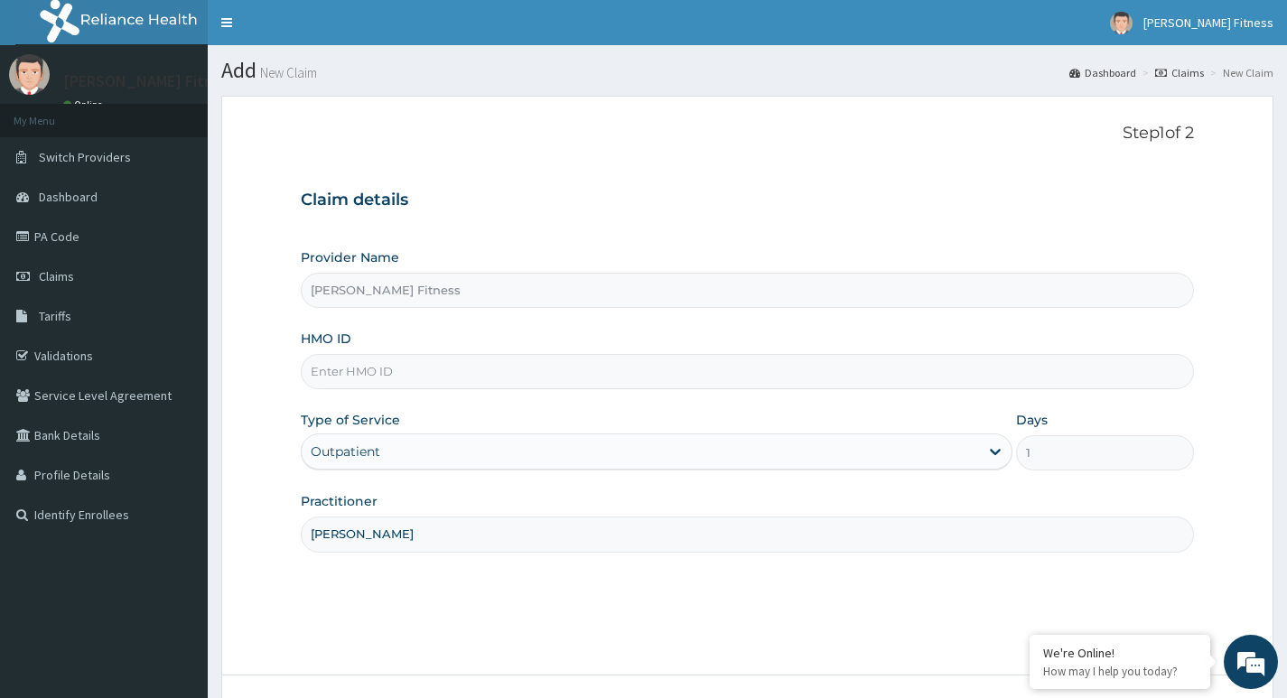
click at [377, 372] on input "HMO ID" at bounding box center [747, 371] width 893 height 35
paste input "OHT/11698/A"
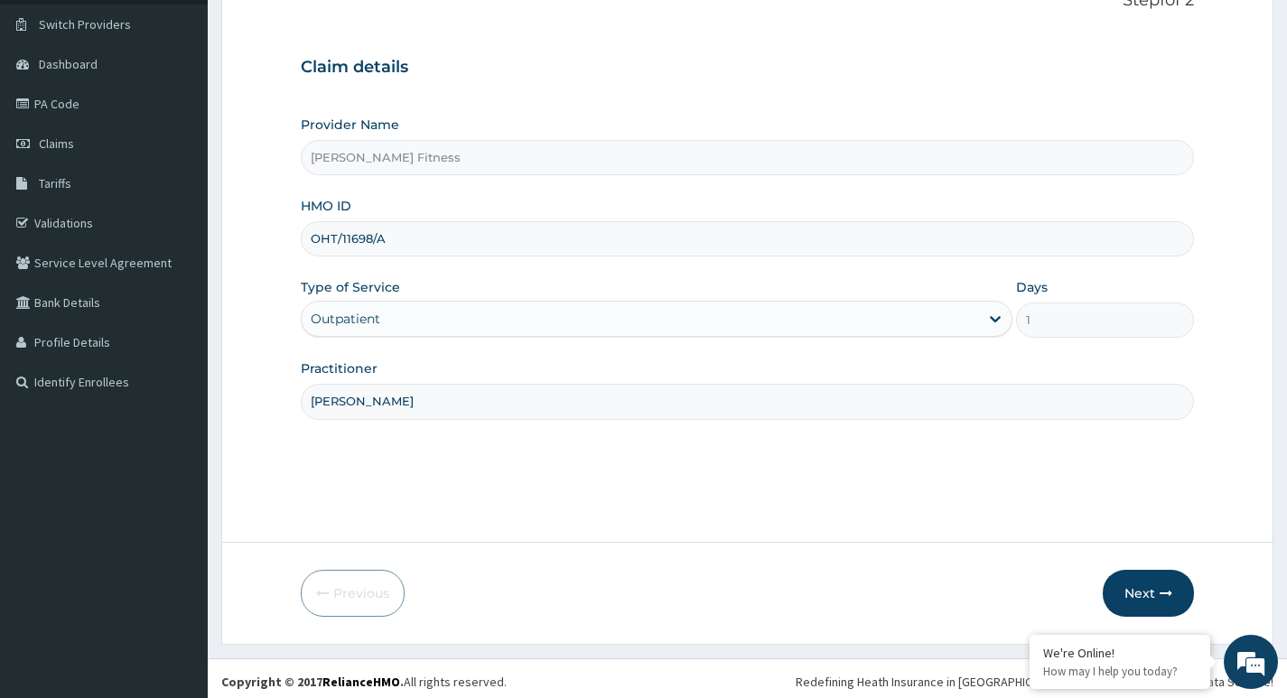
scroll to position [139, 0]
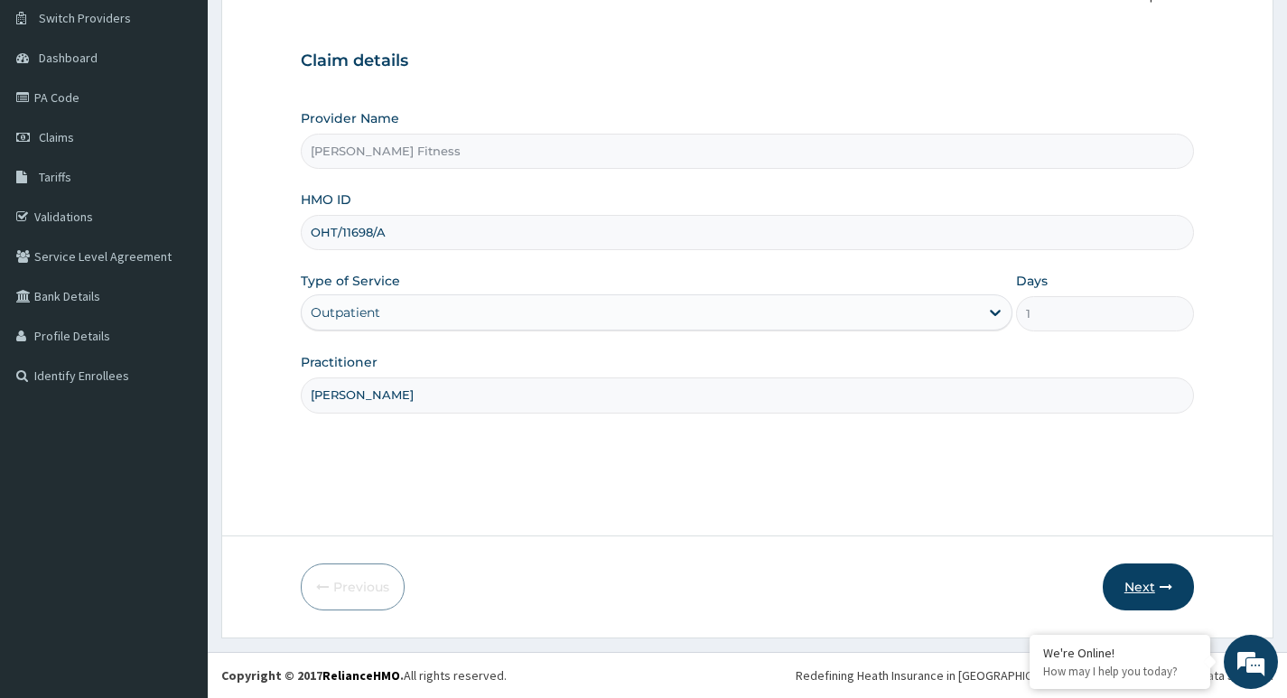
type input "OHT/11698/A"
click at [1122, 577] on button "Next" at bounding box center [1148, 587] width 91 height 47
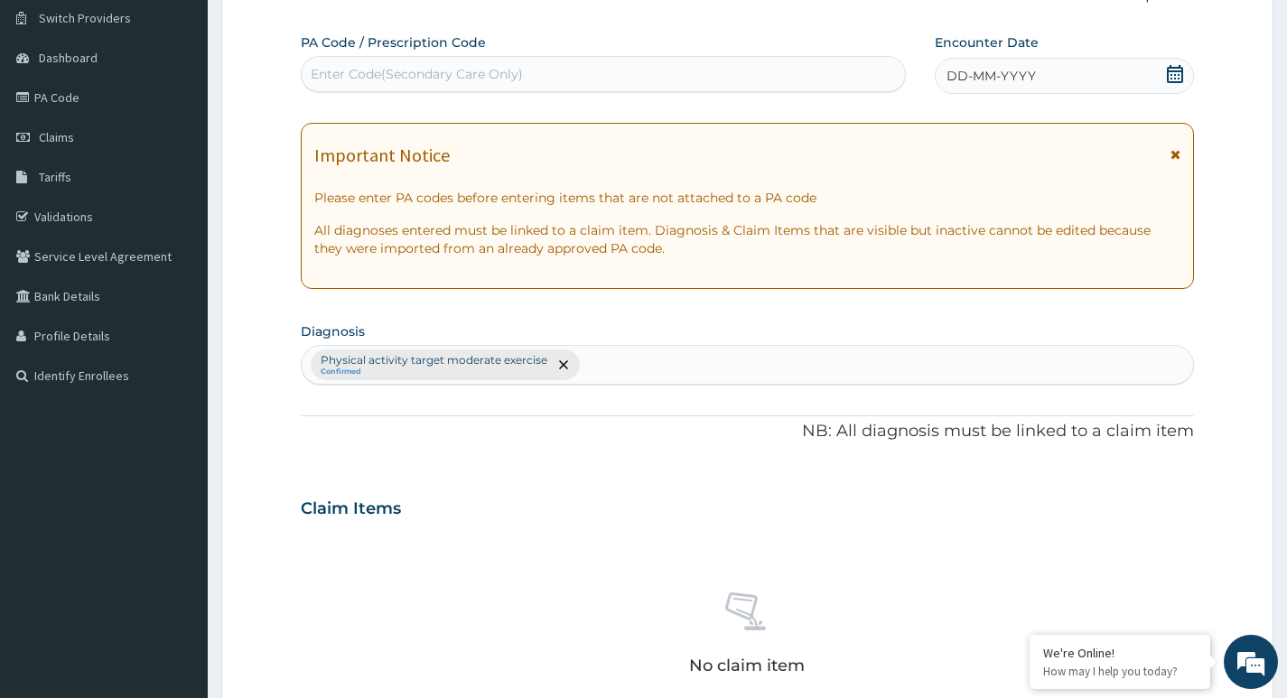
click at [436, 70] on div "Enter Code(Secondary Care Only)" at bounding box center [417, 74] width 212 height 18
type input "PA/E25B9A"
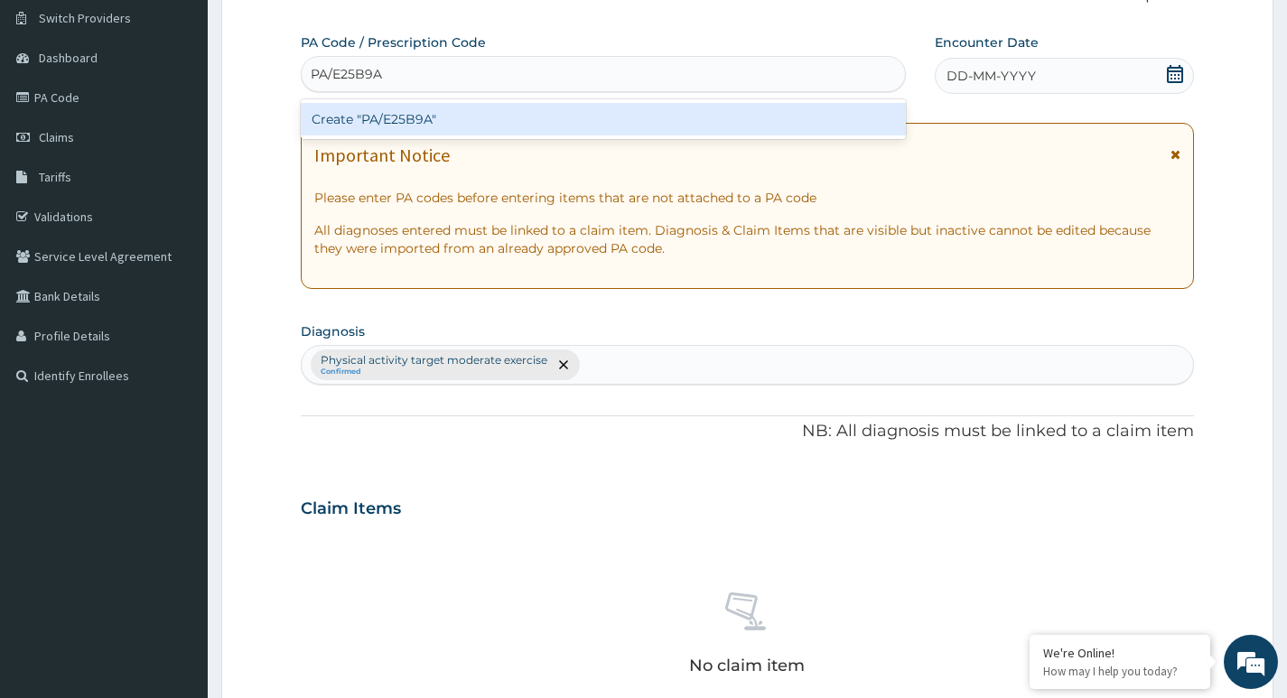
click at [453, 120] on div "Create "PA/E25B9A"" at bounding box center [603, 119] width 605 height 33
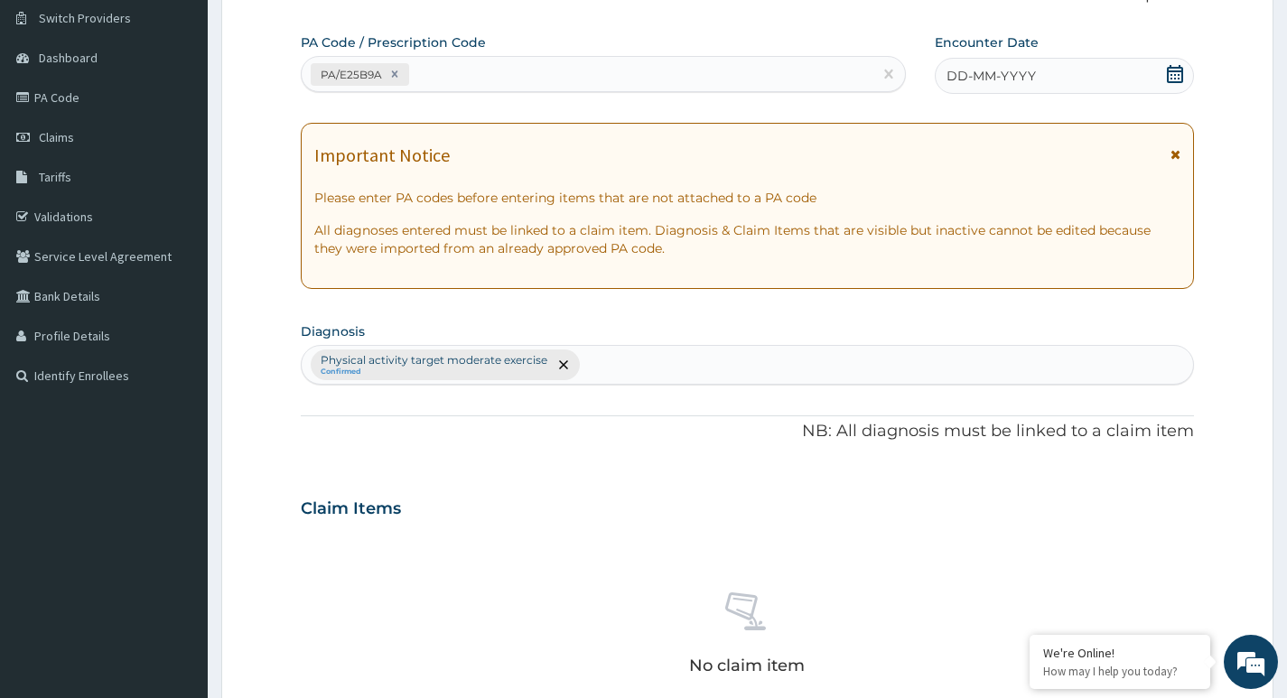
click at [1170, 74] on icon at bounding box center [1175, 74] width 16 height 18
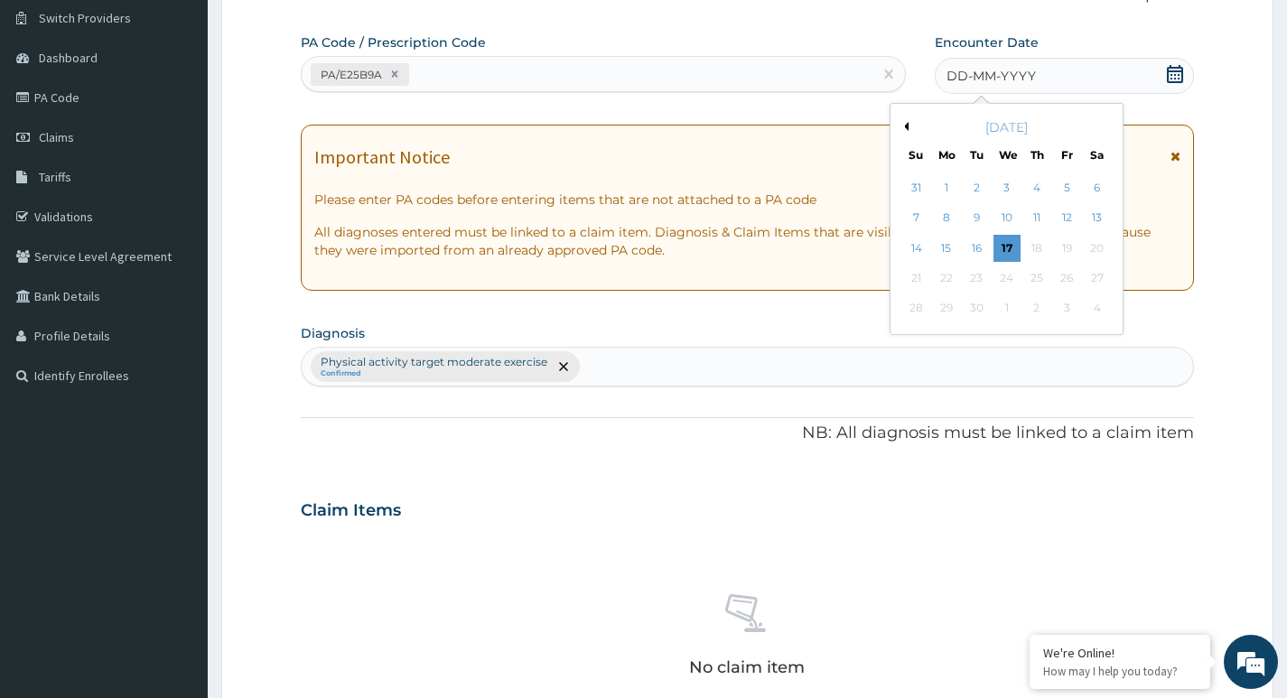
click at [903, 125] on button "Previous Month" at bounding box center [904, 126] width 9 height 9
click at [1096, 309] on div "30" at bounding box center [1096, 308] width 27 height 27
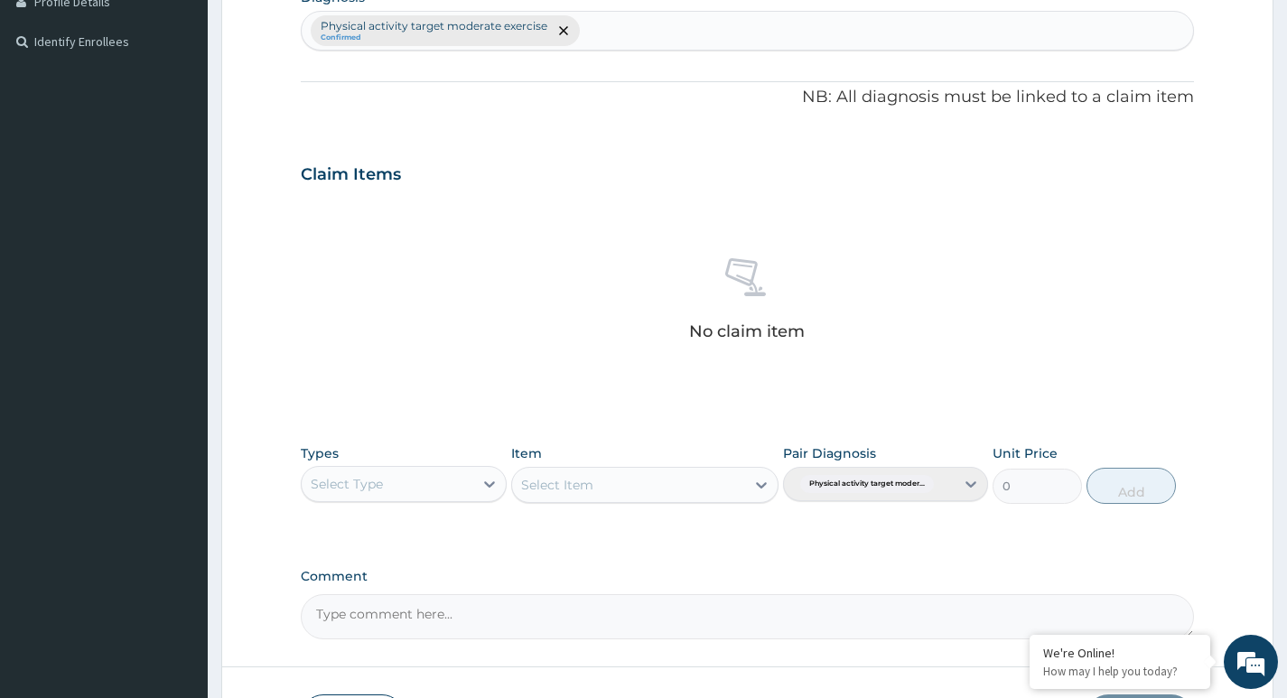
scroll to position [500, 0]
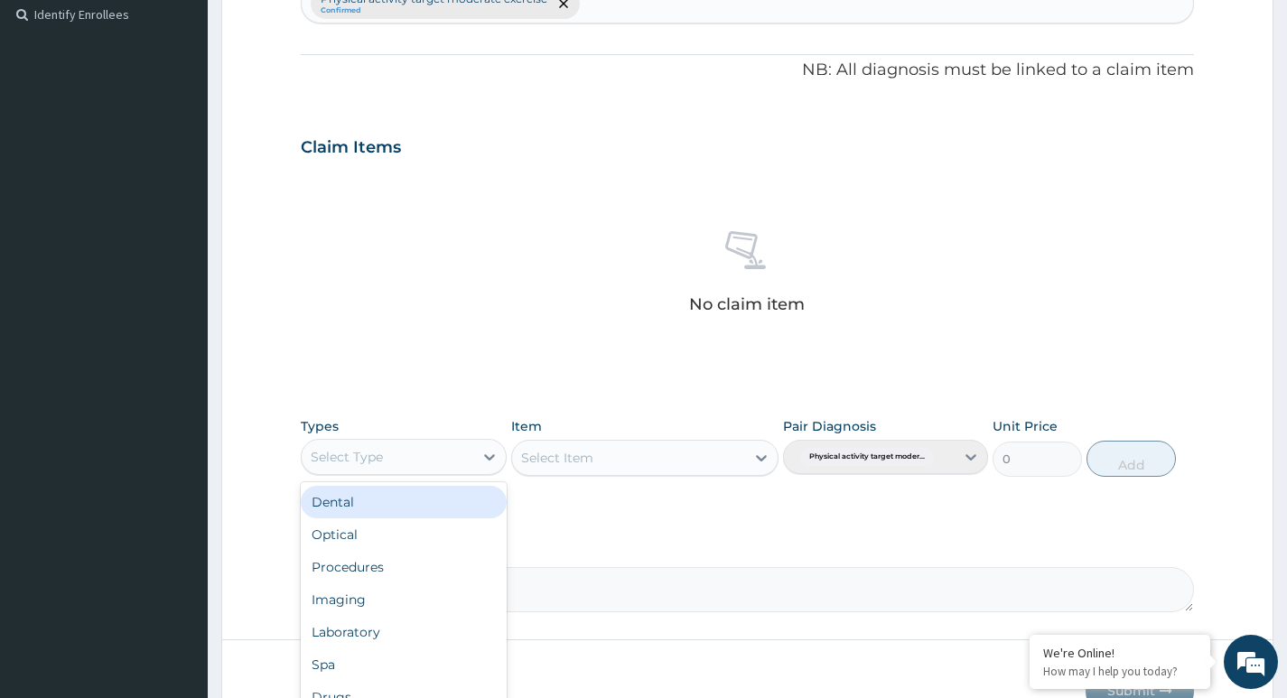
click at [431, 469] on div "Select Type" at bounding box center [387, 457] width 171 height 29
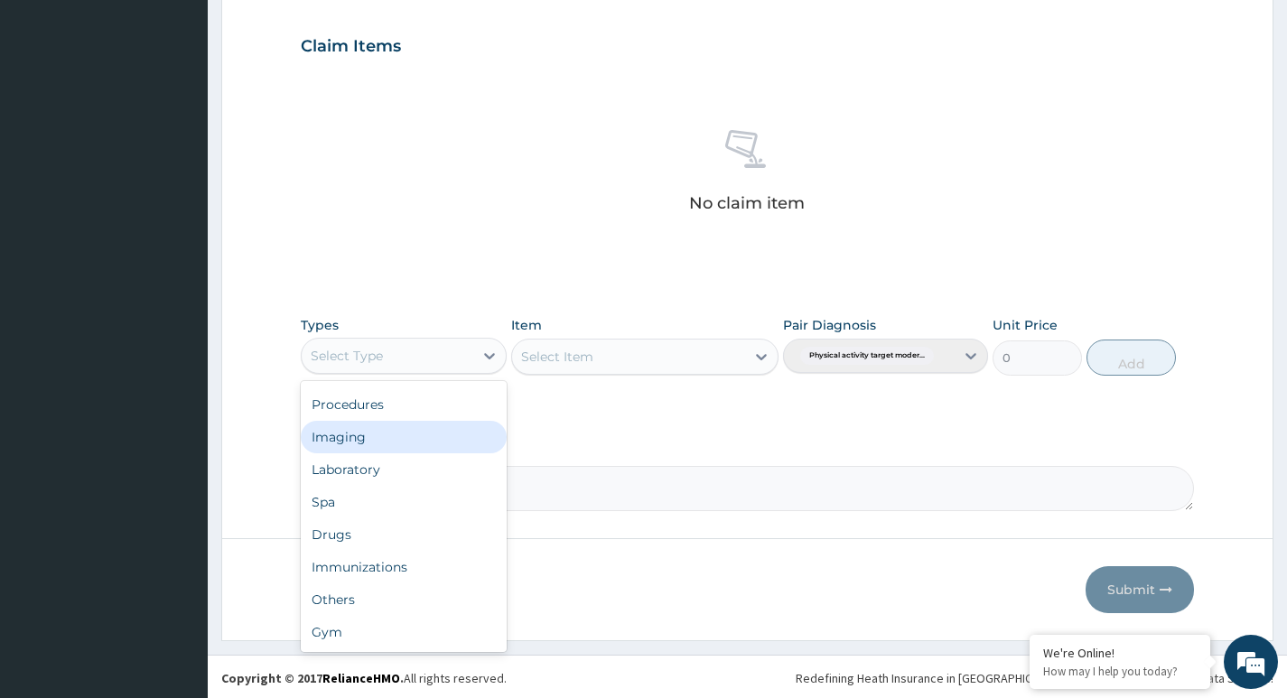
scroll to position [604, 0]
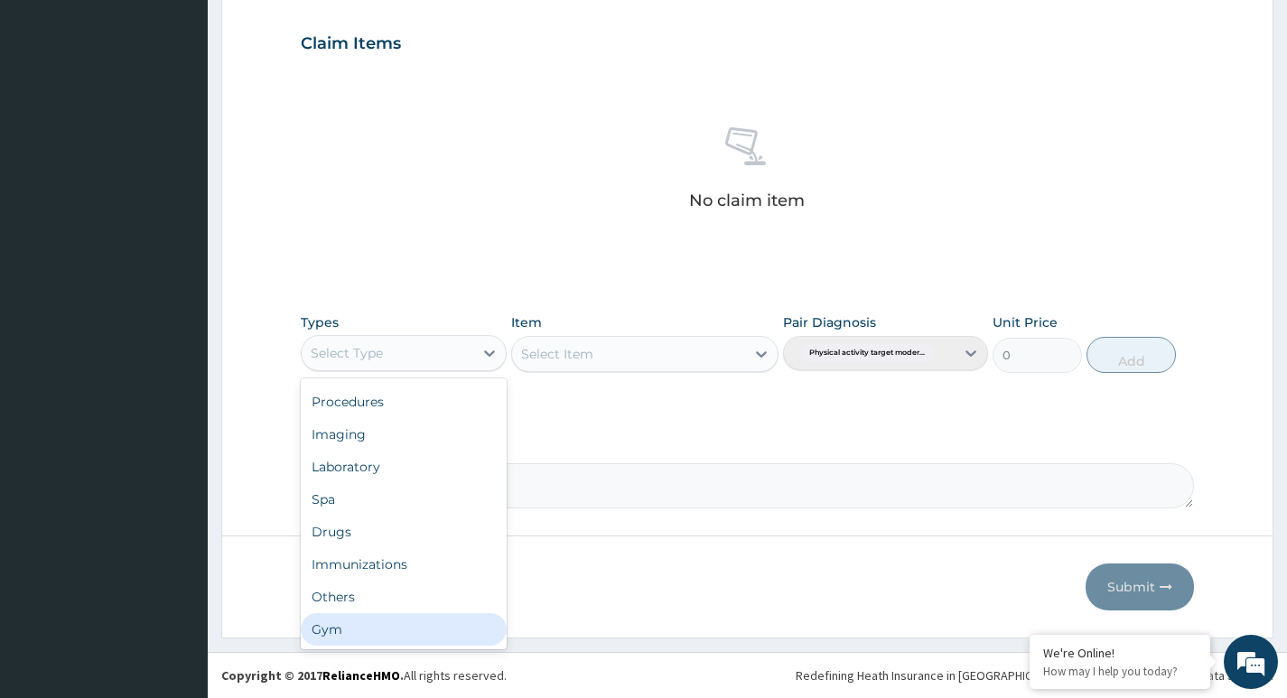
drag, startPoint x: 339, startPoint y: 629, endPoint x: 344, endPoint y: 621, distance: 9.8
click at [340, 629] on div "Gym" at bounding box center [403, 629] width 205 height 33
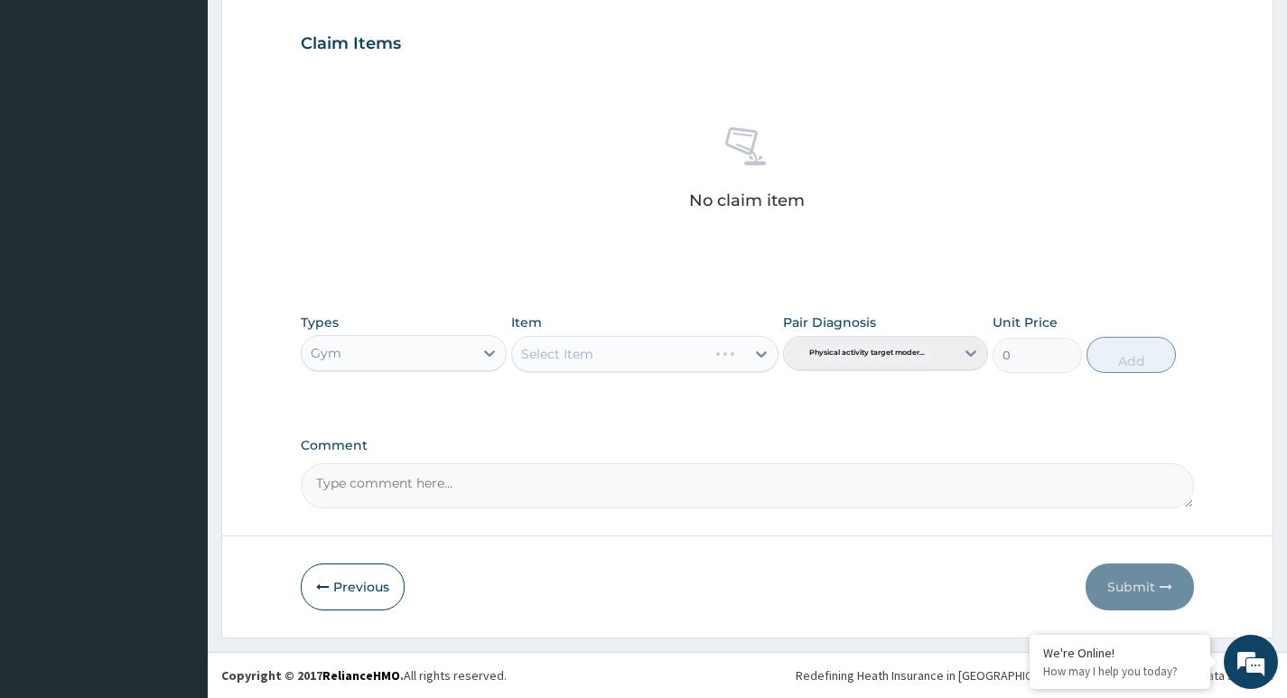
click at [593, 365] on div "Select Item" at bounding box center [645, 354] width 268 height 36
click at [645, 359] on div "Select Item" at bounding box center [629, 354] width 234 height 29
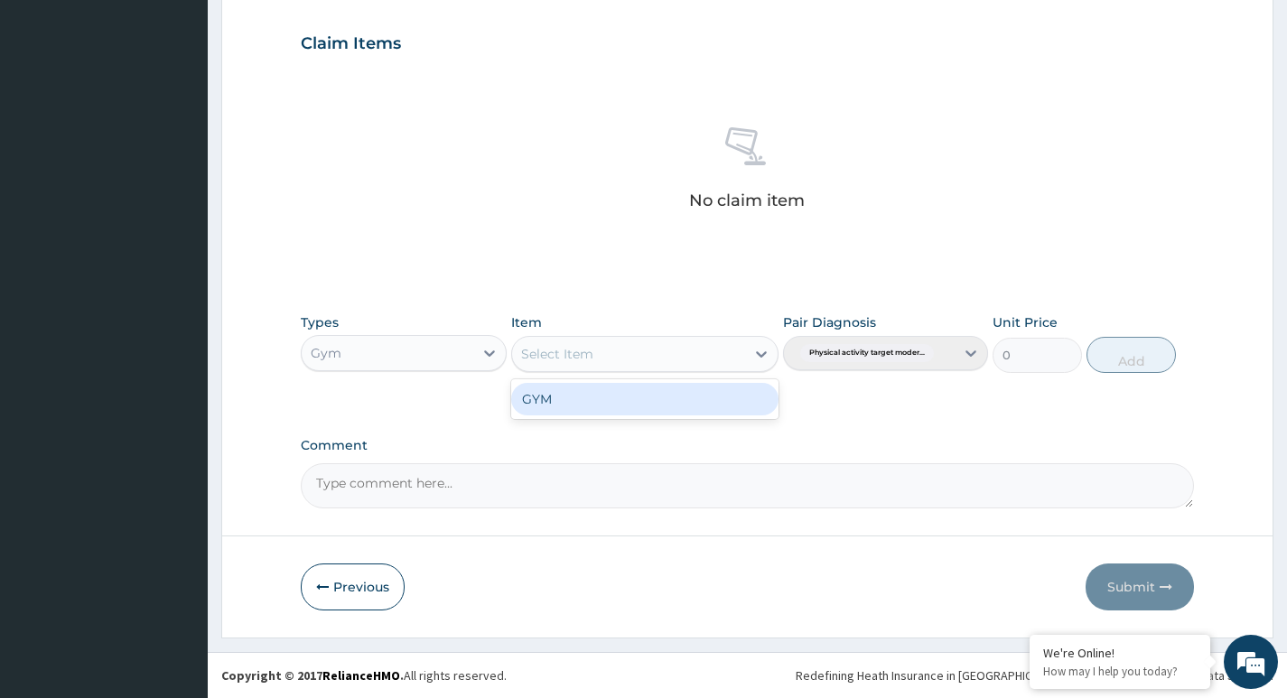
click at [624, 403] on div "GYM" at bounding box center [645, 399] width 268 height 33
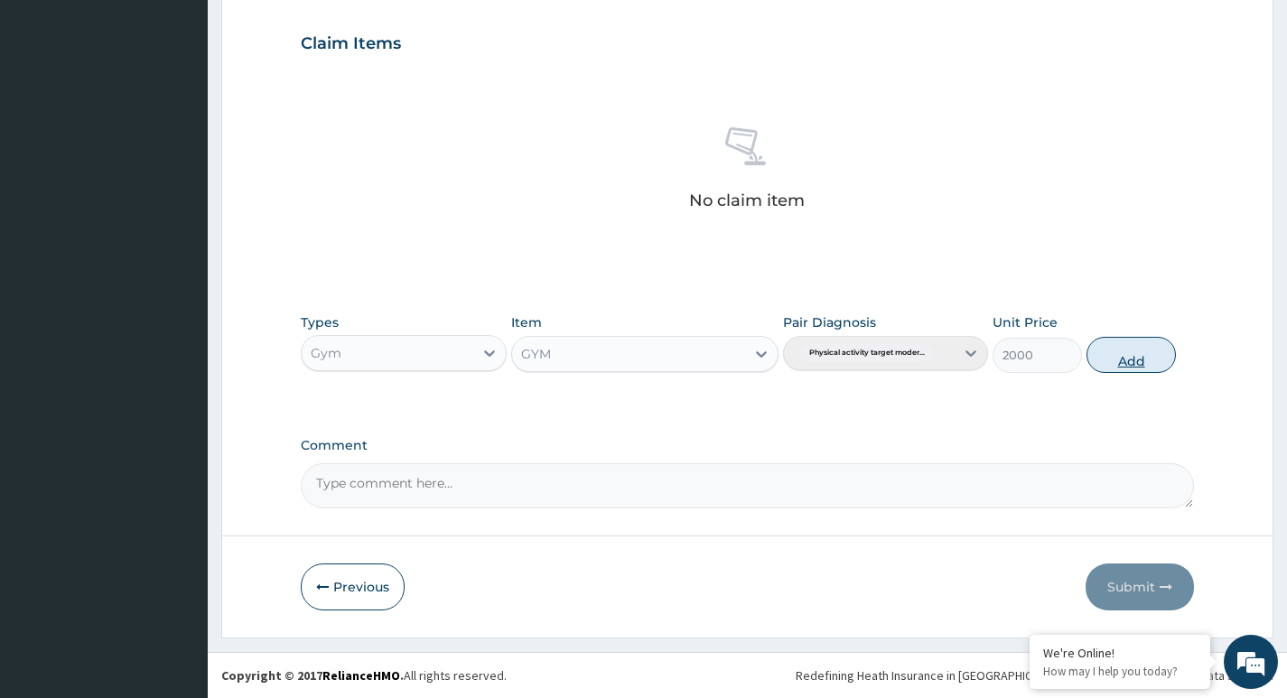
click at [1128, 360] on button "Add" at bounding box center [1130, 355] width 89 height 36
type input "0"
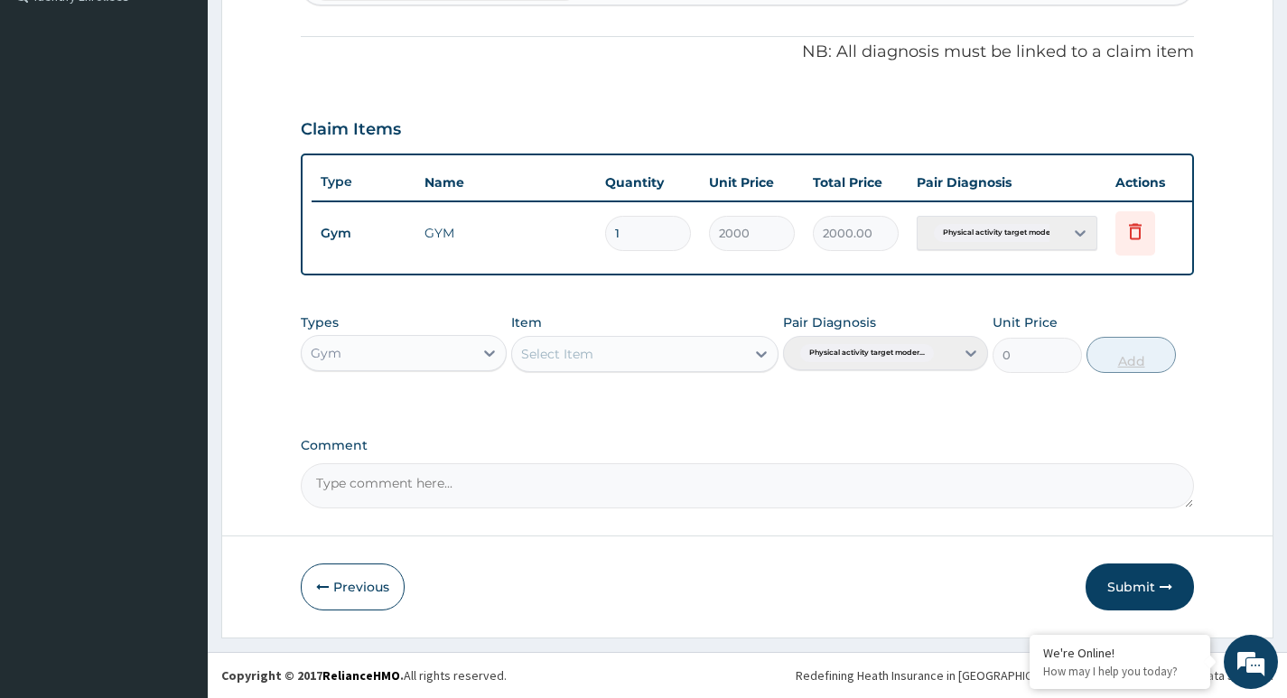
scroll to position [532, 0]
click at [1126, 585] on button "Submit" at bounding box center [1140, 587] width 108 height 47
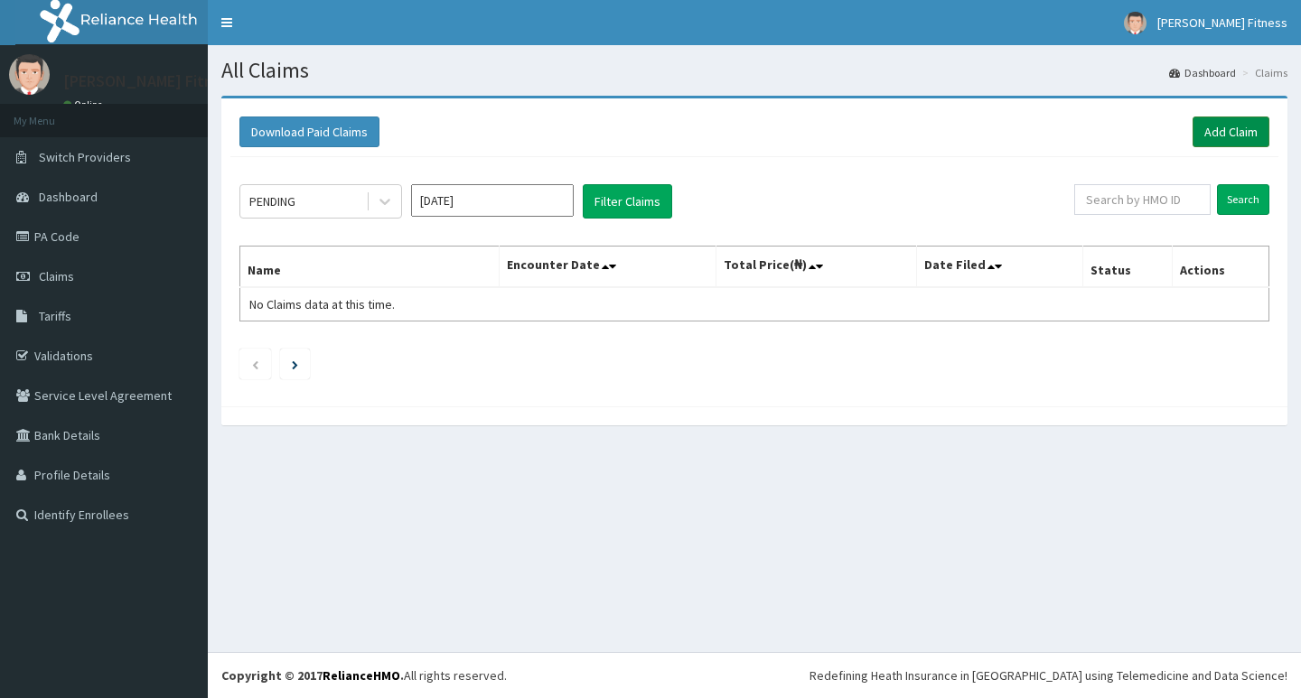
click at [1237, 127] on link "Add Claim" at bounding box center [1230, 132] width 77 height 31
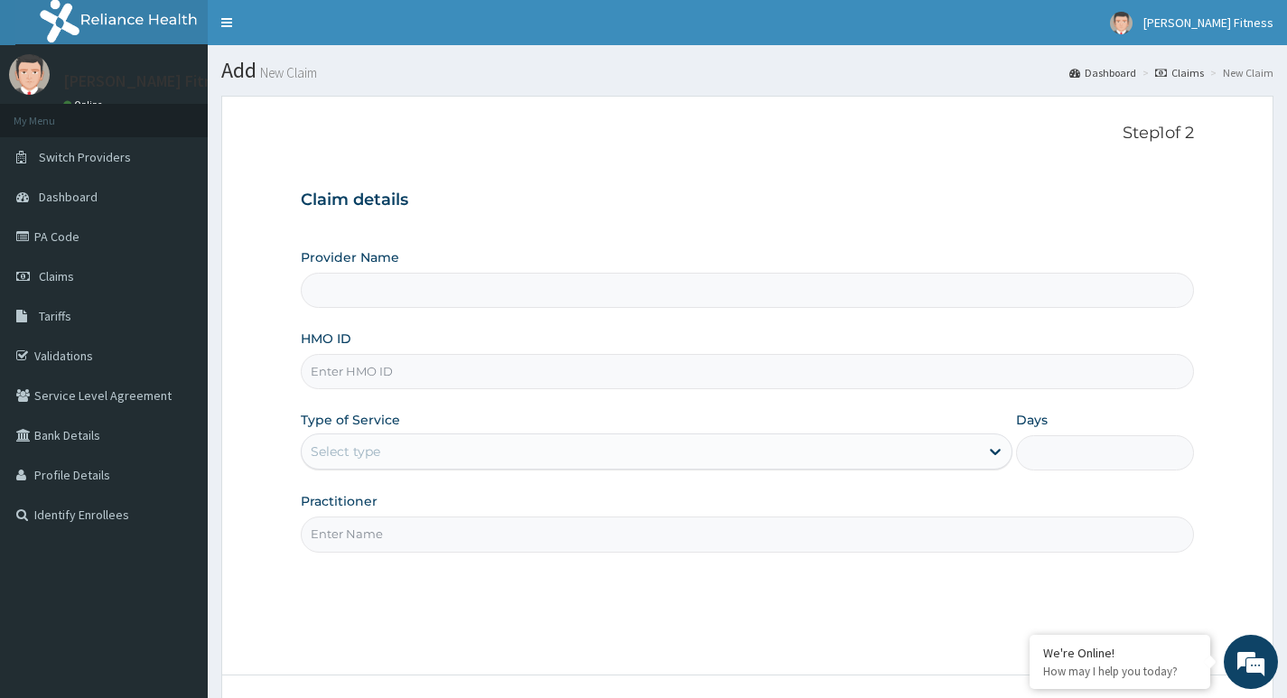
click at [396, 370] on input "HMO ID" at bounding box center [747, 371] width 893 height 35
paste input "OHT/11698/A"
type input "OHT/11698/A"
click at [431, 528] on input "Practitioner" at bounding box center [747, 534] width 893 height 35
type input "[PERSON_NAME] Fitness"
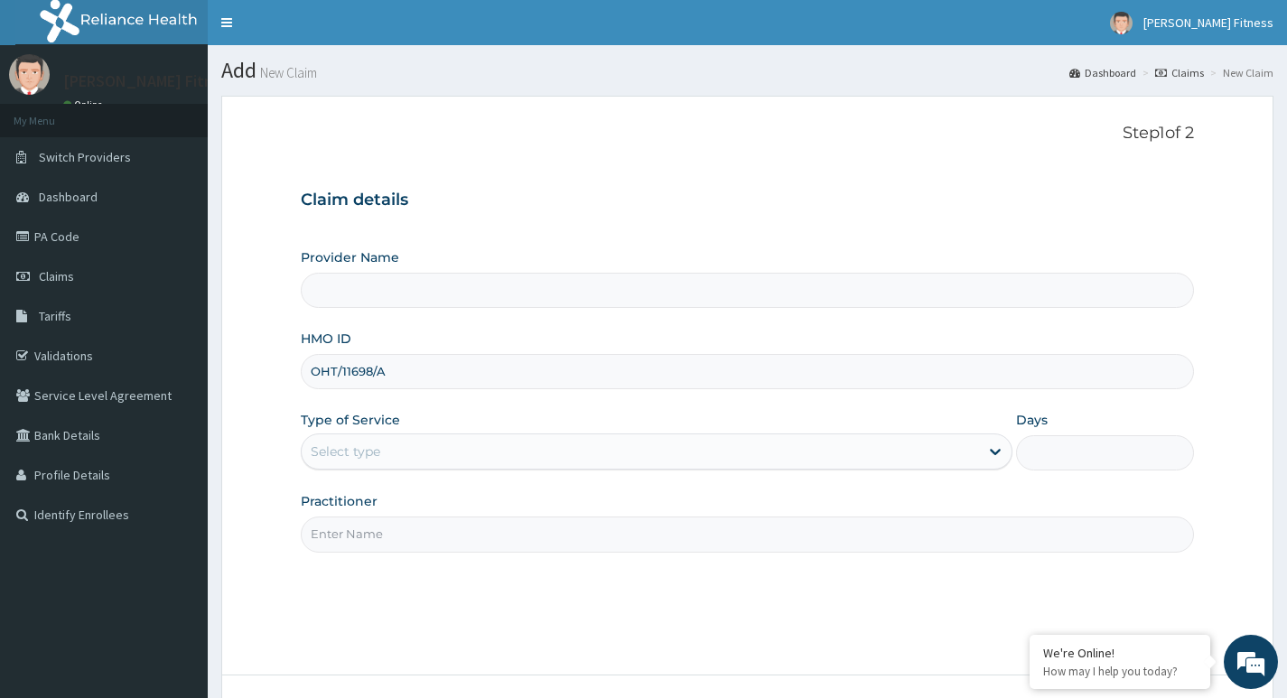
type input "1"
click at [355, 529] on input "Practitioner" at bounding box center [747, 534] width 893 height 35
paste input "Ibrahim Aliyu"
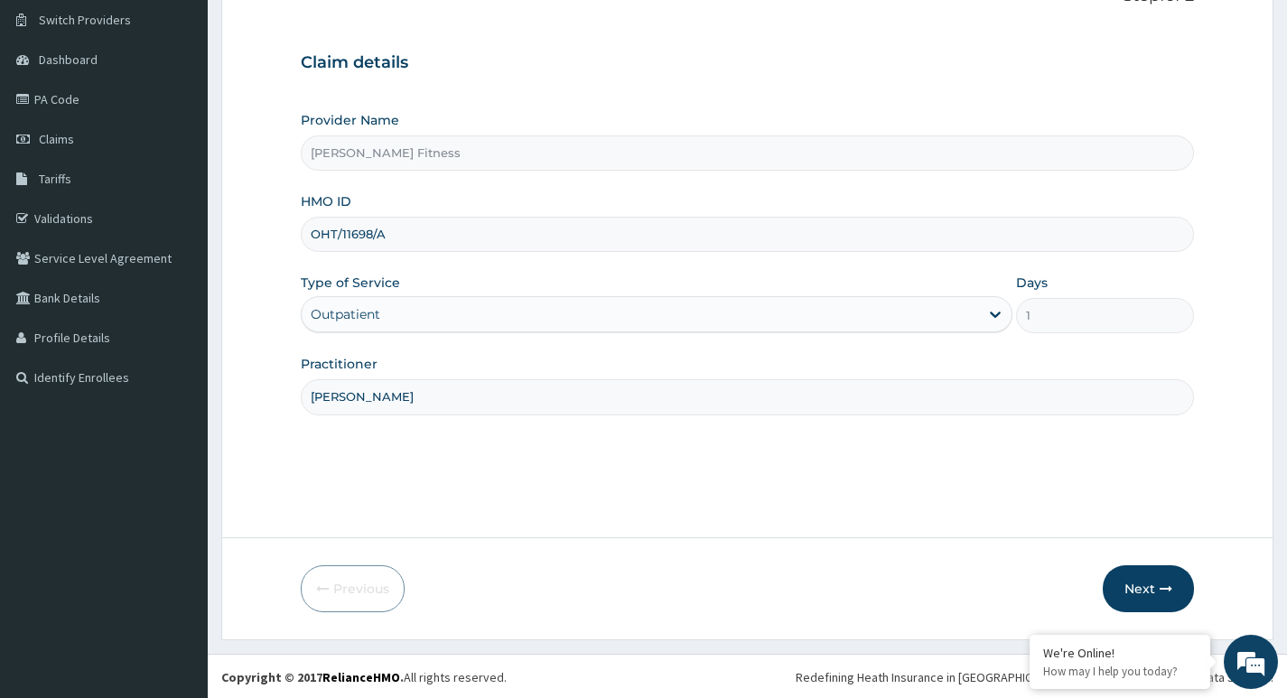
scroll to position [139, 0]
type input "Ibrahim Aliyu"
click at [1128, 586] on button "Next" at bounding box center [1148, 587] width 91 height 47
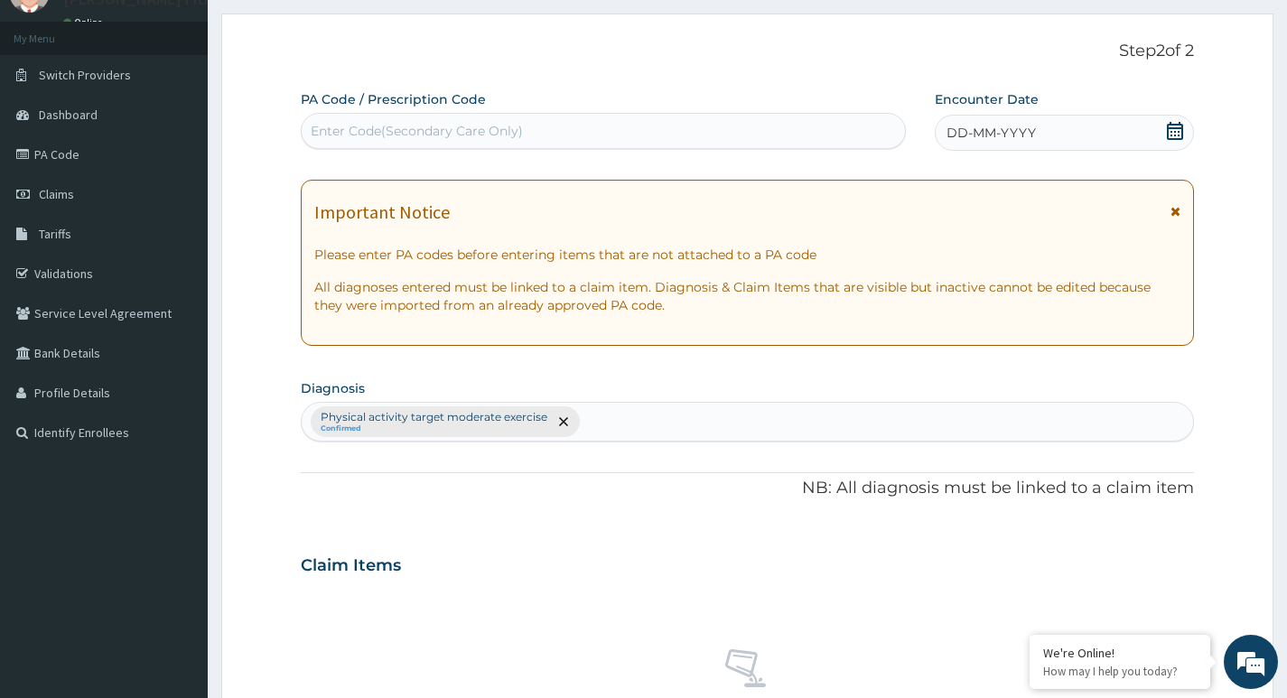
scroll to position [49, 0]
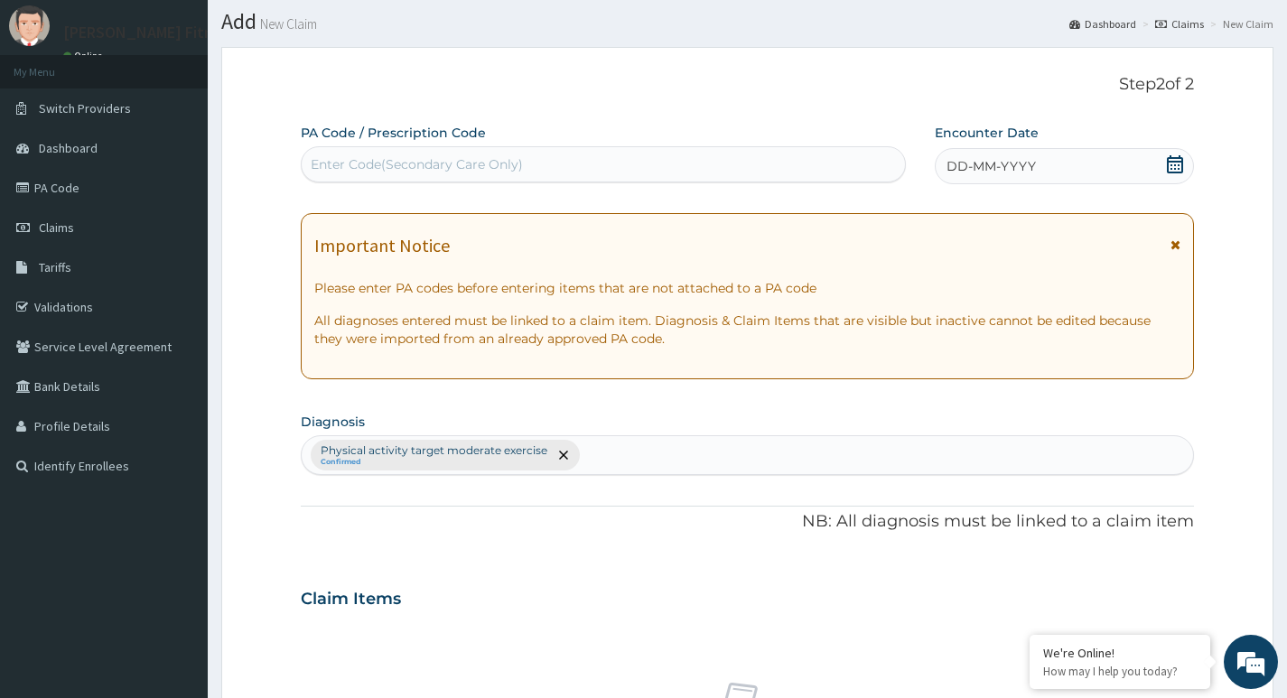
click at [653, 162] on div "Enter Code(Secondary Care Only)" at bounding box center [603, 164] width 603 height 29
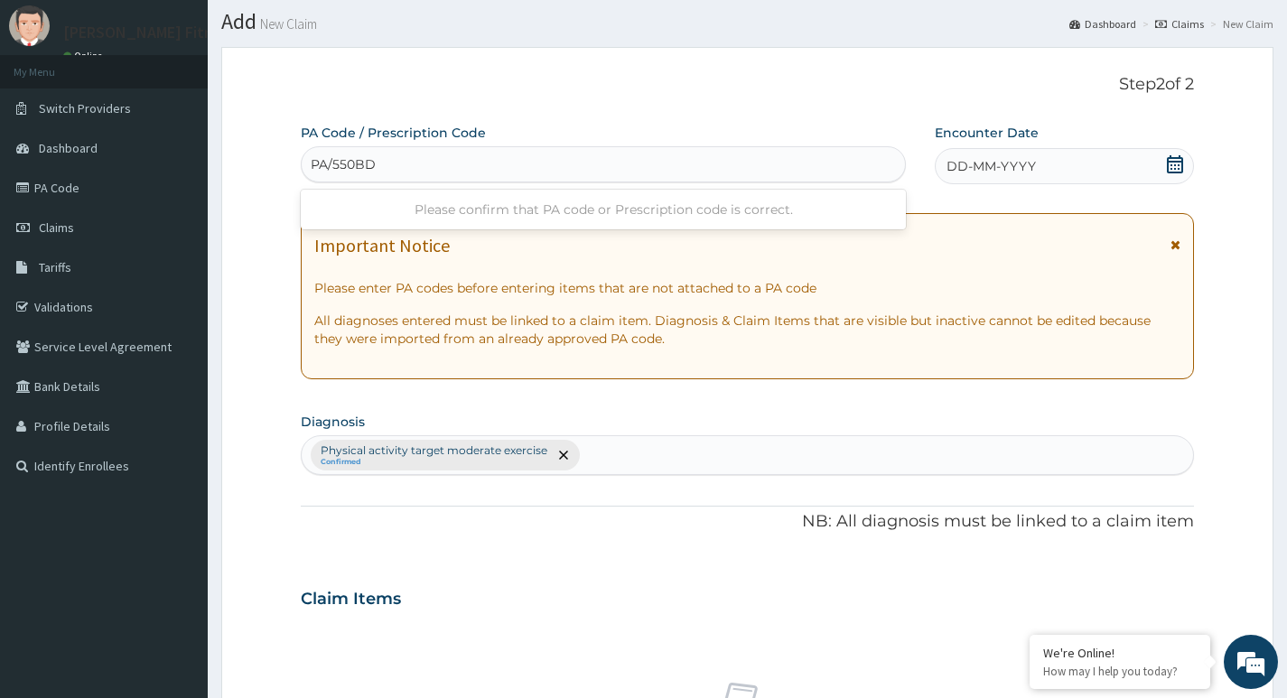
type input "PA/550BD0"
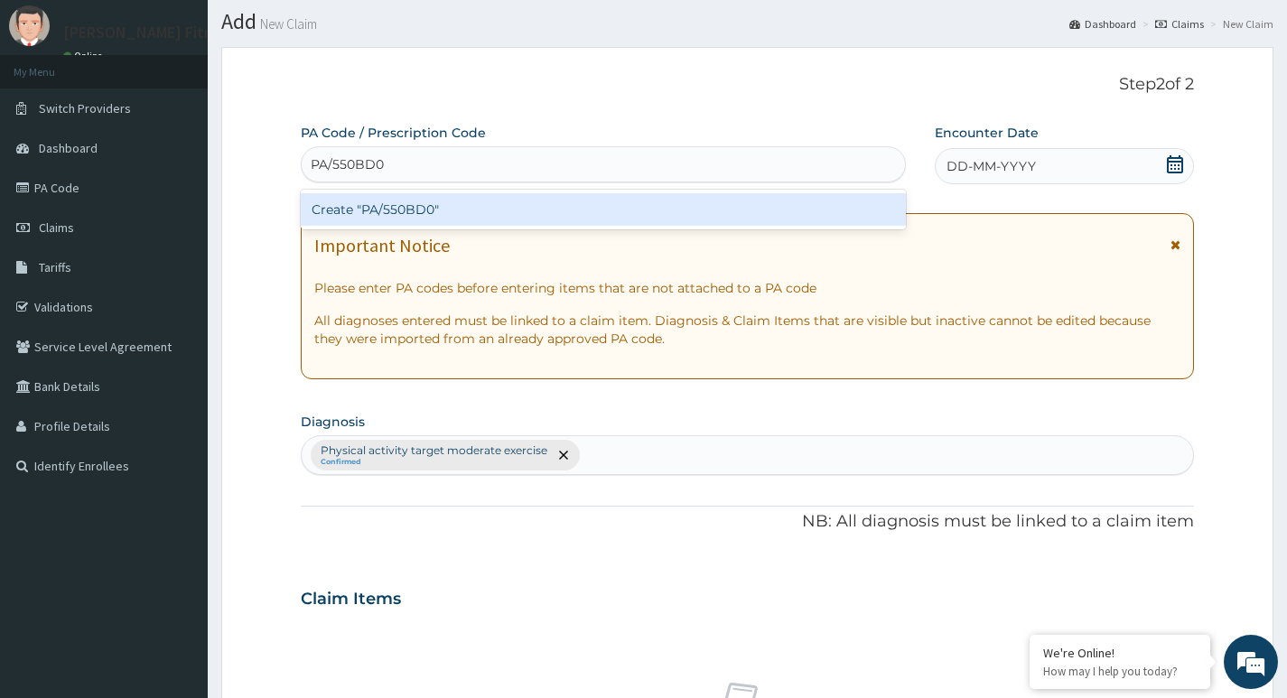
click at [375, 209] on div "Create "PA/550BD0"" at bounding box center [603, 209] width 605 height 33
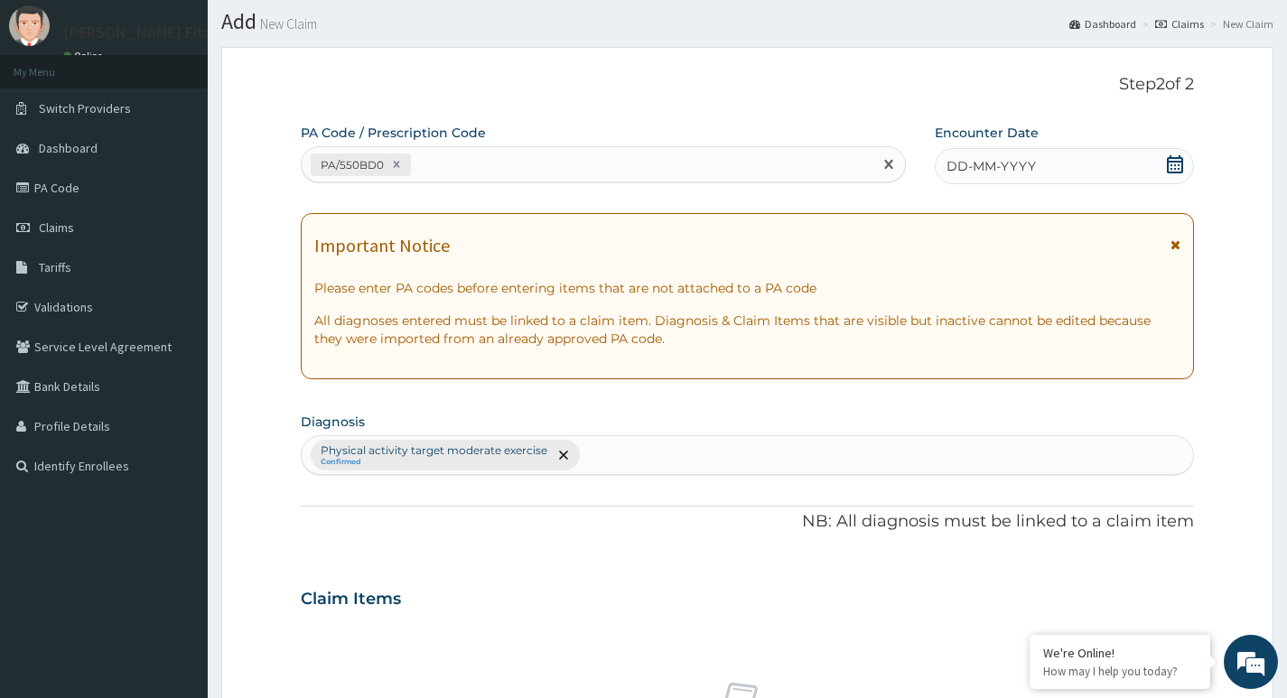
click at [1169, 167] on icon at bounding box center [1175, 164] width 18 height 18
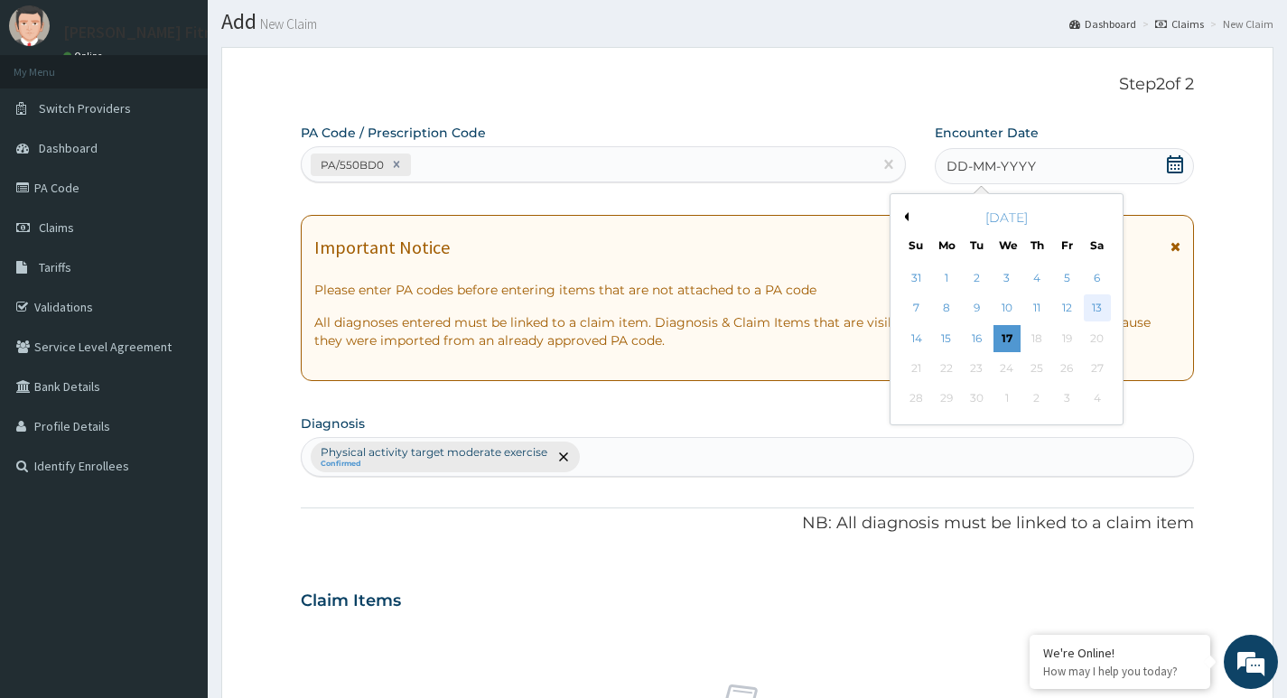
click at [1088, 308] on div "13" at bounding box center [1096, 308] width 27 height 27
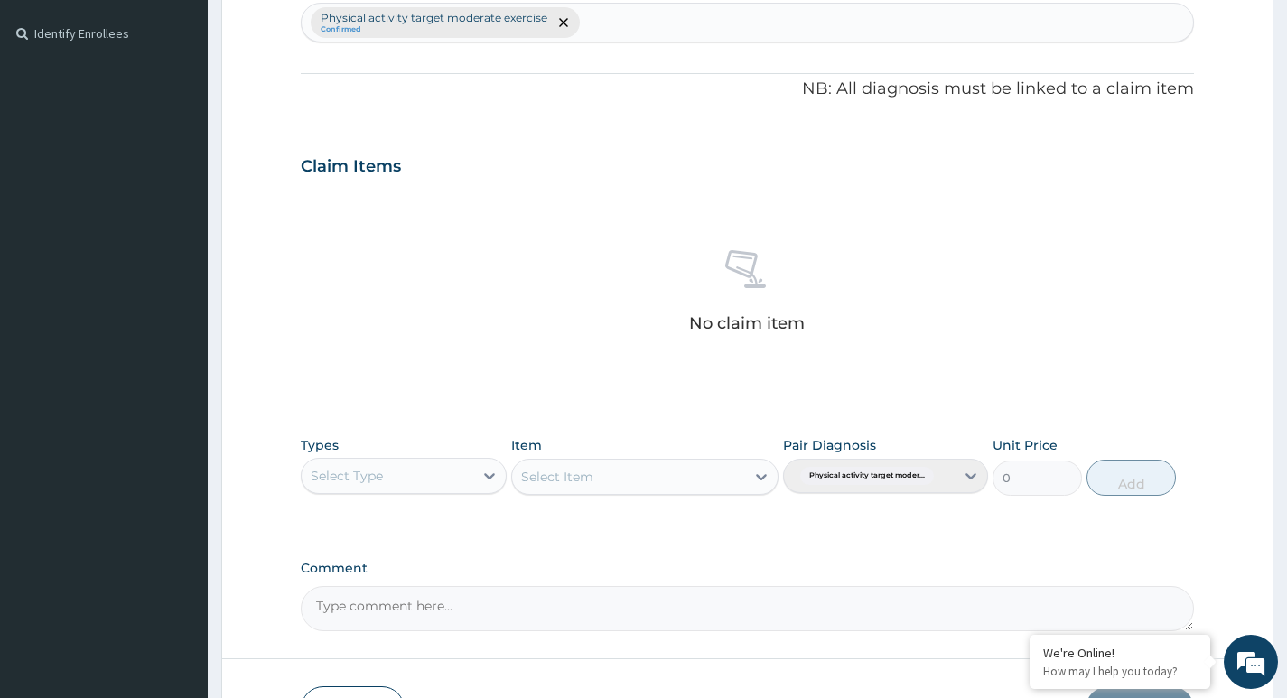
scroll to position [591, 0]
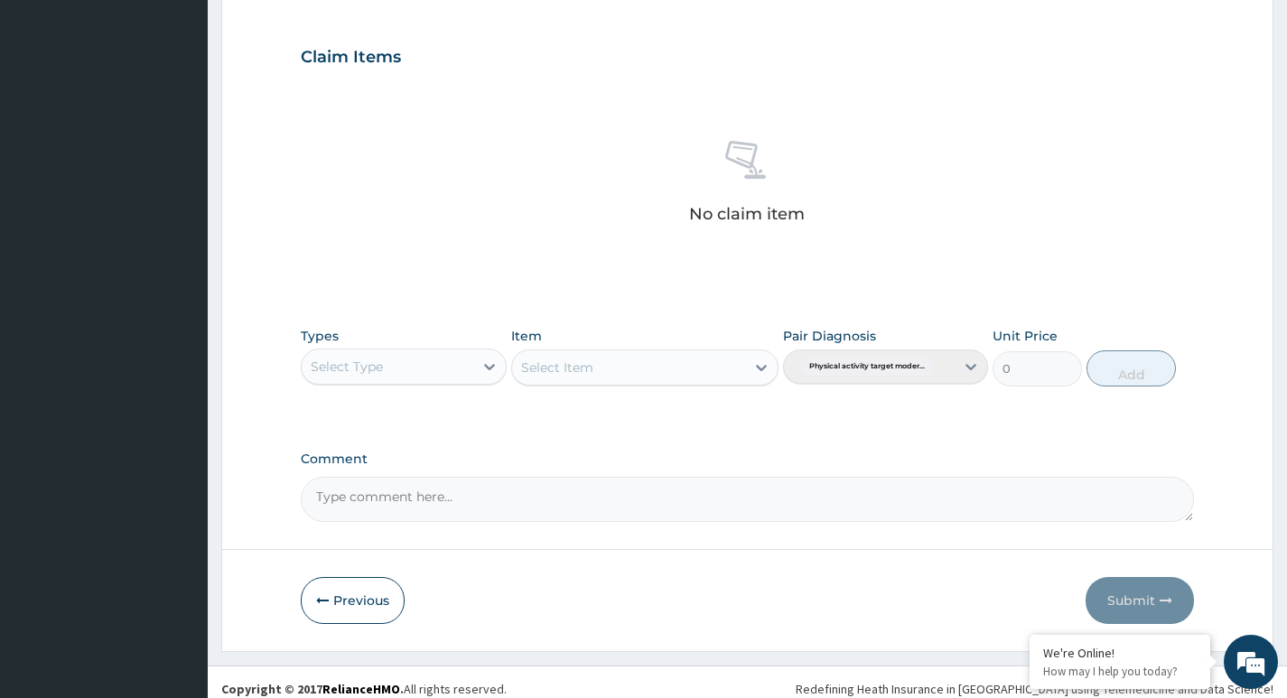
click at [434, 365] on div "Select Type" at bounding box center [387, 366] width 171 height 29
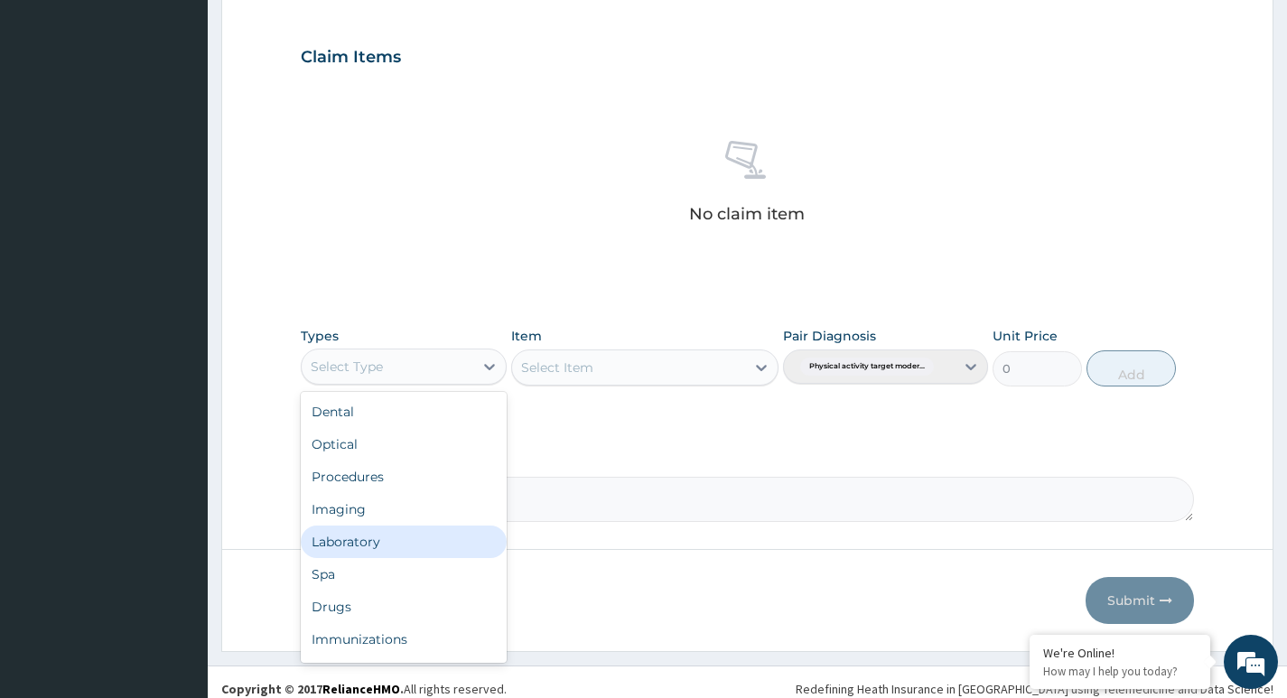
scroll to position [61, 0]
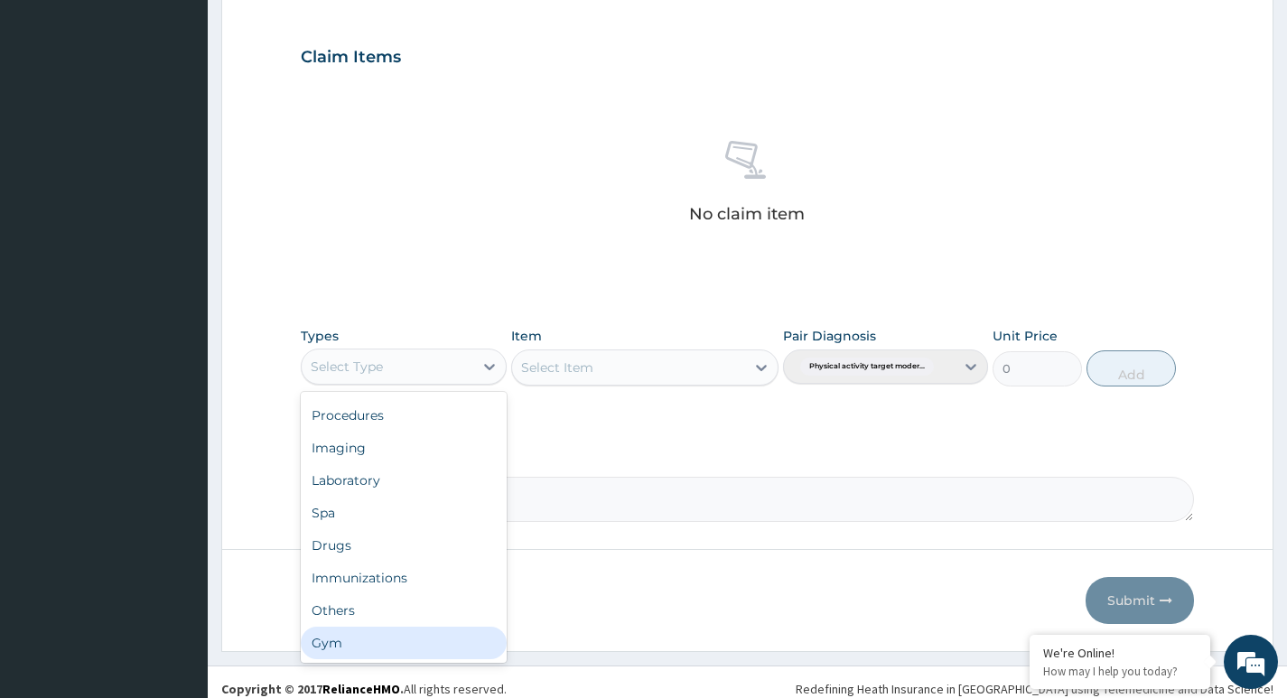
drag, startPoint x: 360, startPoint y: 642, endPoint x: 354, endPoint y: 627, distance: 16.6
click at [358, 638] on div "Gym" at bounding box center [403, 643] width 205 height 33
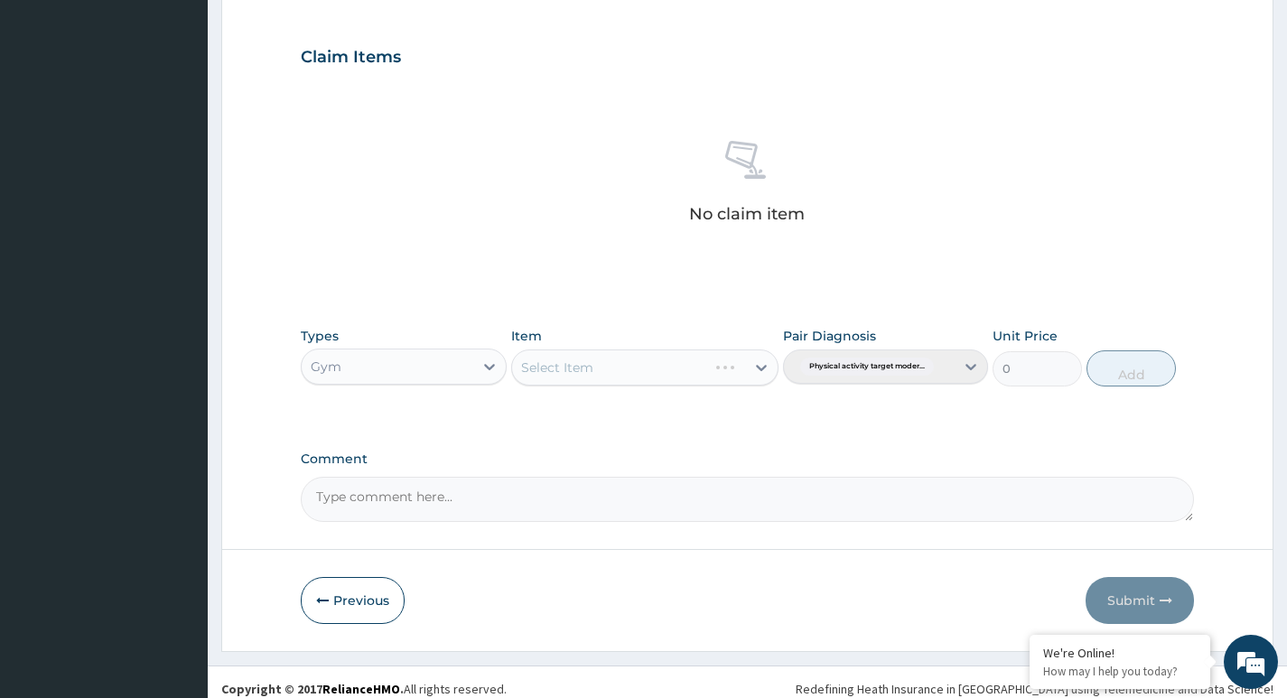
click at [663, 363] on div "Select Item" at bounding box center [645, 368] width 268 height 36
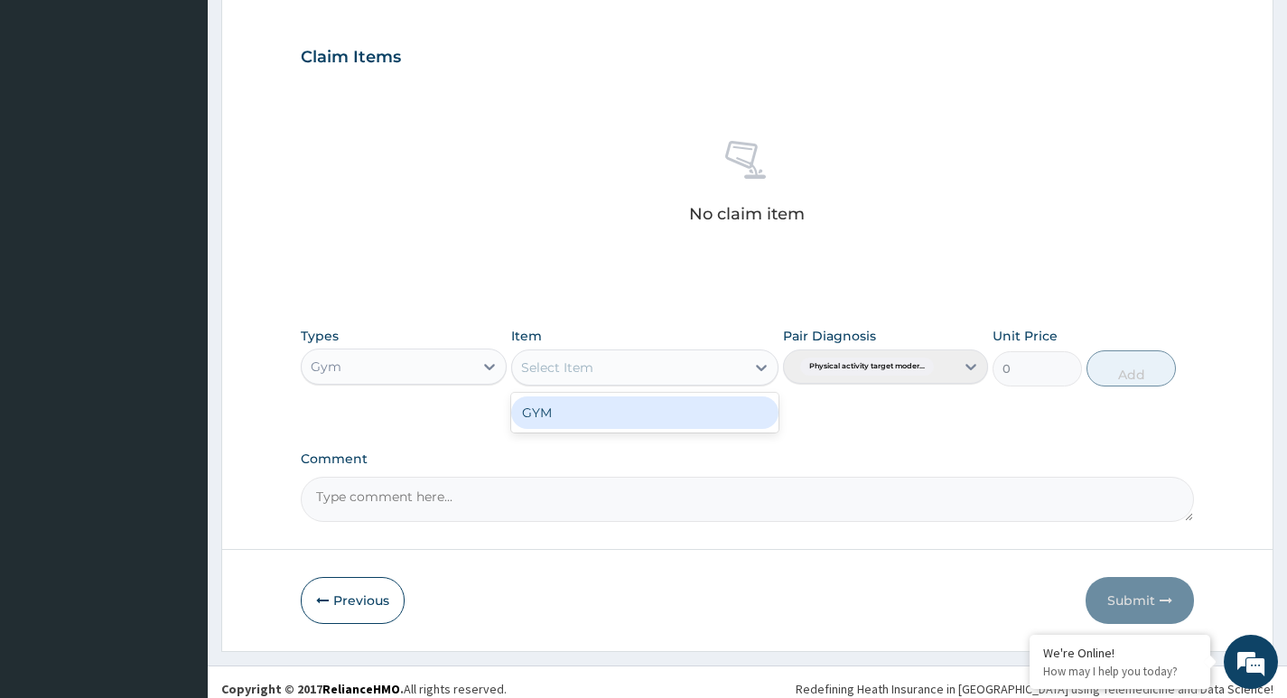
click at [641, 372] on div "Select Item" at bounding box center [629, 367] width 234 height 29
click at [629, 419] on div "GYM" at bounding box center [645, 412] width 268 height 33
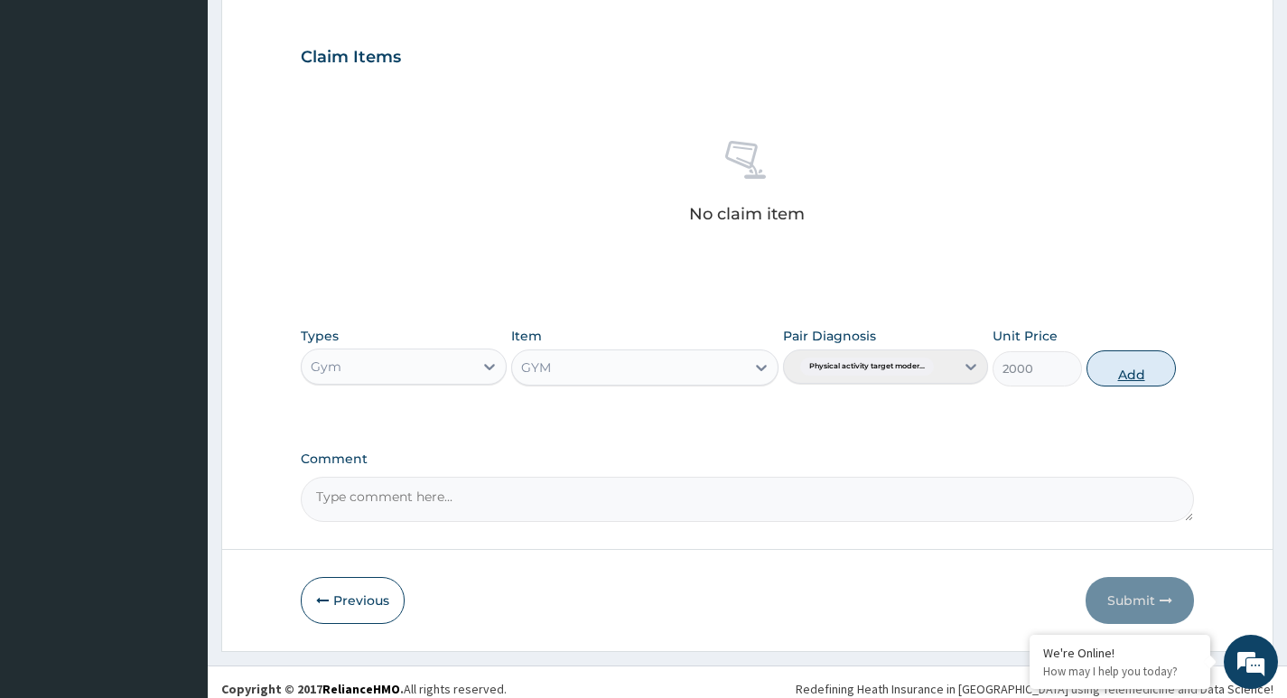
click at [1128, 376] on button "Add" at bounding box center [1130, 368] width 89 height 36
type input "0"
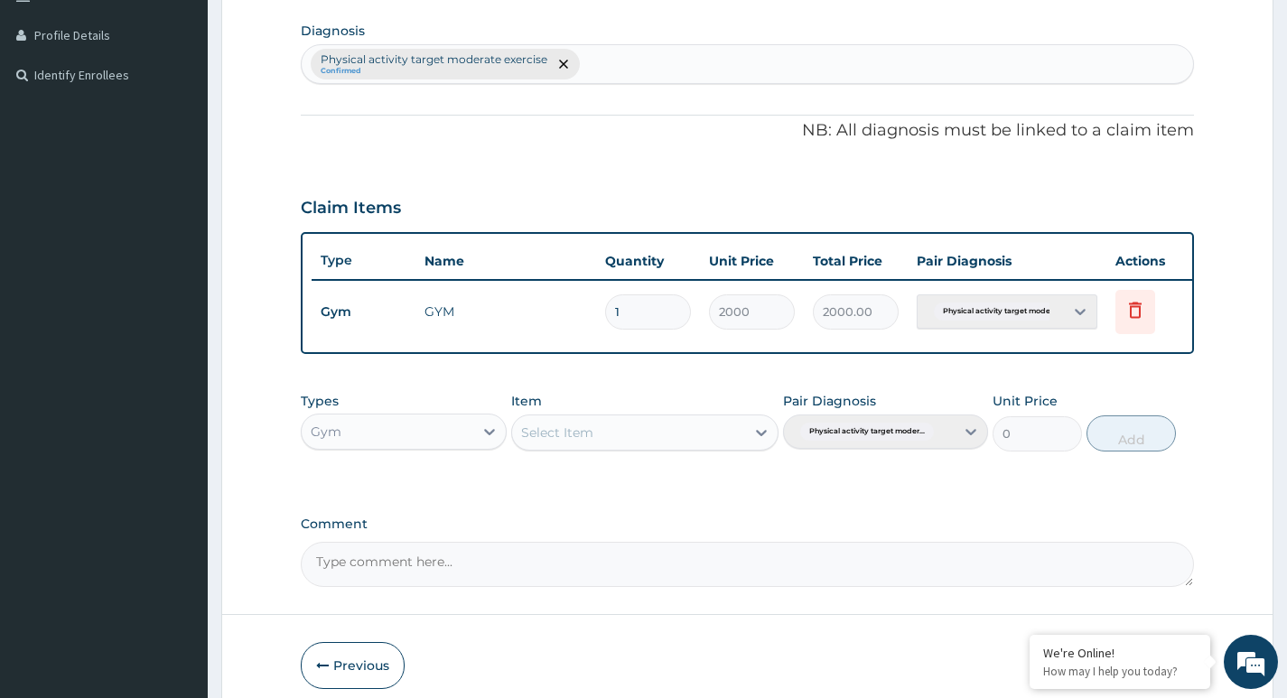
scroll to position [532, 0]
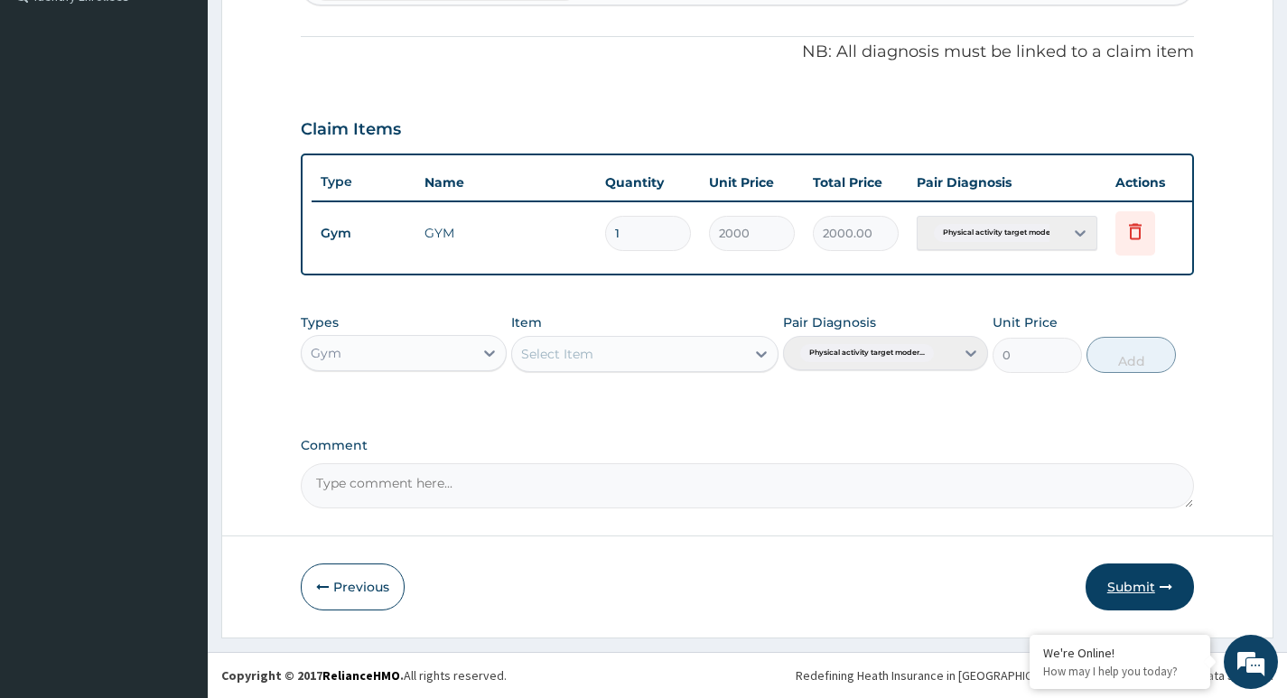
click at [1143, 591] on button "Submit" at bounding box center [1140, 587] width 108 height 47
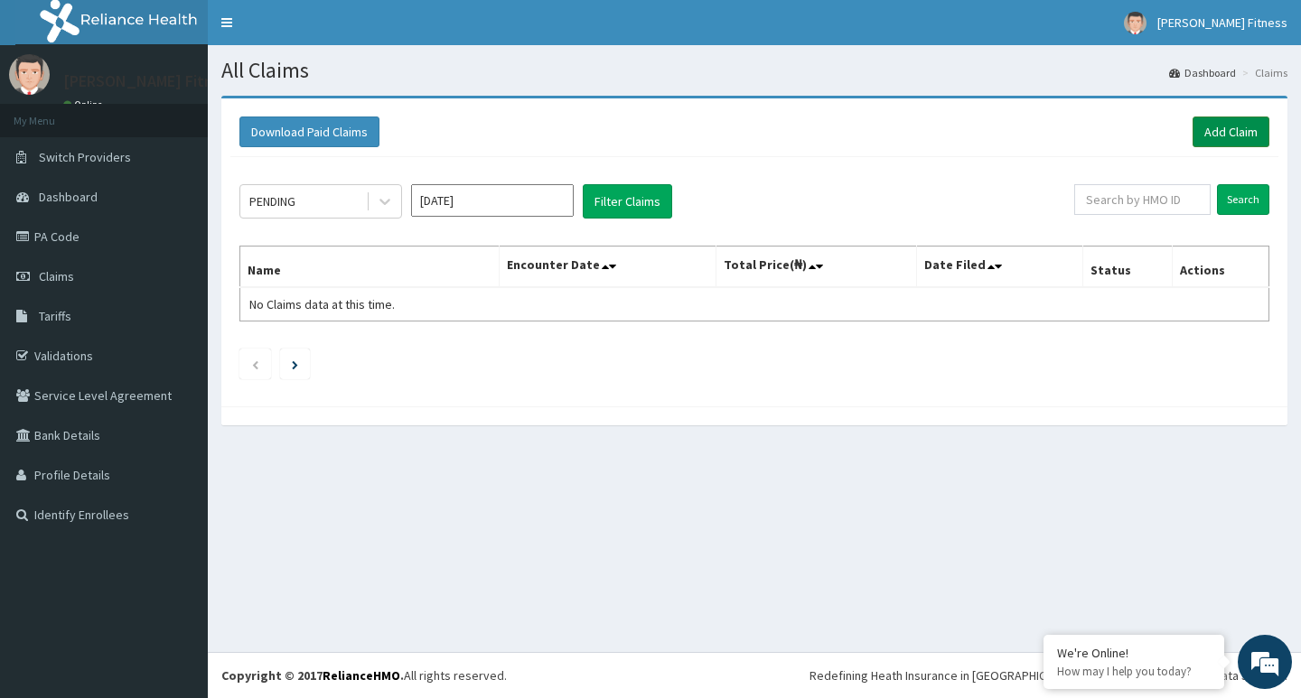
click at [1203, 129] on link "Add Claim" at bounding box center [1230, 132] width 77 height 31
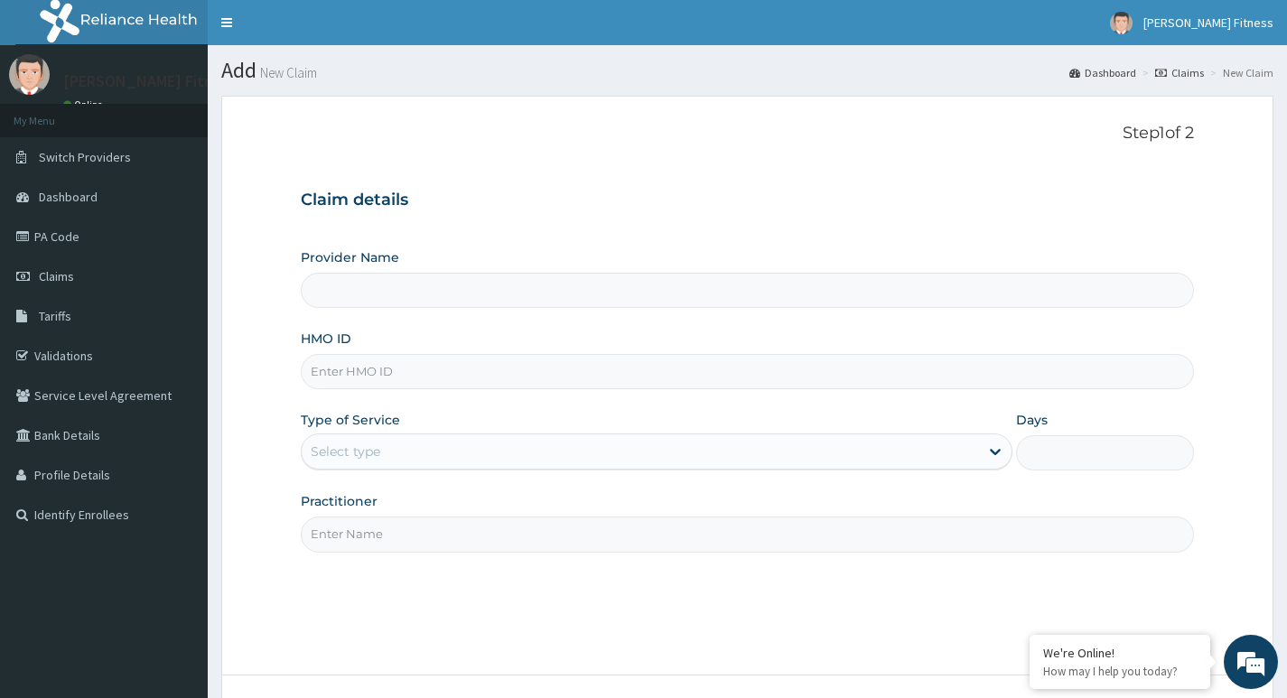
type input "[PERSON_NAME] Fitness"
type input "1"
click at [367, 536] on input "Practitioner" at bounding box center [747, 534] width 893 height 35
paste input "[PERSON_NAME]"
type input "[PERSON_NAME]"
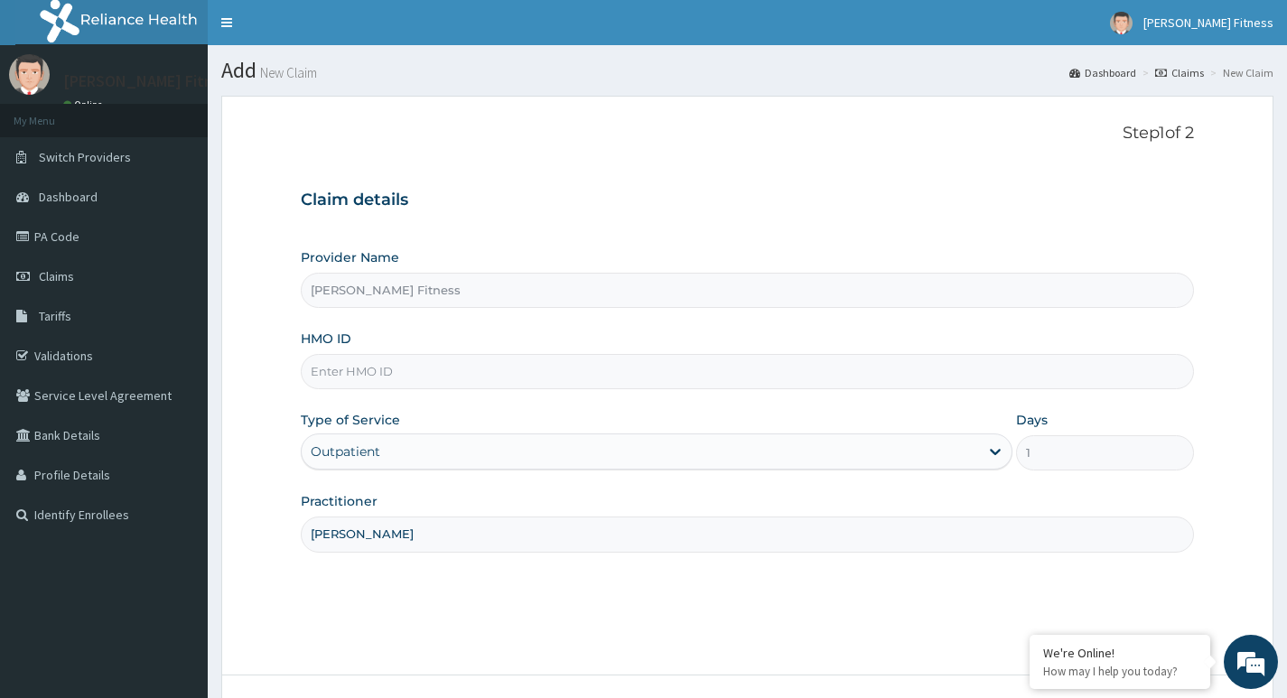
click at [430, 367] on input "HMO ID" at bounding box center [747, 371] width 893 height 35
click at [398, 375] on input "HMO ID" at bounding box center [747, 371] width 893 height 35
paste input "OHT/11719/A"
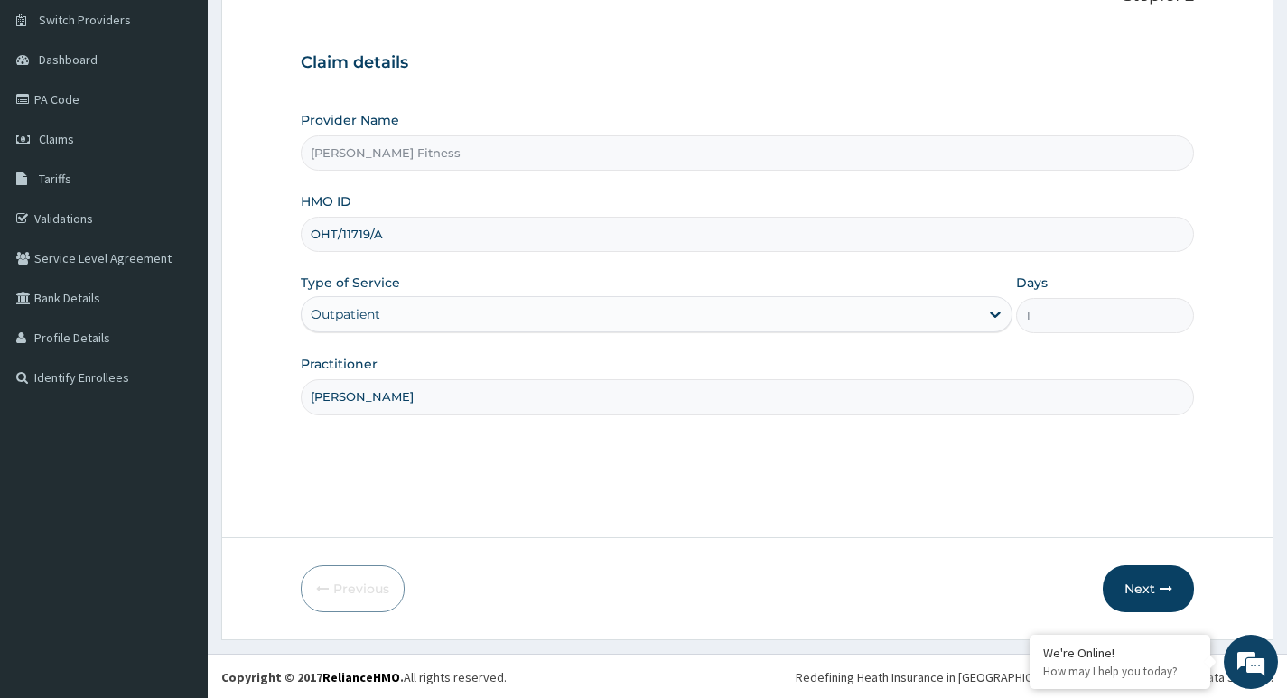
scroll to position [139, 0]
type input "OHT/11719/A"
click at [1153, 593] on button "Next" at bounding box center [1148, 587] width 91 height 47
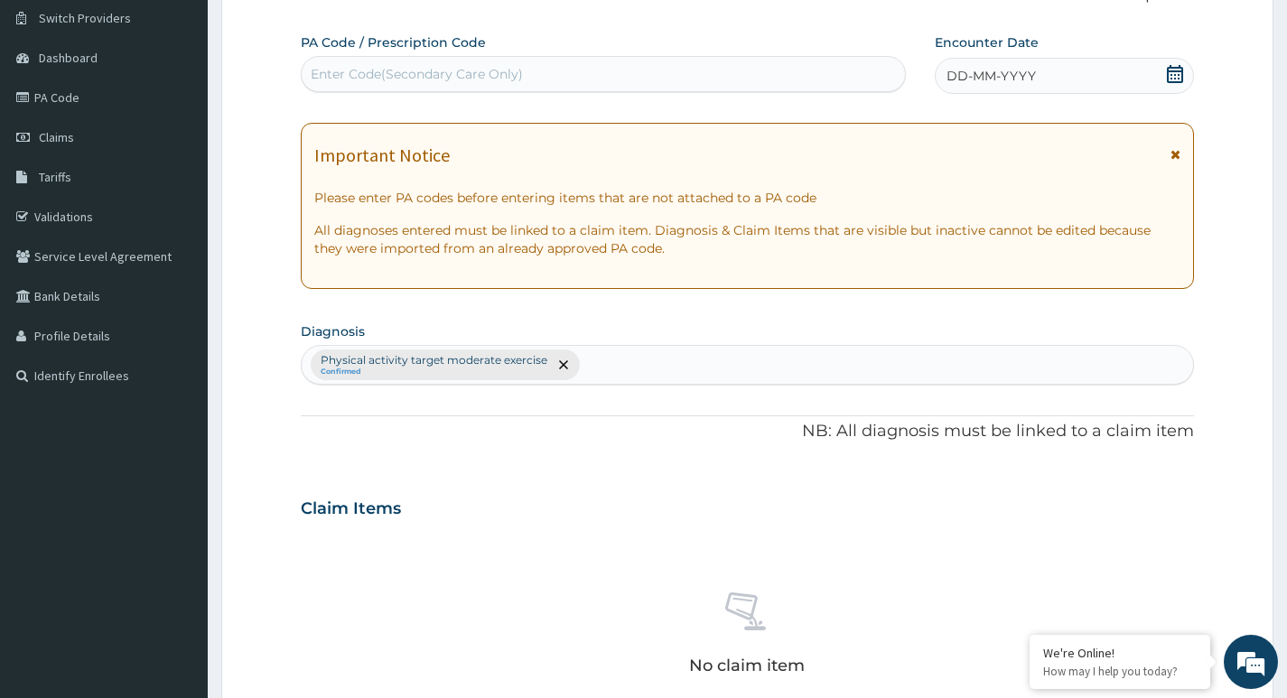
click at [419, 70] on div "Enter Code(Secondary Care Only)" at bounding box center [417, 74] width 212 height 18
type input "PA/D19C84"
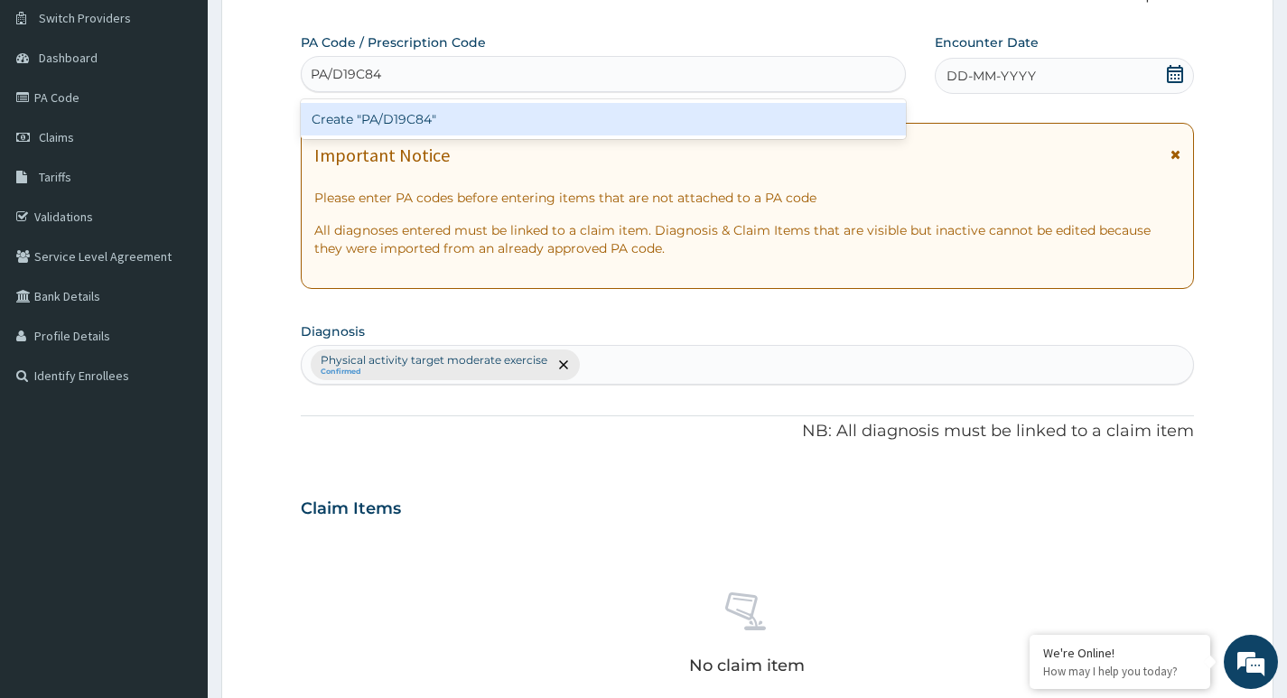
click at [372, 106] on div "Create "PA/D19C84"" at bounding box center [603, 119] width 605 height 33
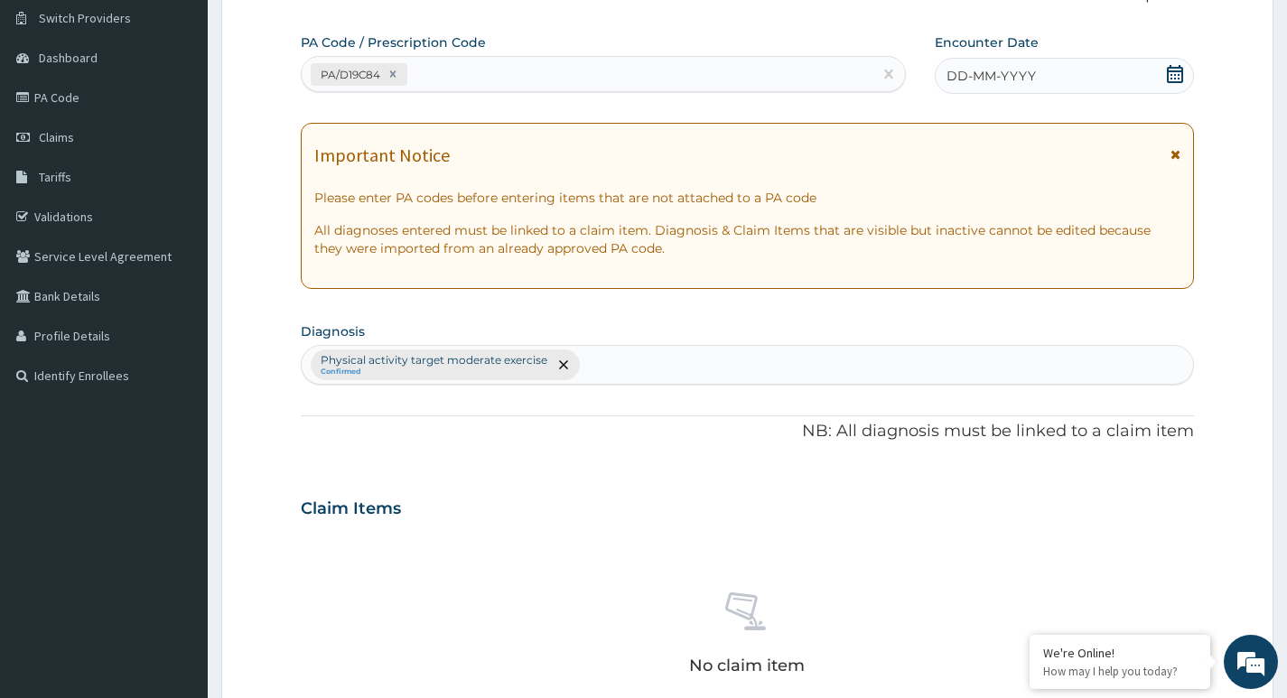
click at [1021, 74] on span "DD-MM-YYYY" at bounding box center [990, 76] width 89 height 18
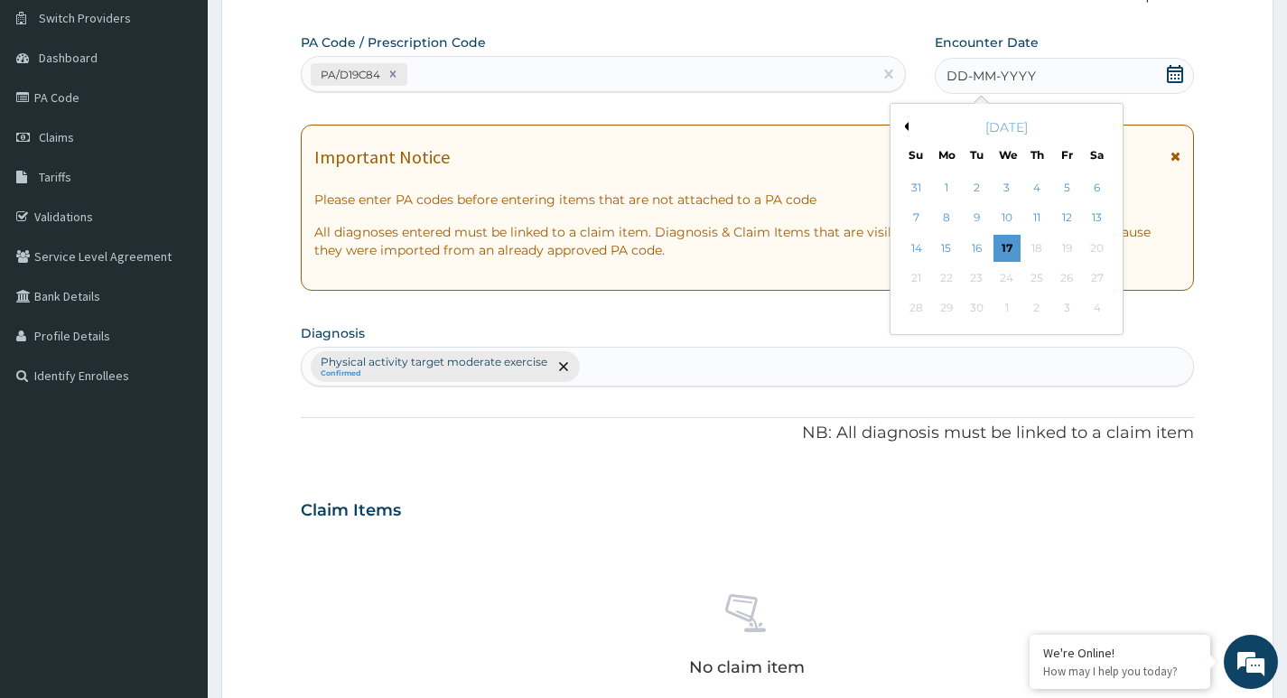
click at [908, 128] on button "Previous Month" at bounding box center [904, 126] width 9 height 9
click at [1095, 311] on div "30" at bounding box center [1096, 308] width 27 height 27
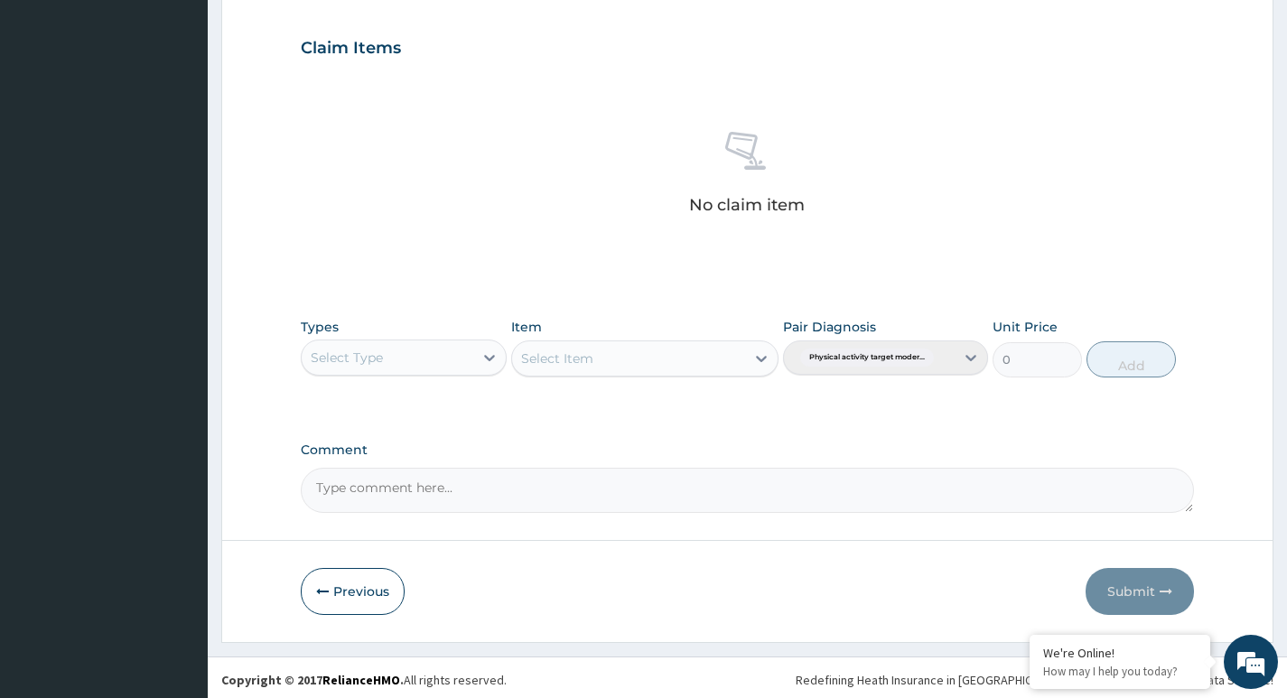
scroll to position [604, 0]
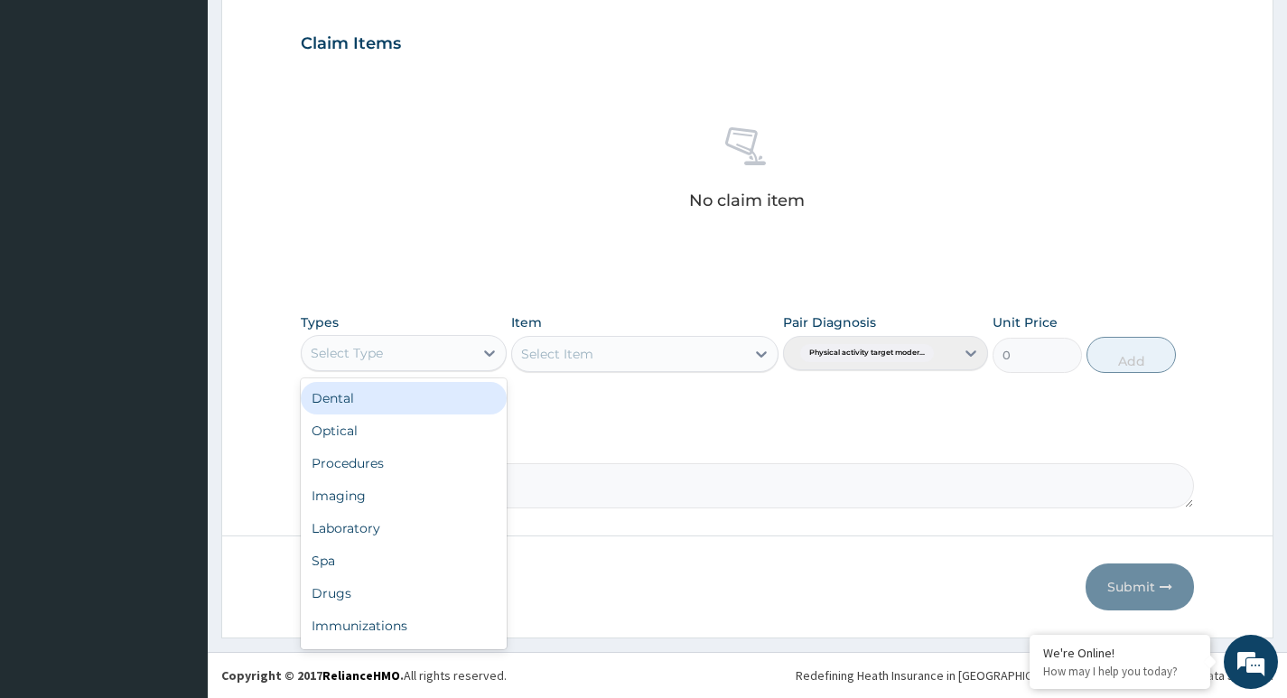
click at [408, 358] on div "Select Type" at bounding box center [387, 353] width 171 height 29
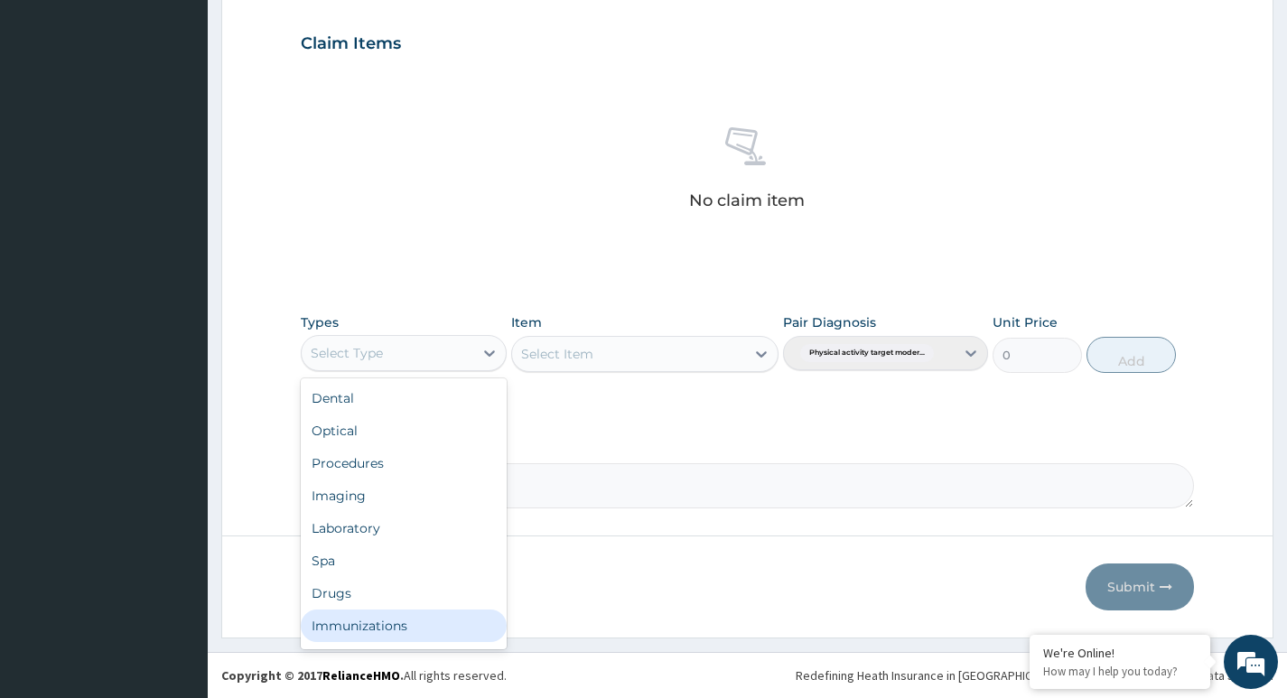
scroll to position [61, 0]
click at [363, 634] on div "Gym" at bounding box center [403, 629] width 205 height 33
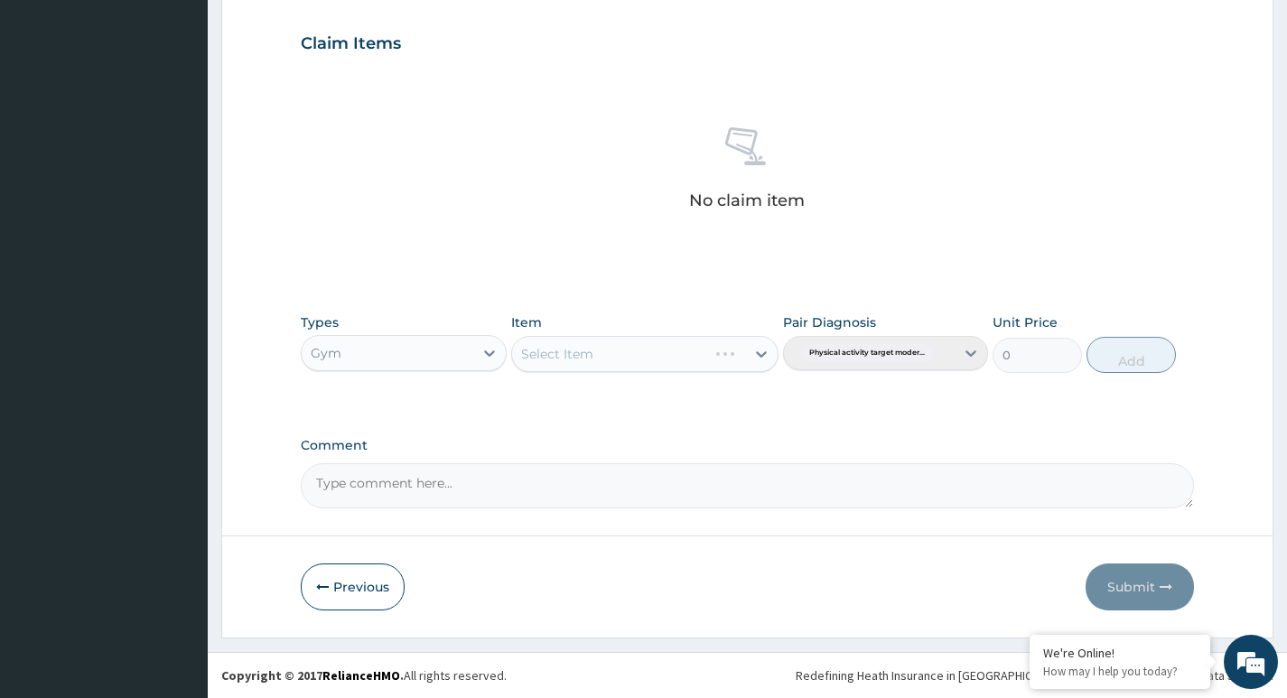
click at [621, 348] on div "Select Item" at bounding box center [645, 354] width 268 height 36
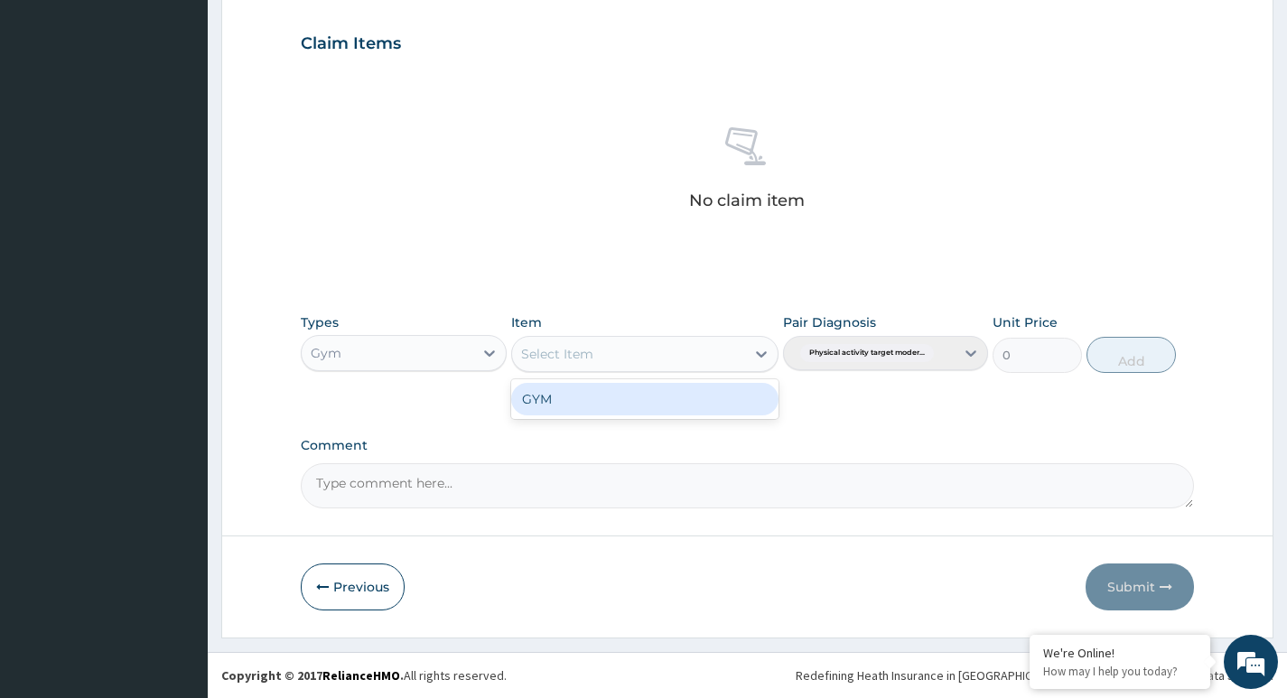
click at [723, 358] on div "Select Item" at bounding box center [629, 354] width 234 height 29
click at [685, 406] on div "GYM" at bounding box center [645, 399] width 268 height 33
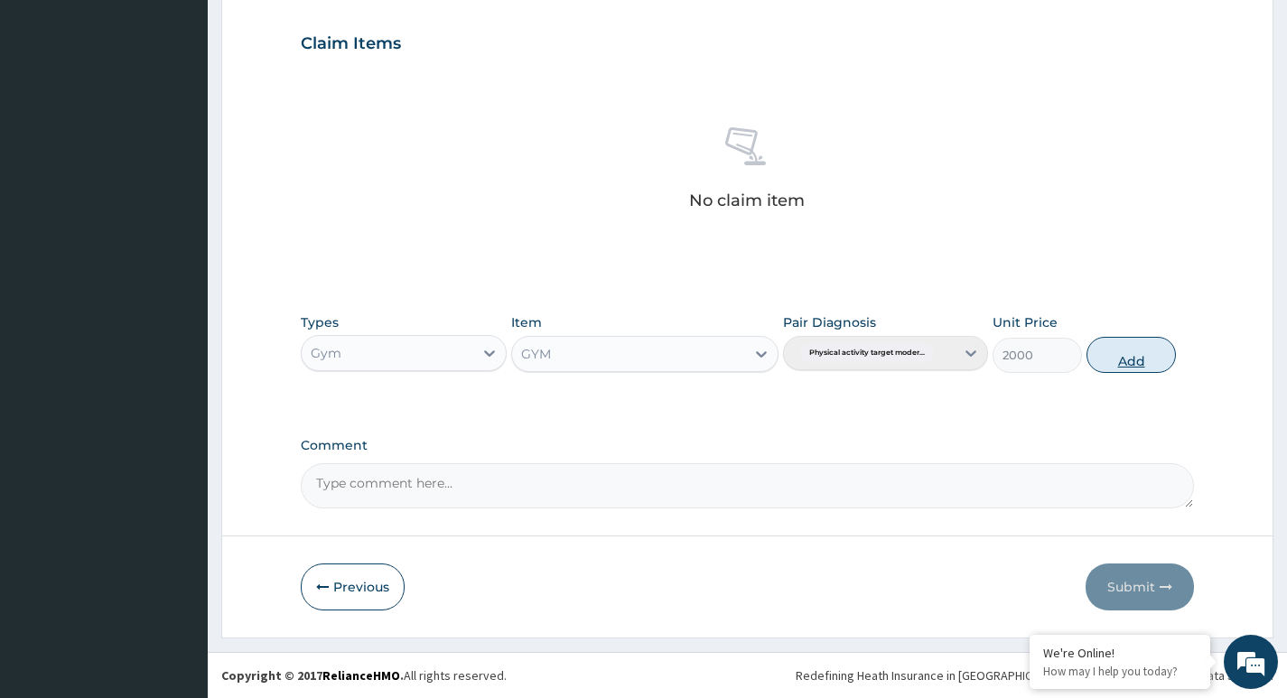
click at [1128, 359] on button "Add" at bounding box center [1130, 355] width 89 height 36
type input "0"
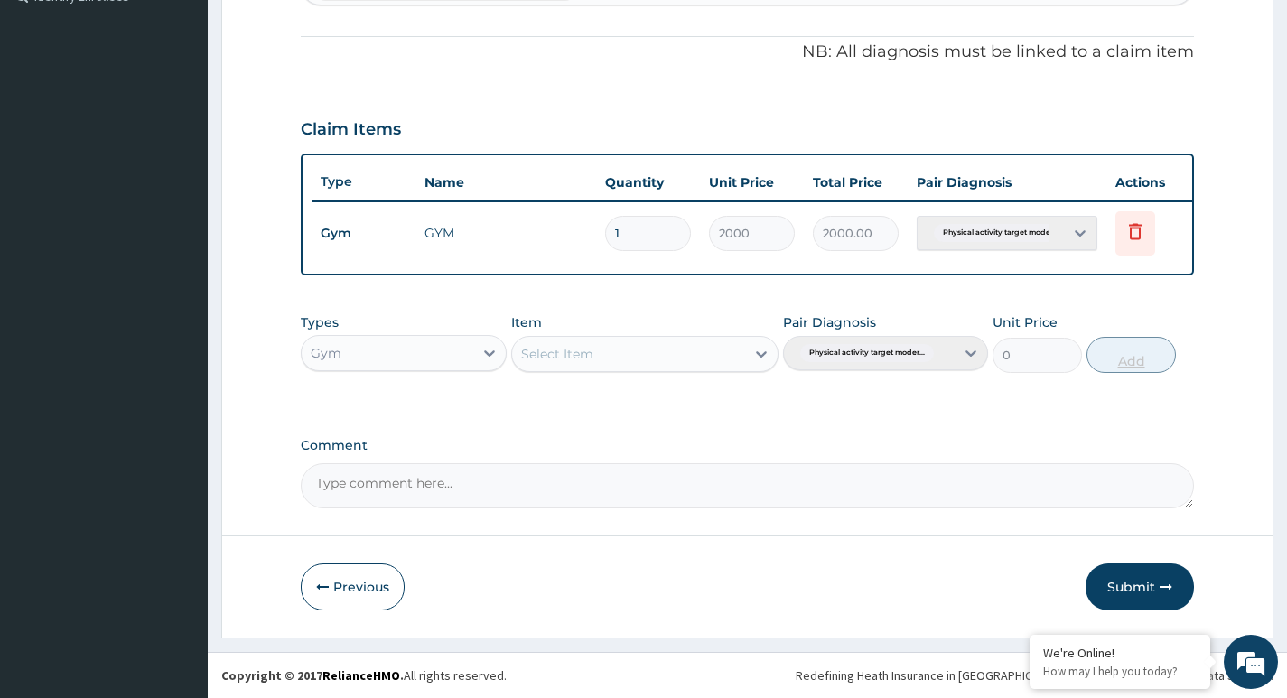
scroll to position [532, 0]
click at [1131, 589] on button "Submit" at bounding box center [1140, 587] width 108 height 47
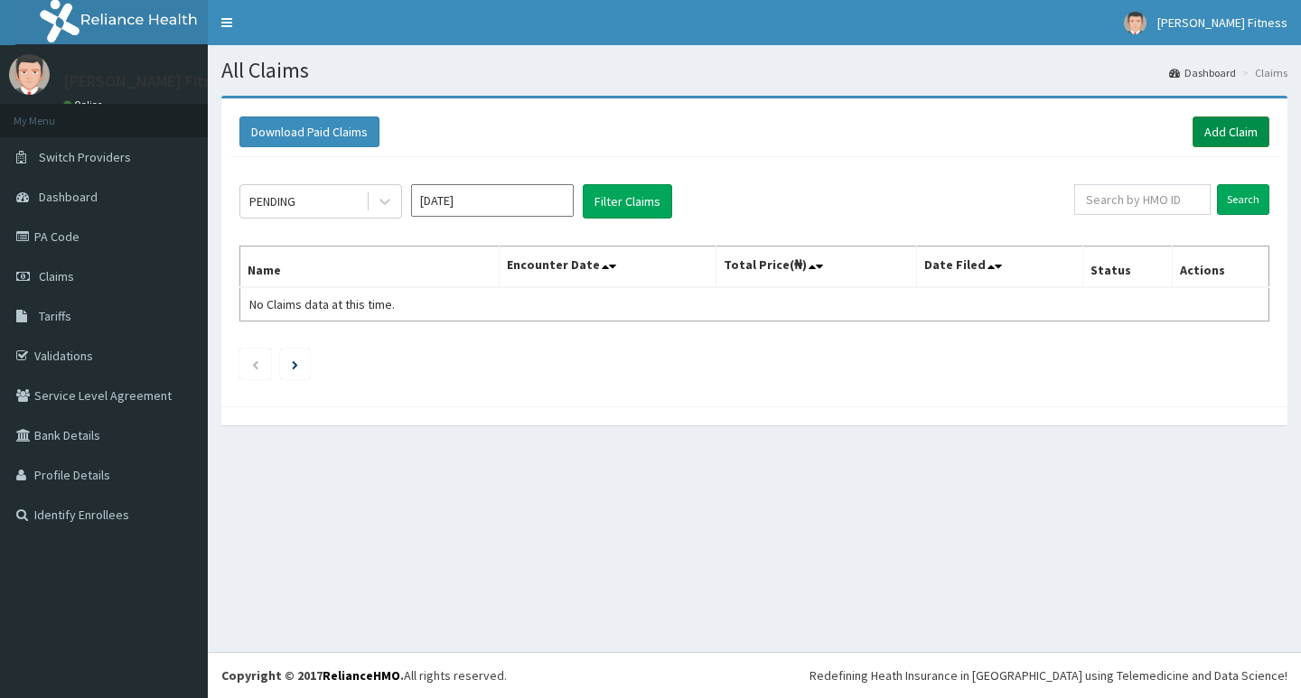
click at [1245, 130] on link "Add Claim" at bounding box center [1230, 132] width 77 height 31
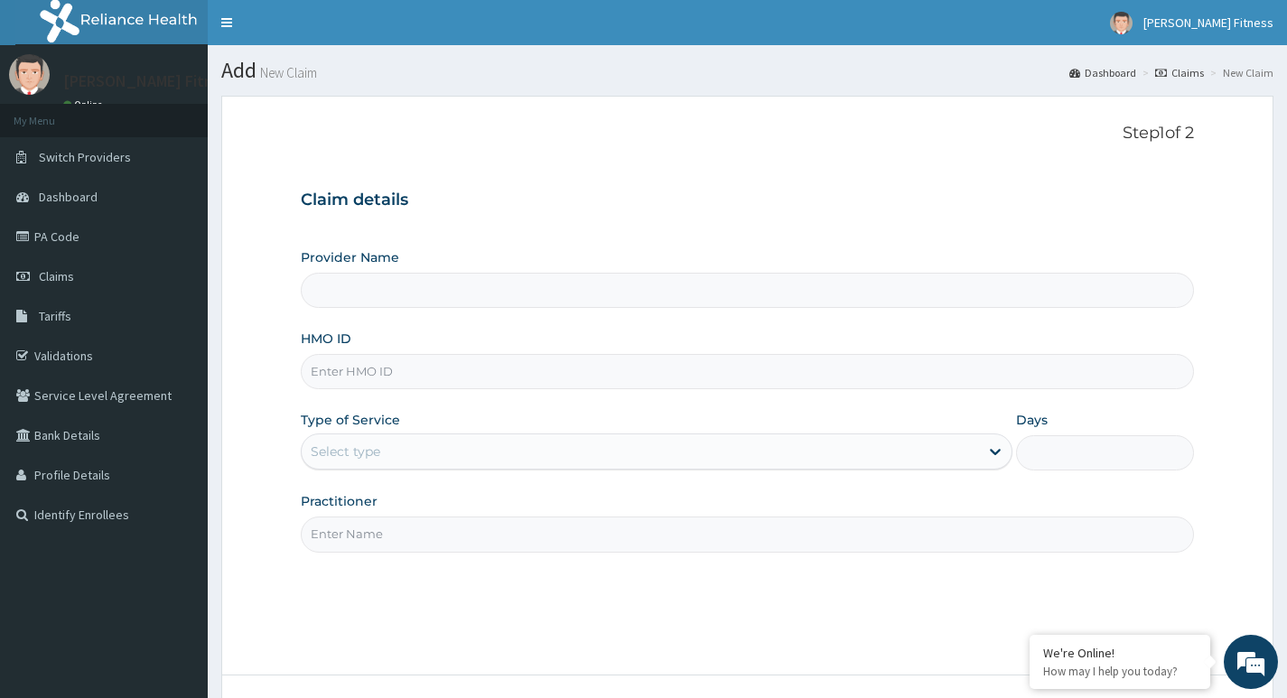
click at [396, 378] on input "HMO ID" at bounding box center [747, 371] width 893 height 35
paste input "OHT/11719/A"
type input "OHT/11719/A"
click at [404, 538] on input "Practitioner" at bounding box center [747, 534] width 893 height 35
type input "[PERSON_NAME] Fitness"
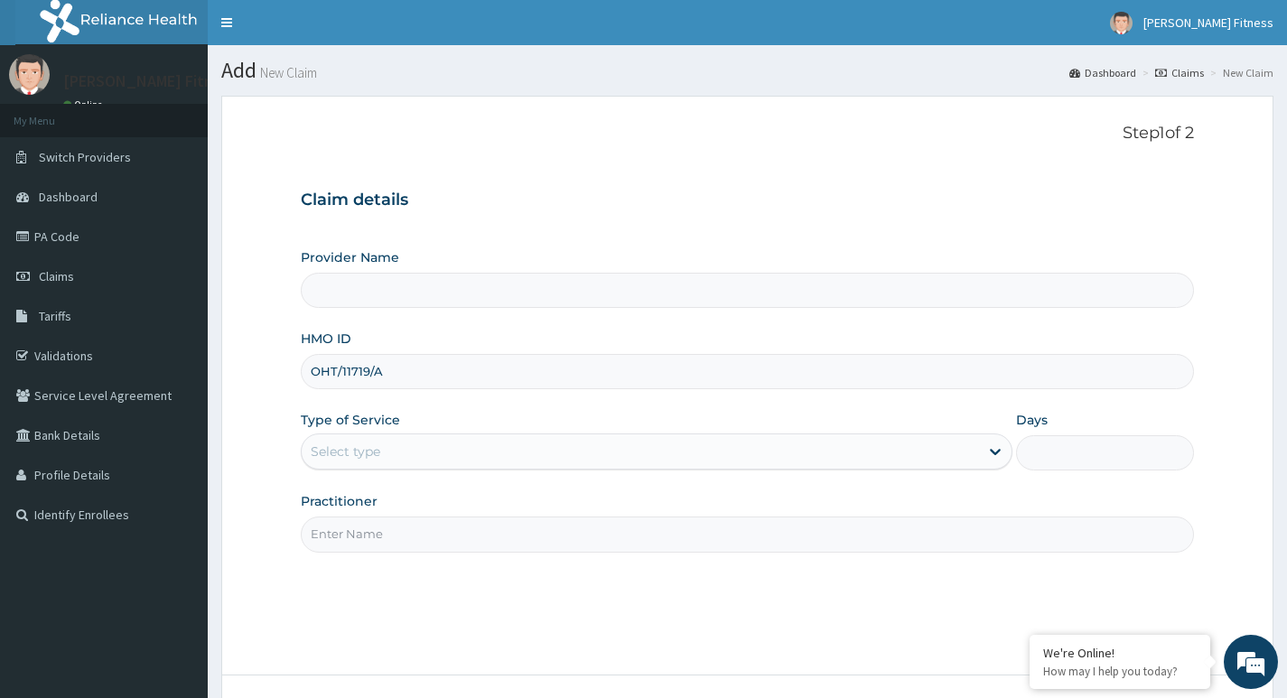
type input "1"
click at [368, 535] on input "Practitioner" at bounding box center [747, 534] width 893 height 35
paste input "Abbas Jimoh"
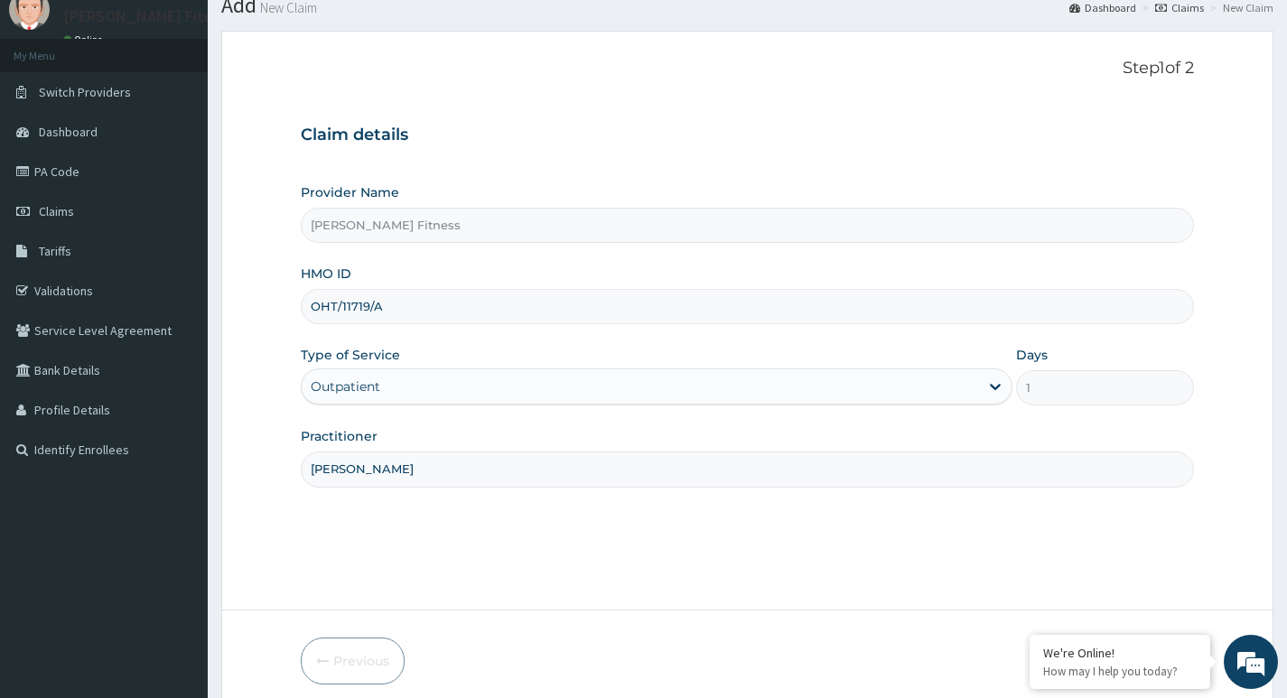
scroll to position [139, 0]
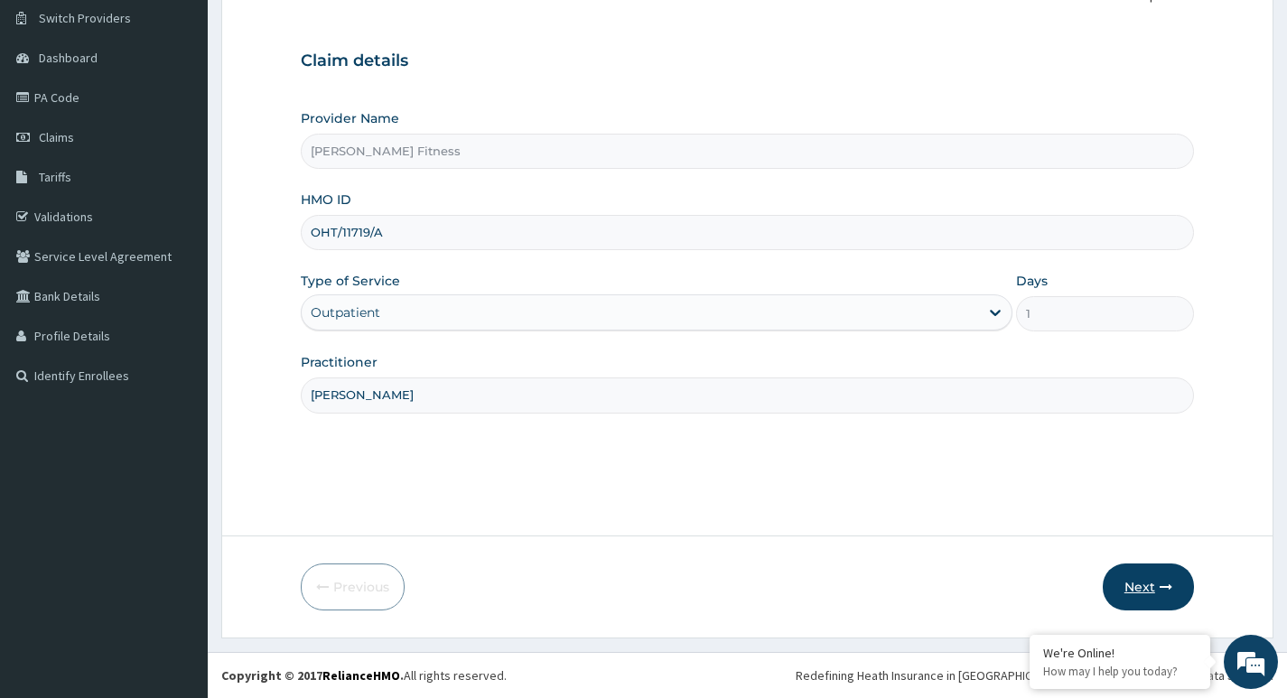
type input "Abbas Jimoh"
click at [1146, 590] on button "Next" at bounding box center [1148, 587] width 91 height 47
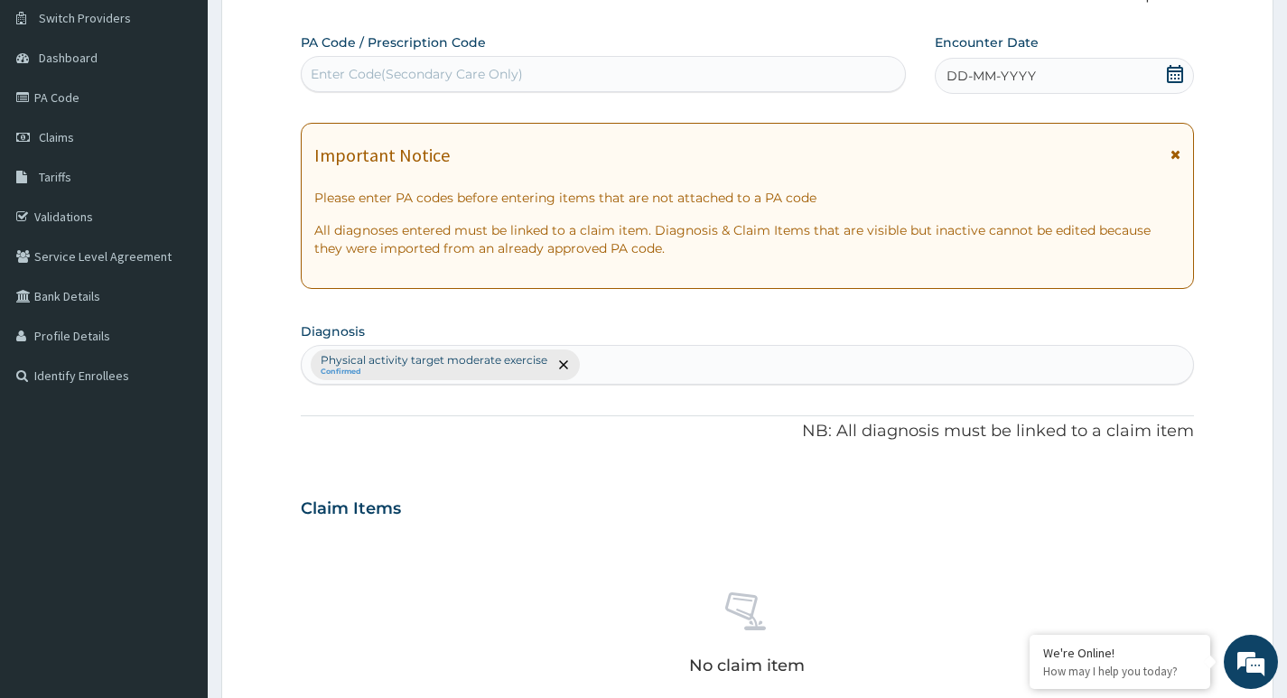
click at [397, 78] on div "Enter Code(Secondary Care Only)" at bounding box center [417, 74] width 212 height 18
type input "PA/971DBD"
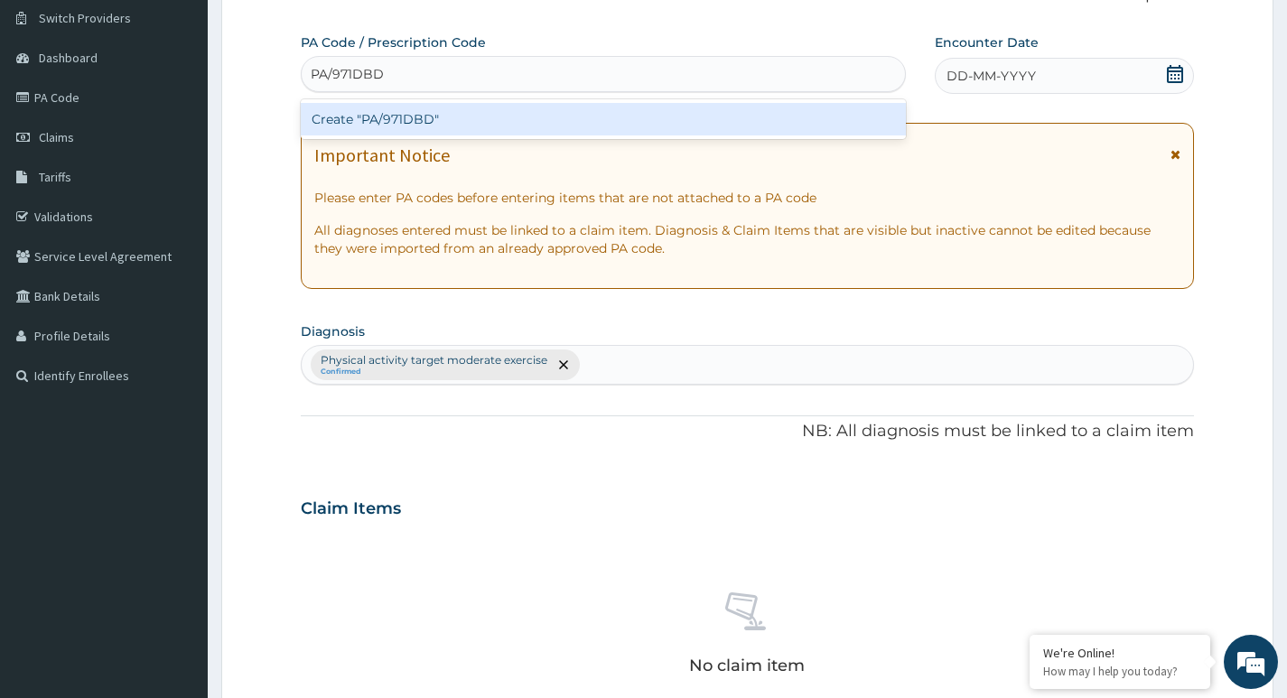
click at [451, 118] on div "Create "PA/971DBD"" at bounding box center [603, 119] width 605 height 33
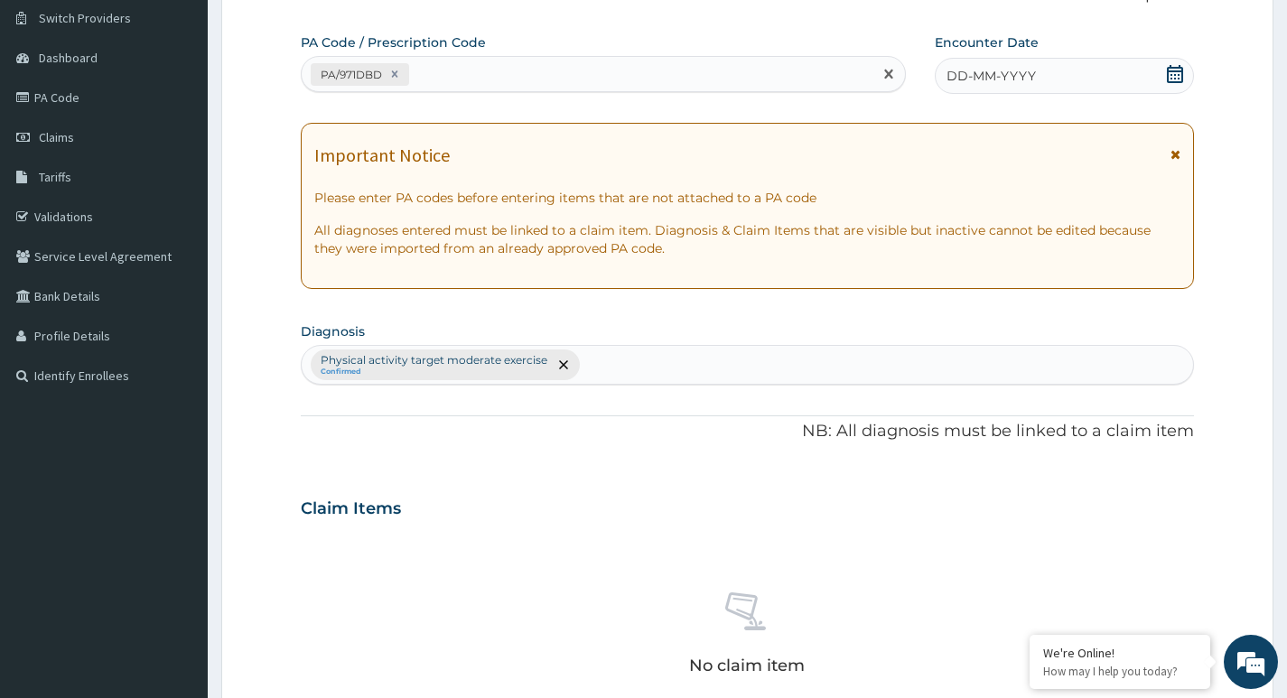
click at [1175, 70] on icon at bounding box center [1175, 74] width 18 height 18
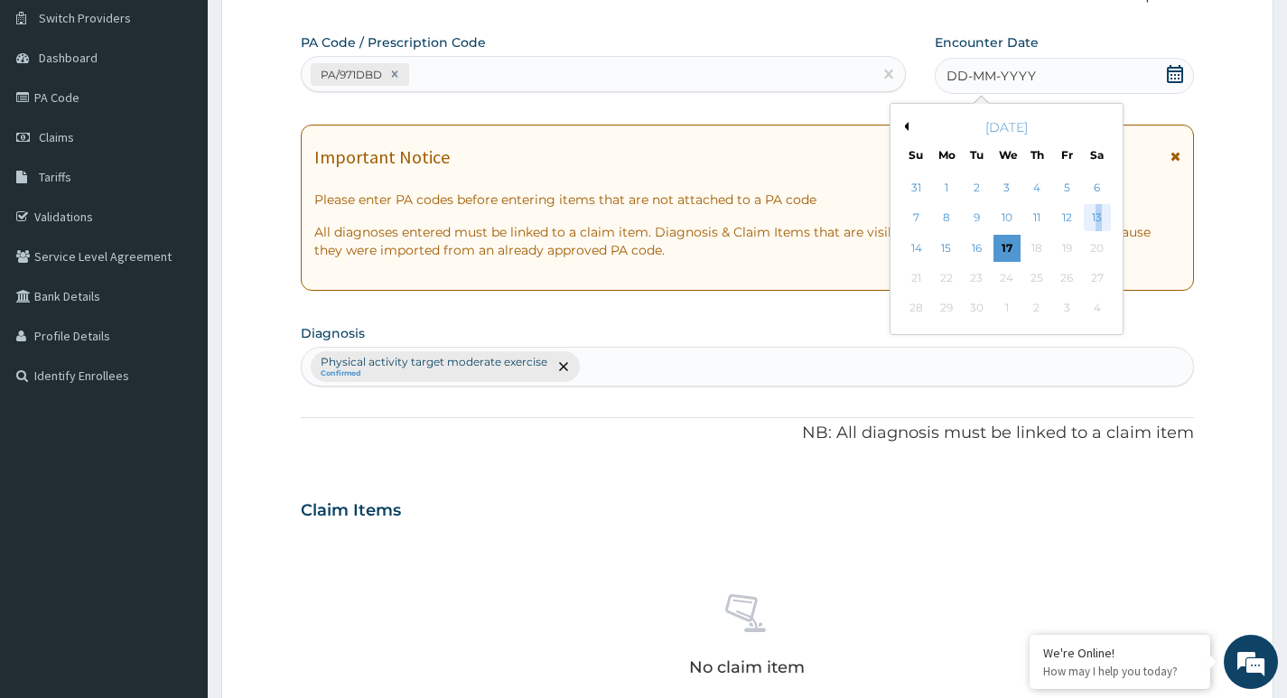
click at [1098, 220] on div "13" at bounding box center [1096, 218] width 27 height 27
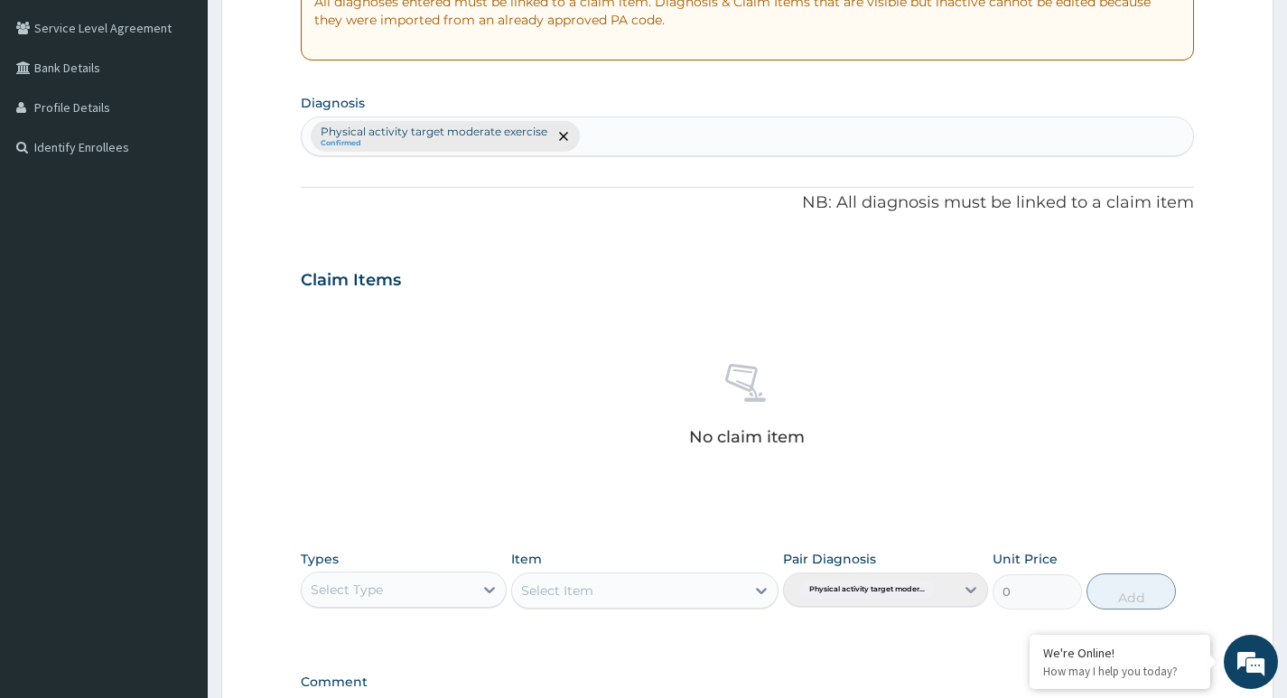
scroll to position [591, 0]
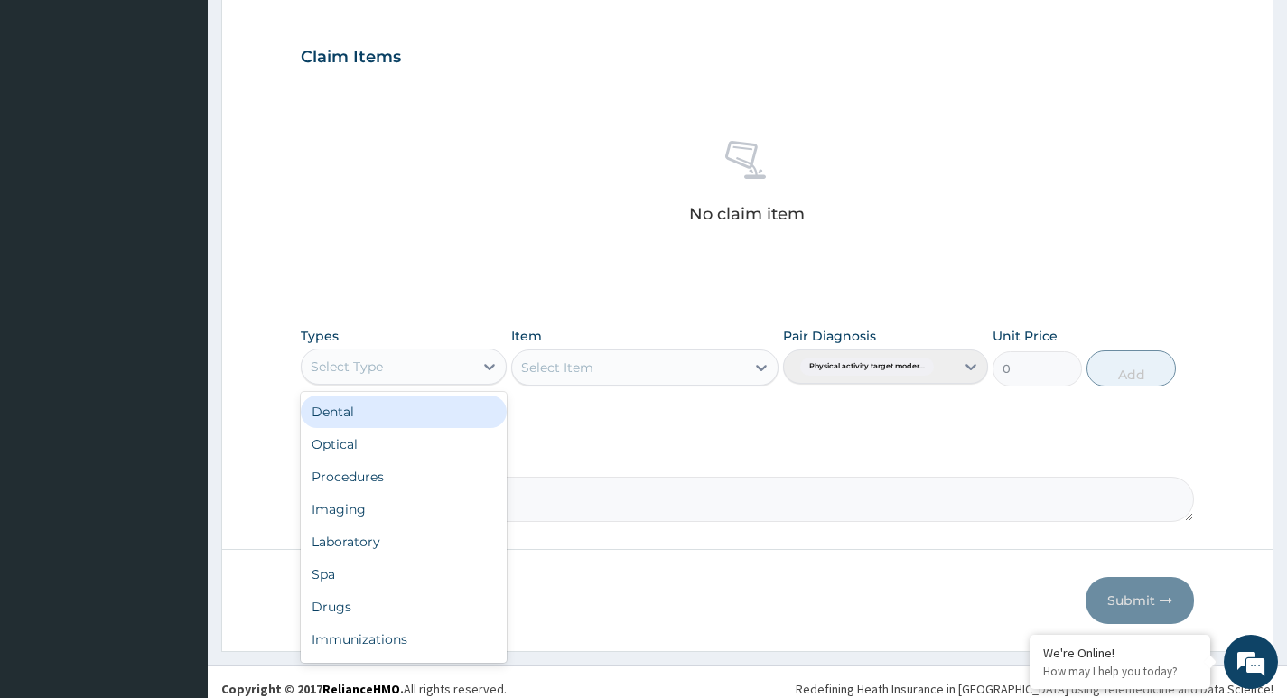
click at [397, 350] on div "Select Type" at bounding box center [403, 367] width 205 height 36
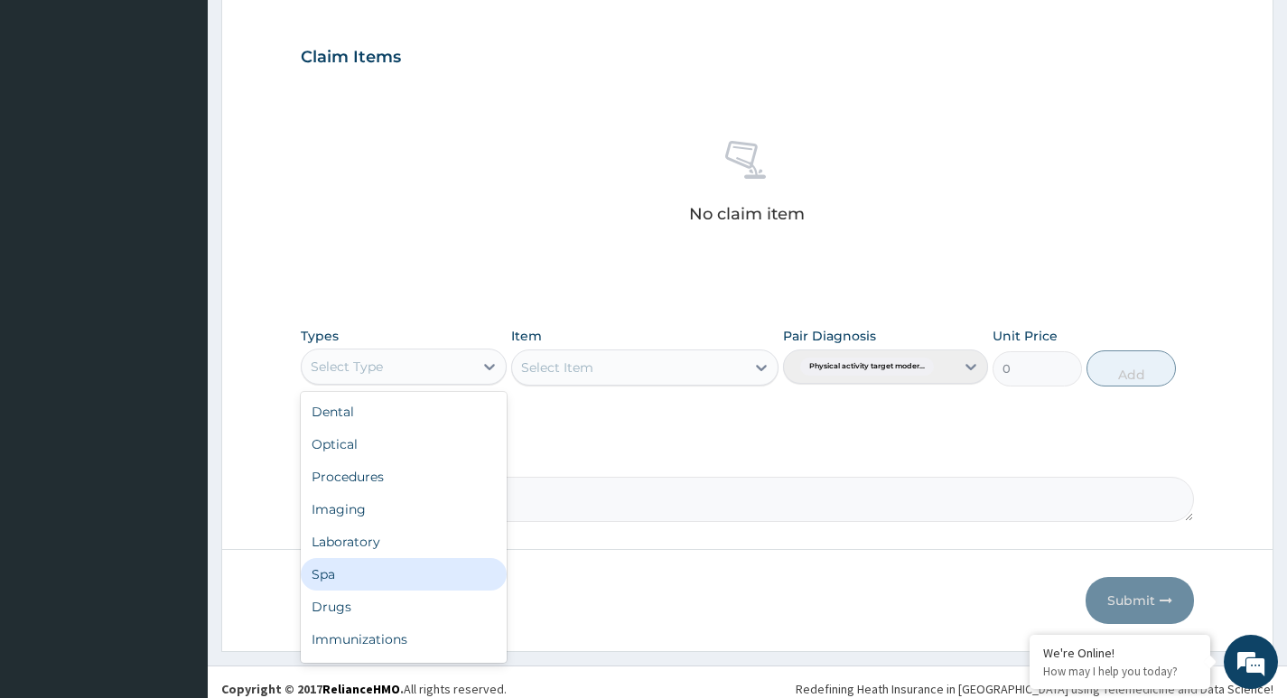
scroll to position [61, 0]
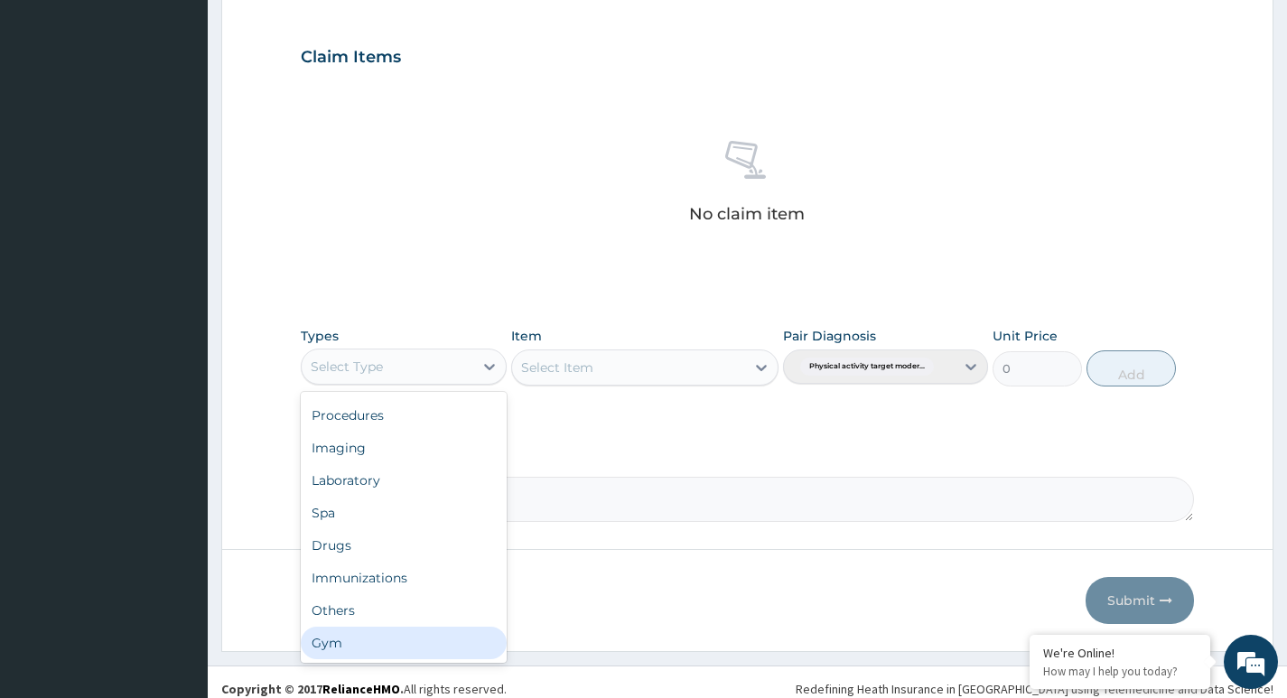
drag, startPoint x: 380, startPoint y: 644, endPoint x: 434, endPoint y: 600, distance: 70.0
click at [379, 644] on div "Gym" at bounding box center [403, 643] width 205 height 33
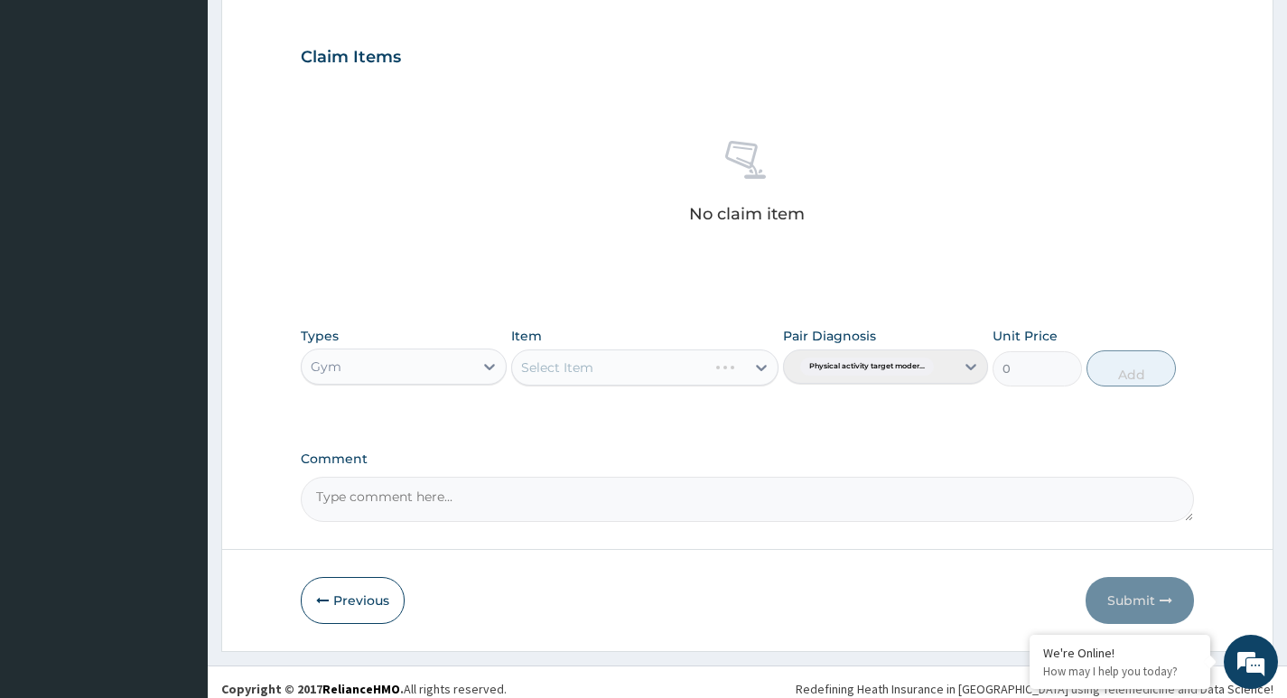
click at [658, 373] on div "Select Item" at bounding box center [645, 368] width 268 height 36
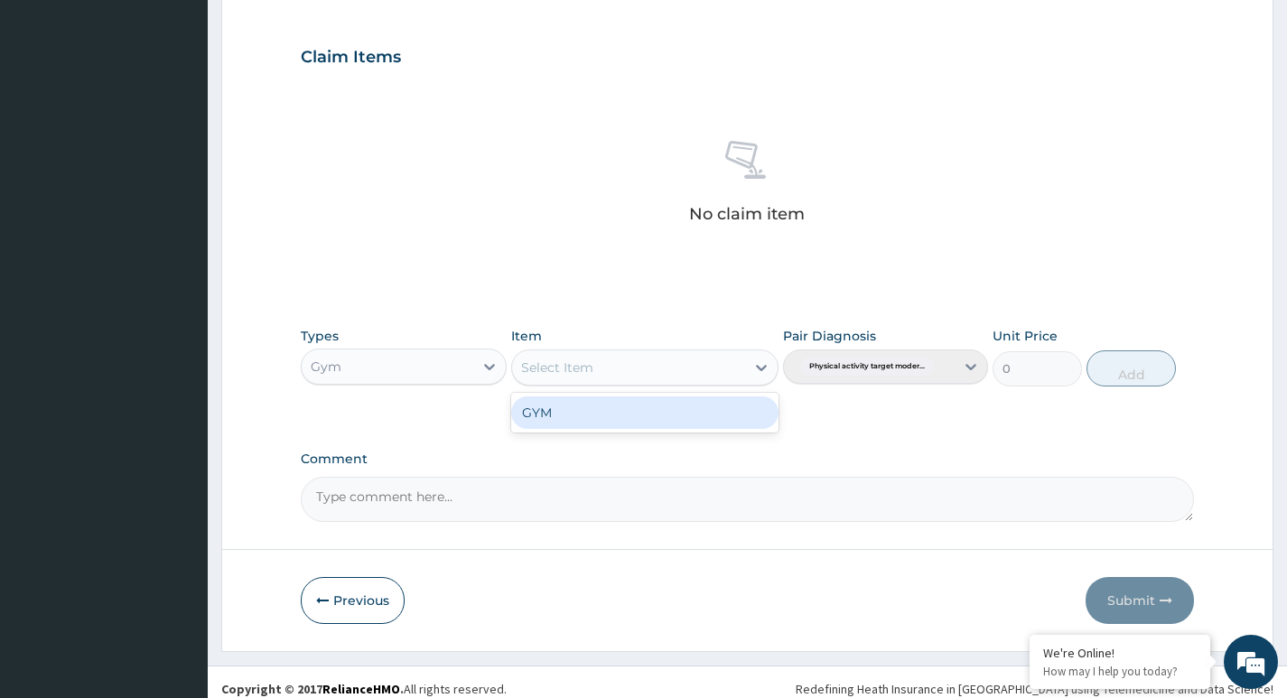
click at [713, 372] on div "Select Item" at bounding box center [629, 367] width 234 height 29
click at [603, 414] on div "GYM" at bounding box center [645, 412] width 268 height 33
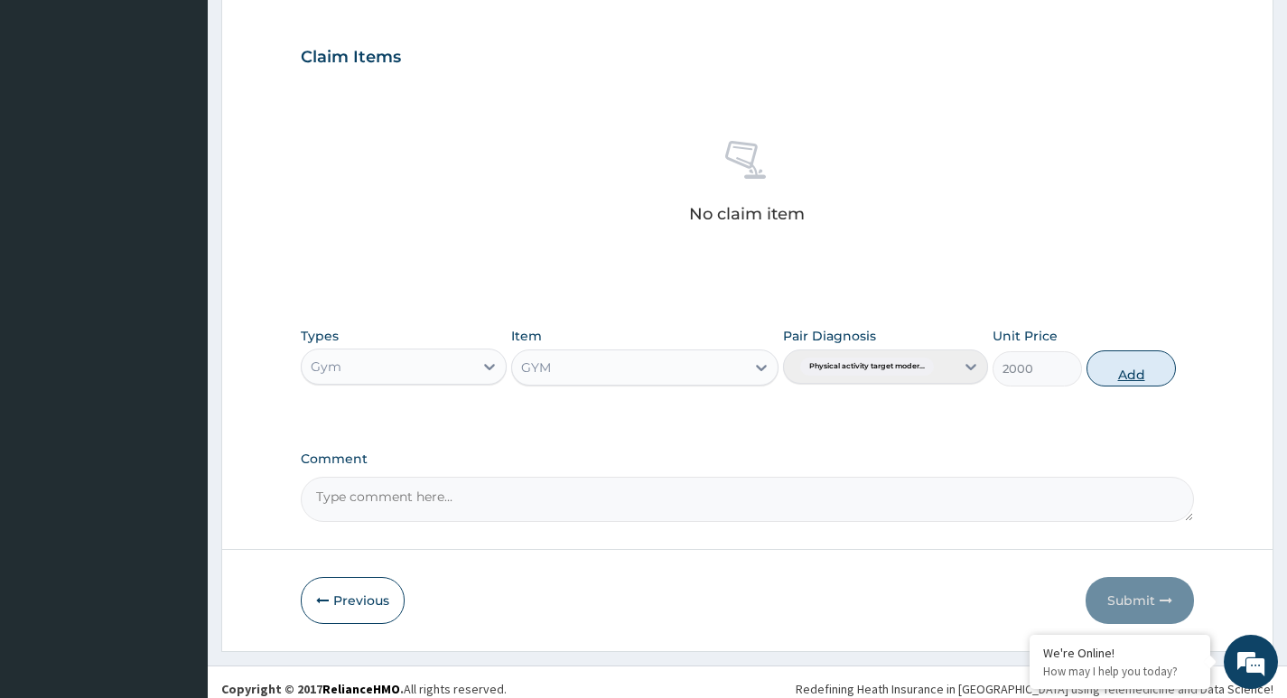
click at [1136, 373] on button "Add" at bounding box center [1130, 368] width 89 height 36
type input "0"
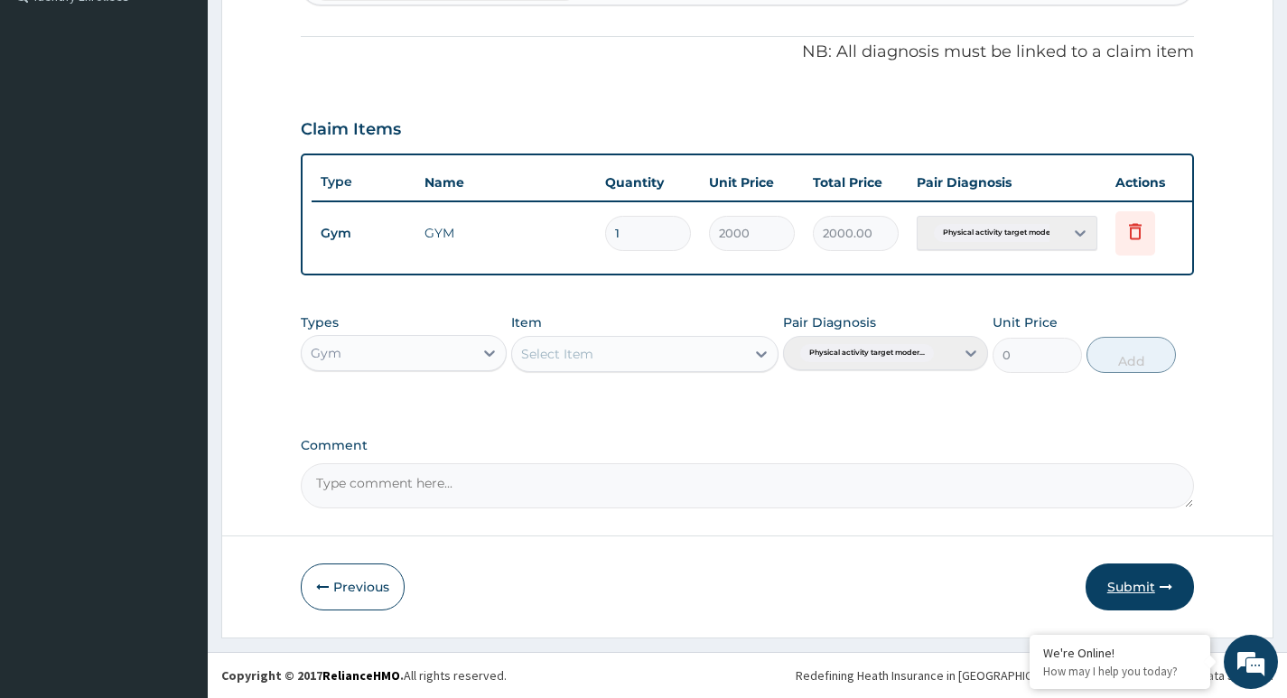
click at [1103, 581] on button "Submit" at bounding box center [1140, 587] width 108 height 47
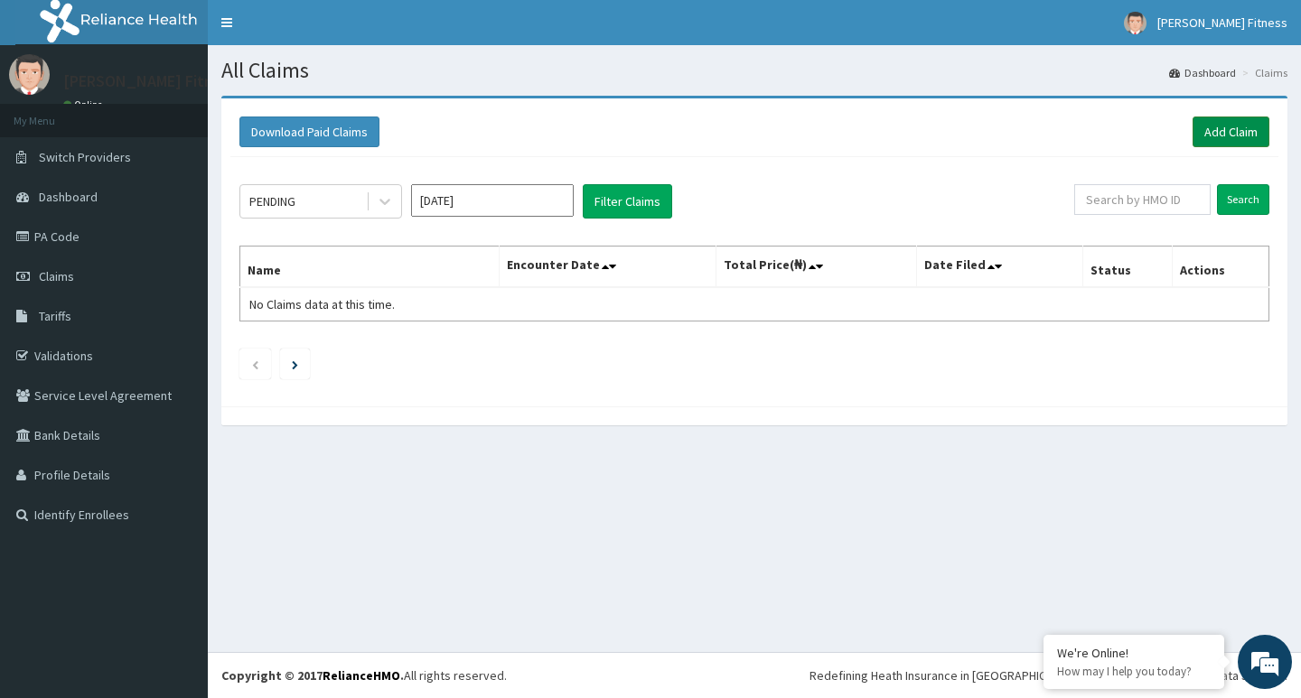
click at [1236, 126] on link "Add Claim" at bounding box center [1230, 132] width 77 height 31
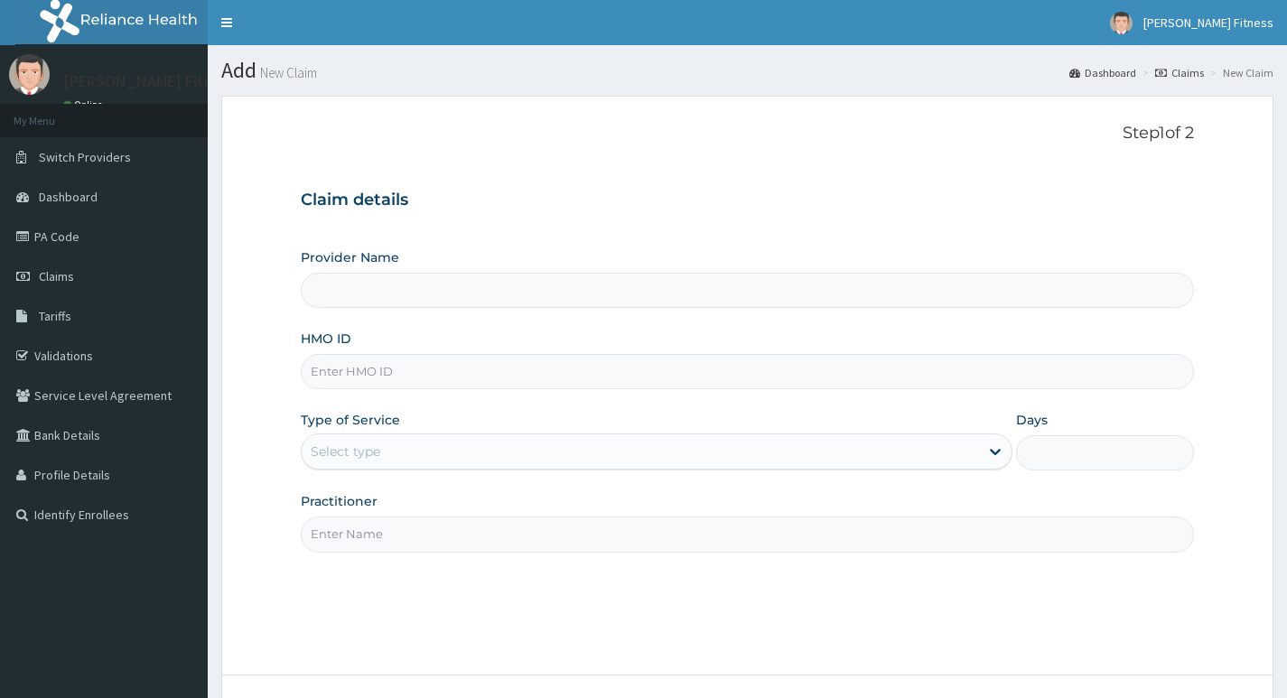
click at [429, 377] on input "HMO ID" at bounding box center [747, 371] width 893 height 35
paste input "NTD/10100/A"
type input "NTD/10100/A"
click at [405, 534] on input "Practitioner" at bounding box center [747, 534] width 893 height 35
type input "[PERSON_NAME] Fitness"
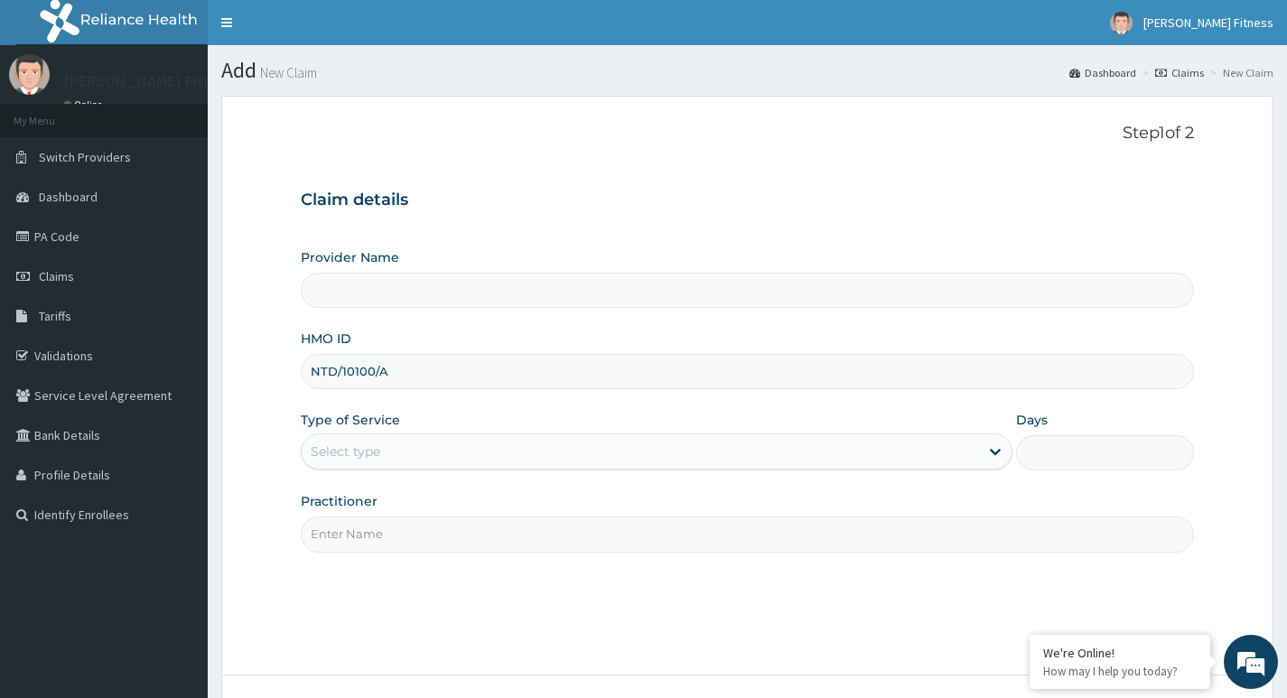
type input "1"
click at [375, 536] on input "Practitioner" at bounding box center [747, 534] width 893 height 35
paste input "Muhydeen Oluwatosin Salami"
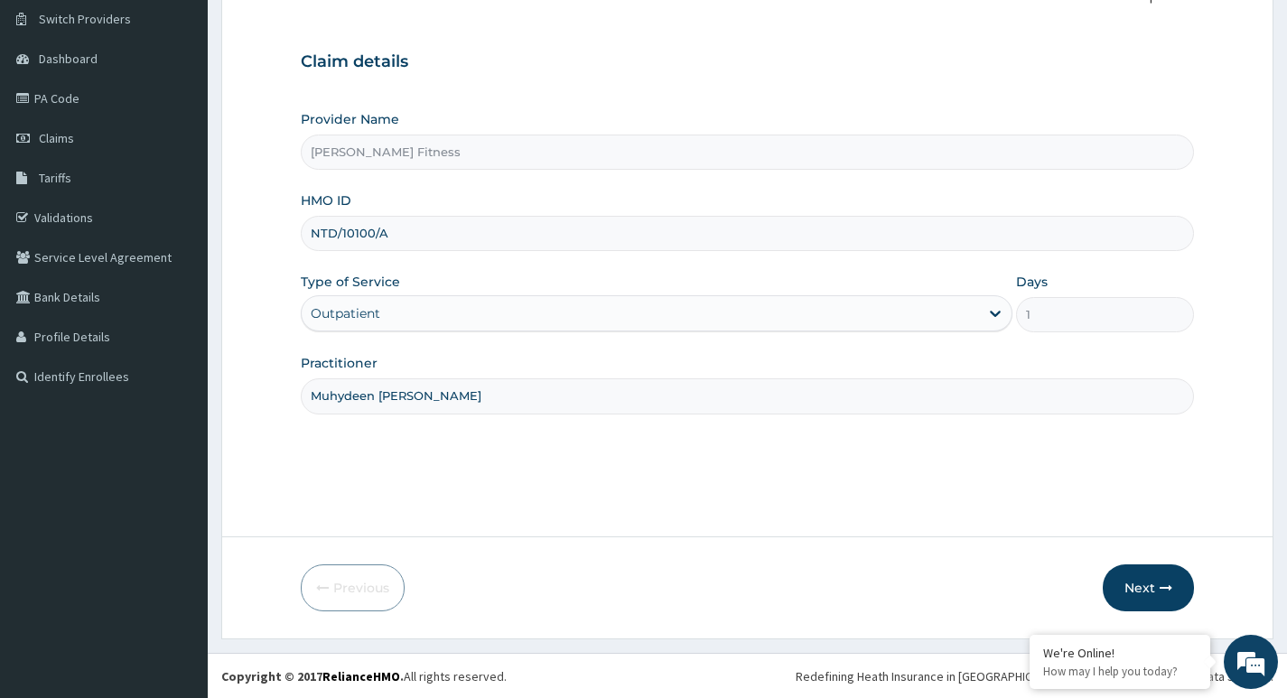
scroll to position [139, 0]
type input "Muhydeen Oluwatosin Salami"
click at [1132, 586] on button "Next" at bounding box center [1148, 587] width 91 height 47
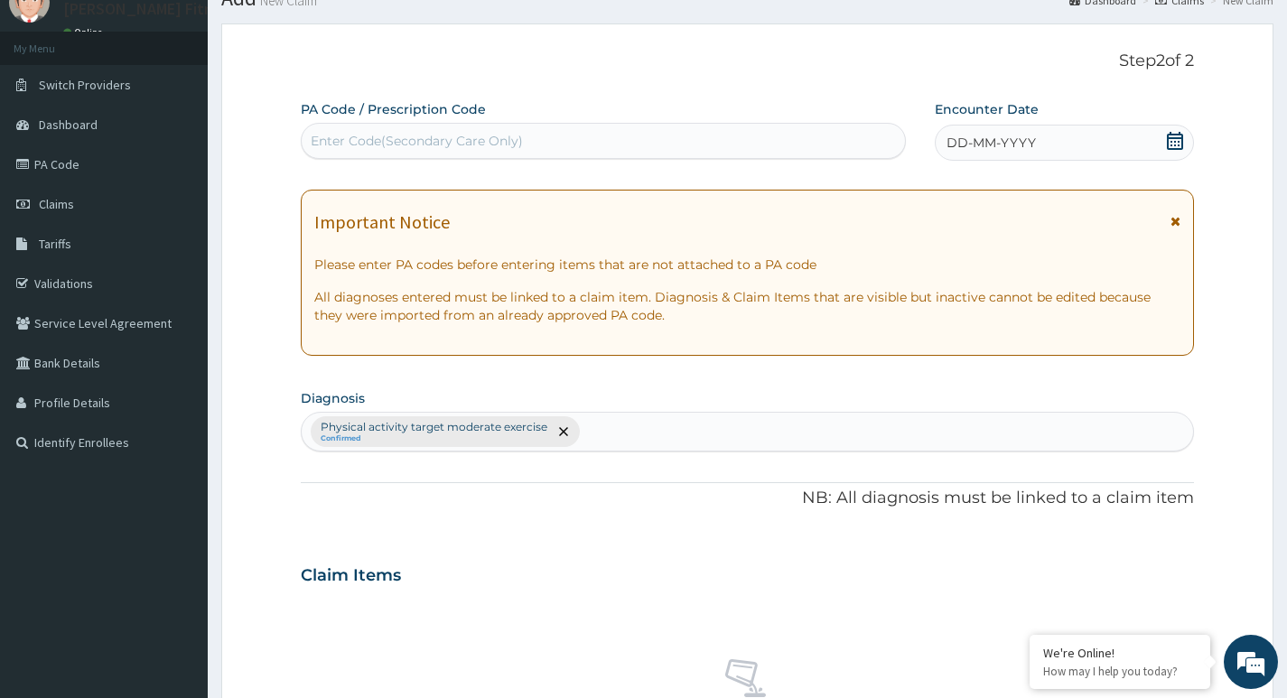
scroll to position [0, 0]
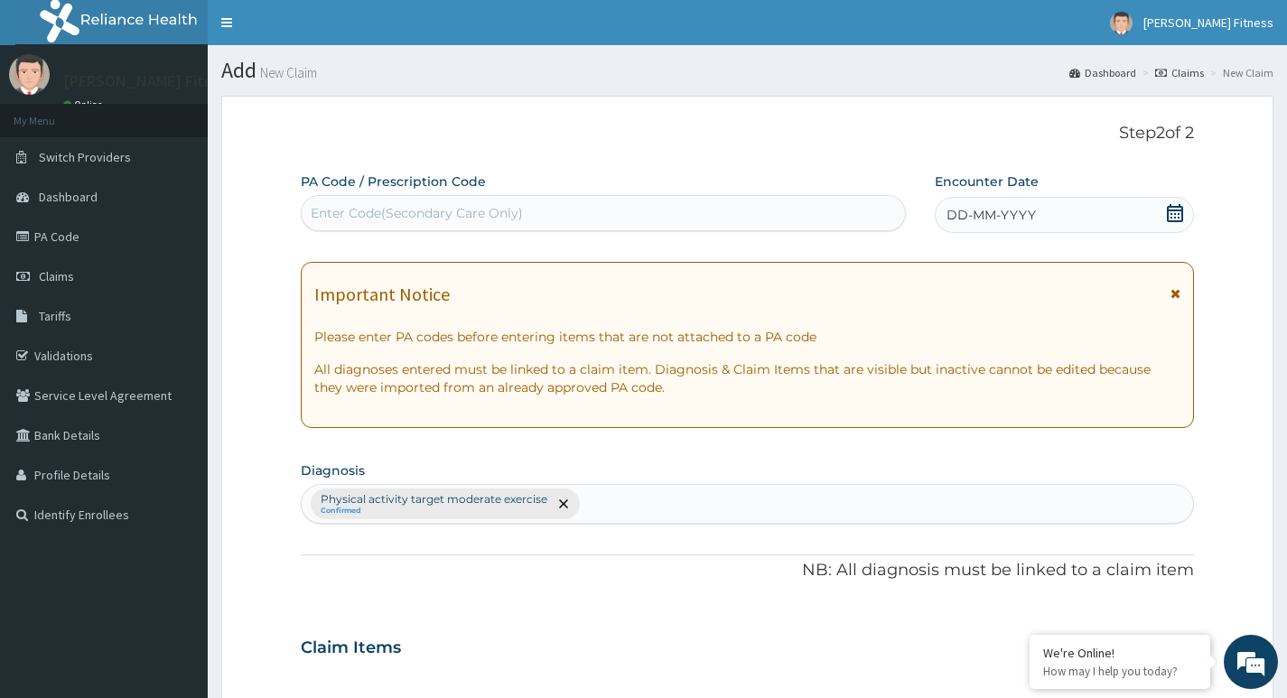
click at [362, 216] on div "Enter Code(Secondary Care Only)" at bounding box center [417, 213] width 212 height 18
type input "PA/52CDD1"
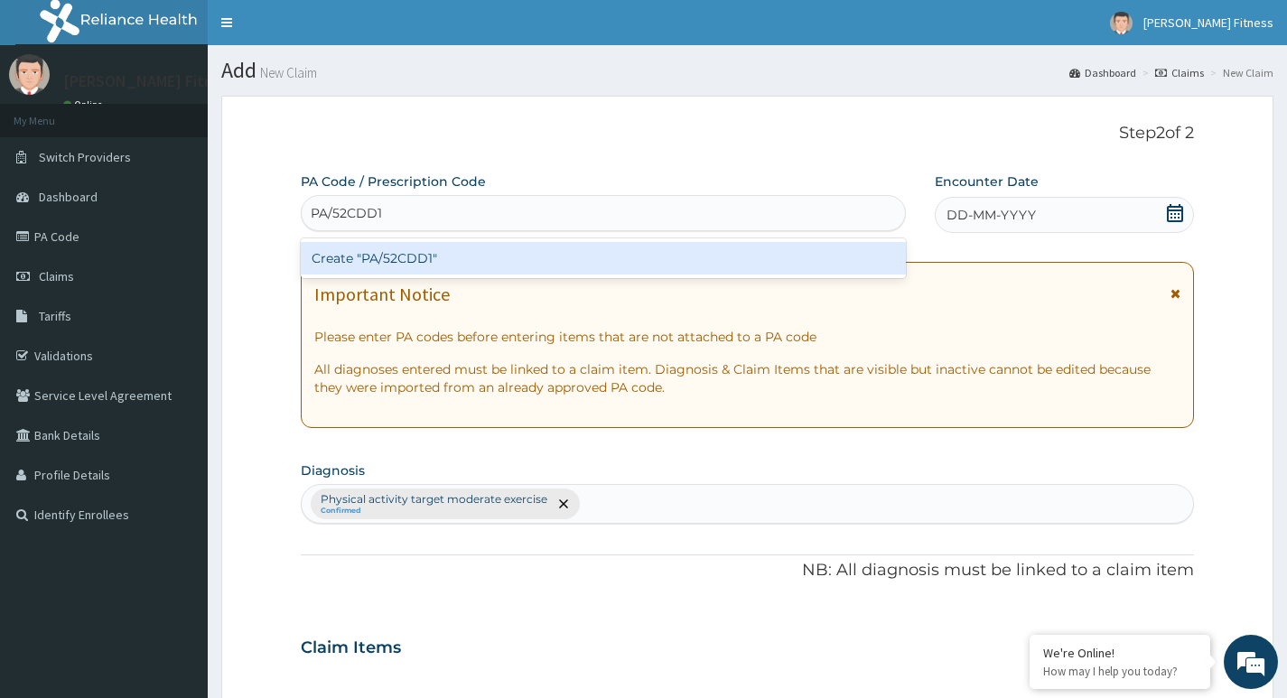
click at [403, 257] on div "Create "PA/52CDD1"" at bounding box center [603, 258] width 605 height 33
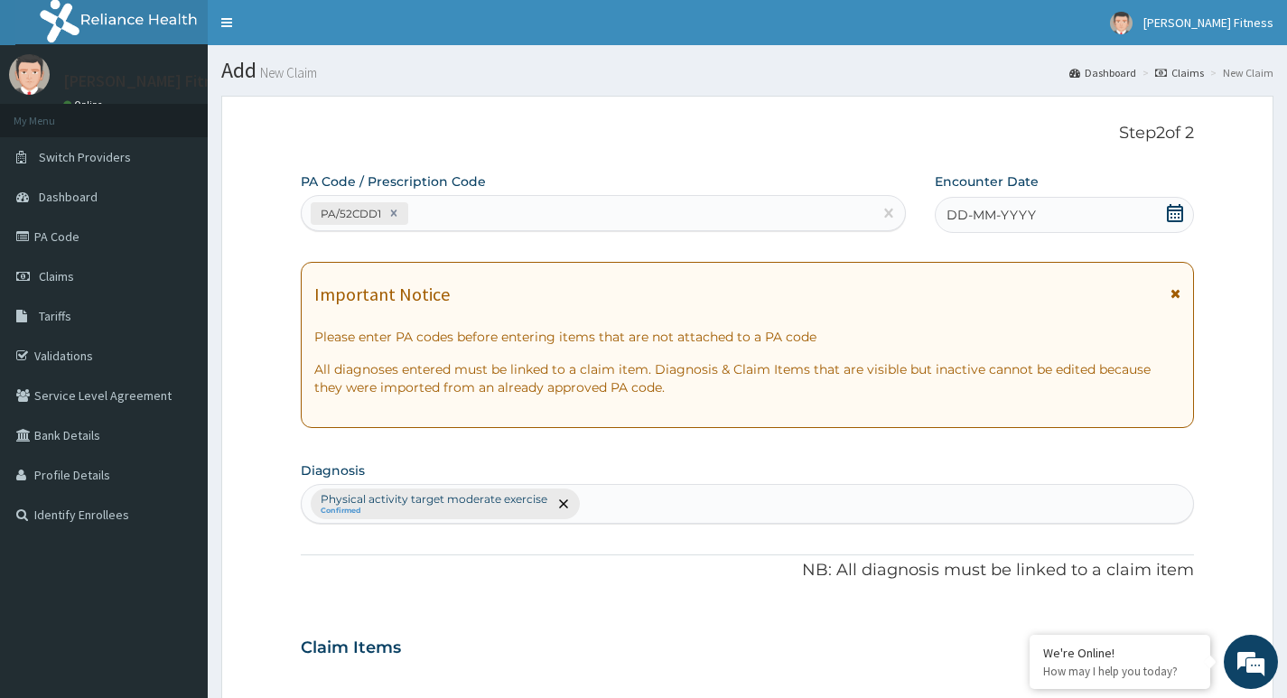
click at [1181, 219] on icon at bounding box center [1175, 213] width 16 height 18
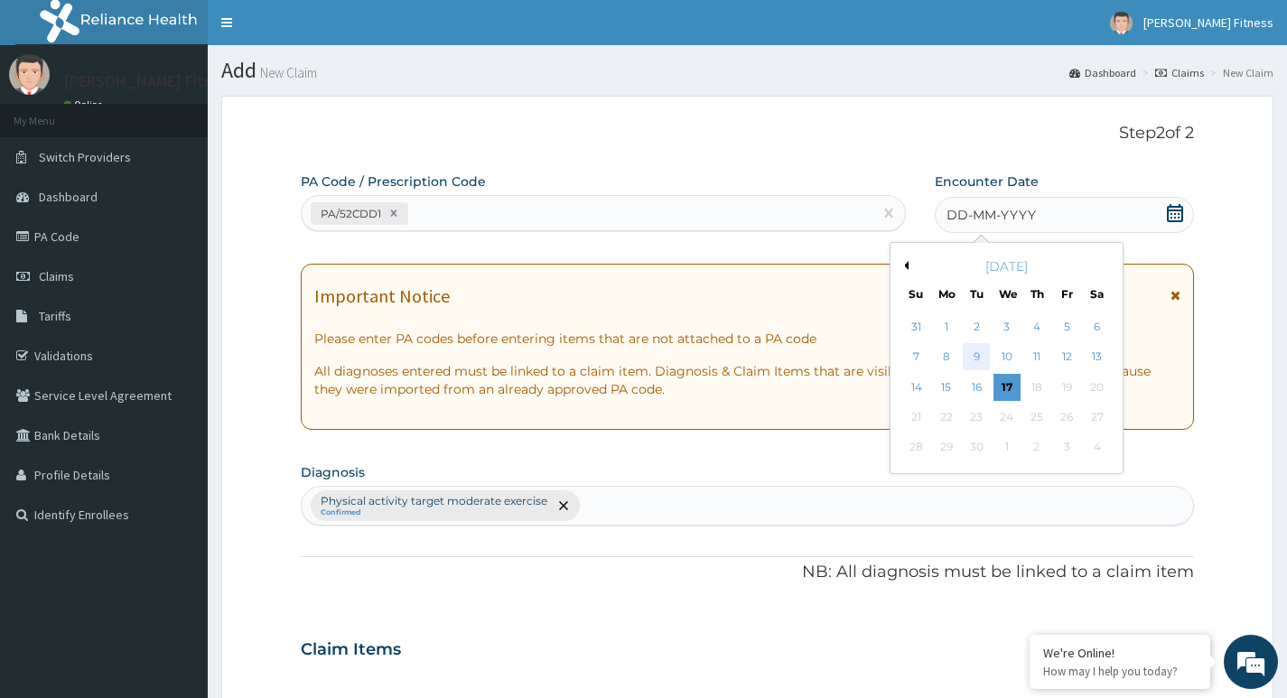
click at [977, 357] on div "9" at bounding box center [976, 357] width 27 height 27
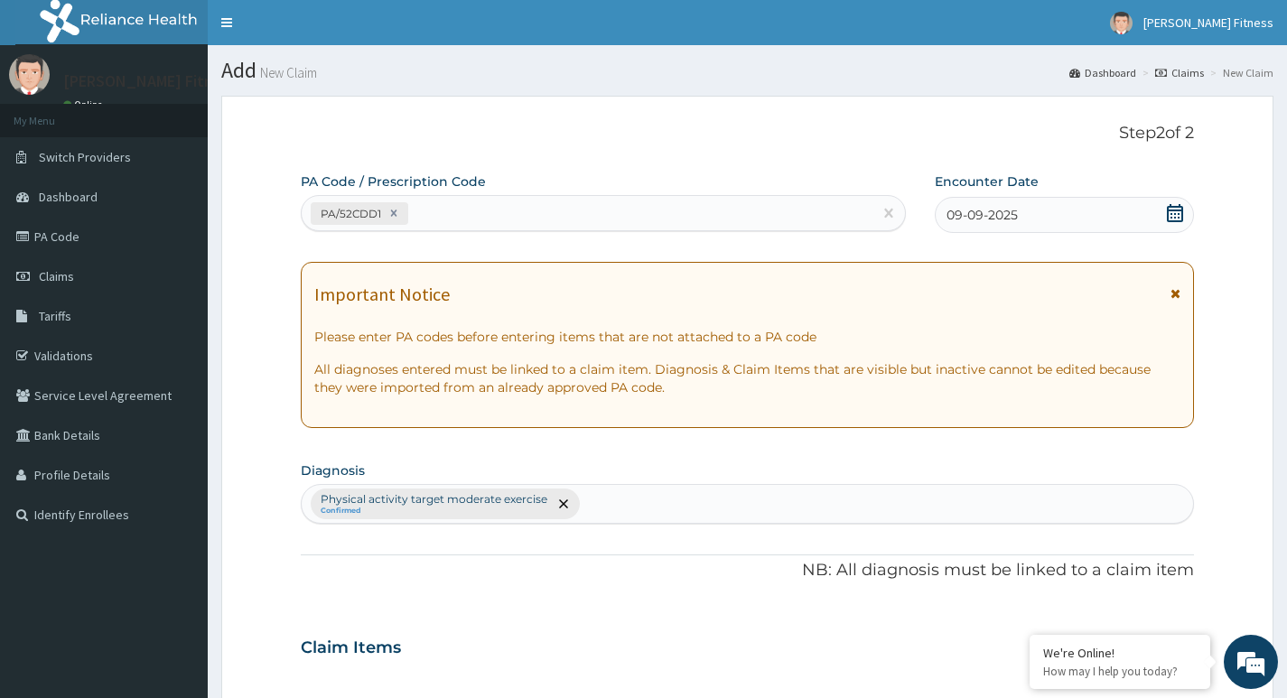
click at [1167, 241] on div "PA Code / Prescription Code PA/52CDD1 Encounter Date 09-09-2025 Important Notic…" at bounding box center [747, 642] width 893 height 940
click at [1169, 208] on icon at bounding box center [1175, 213] width 18 height 18
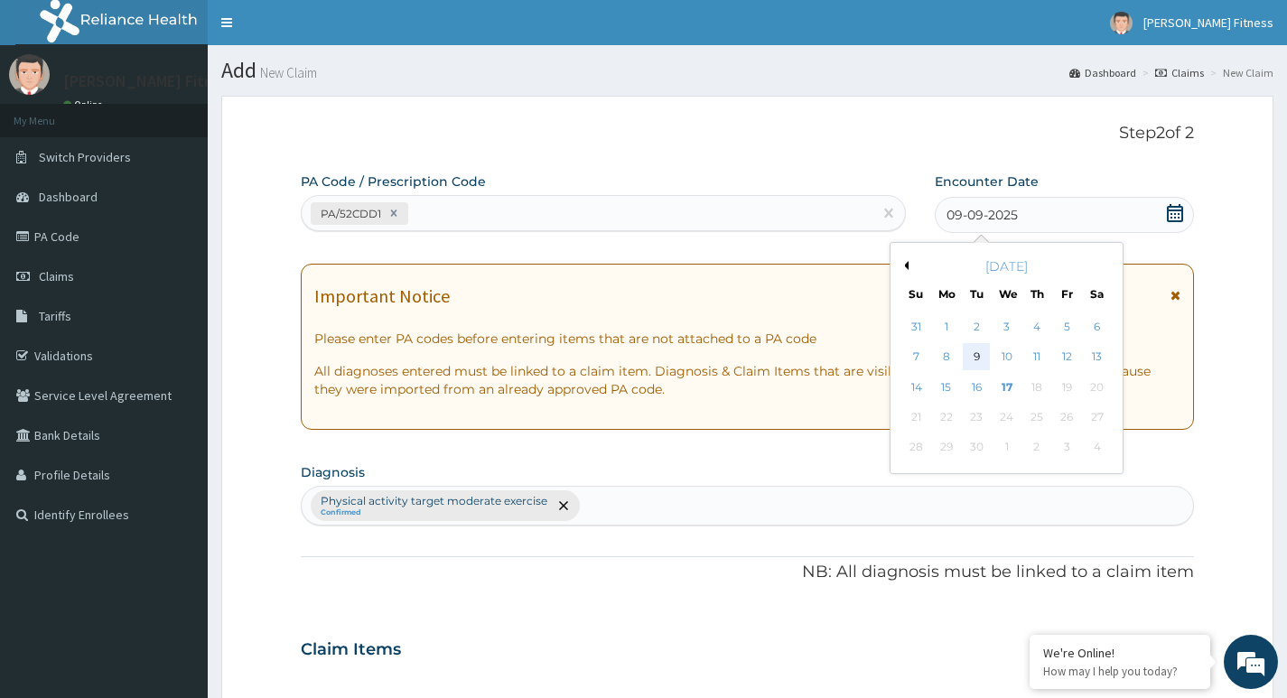
click at [980, 351] on div "9" at bounding box center [976, 357] width 27 height 27
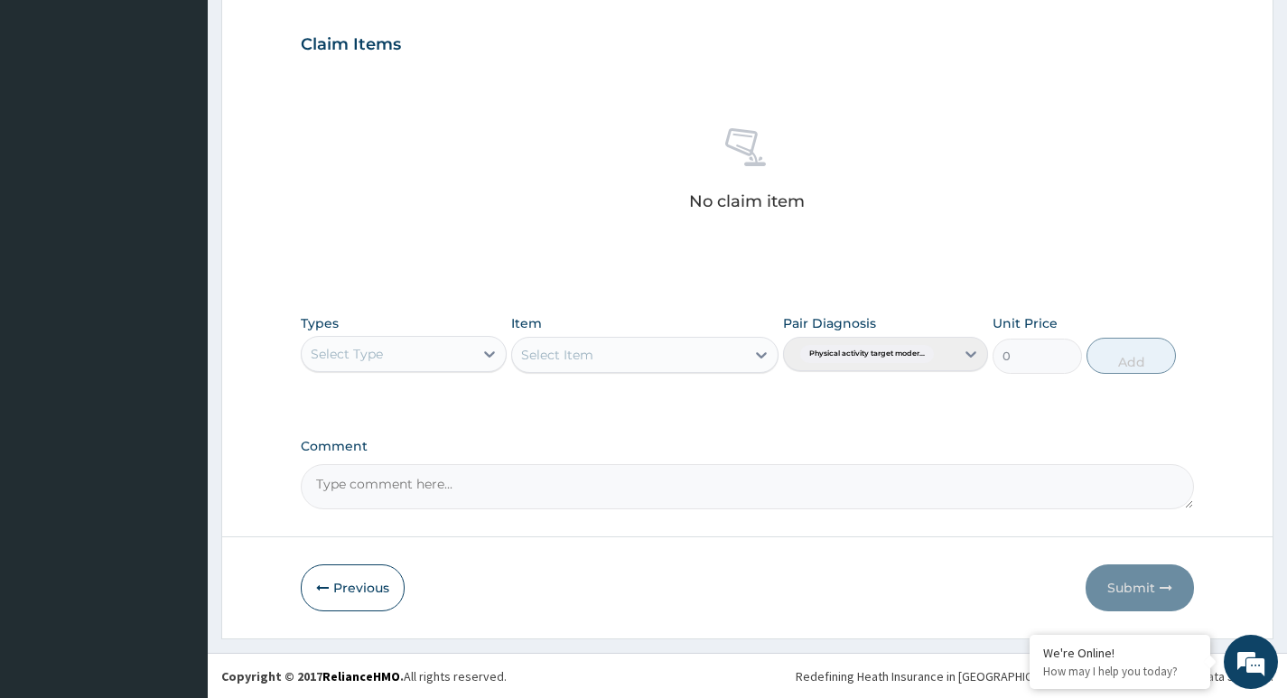
scroll to position [604, 0]
click at [411, 348] on div "Select Type" at bounding box center [387, 353] width 171 height 29
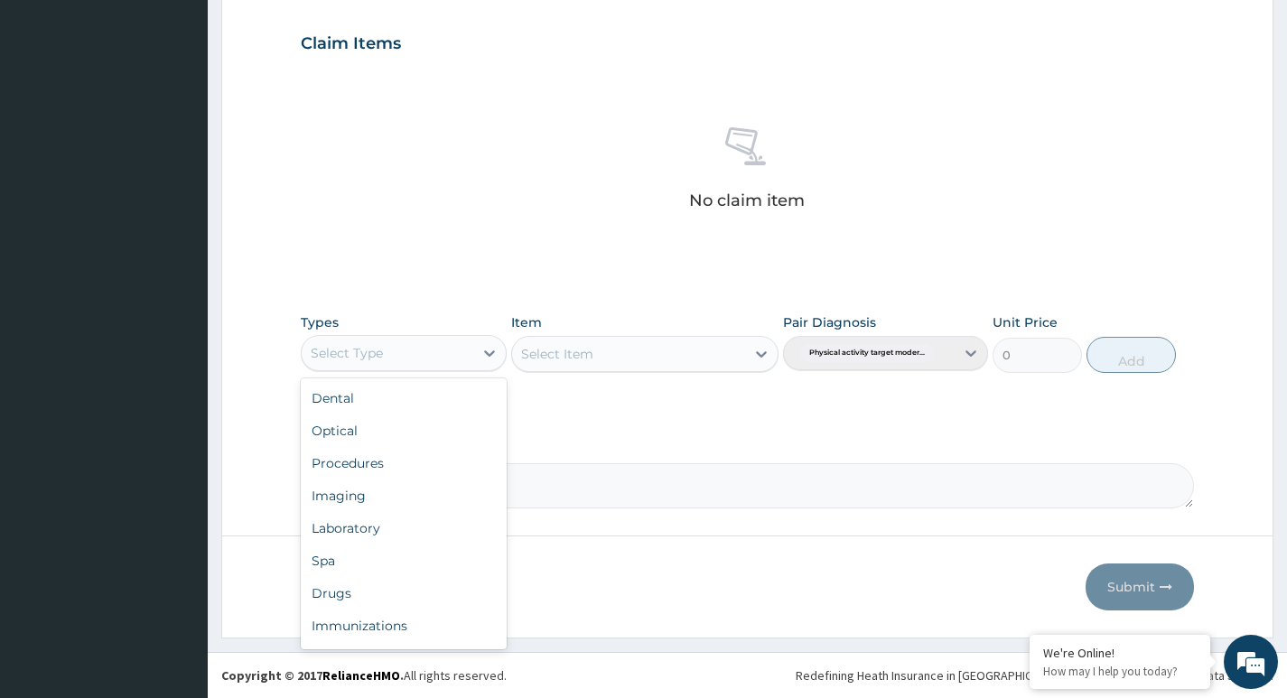
scroll to position [61, 0]
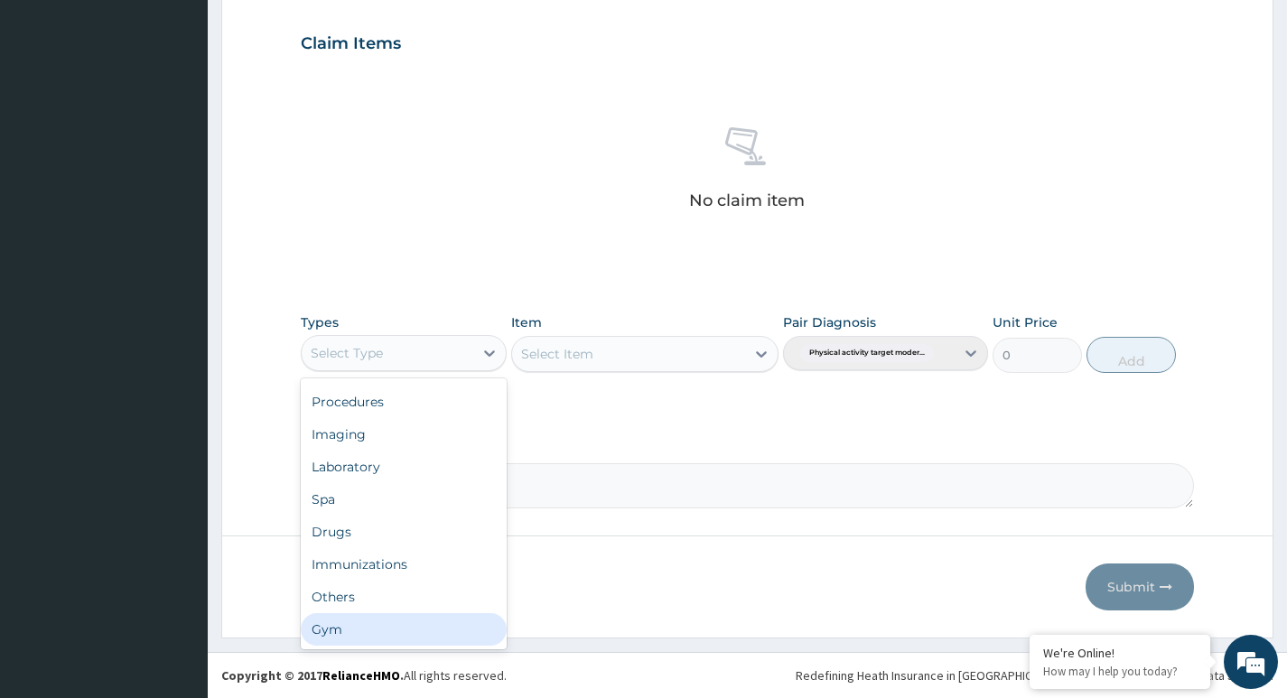
click at [356, 618] on div "Gym" at bounding box center [403, 629] width 205 height 33
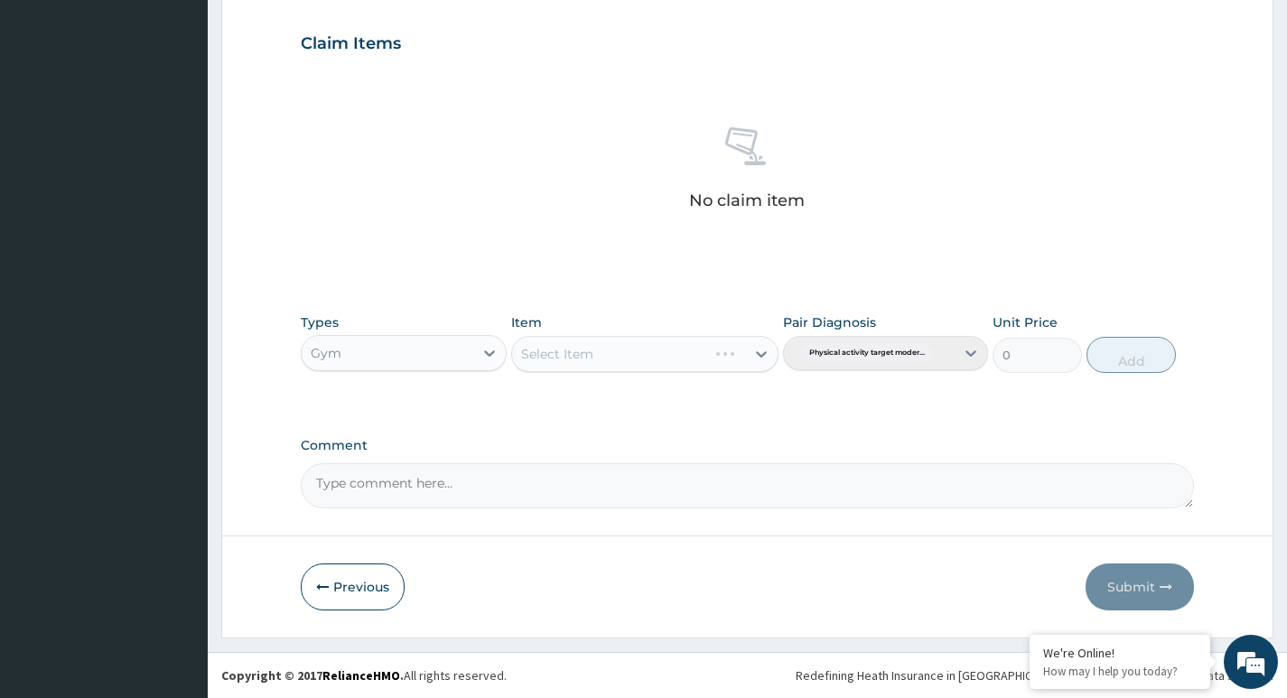
click at [573, 355] on div "Select Item" at bounding box center [645, 354] width 268 height 36
click at [758, 357] on icon at bounding box center [761, 354] width 18 height 18
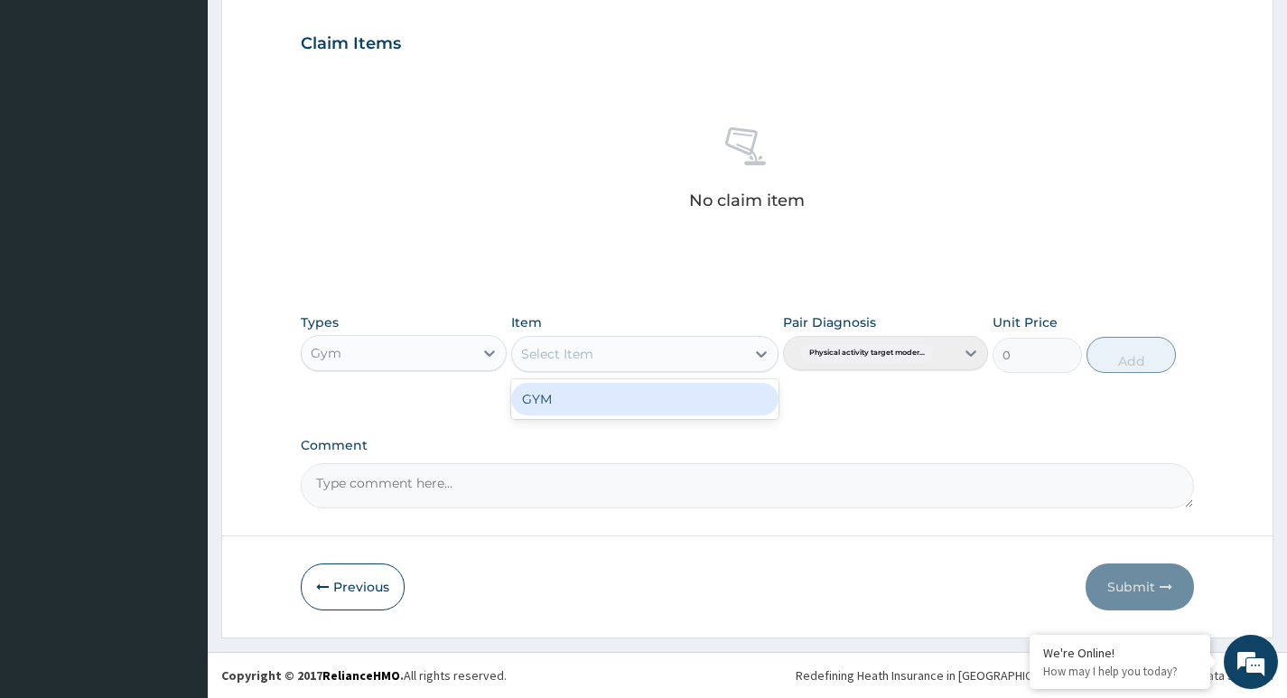
click at [601, 391] on div "GYM" at bounding box center [645, 399] width 268 height 33
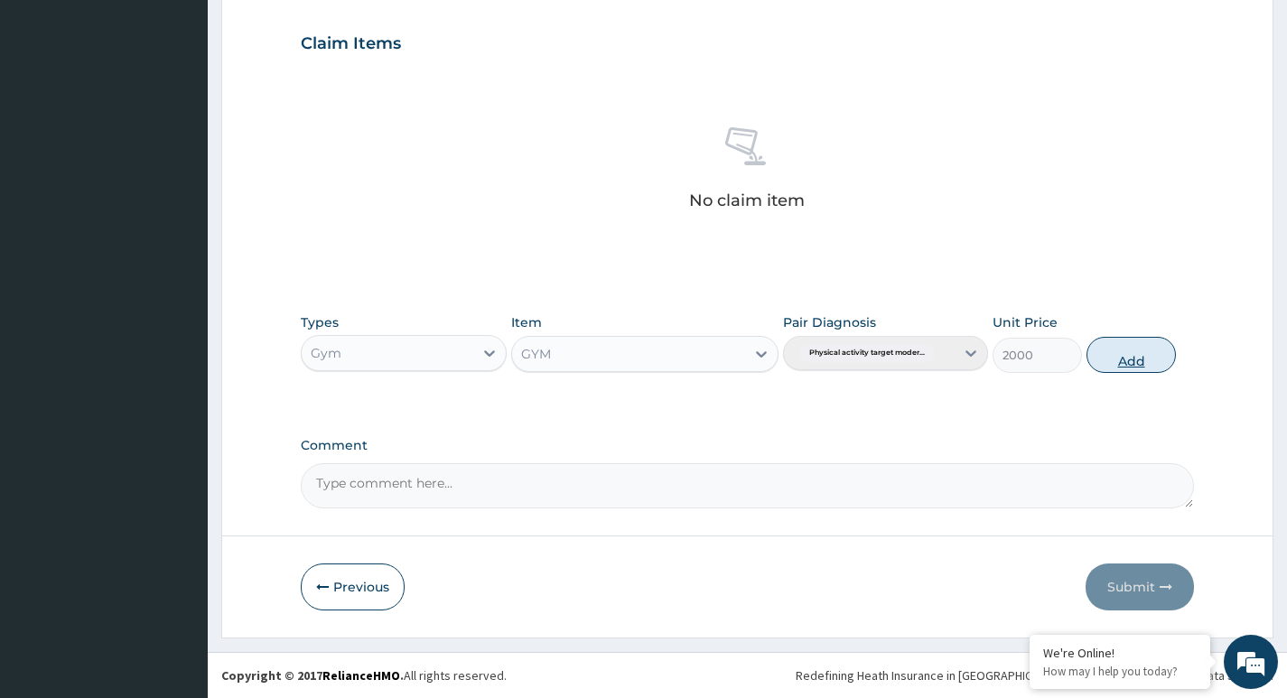
drag, startPoint x: 1124, startPoint y: 357, endPoint x: 1111, endPoint y: 361, distance: 13.4
click at [1125, 358] on button "Add" at bounding box center [1130, 355] width 89 height 36
type input "0"
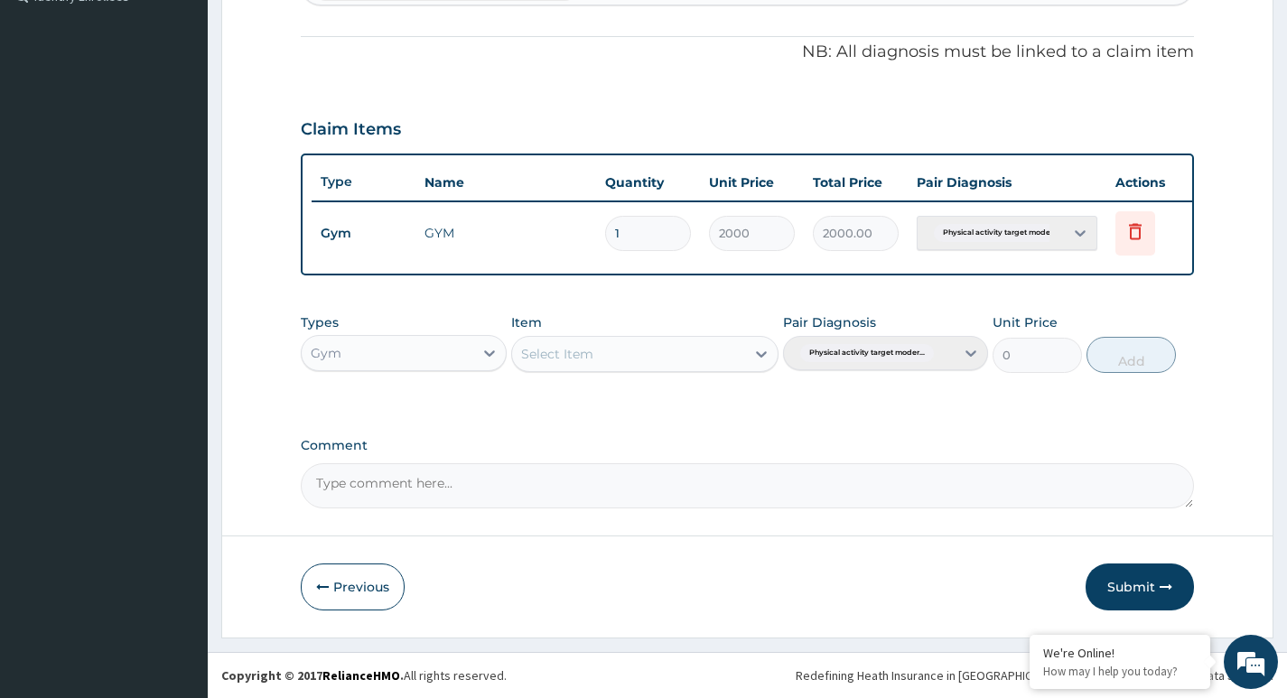
scroll to position [532, 0]
click at [1124, 592] on button "Submit" at bounding box center [1140, 587] width 108 height 47
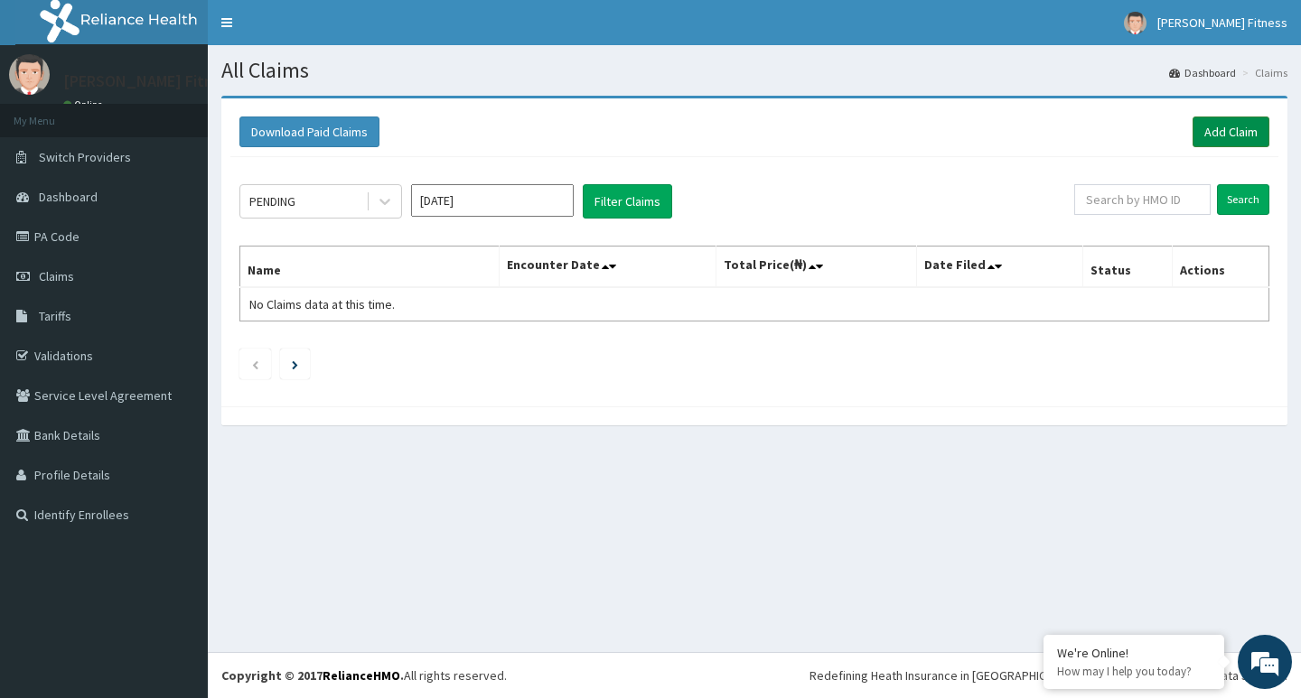
click at [1217, 140] on link "Add Claim" at bounding box center [1230, 132] width 77 height 31
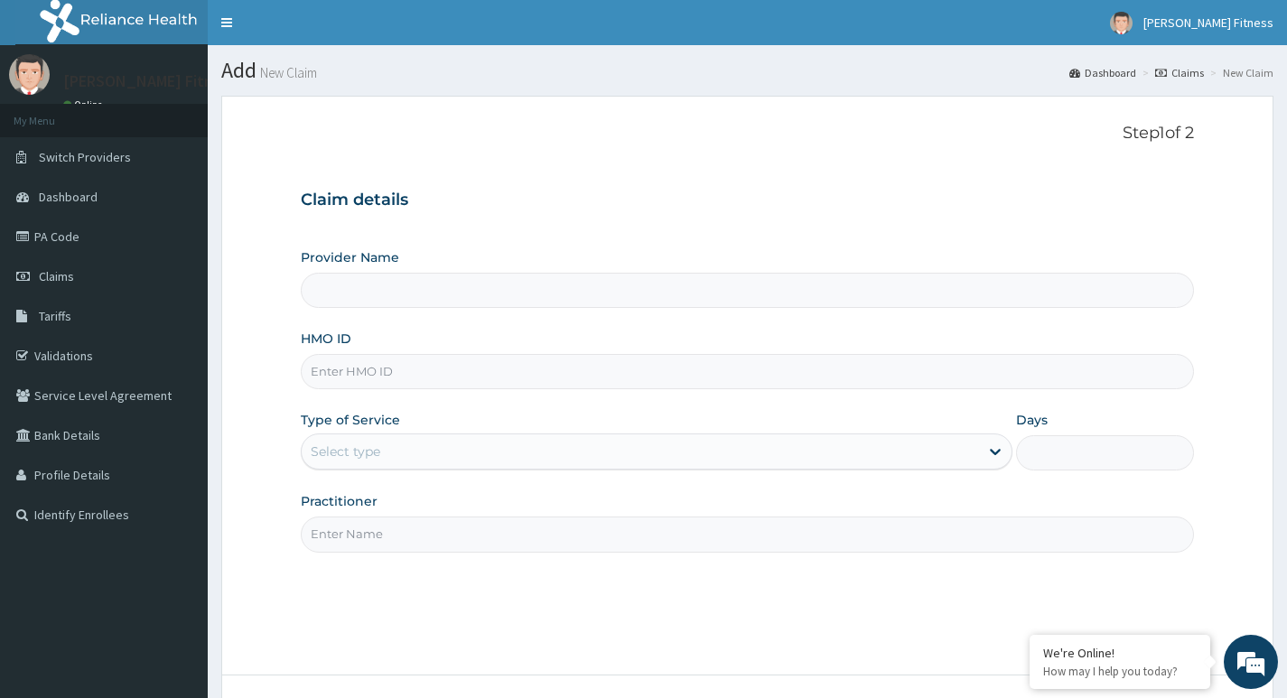
click at [401, 543] on input "Practitioner" at bounding box center [747, 534] width 893 height 35
paste input "Muhydeen [PERSON_NAME]"
type input "Muhydeen [PERSON_NAME]"
click at [399, 364] on input "HMO ID" at bounding box center [747, 371] width 893 height 35
type input "[PERSON_NAME] Fitness"
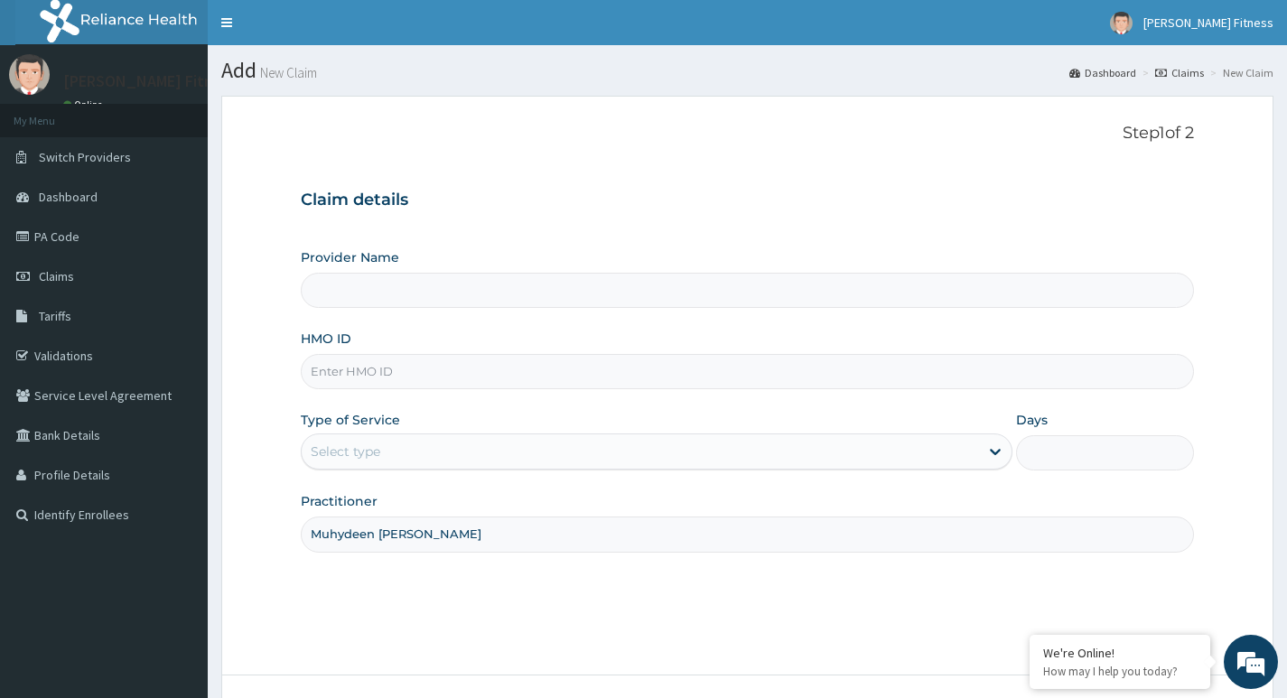
type input "1"
click at [384, 378] on input "HMO ID" at bounding box center [747, 371] width 893 height 35
paste input "NTD/10100/A"
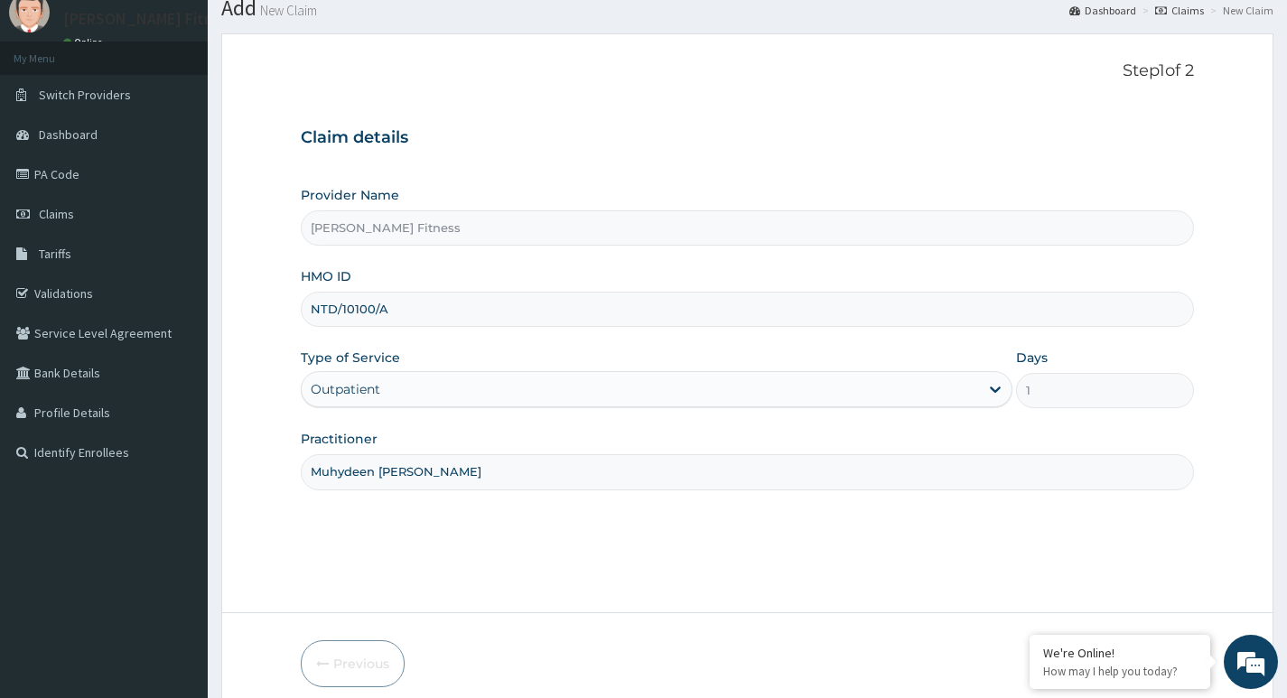
scroll to position [139, 0]
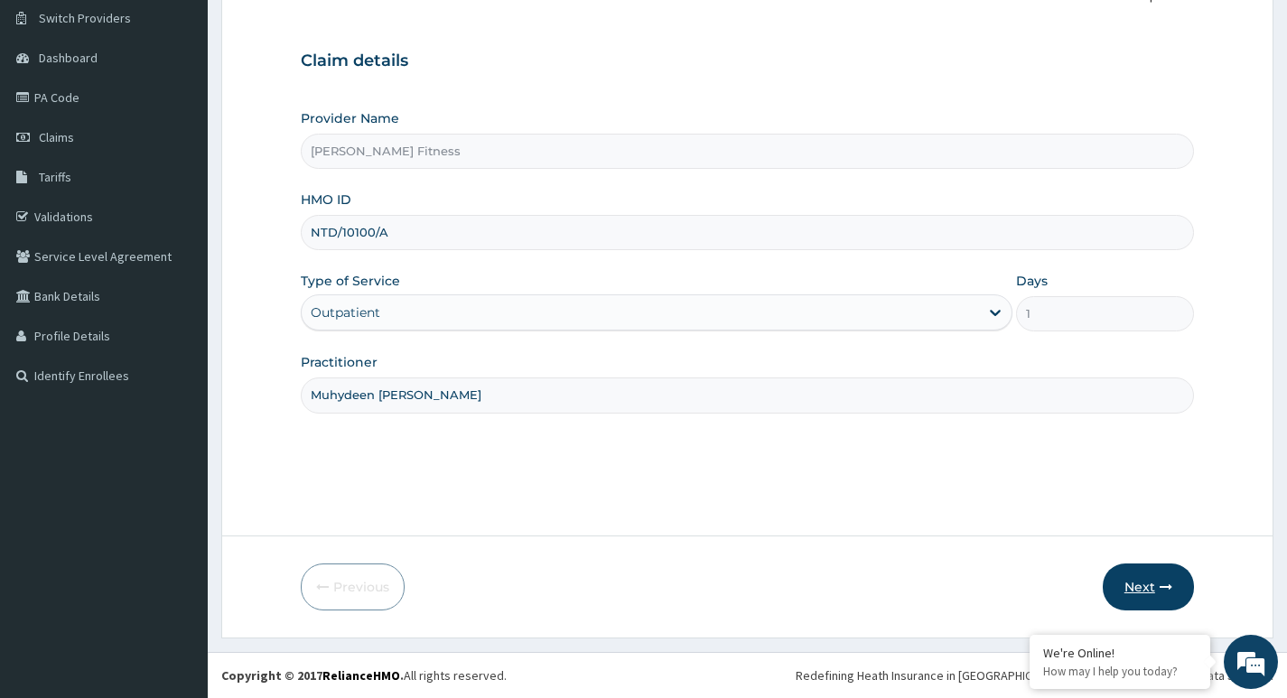
type input "NTD/10100/A"
click at [1127, 570] on button "Next" at bounding box center [1148, 587] width 91 height 47
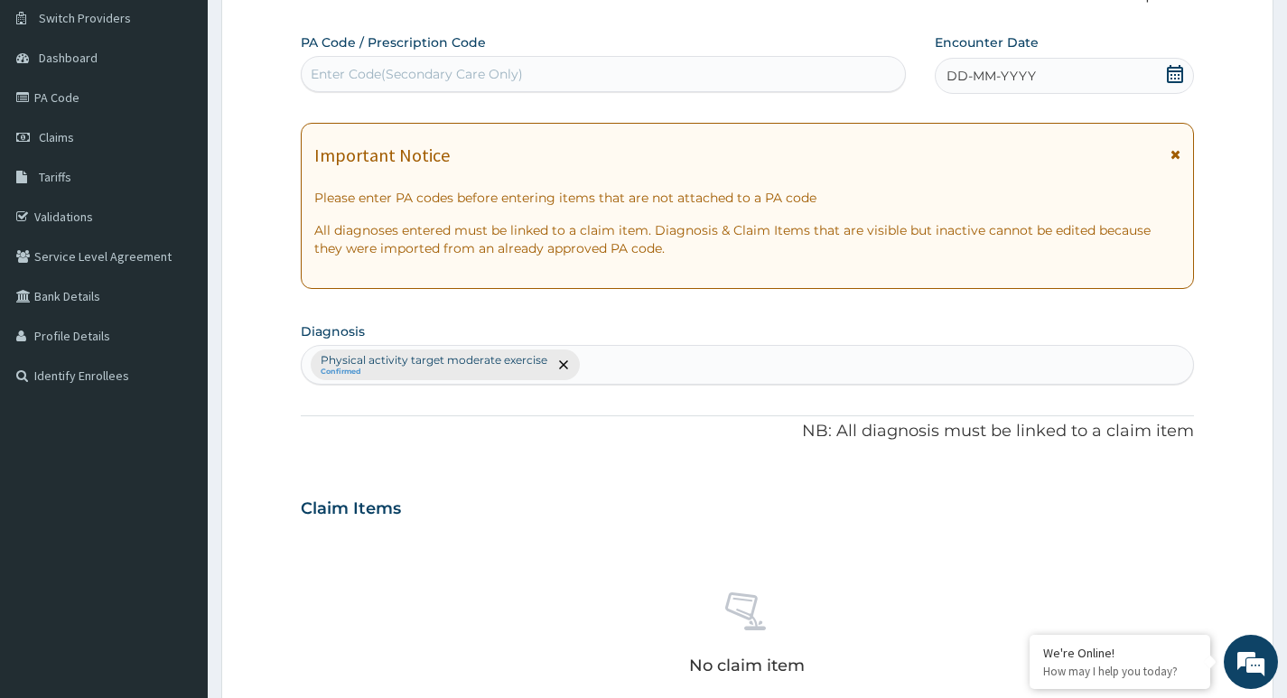
click at [404, 72] on div "Enter Code(Secondary Care Only)" at bounding box center [417, 74] width 212 height 18
type input "PA/547307"
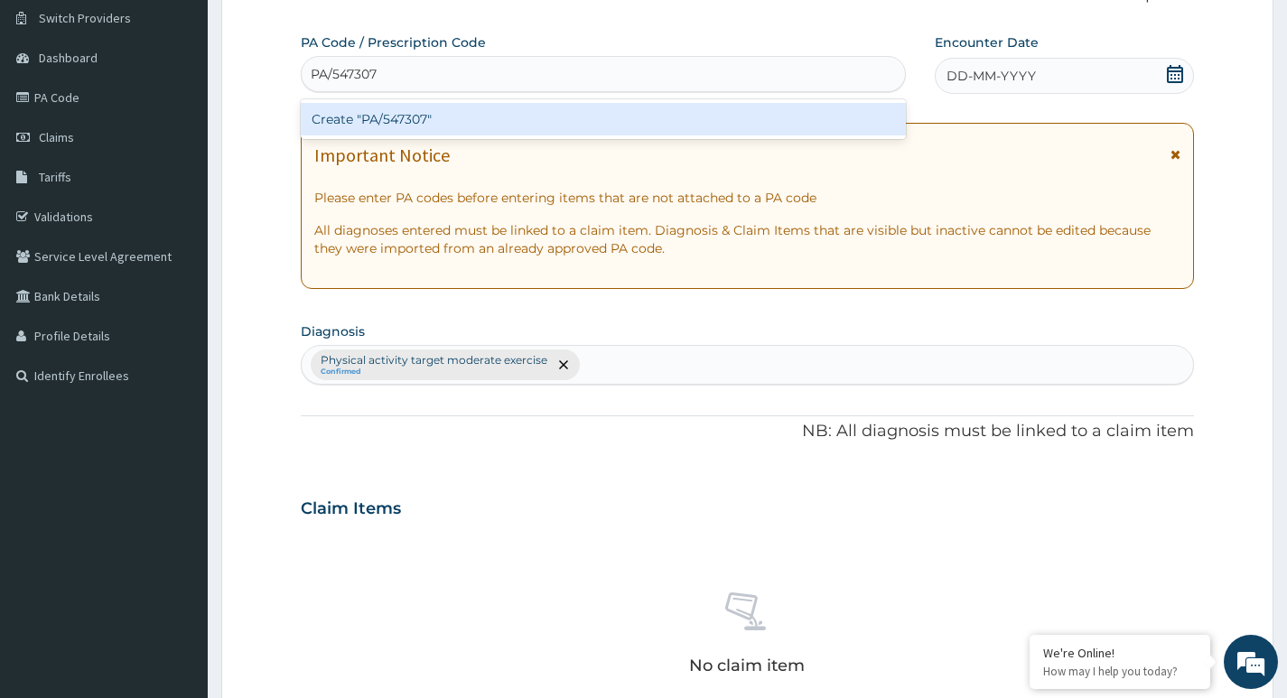
click at [420, 119] on div "Create "PA/547307"" at bounding box center [603, 119] width 605 height 33
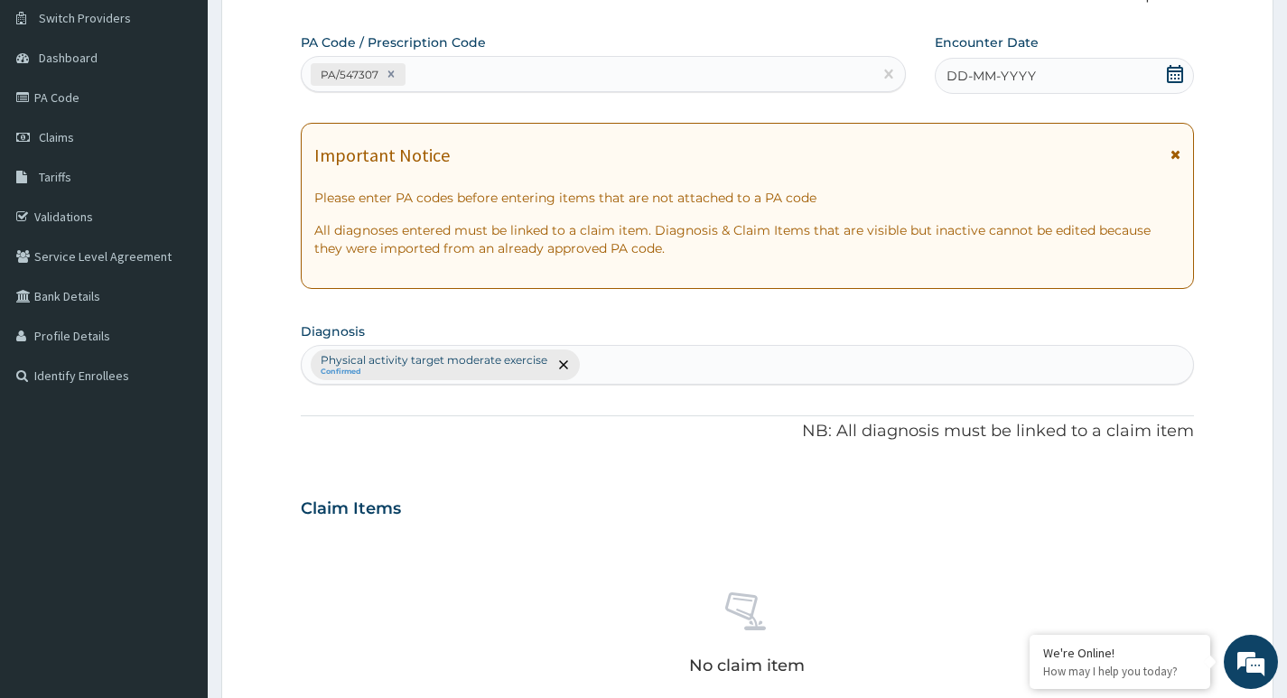
click at [1174, 78] on icon at bounding box center [1175, 74] width 16 height 18
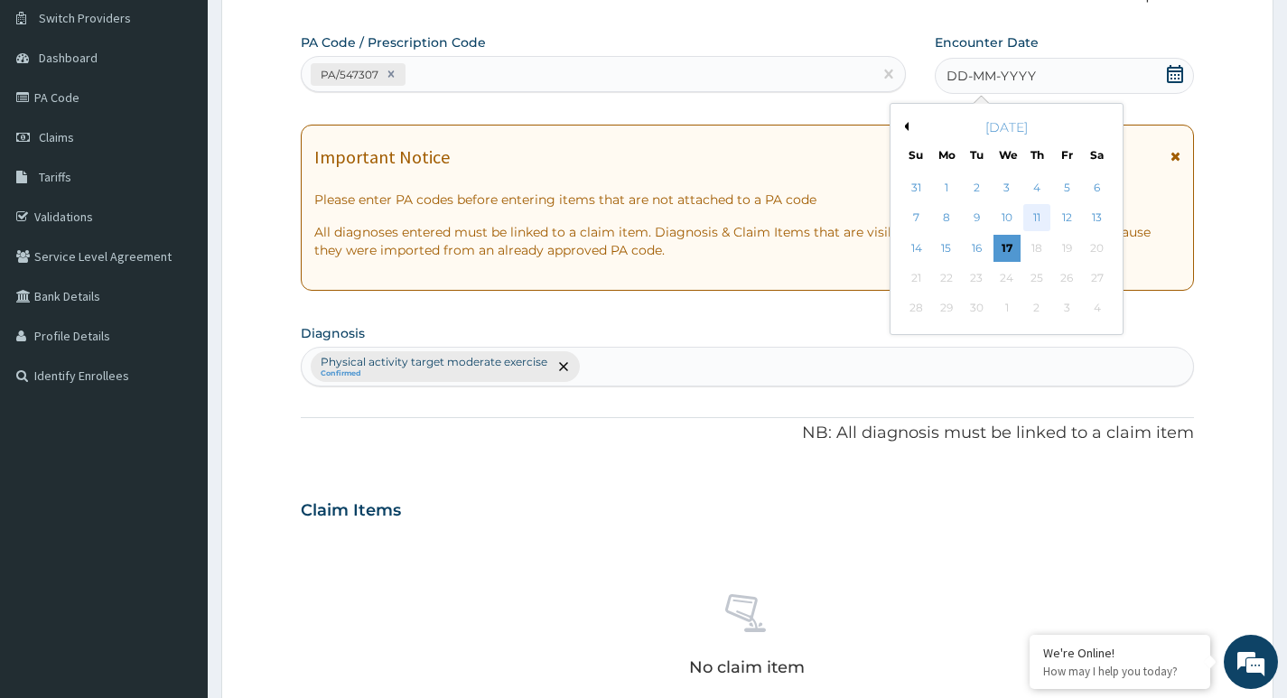
click at [1041, 214] on div "11" at bounding box center [1036, 218] width 27 height 27
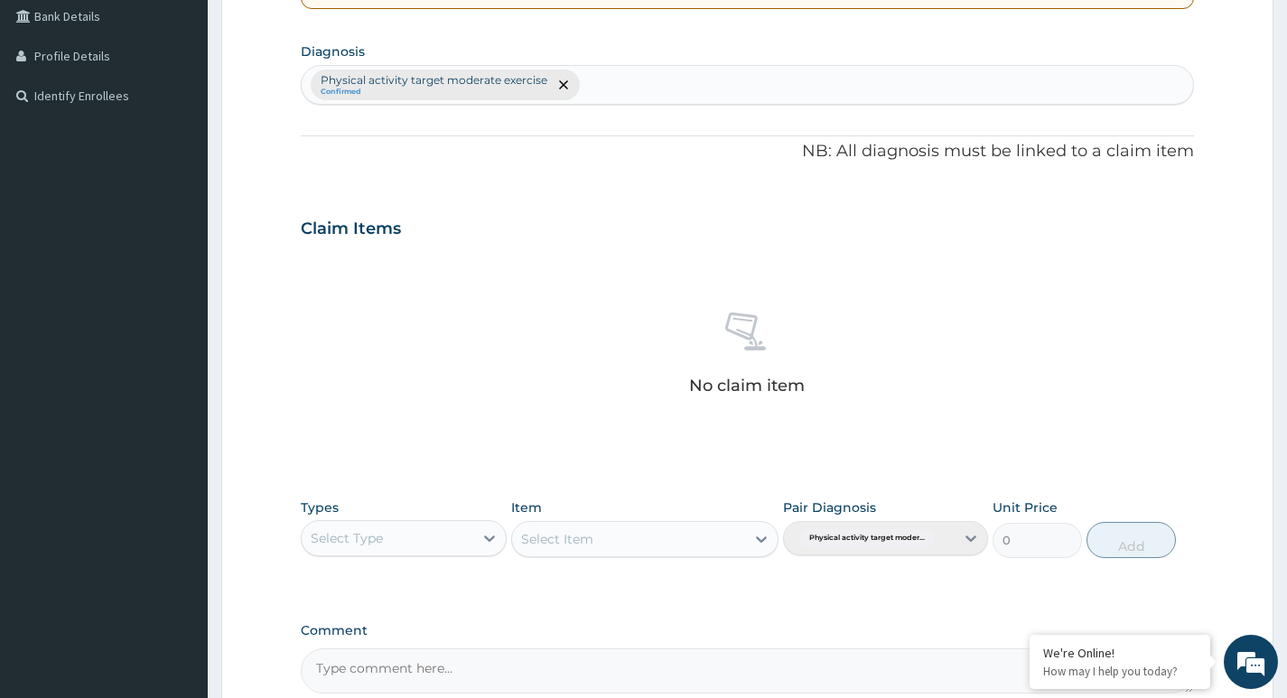
scroll to position [591, 0]
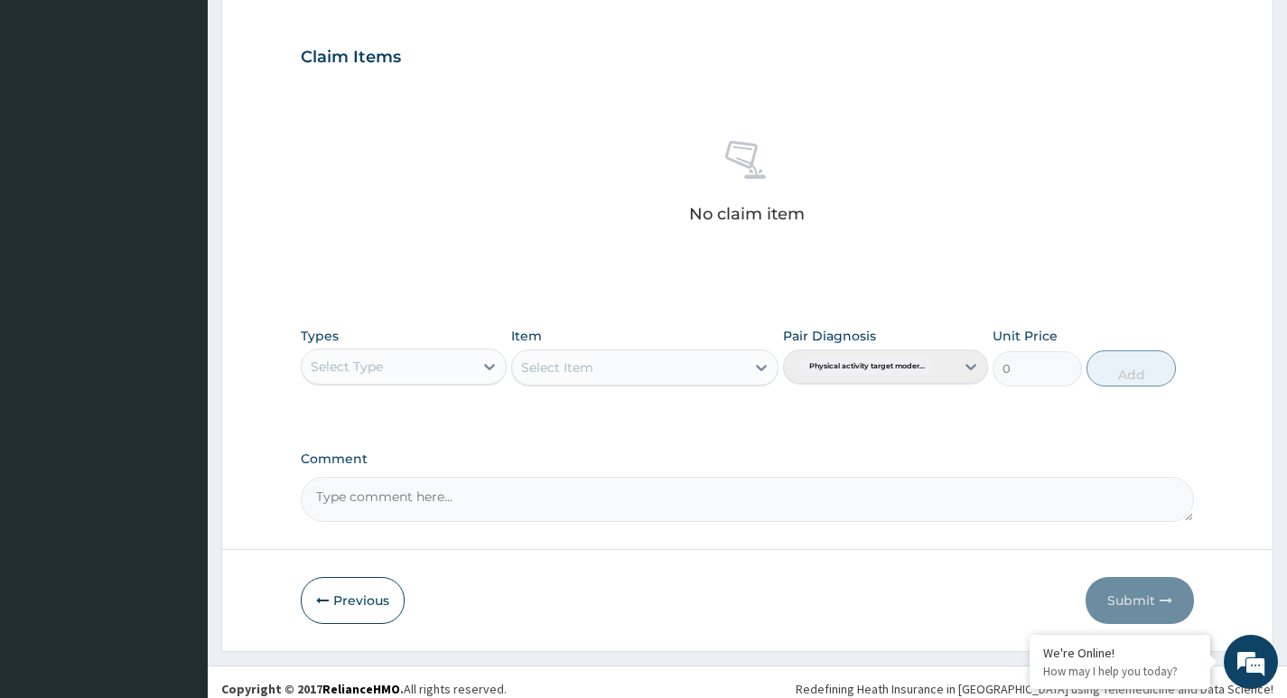
click at [450, 373] on div "Select Type" at bounding box center [387, 366] width 171 height 29
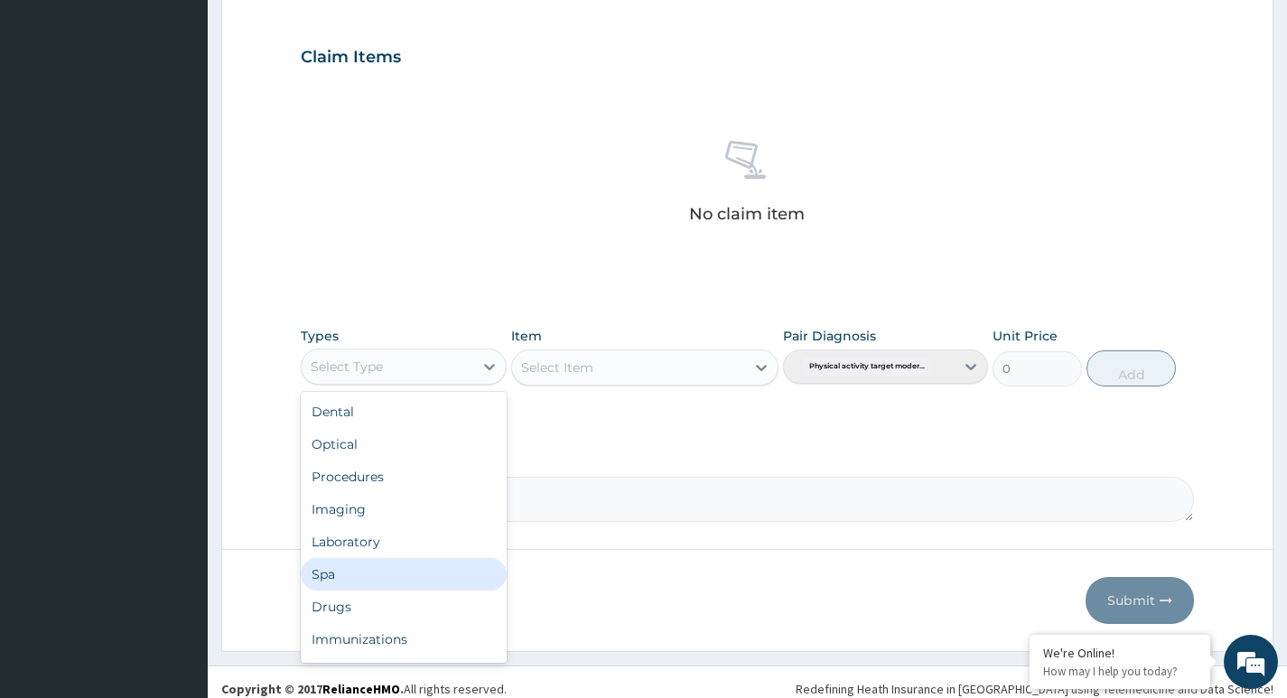
scroll to position [61, 0]
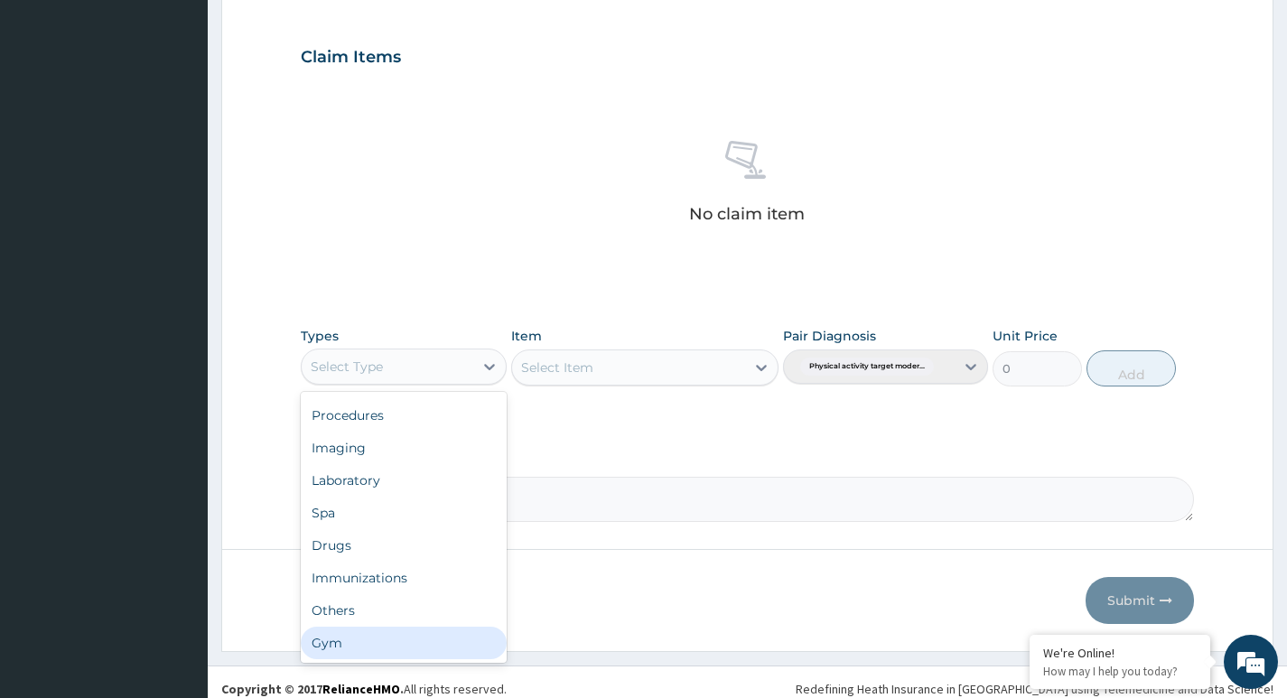
click at [320, 639] on div "Gym" at bounding box center [403, 643] width 205 height 33
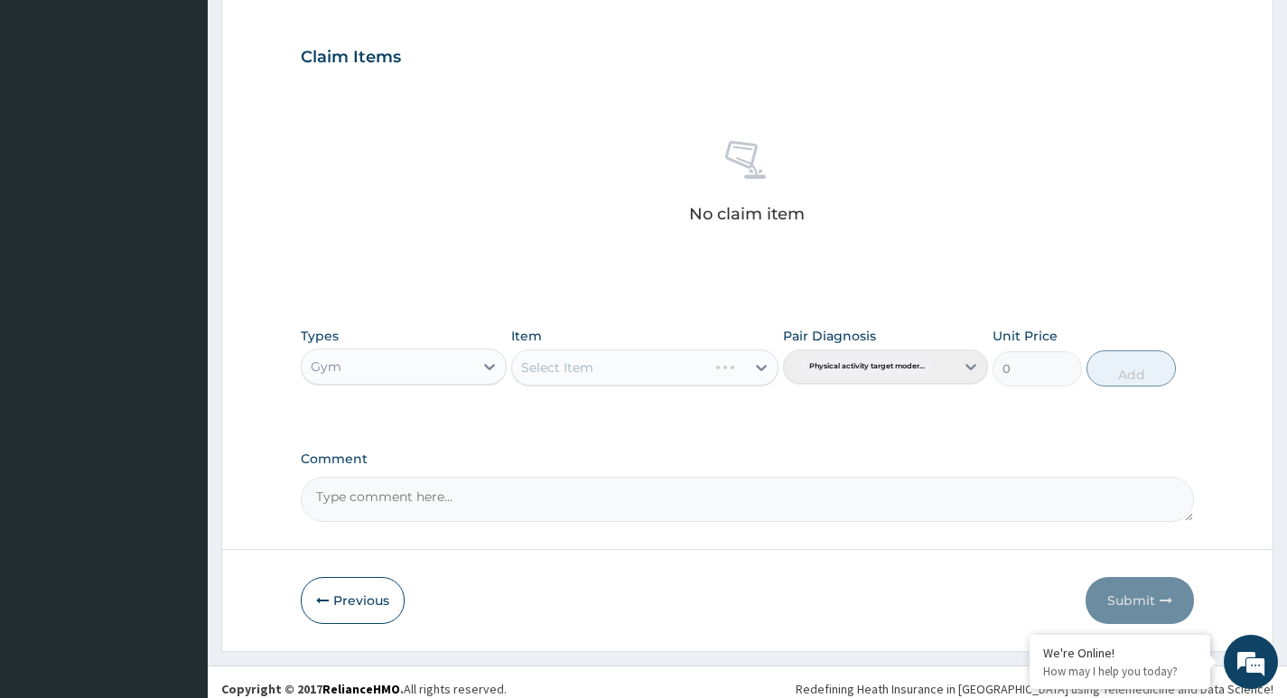
click at [576, 370] on div "Select Item" at bounding box center [645, 368] width 268 height 36
click at [680, 366] on div "Select Item" at bounding box center [629, 367] width 234 height 29
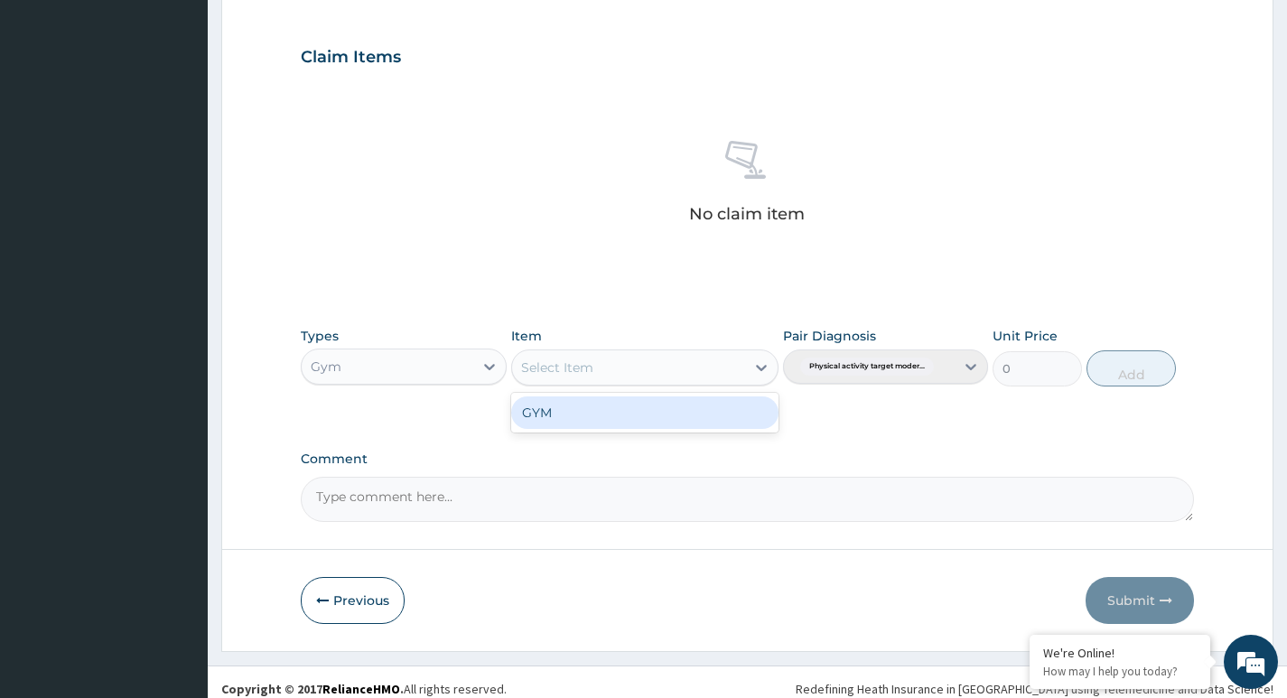
click at [656, 419] on div "GYM" at bounding box center [645, 412] width 268 height 33
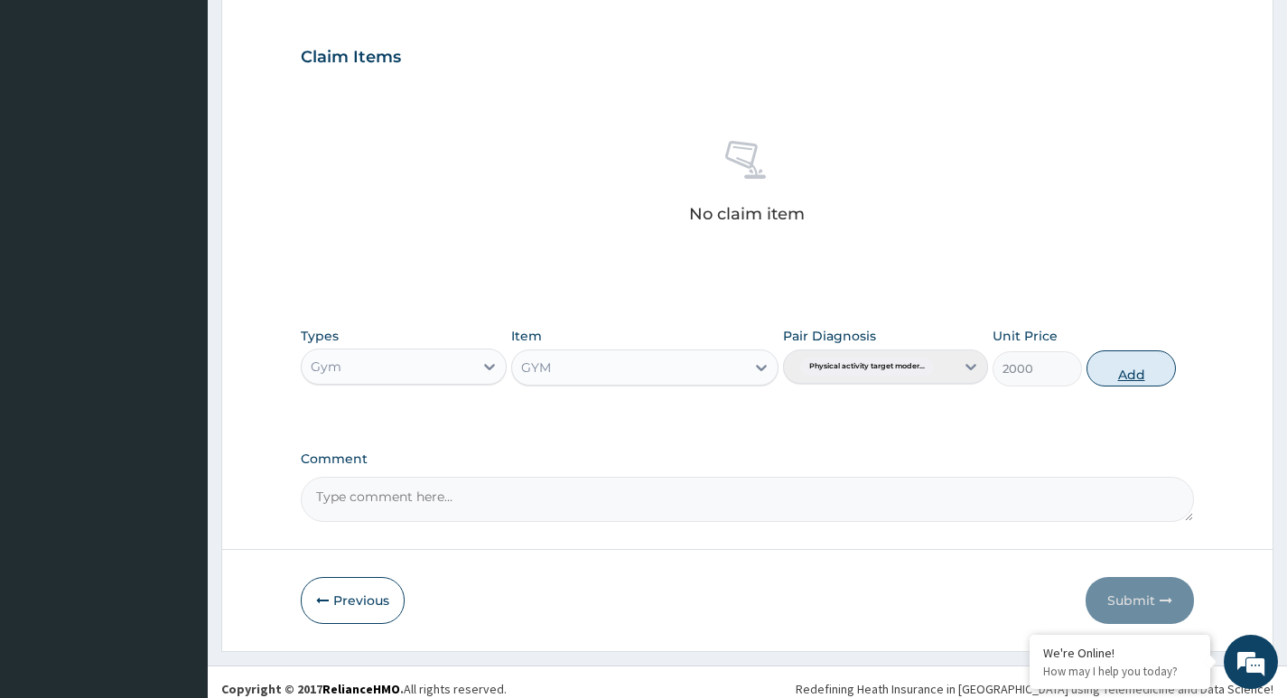
click at [1125, 382] on button "Add" at bounding box center [1130, 368] width 89 height 36
type input "0"
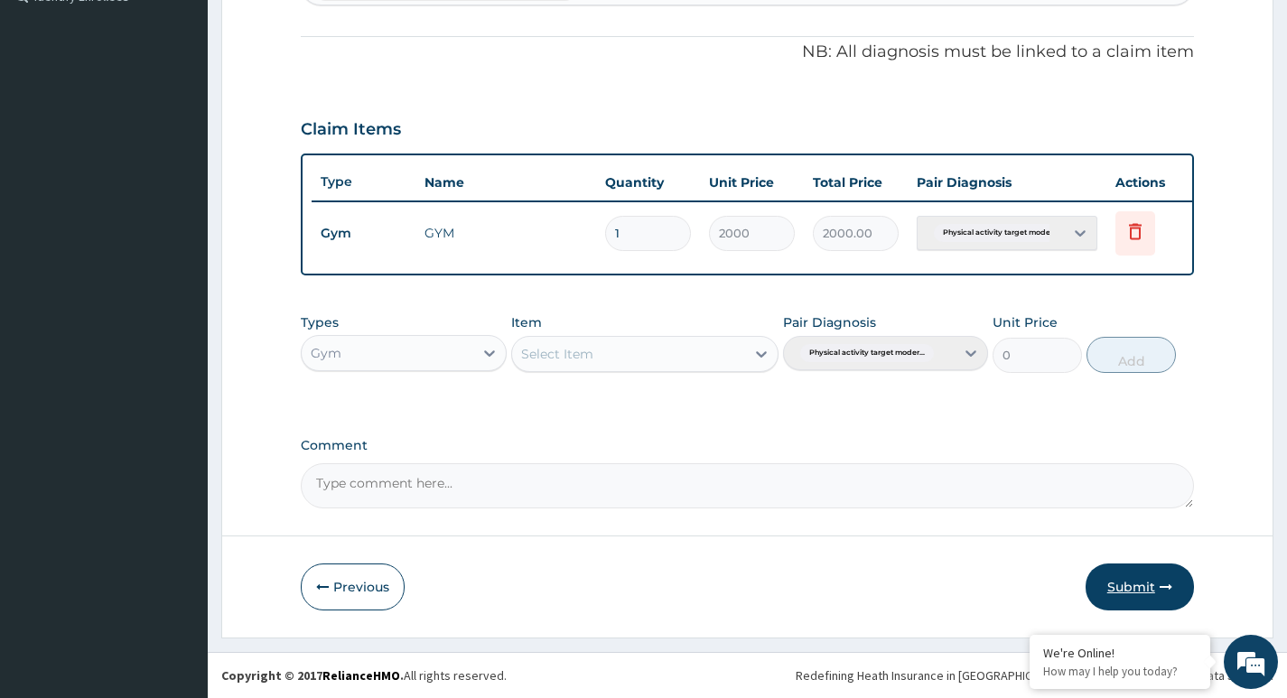
click at [1130, 577] on button "Submit" at bounding box center [1140, 587] width 108 height 47
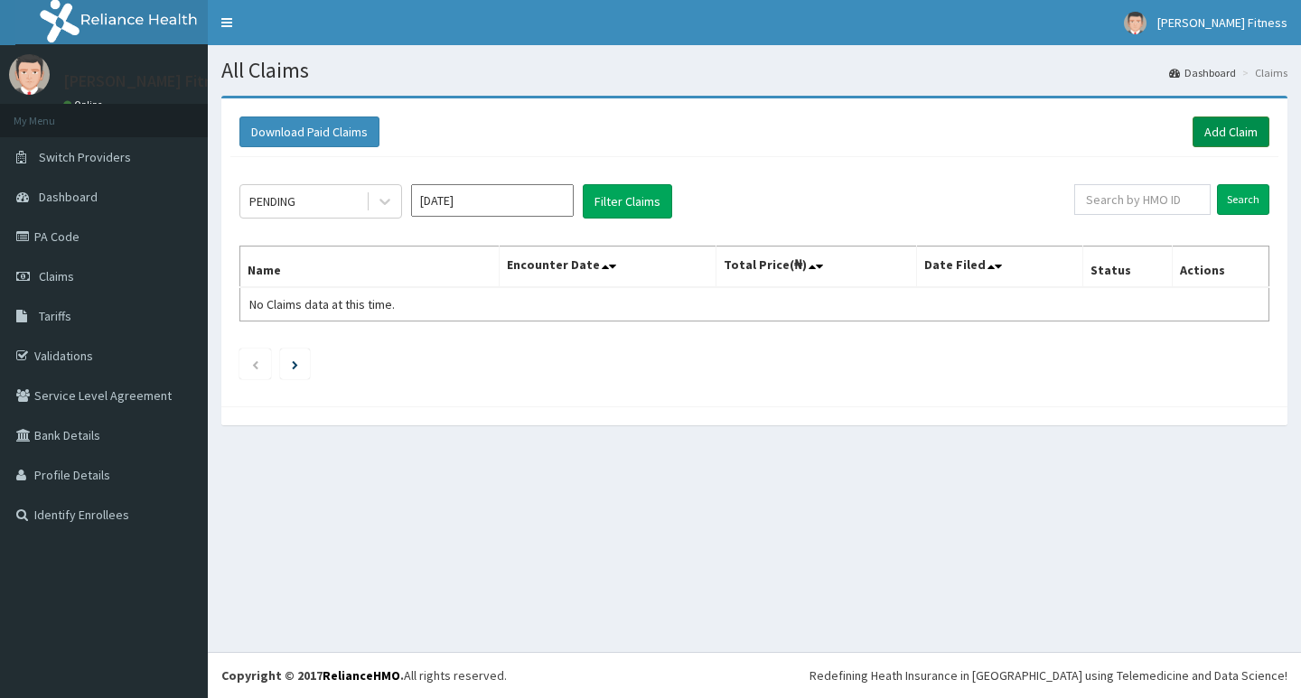
click at [1216, 143] on link "Add Claim" at bounding box center [1230, 132] width 77 height 31
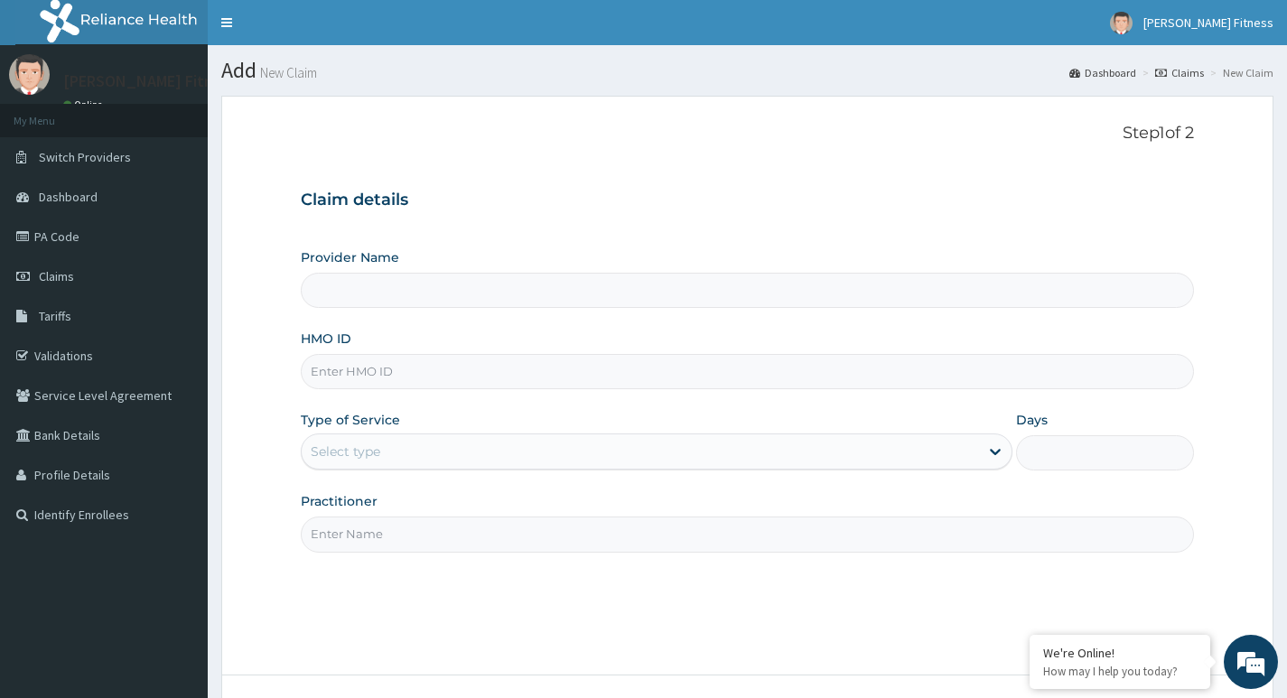
click at [391, 368] on input "HMO ID" at bounding box center [747, 371] width 893 height 35
paste input "NTD/10100/A"
type input "NTD/10100/A"
click at [359, 535] on input "Practitioner" at bounding box center [747, 534] width 893 height 35
type input "[PERSON_NAME] Fitness"
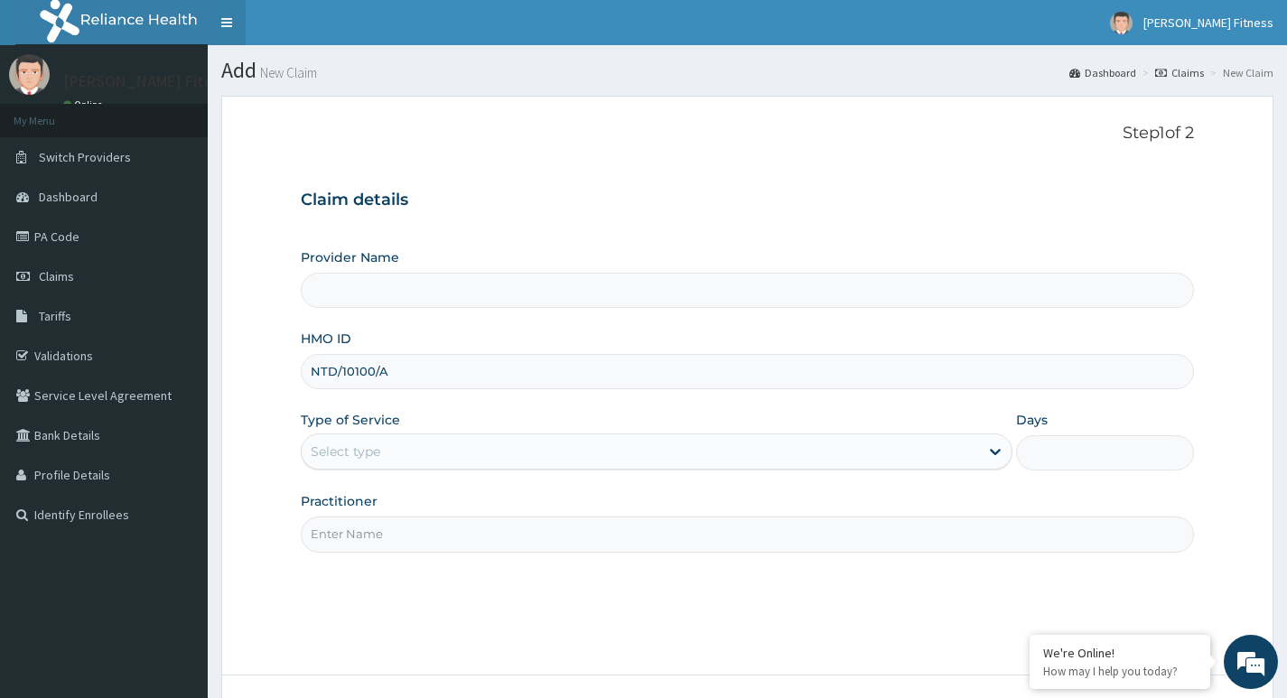
type input "1"
click at [449, 531] on input "Practitioner" at bounding box center [747, 534] width 893 height 35
paste input "Muhydeen [PERSON_NAME]"
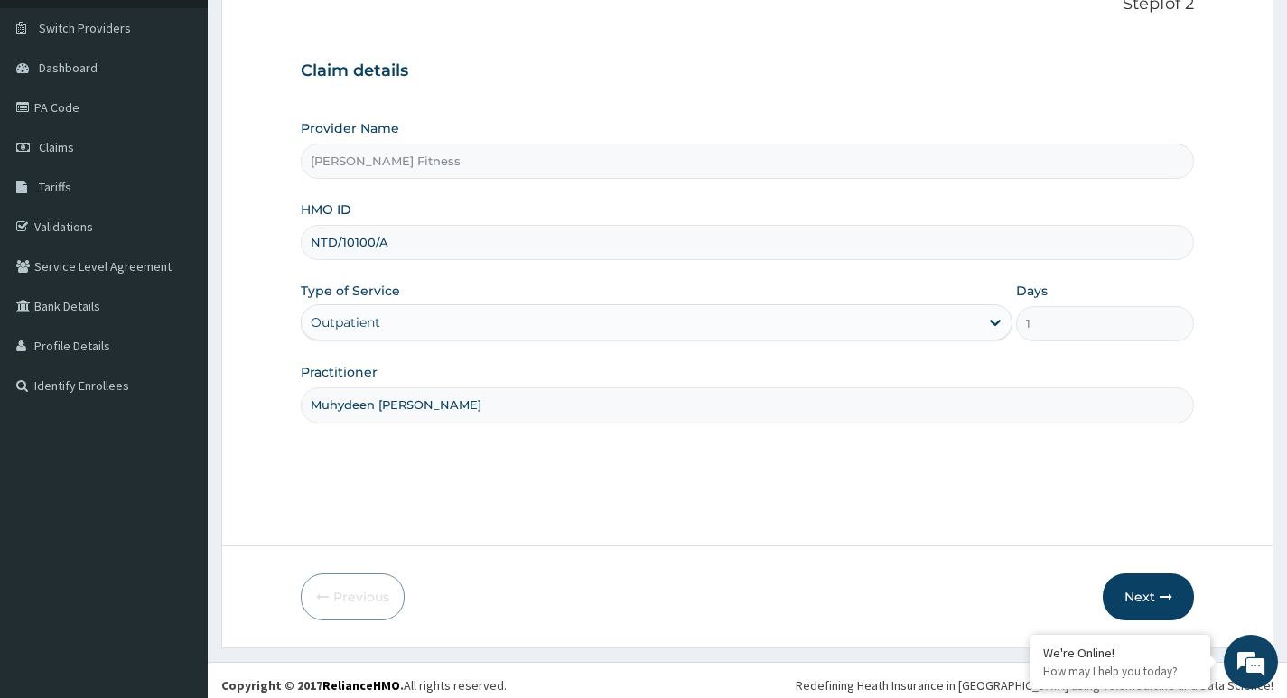
scroll to position [139, 0]
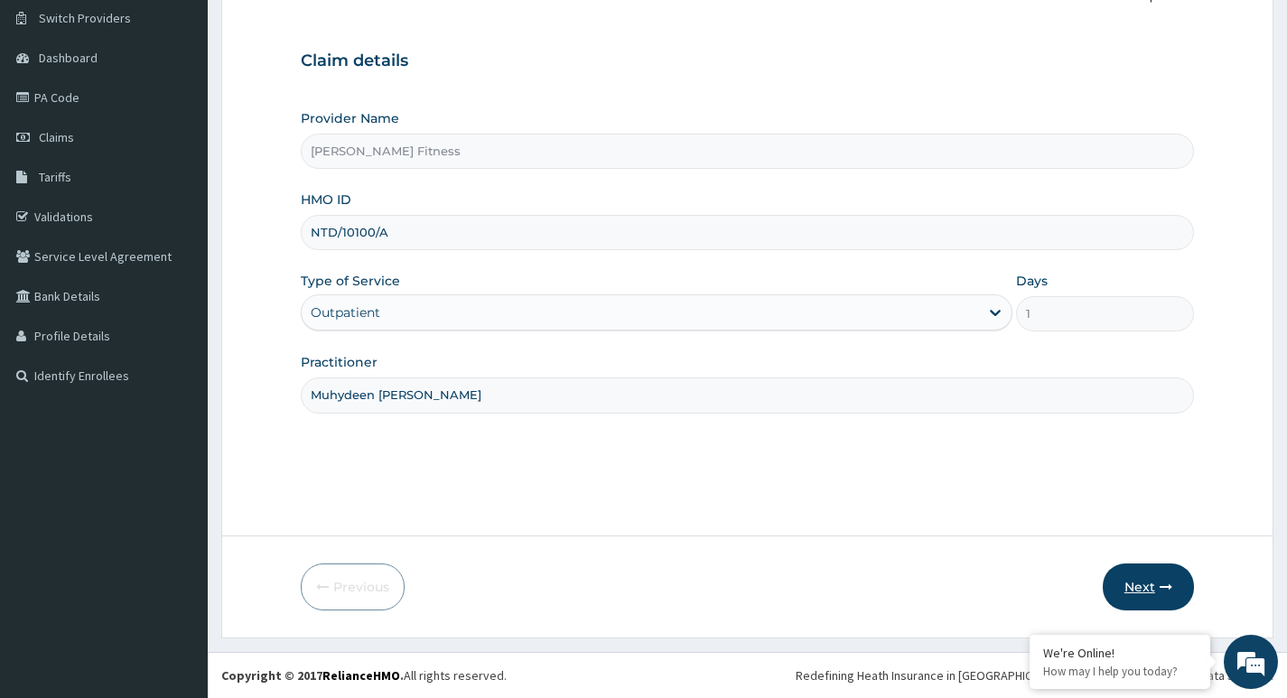
type input "Muhydeen [PERSON_NAME]"
click at [1130, 590] on button "Next" at bounding box center [1148, 587] width 91 height 47
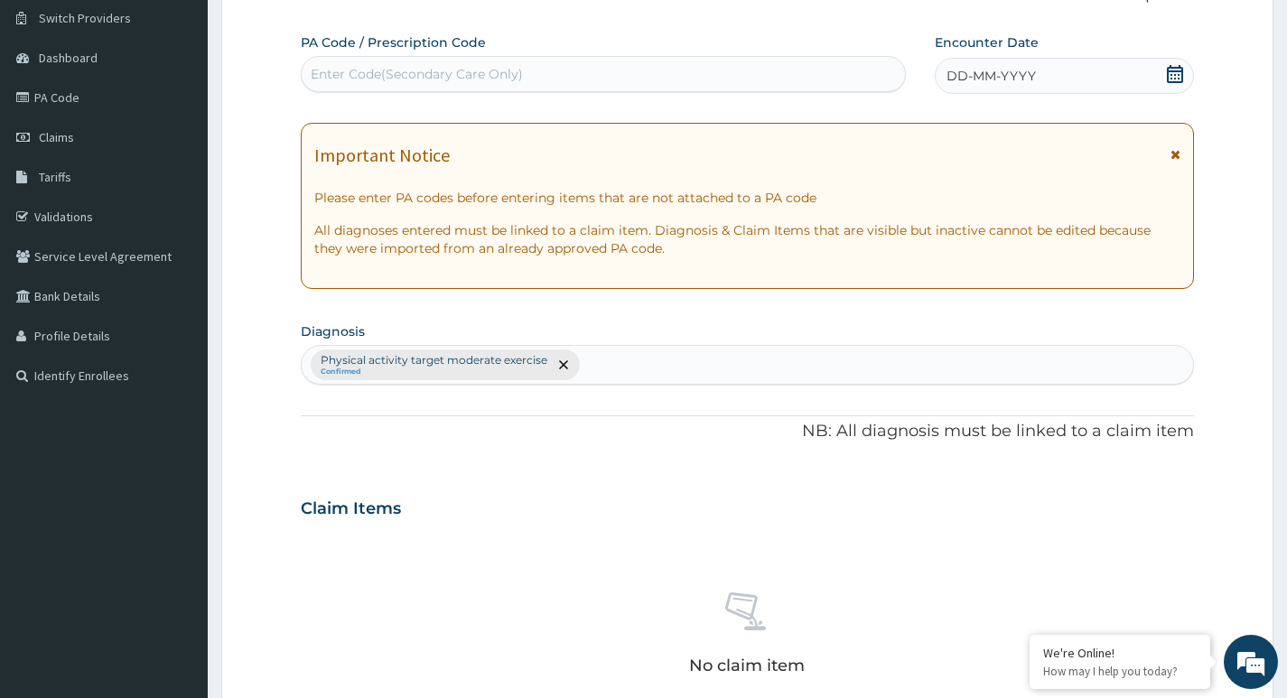
click at [415, 71] on div "Enter Code(Secondary Care Only)" at bounding box center [417, 74] width 212 height 18
type input "PA/9AEB1A"
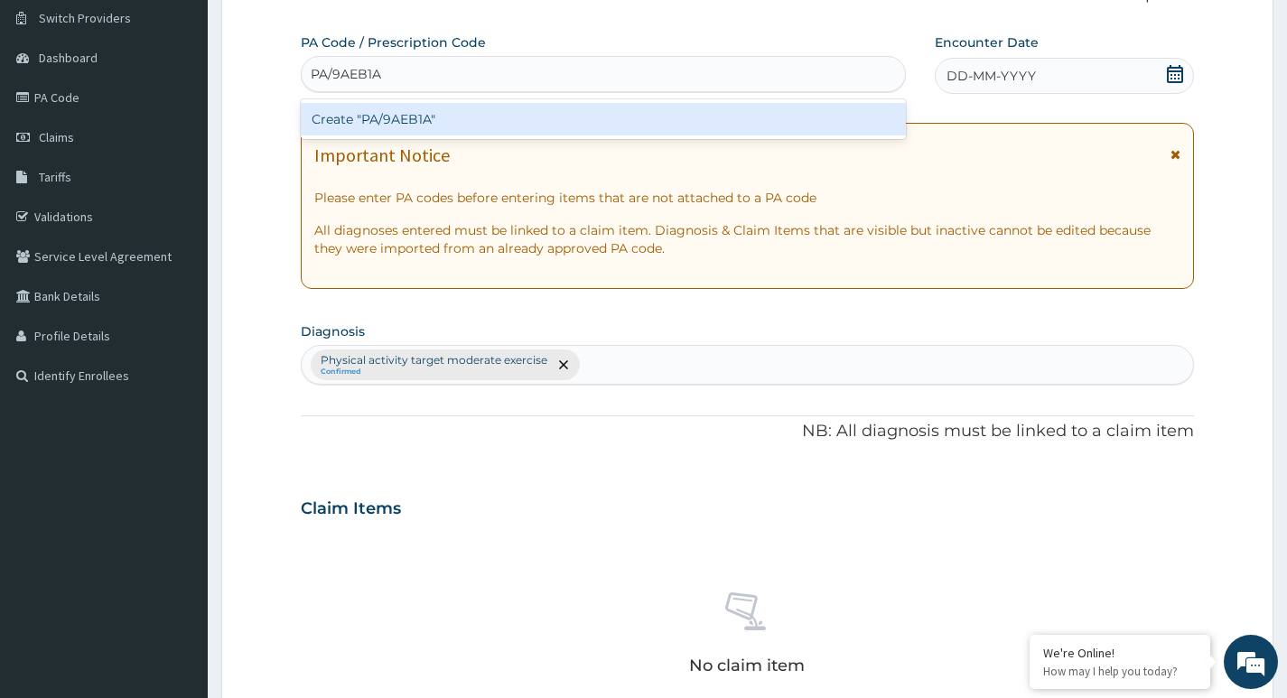
click at [429, 116] on div "Create "PA/9AEB1A"" at bounding box center [603, 119] width 605 height 33
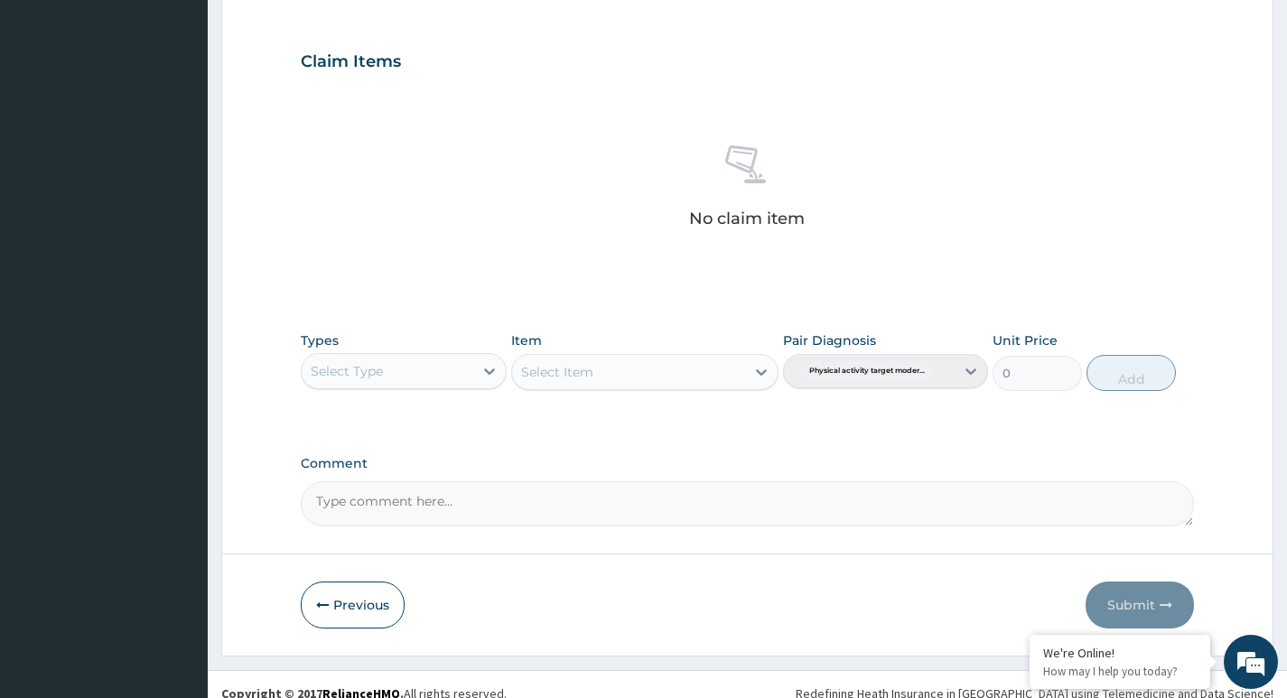
scroll to position [604, 0]
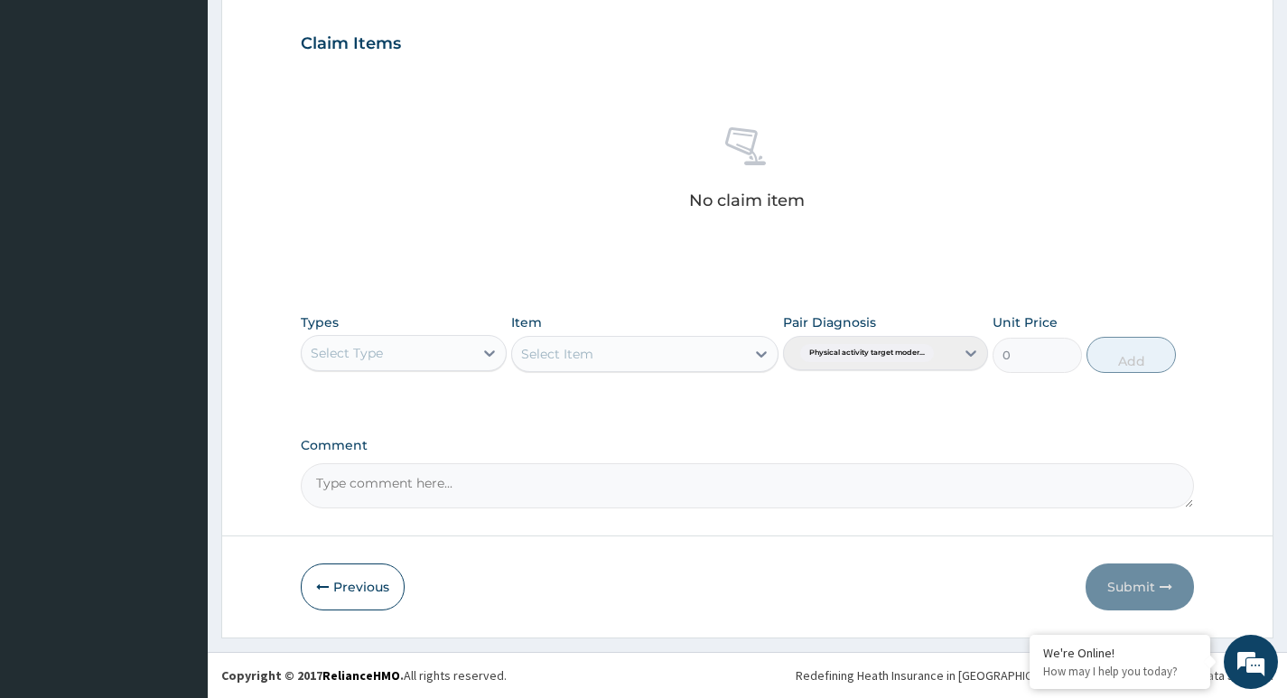
click at [466, 340] on div "Select Type" at bounding box center [387, 353] width 171 height 29
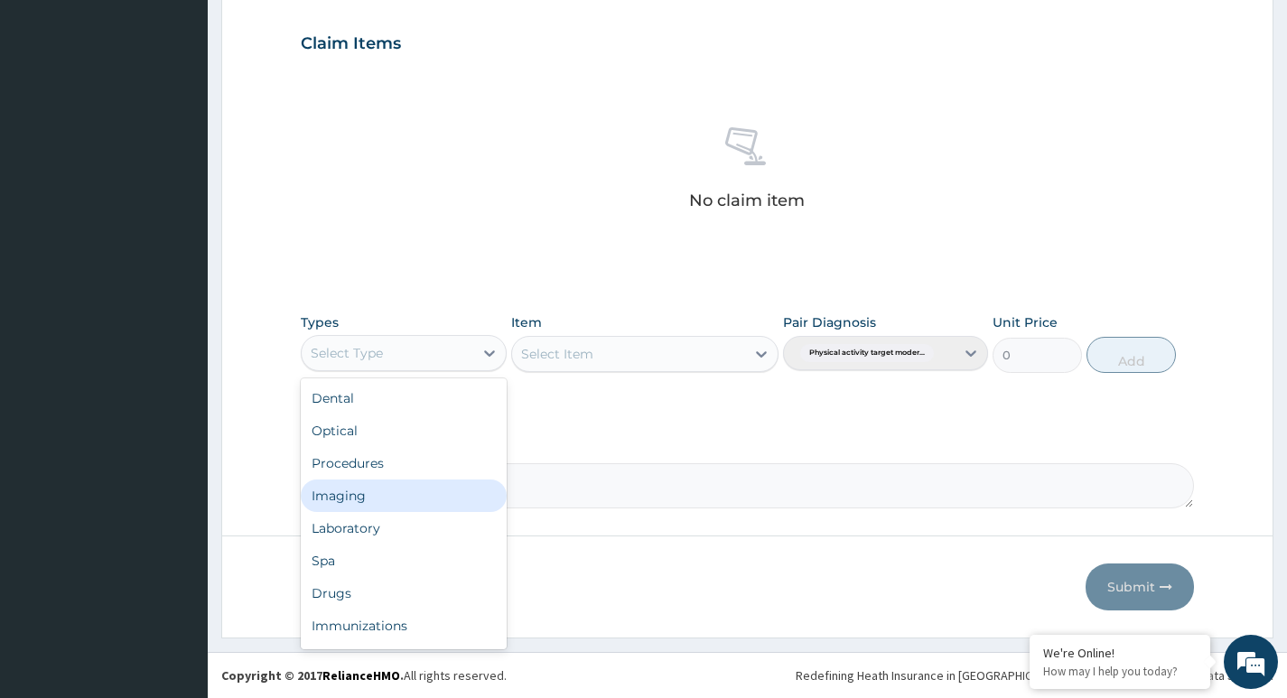
scroll to position [61, 0]
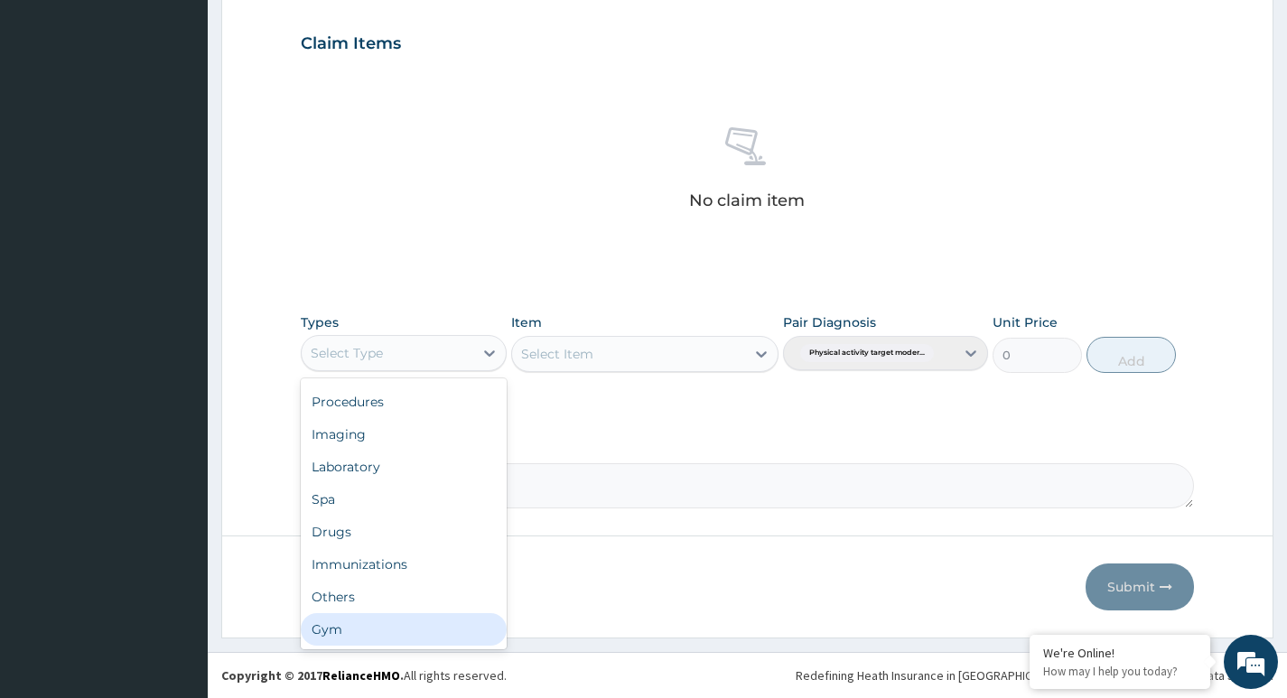
click at [369, 634] on div "Gym" at bounding box center [403, 629] width 205 height 33
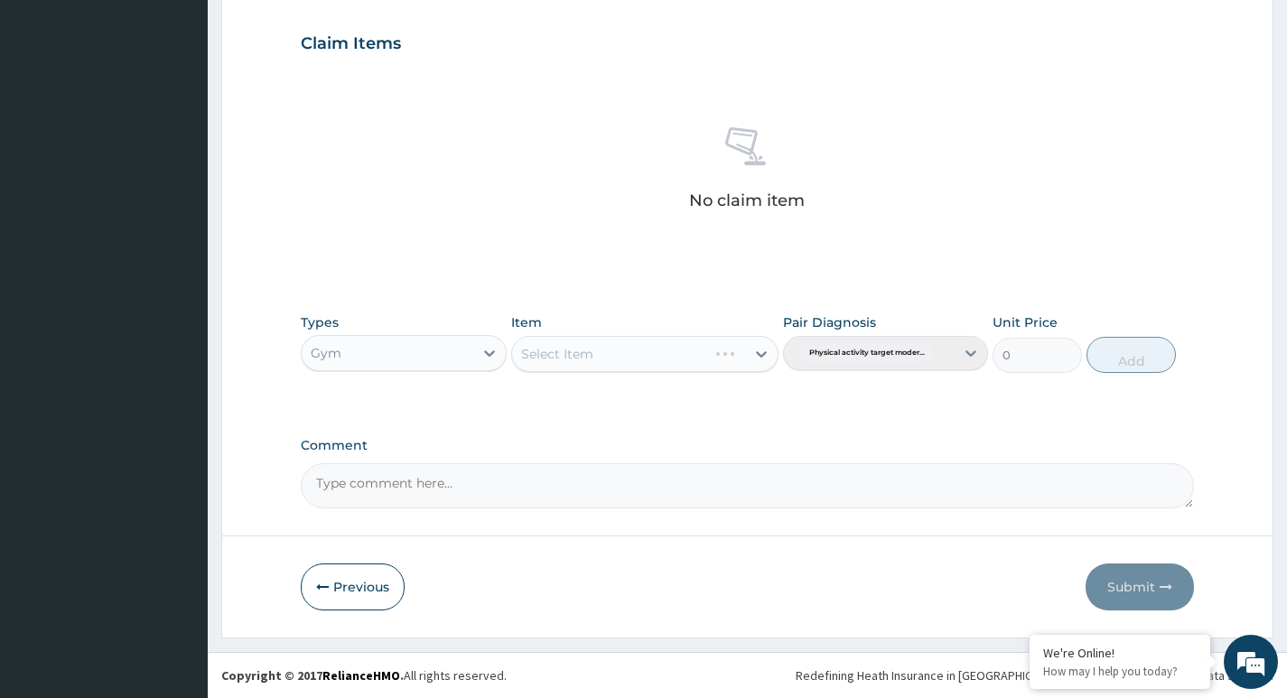
click at [683, 361] on div "Select Item" at bounding box center [645, 354] width 268 height 36
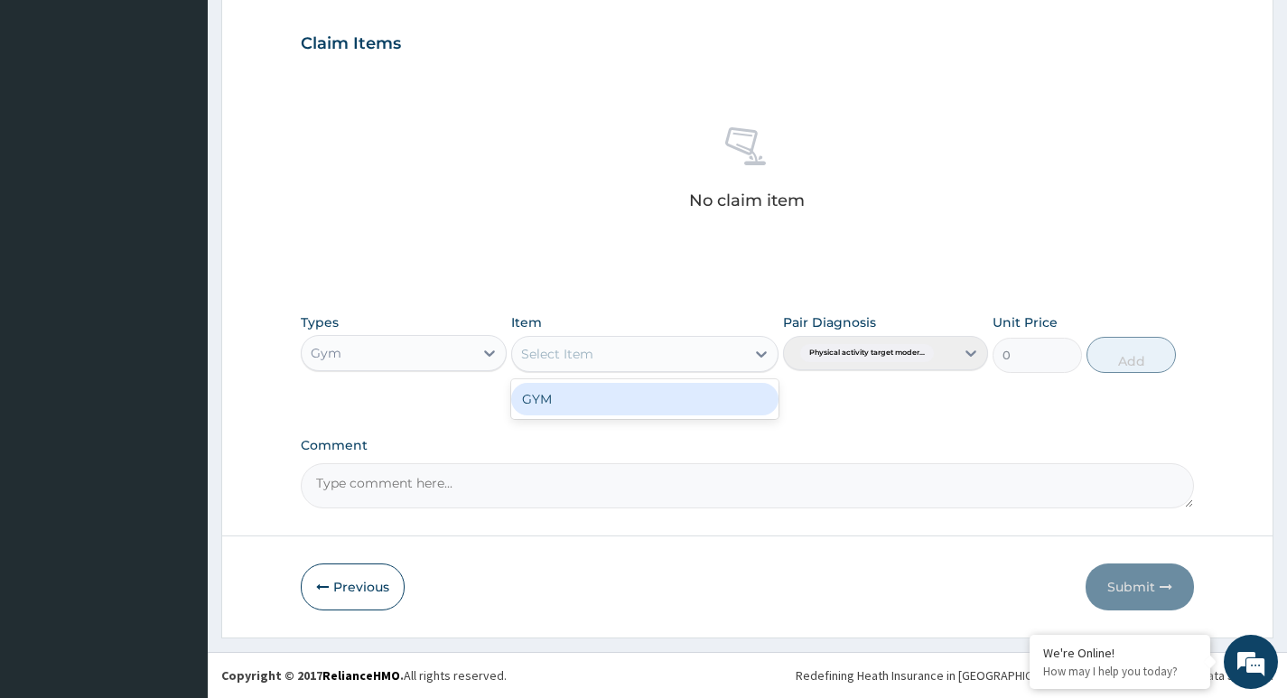
click at [659, 358] on div "Select Item" at bounding box center [629, 354] width 234 height 29
click at [654, 390] on div "GYM" at bounding box center [645, 399] width 268 height 33
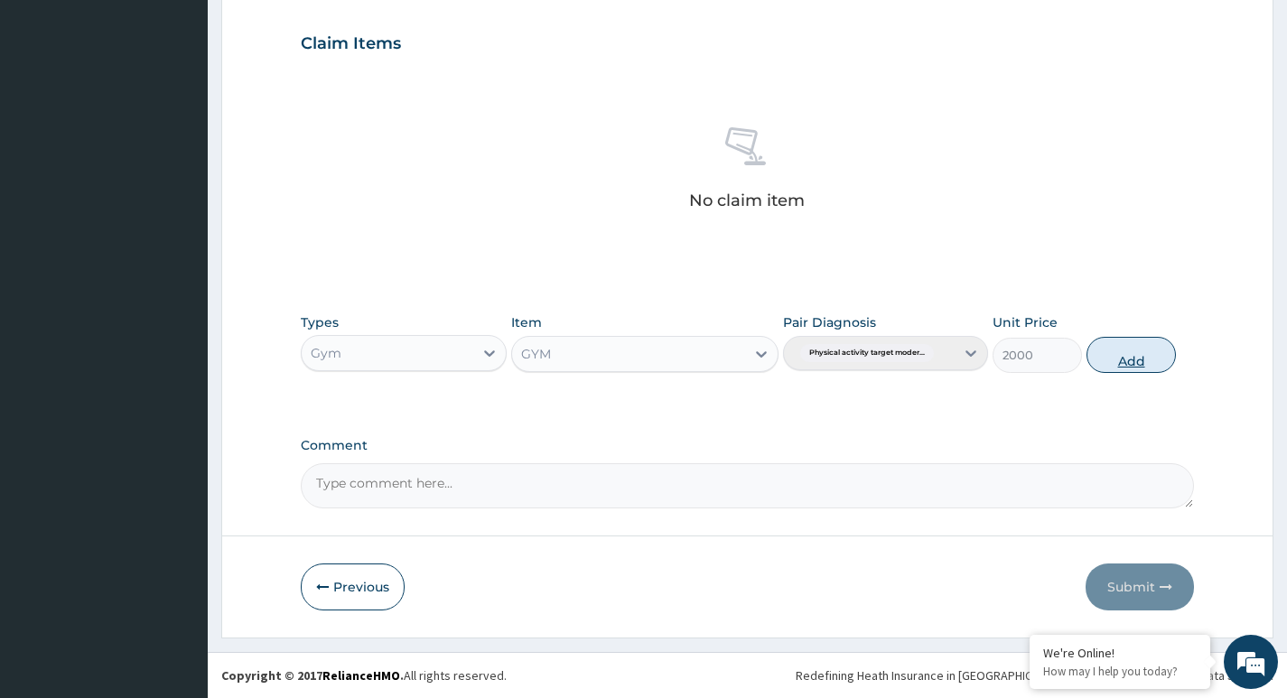
click at [1131, 361] on button "Add" at bounding box center [1130, 355] width 89 height 36
type input "0"
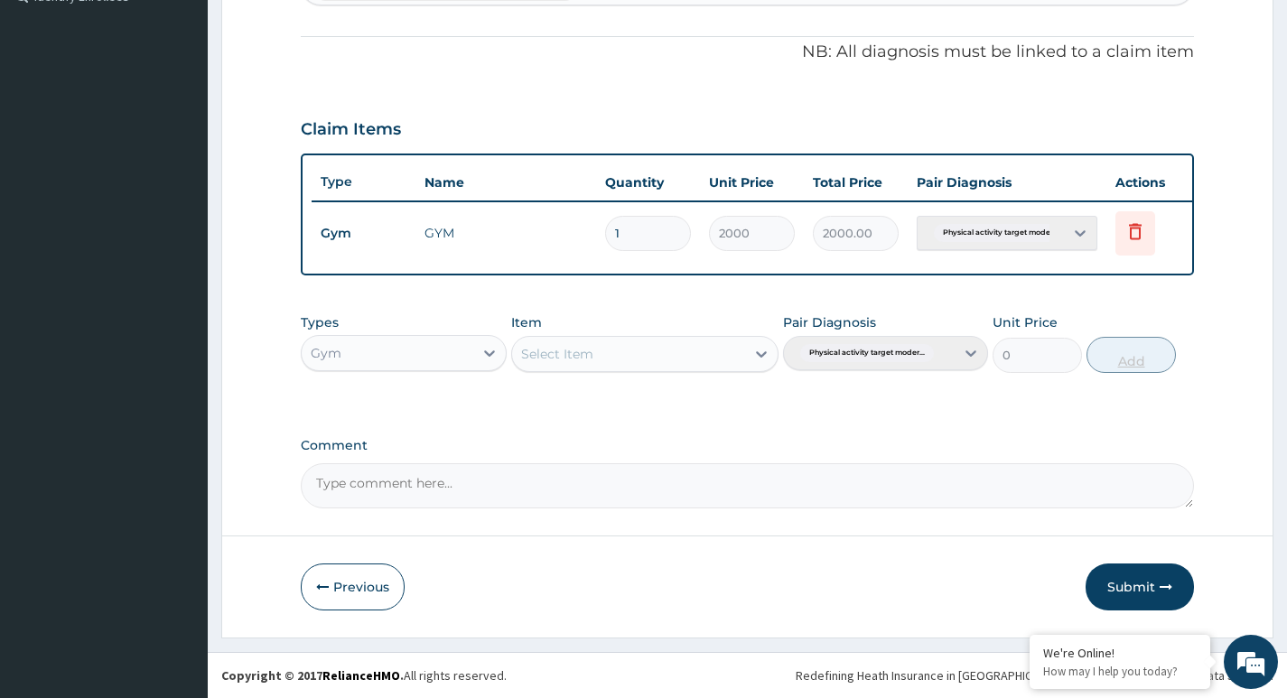
scroll to position [532, 0]
click at [1118, 590] on button "Submit" at bounding box center [1140, 587] width 108 height 47
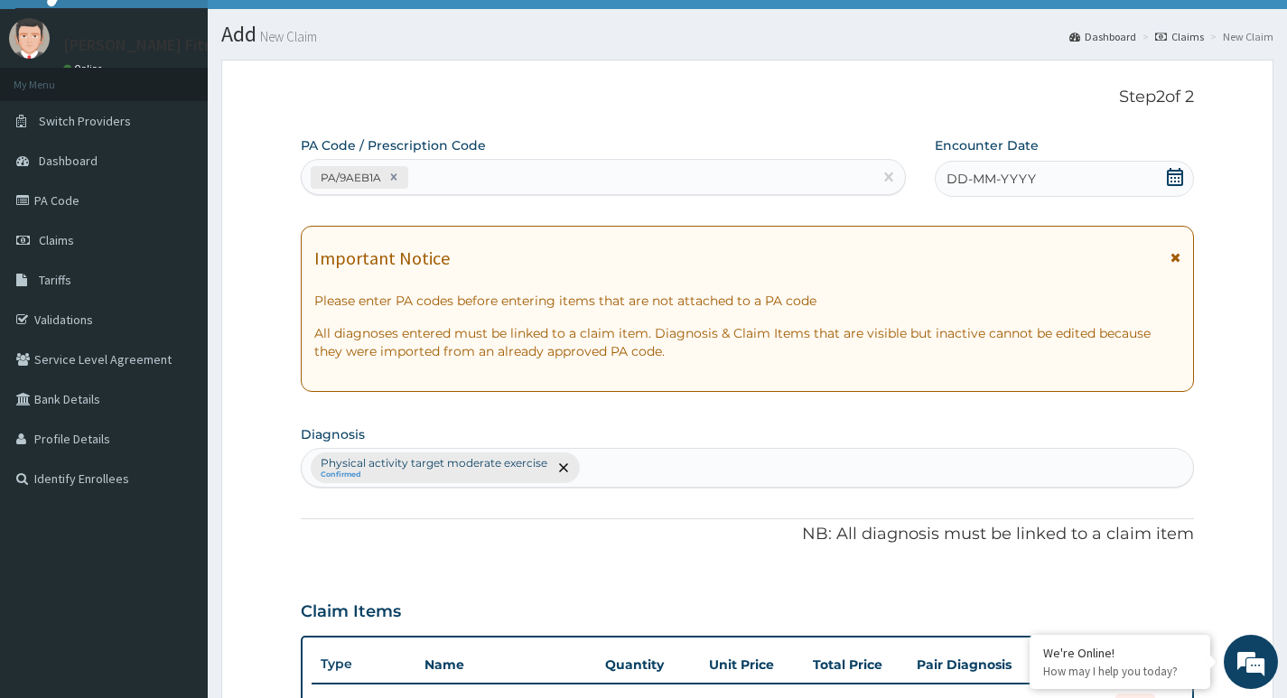
scroll to position [0, 0]
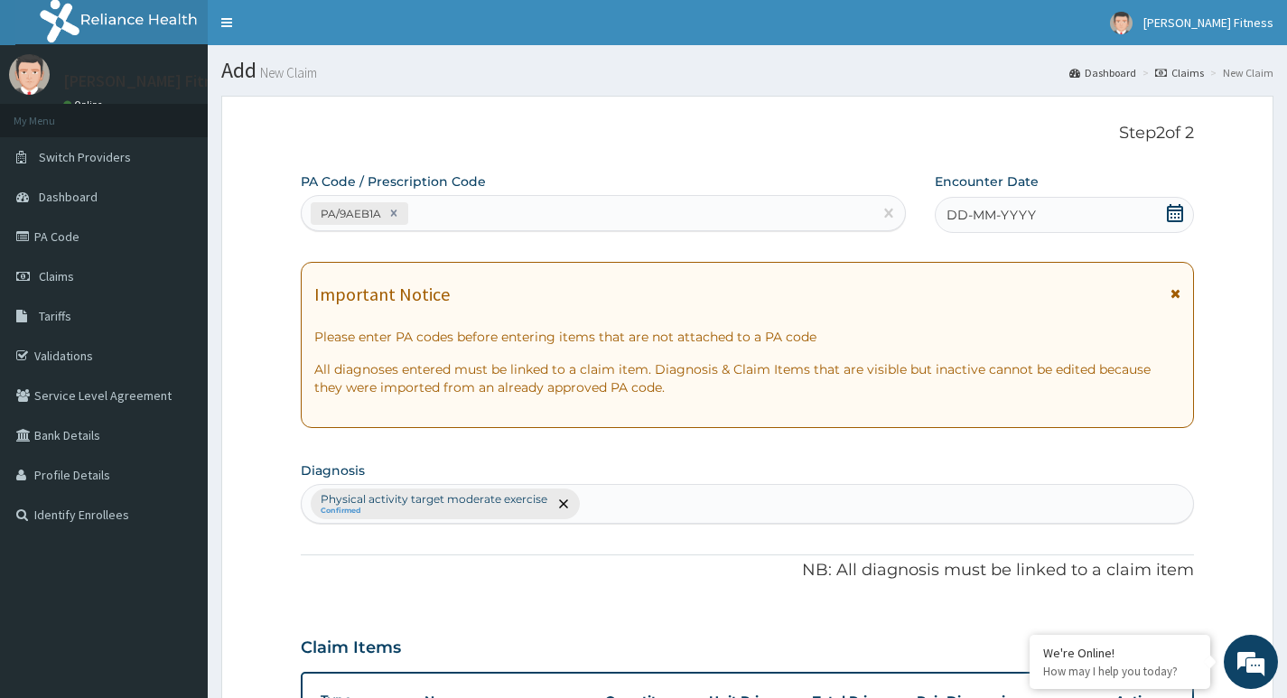
click at [1176, 215] on icon at bounding box center [1175, 213] width 18 height 18
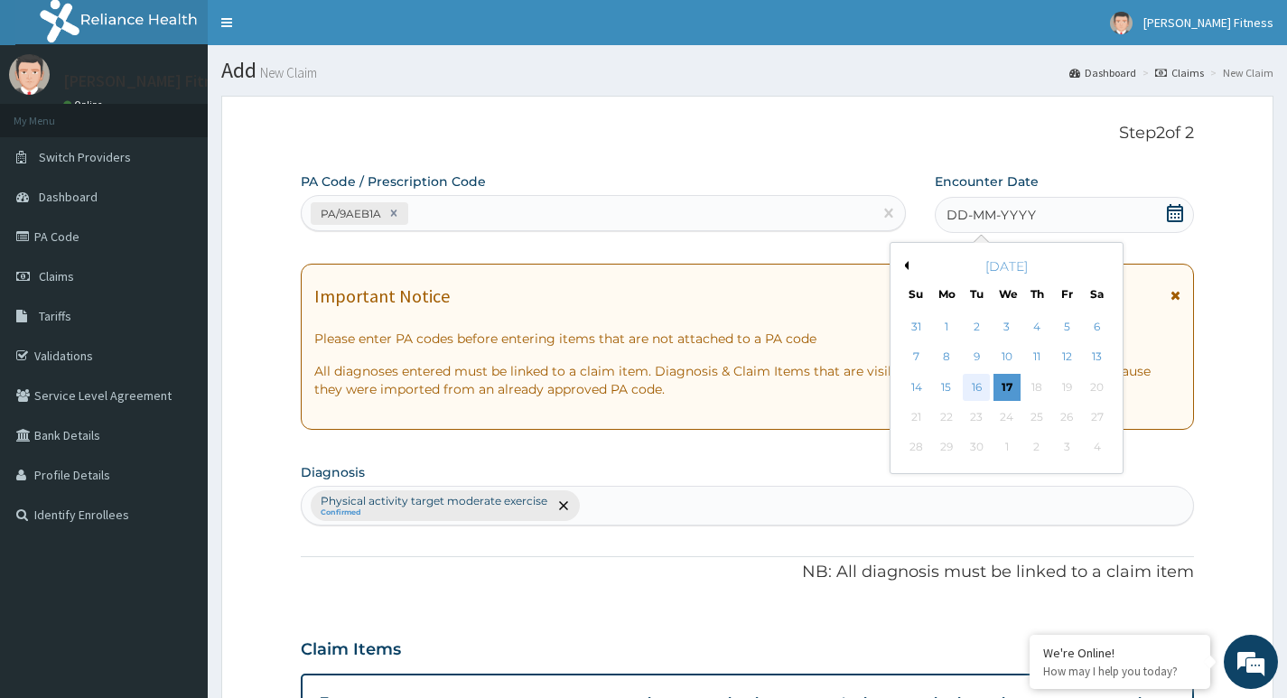
click at [984, 389] on div "16" at bounding box center [976, 387] width 27 height 27
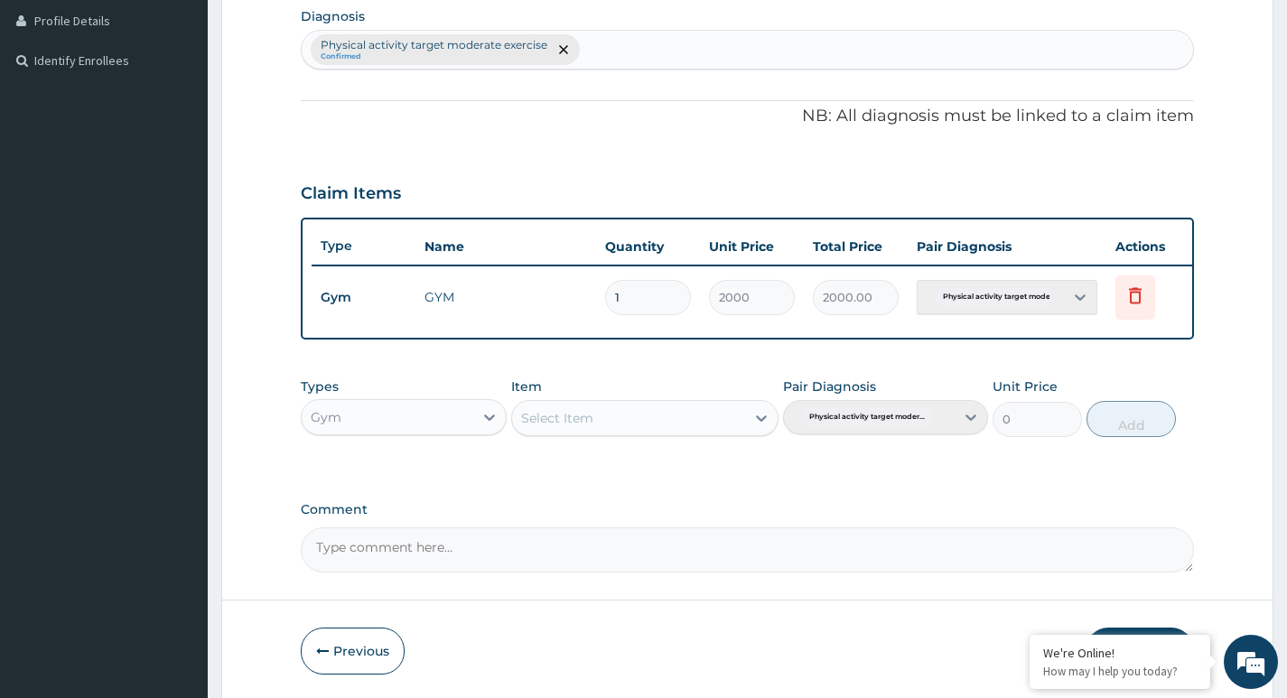
scroll to position [532, 0]
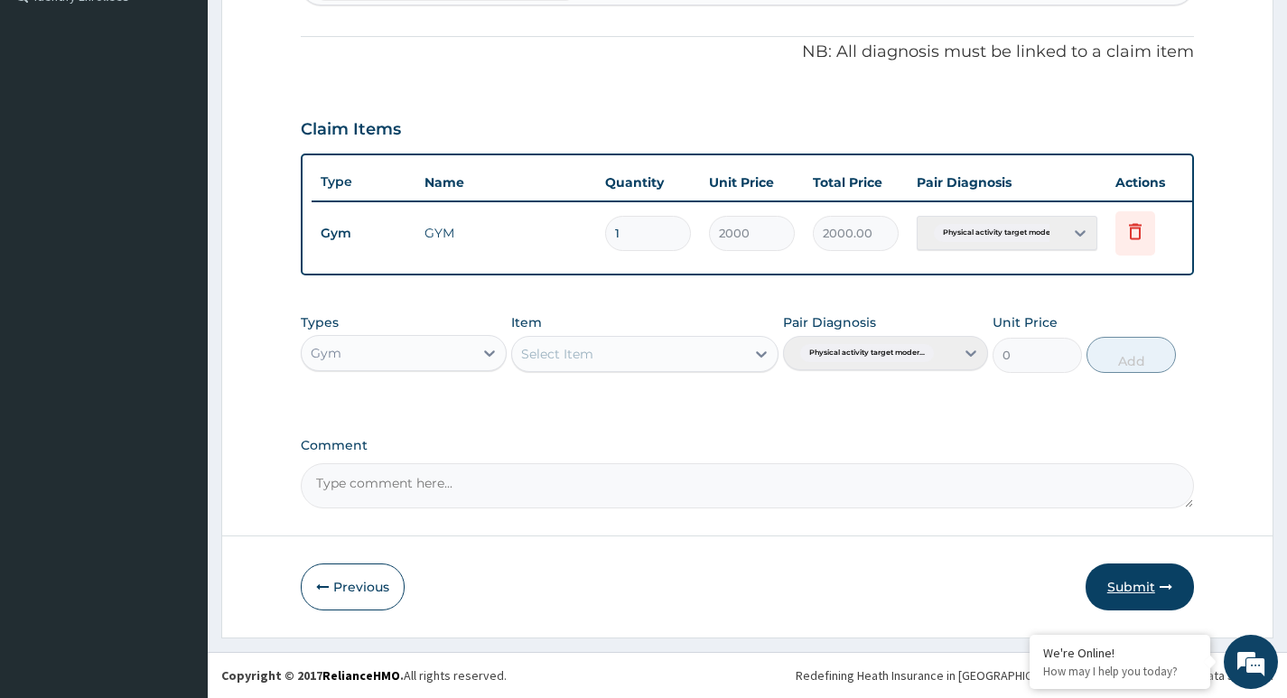
click at [1119, 588] on button "Submit" at bounding box center [1140, 587] width 108 height 47
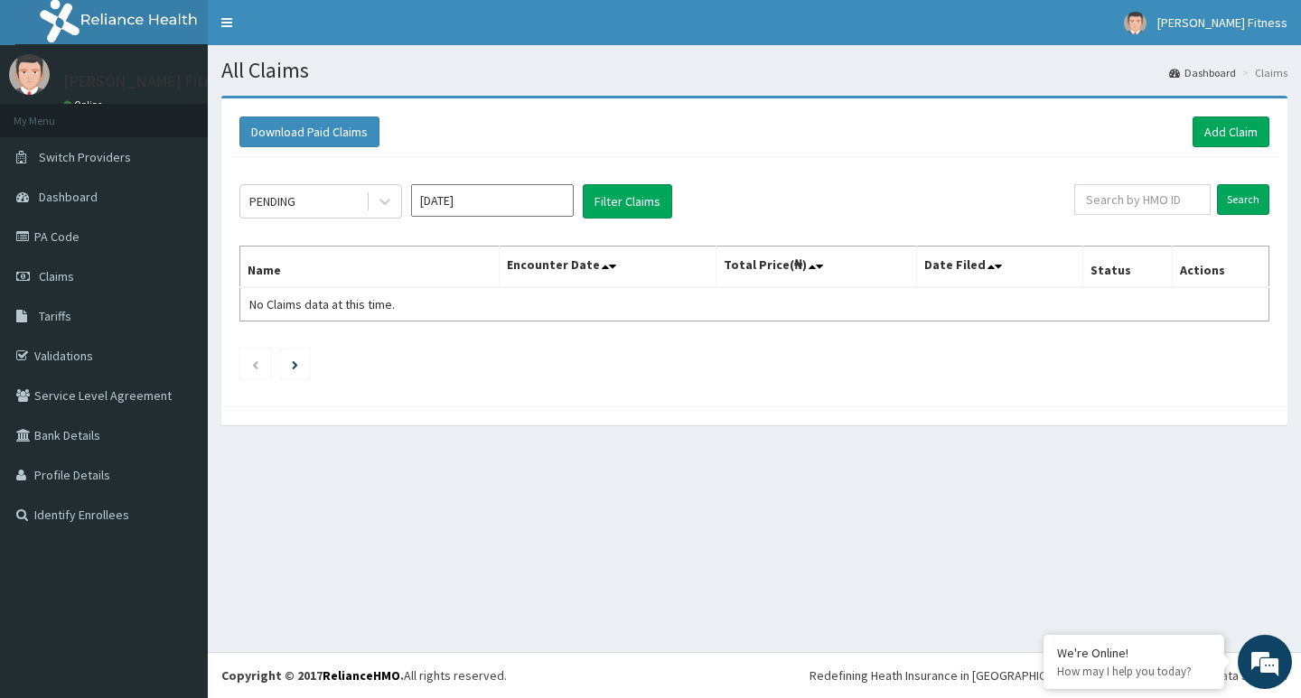
click at [149, 71] on div "[PERSON_NAME] Fitness Online" at bounding box center [104, 74] width 208 height 59
click at [168, 313] on link "Tariffs" at bounding box center [104, 316] width 208 height 40
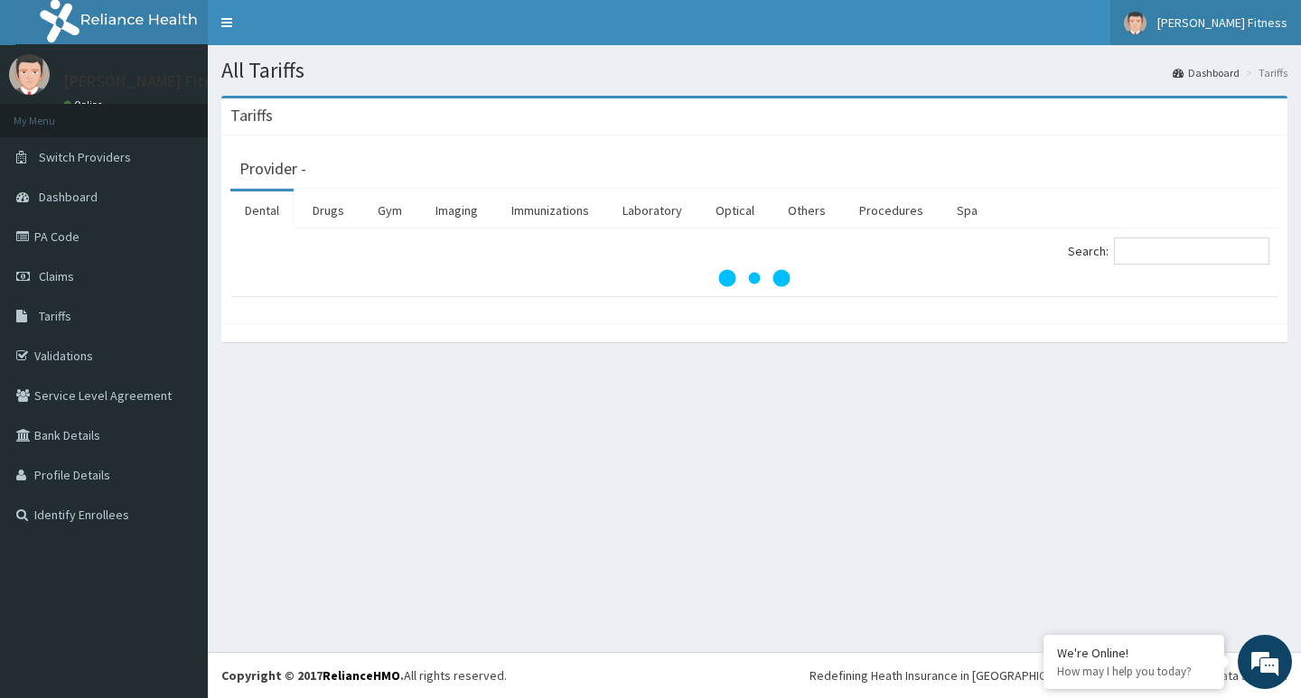
click at [1282, 23] on span "[PERSON_NAME] Fitness" at bounding box center [1222, 22] width 130 height 16
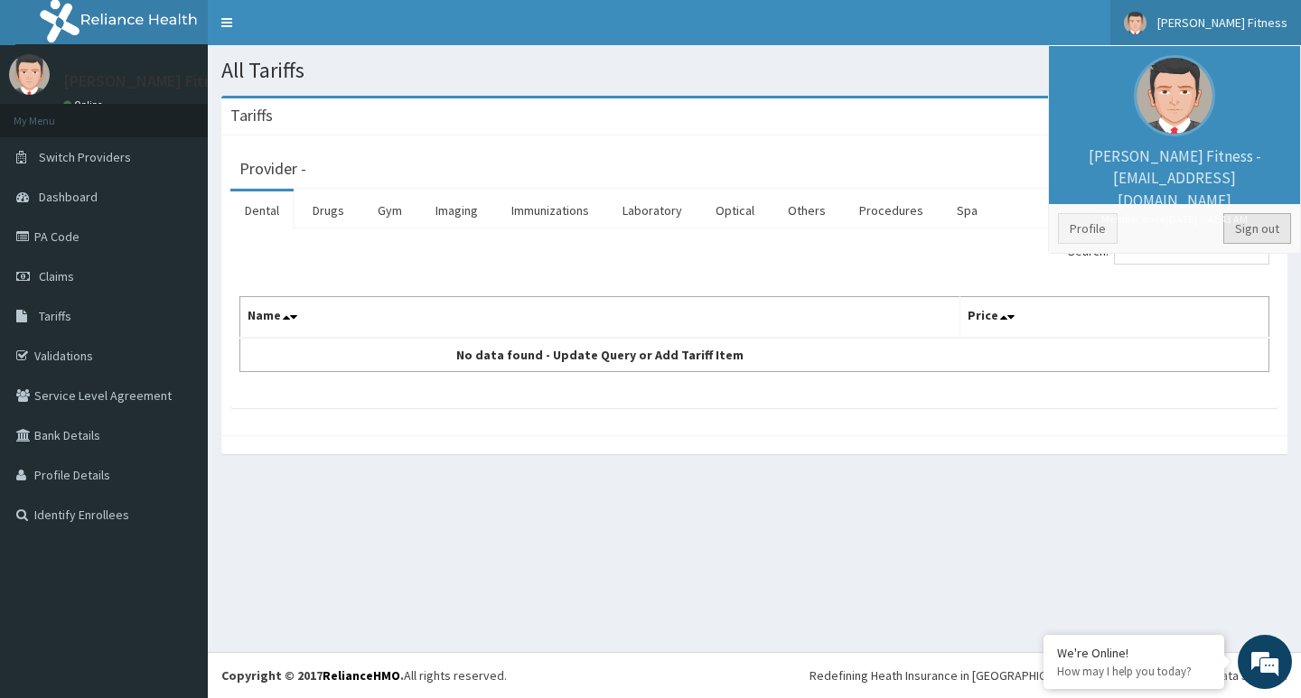
click at [1245, 230] on link "Sign out" at bounding box center [1257, 228] width 68 height 31
